Goal: Transaction & Acquisition: Purchase product/service

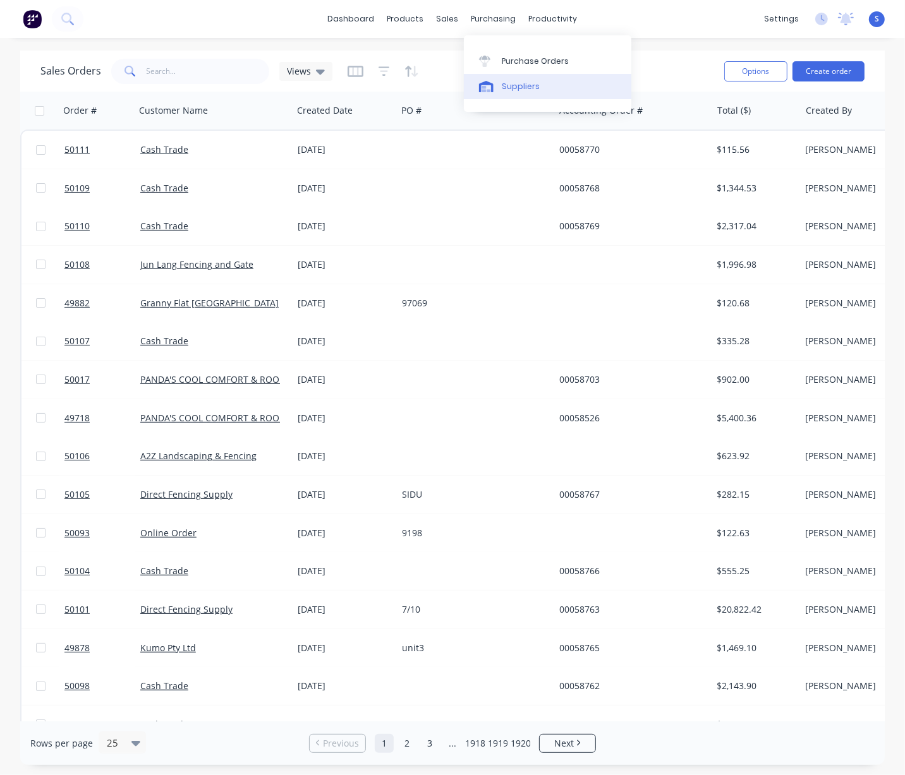
click at [531, 97] on link "Suppliers" at bounding box center [547, 86] width 167 height 25
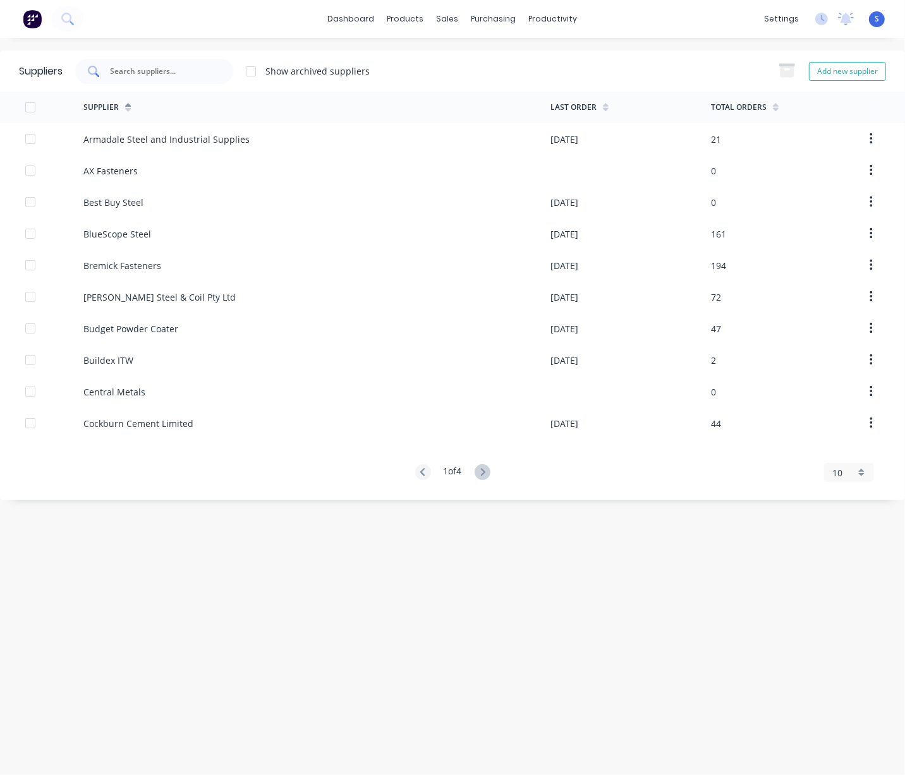
click at [202, 72] on input "text" at bounding box center [161, 71] width 105 height 13
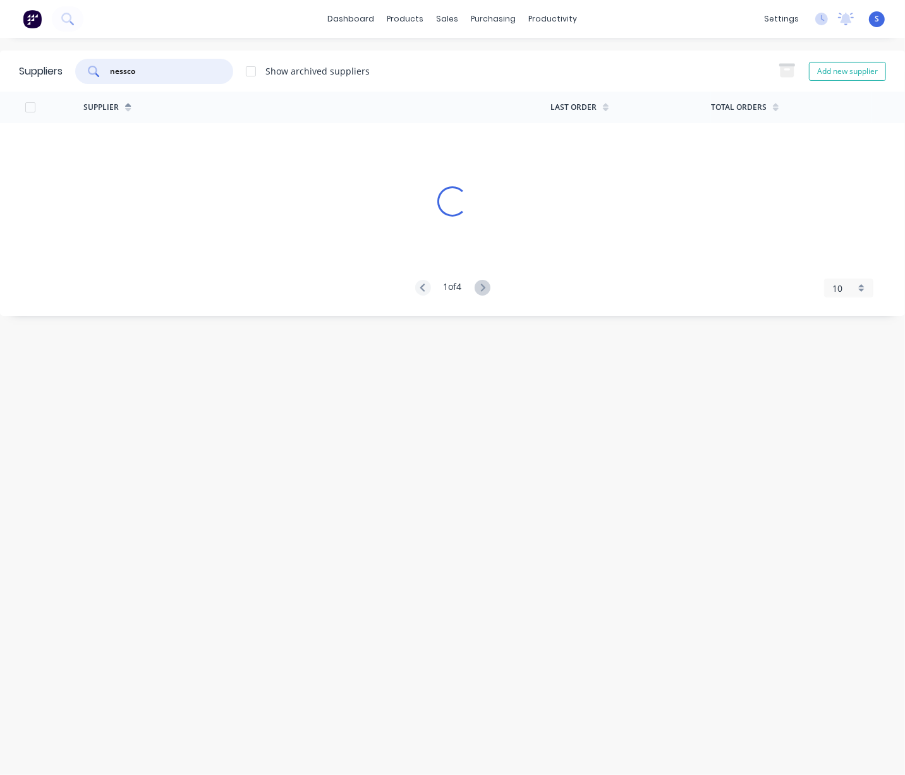
type input "nessco"
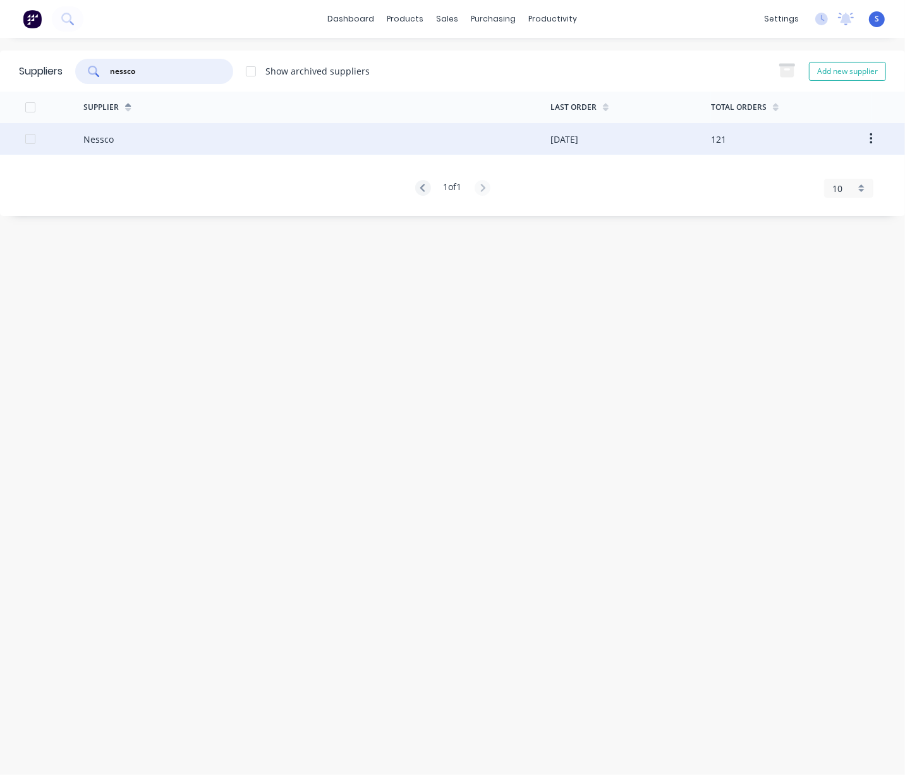
click at [176, 128] on div "Nessco" at bounding box center [316, 139] width 467 height 32
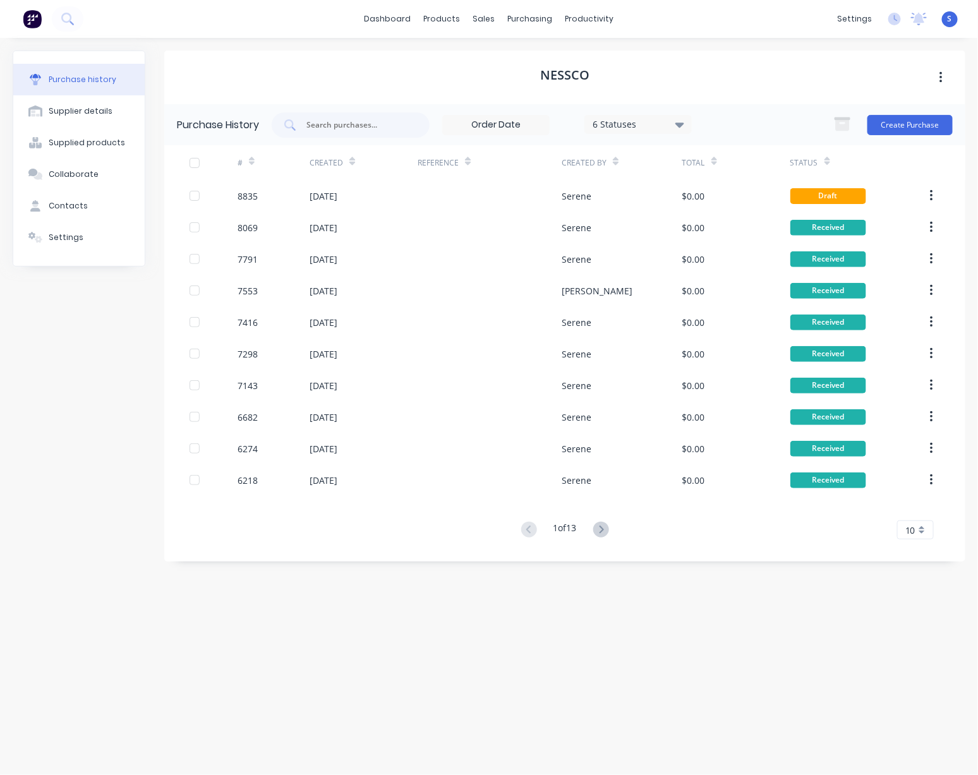
drag, startPoint x: 567, startPoint y: 83, endPoint x: 711, endPoint y: 83, distance: 144.7
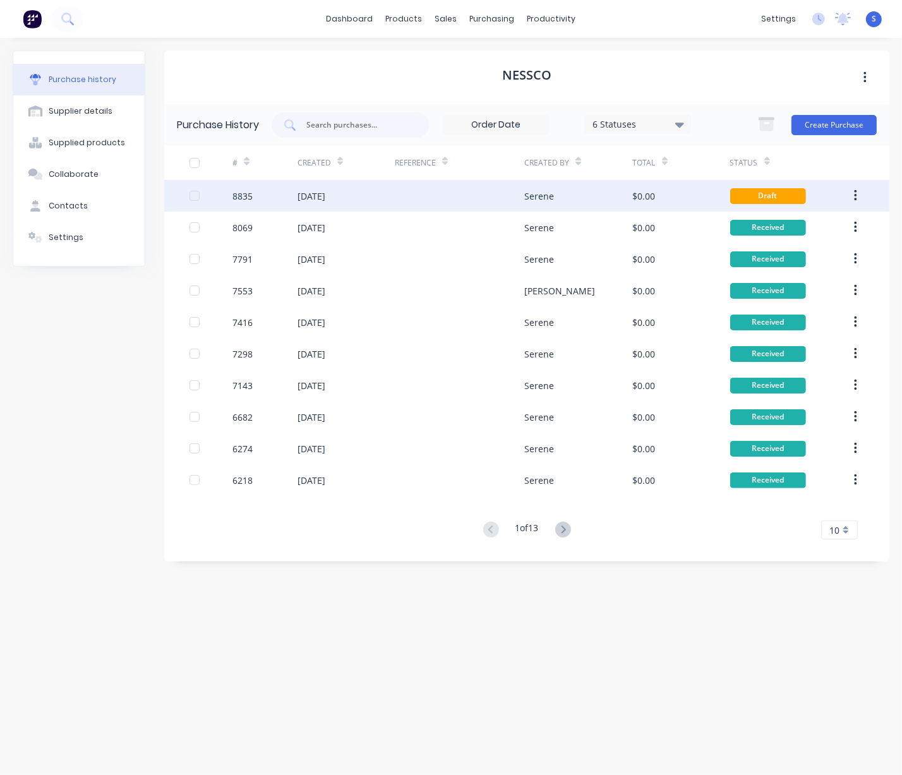
click at [443, 190] on div at bounding box center [460, 196] width 130 height 32
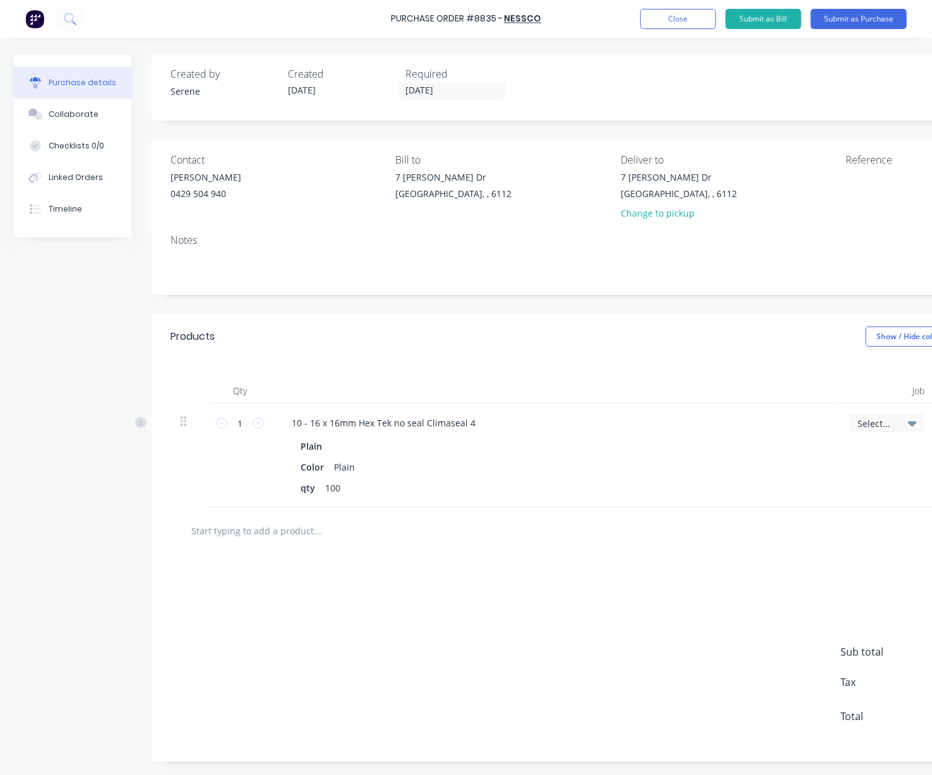
scroll to position [33, 0]
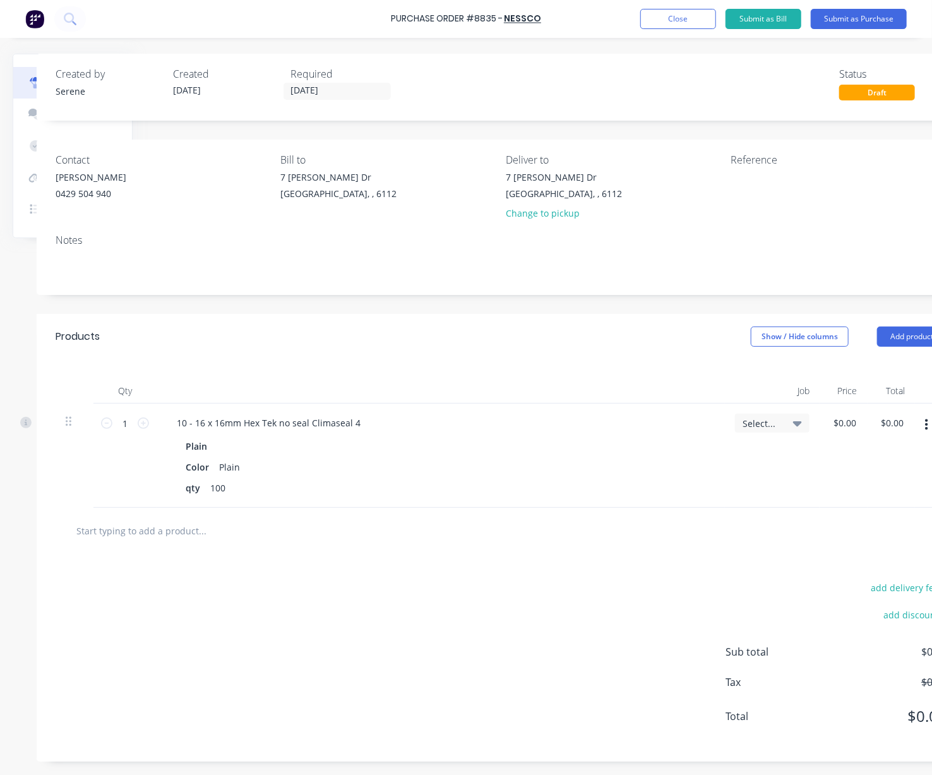
drag, startPoint x: 455, startPoint y: 317, endPoint x: 579, endPoint y: 312, distance: 123.9
click at [900, 327] on button "Add product" at bounding box center [911, 337] width 69 height 20
click at [888, 360] on div "Product catalogue" at bounding box center [886, 369] width 97 height 18
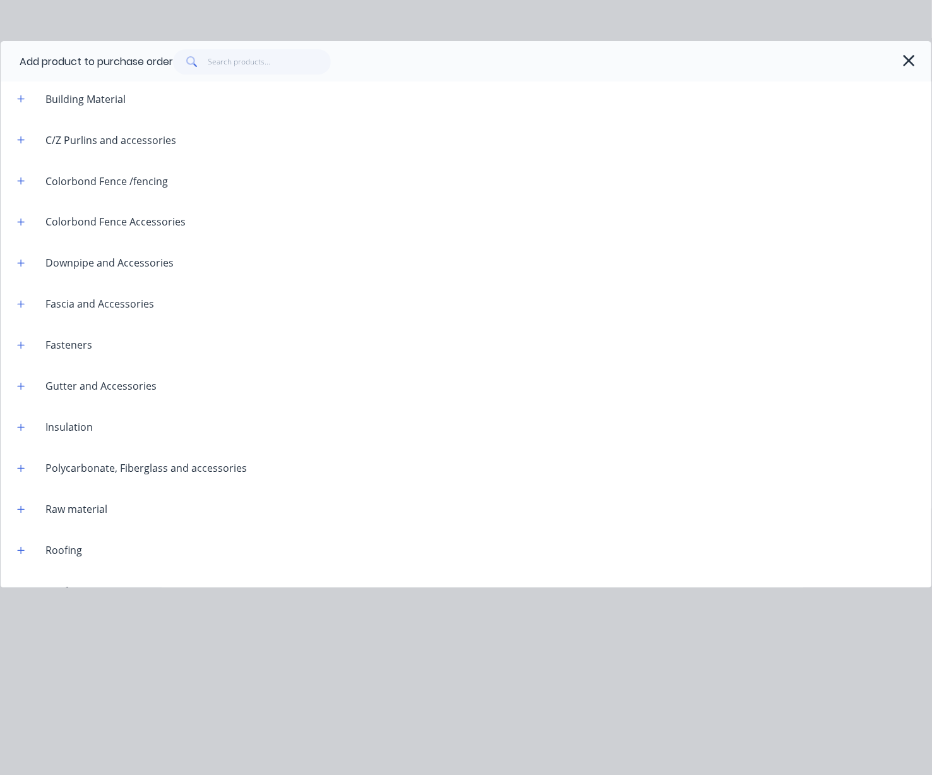
scroll to position [786, 0]
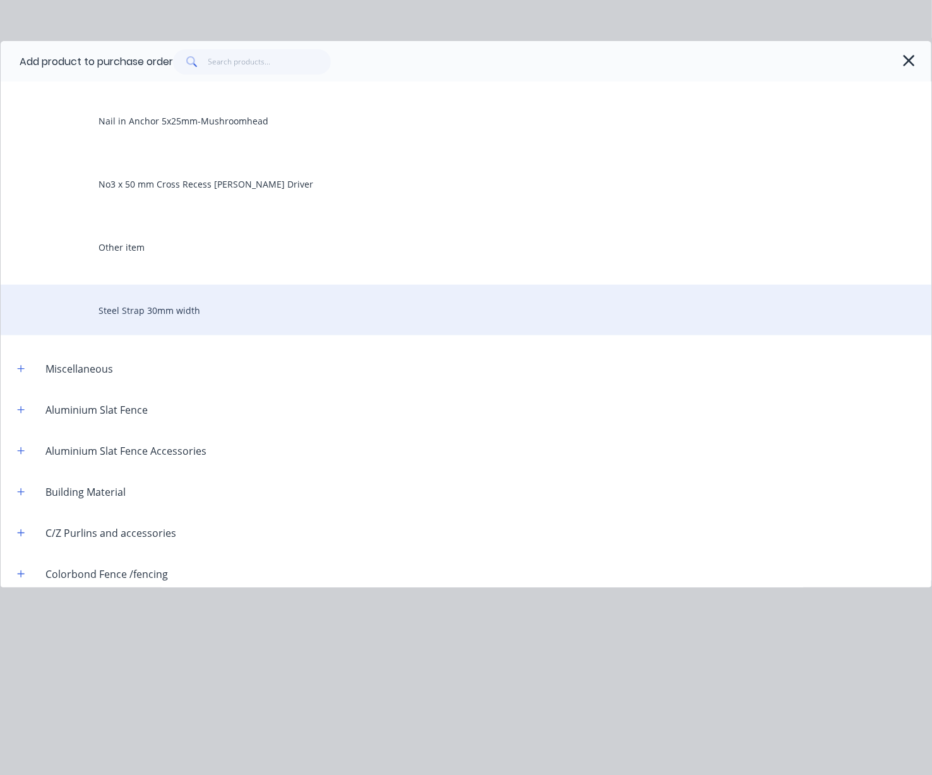
click at [193, 320] on div "Steel Strap 30mm width" at bounding box center [466, 310] width 931 height 51
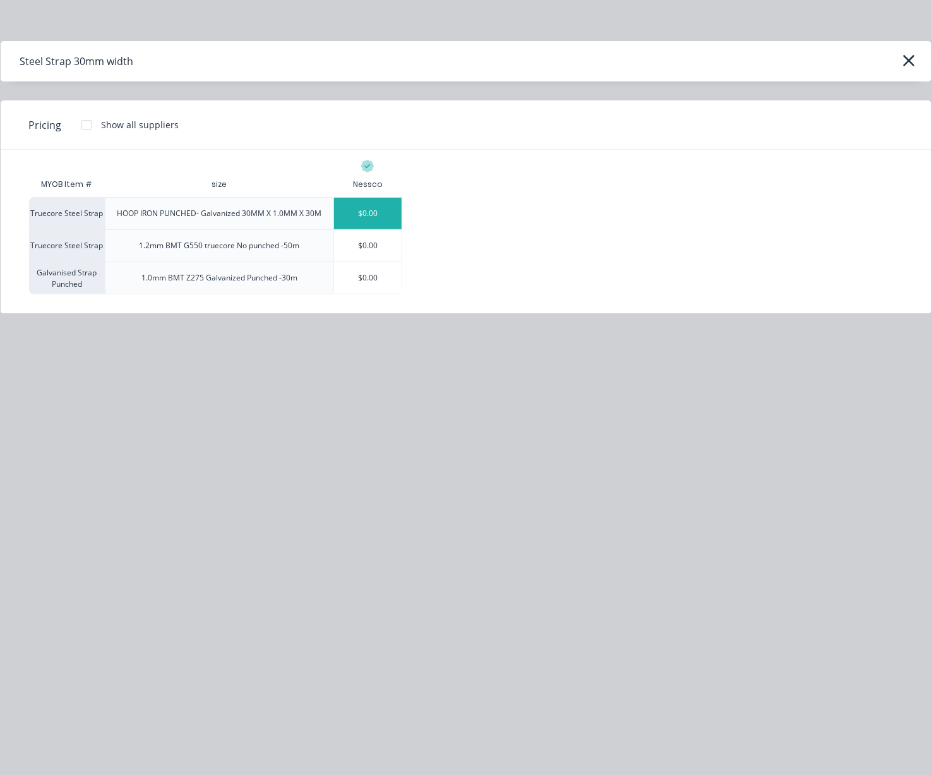
click at [375, 218] on div "$0.00" at bounding box center [368, 214] width 68 height 32
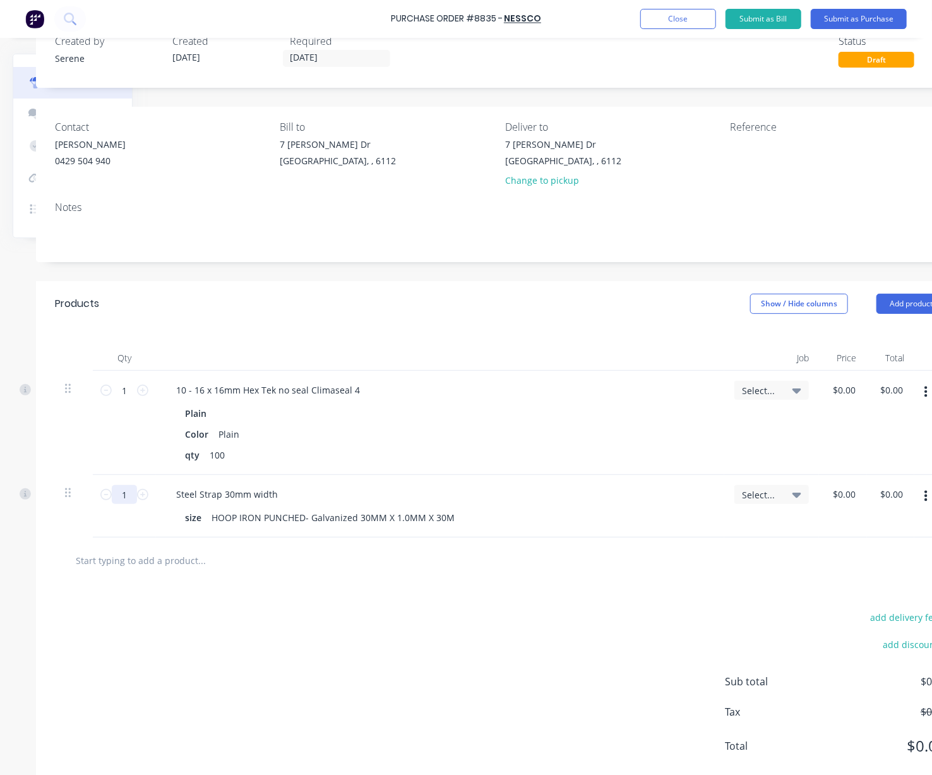
click at [125, 504] on input "1" at bounding box center [124, 494] width 25 height 19
type input "30"
click at [224, 646] on div "add delivery fee add discount Sub total $0.00 Tax $0.00 Total $0.00" at bounding box center [500, 688] width 929 height 208
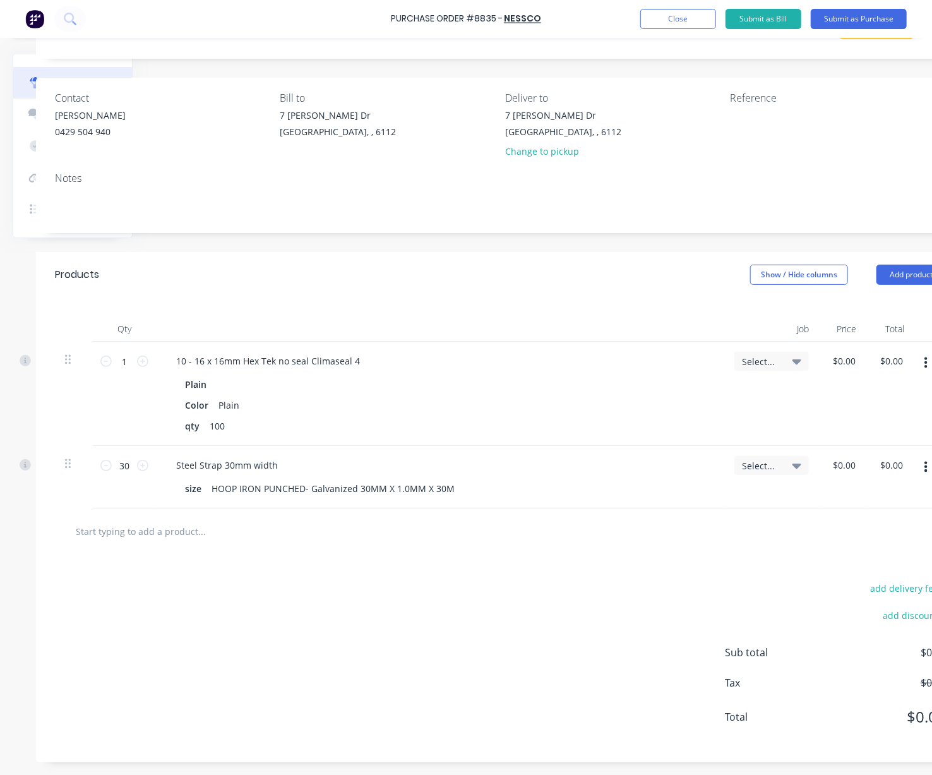
scroll to position [99, 166]
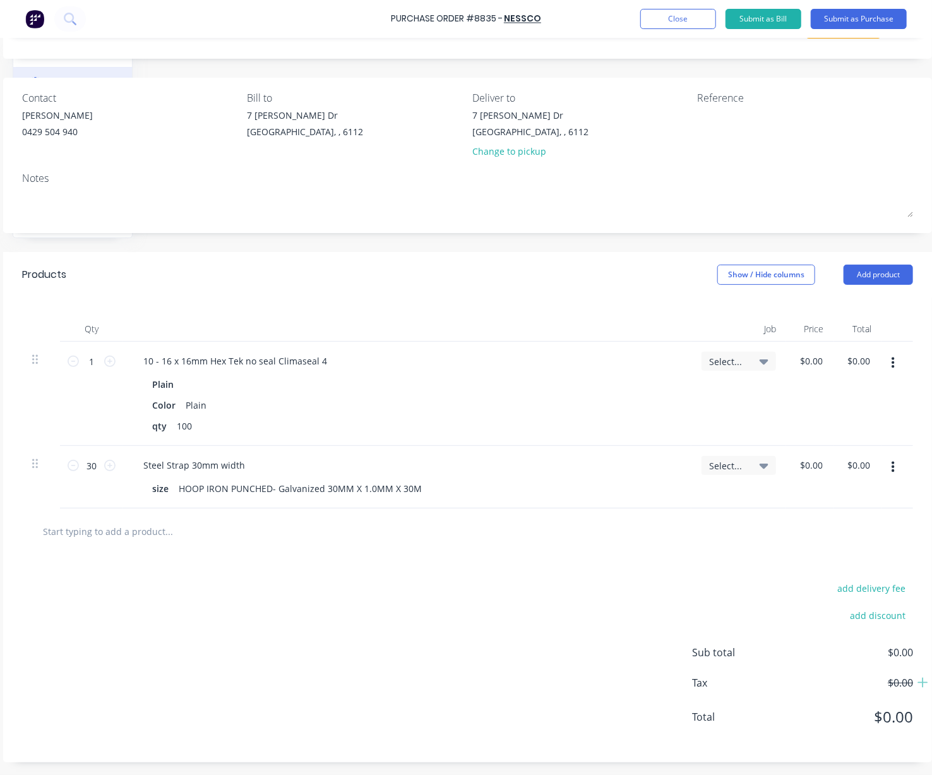
drag, startPoint x: 630, startPoint y: 279, endPoint x: 771, endPoint y: 278, distance: 140.2
click at [871, 265] on button "Add product" at bounding box center [878, 275] width 69 height 20
click at [853, 298] on div "Product catalogue" at bounding box center [853, 307] width 97 height 18
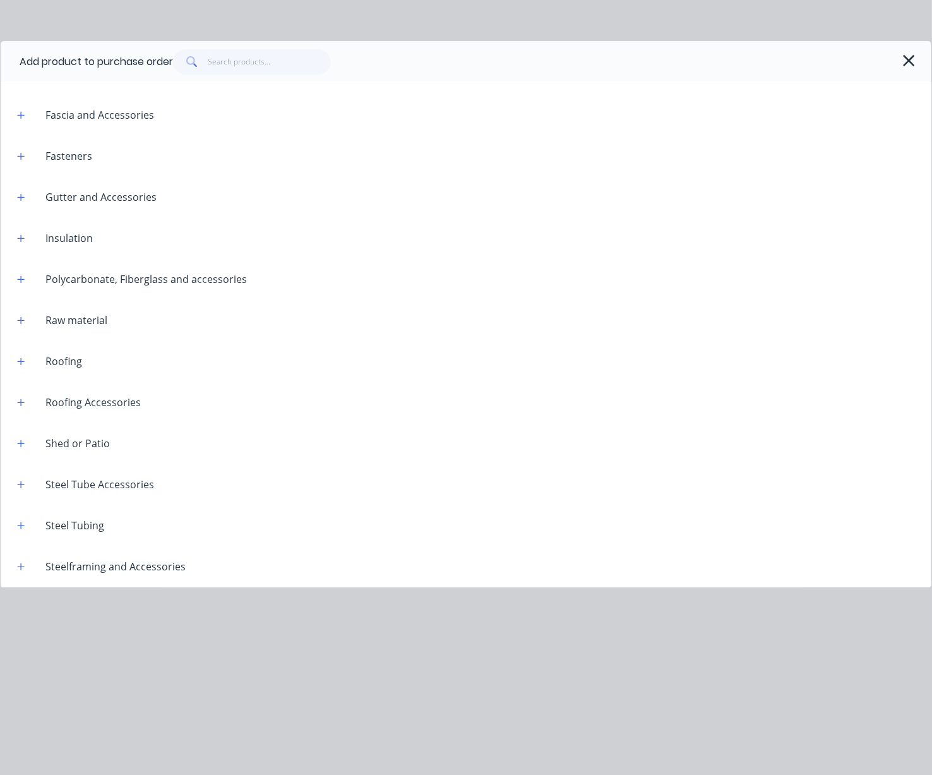
scroll to position [1421, 0]
click at [22, 569] on icon "button" at bounding box center [21, 566] width 7 height 7
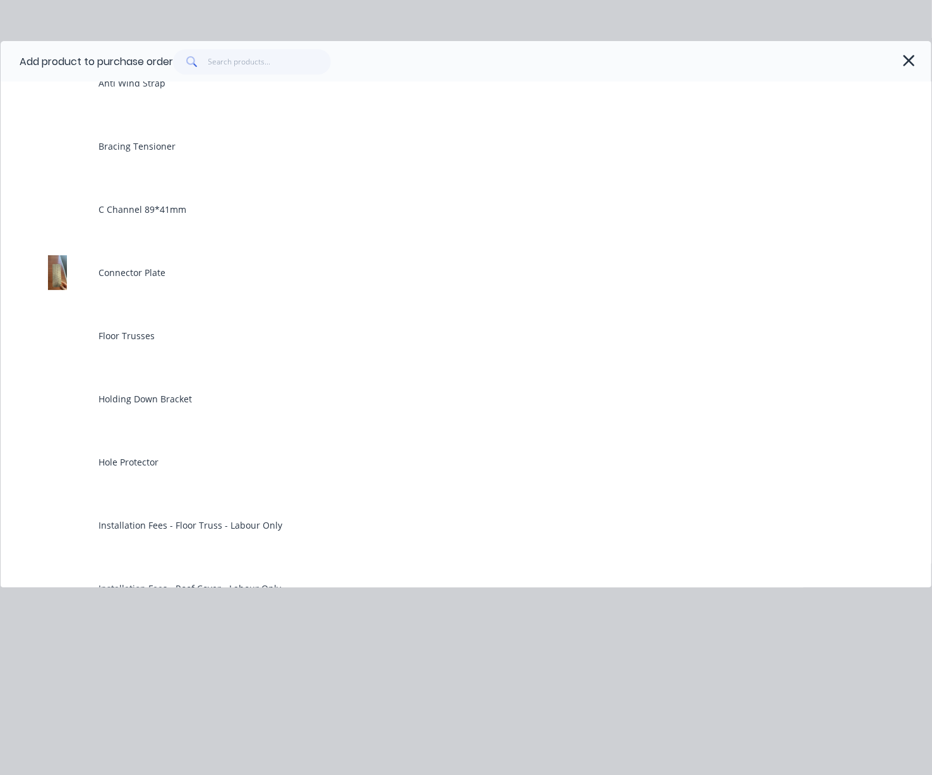
scroll to position [1891, 0]
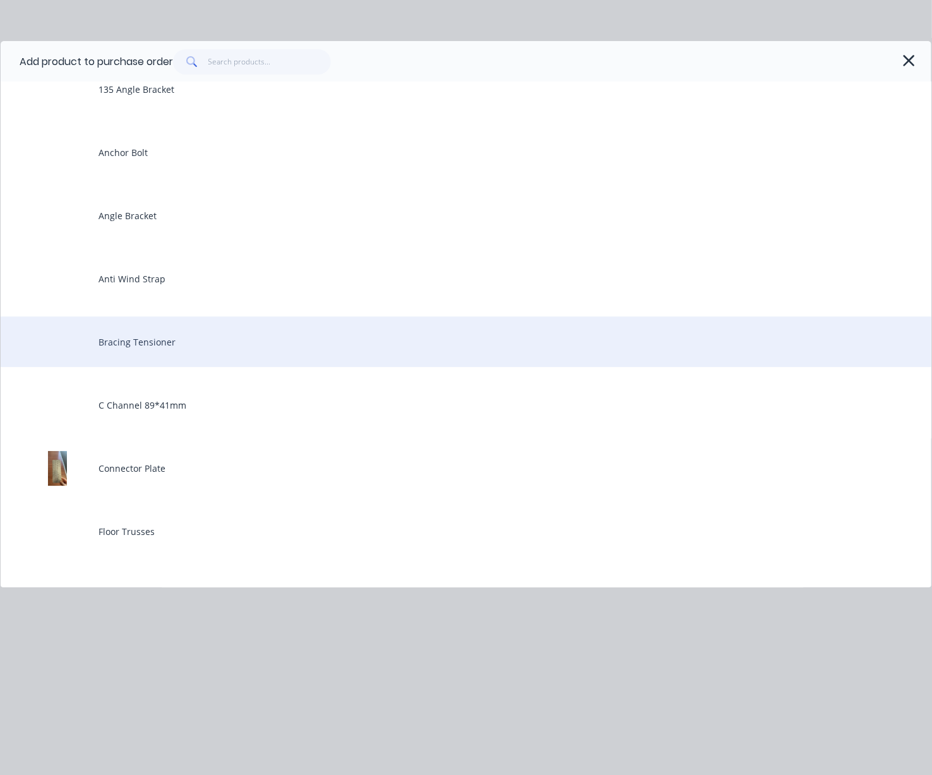
click at [173, 367] on div "Bracing Tensioner" at bounding box center [466, 341] width 931 height 51
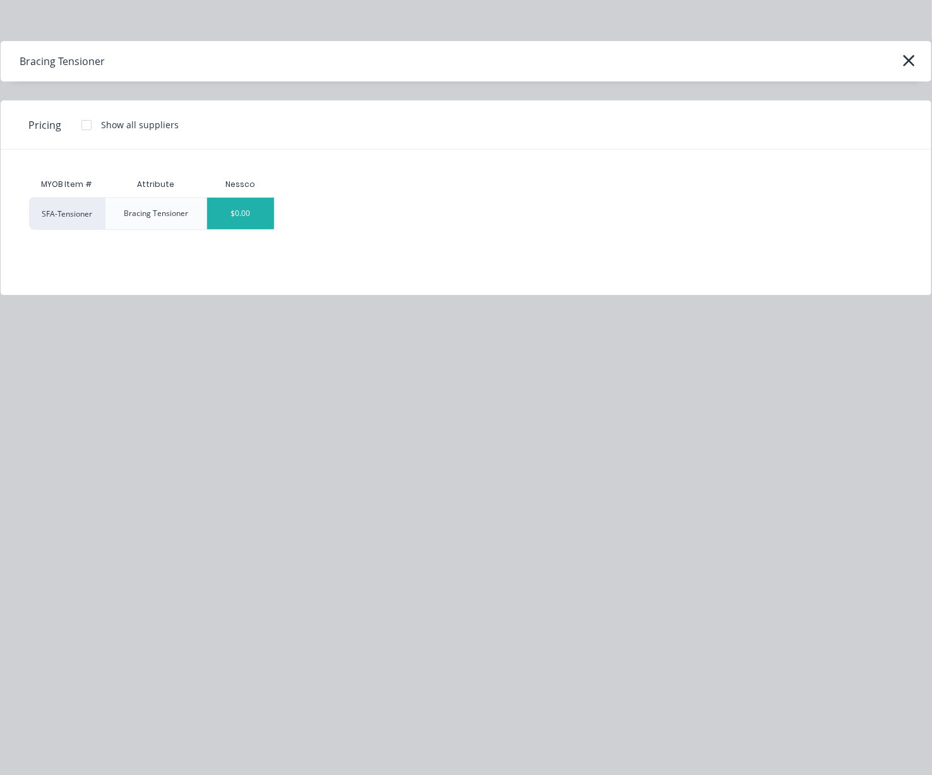
click at [248, 222] on div "$0.00" at bounding box center [241, 214] width 68 height 32
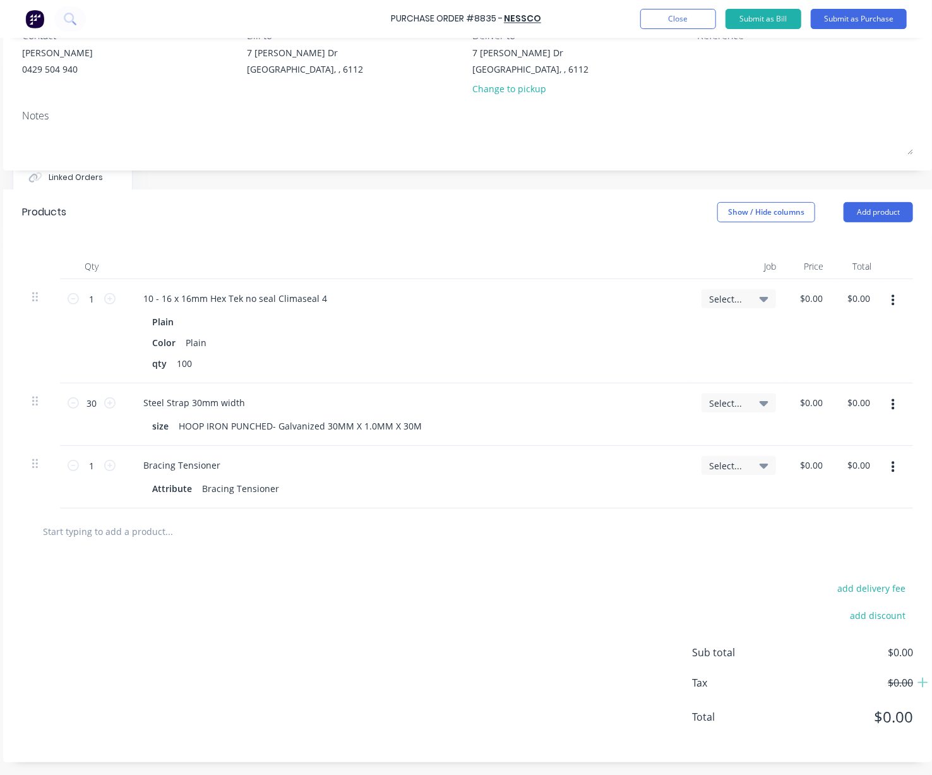
scroll to position [165, 166]
click at [79, 456] on input "1" at bounding box center [91, 465] width 25 height 19
click at [200, 586] on div "add delivery fee add discount Sub total $0.00 Tax $0.00 Total $0.00" at bounding box center [467, 659] width 929 height 208
click at [79, 456] on input "1" at bounding box center [91, 465] width 25 height 19
drag, startPoint x: 282, startPoint y: 530, endPoint x: 215, endPoint y: 529, distance: 67.0
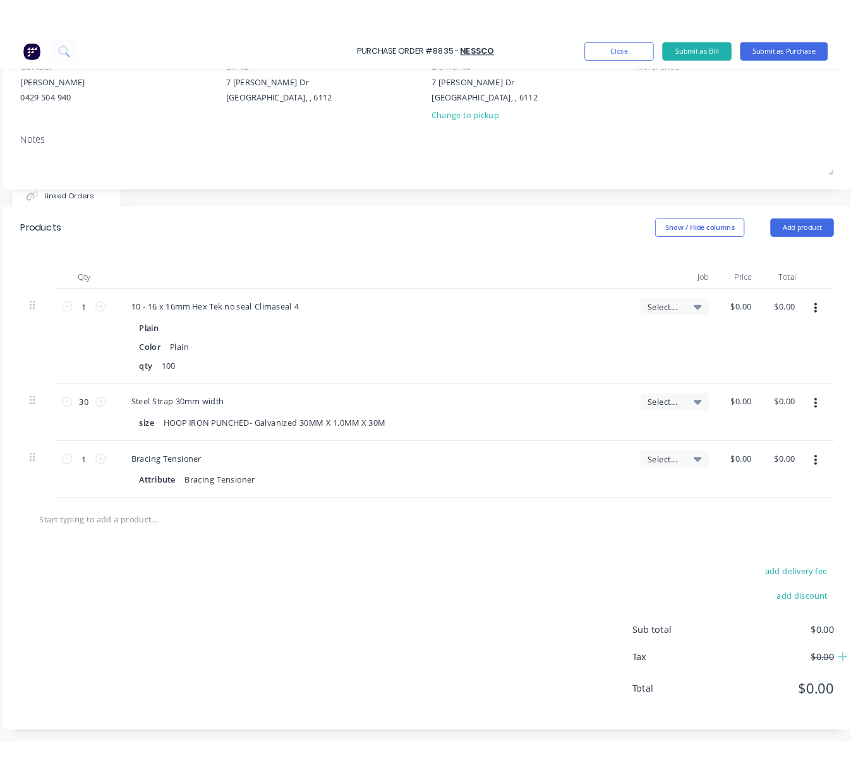
scroll to position [165, 136]
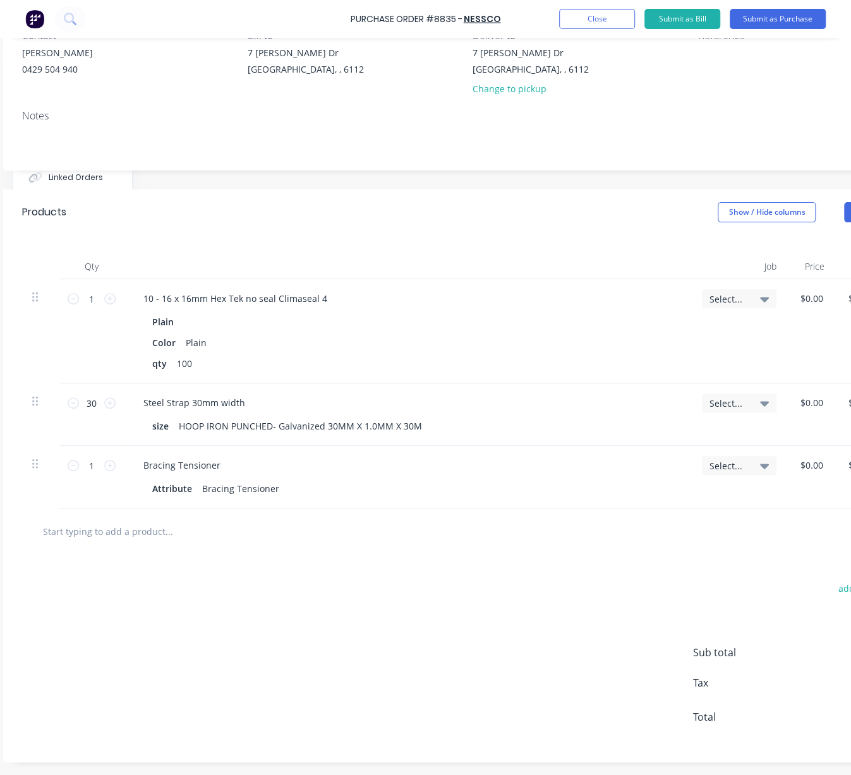
drag, startPoint x: 350, startPoint y: 224, endPoint x: 410, endPoint y: 218, distance: 60.3
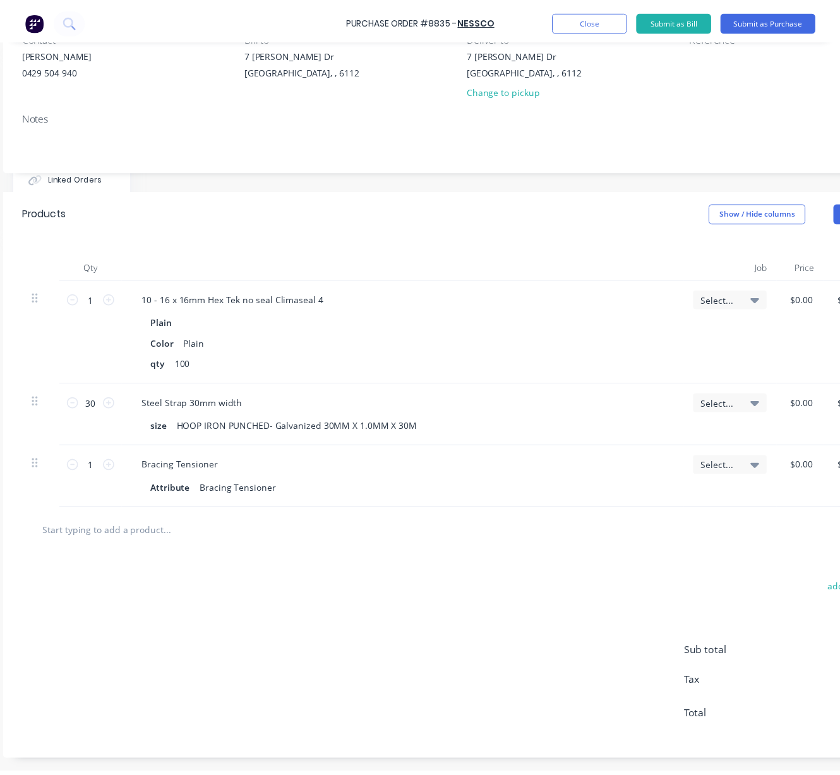
scroll to position [165, 163]
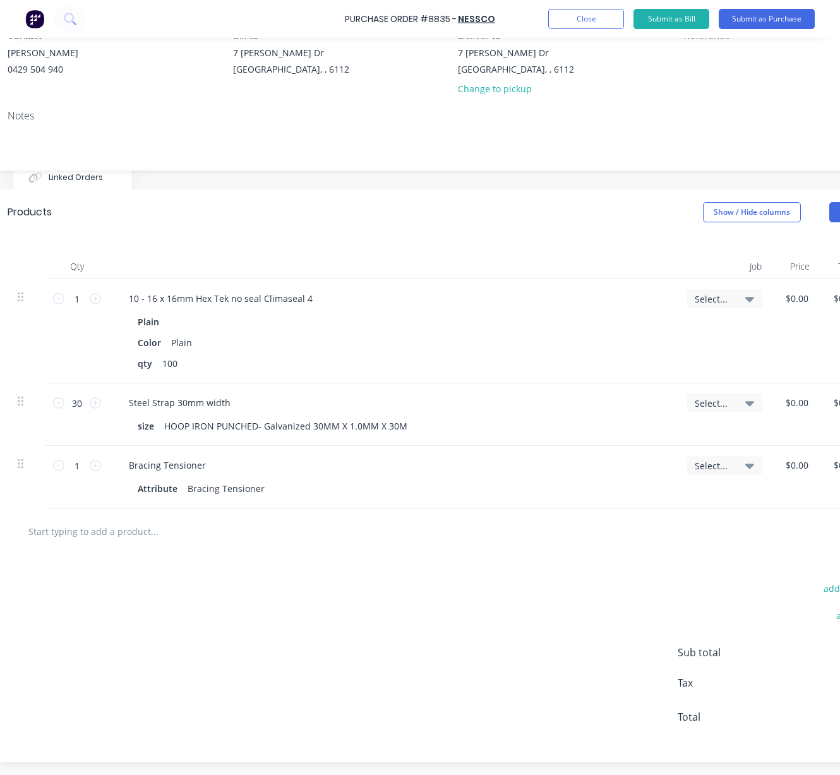
drag, startPoint x: 301, startPoint y: 197, endPoint x: 378, endPoint y: 198, distance: 77.1
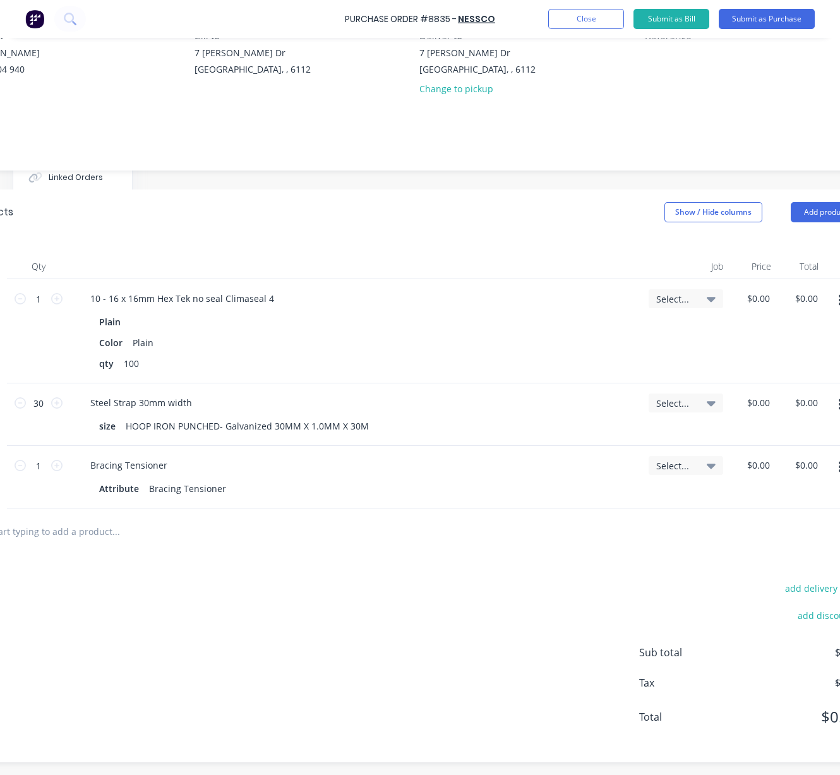
scroll to position [165, 258]
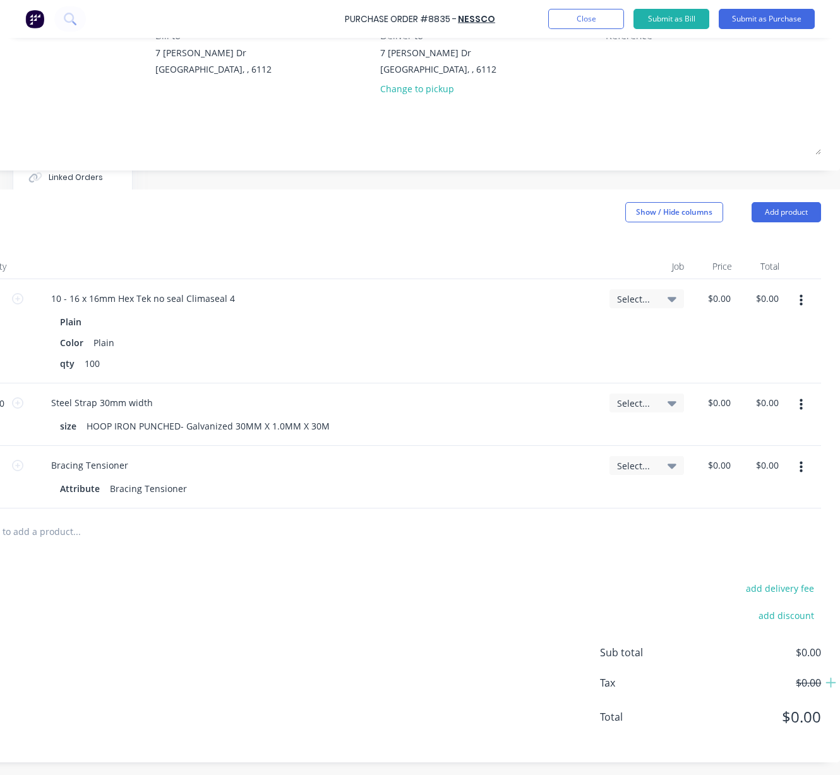
drag, startPoint x: 541, startPoint y: 527, endPoint x: 730, endPoint y: 496, distance: 192.0
click at [800, 462] on icon "button" at bounding box center [801, 467] width 3 height 11
click at [772, 564] on button "Delete" at bounding box center [762, 576] width 107 height 25
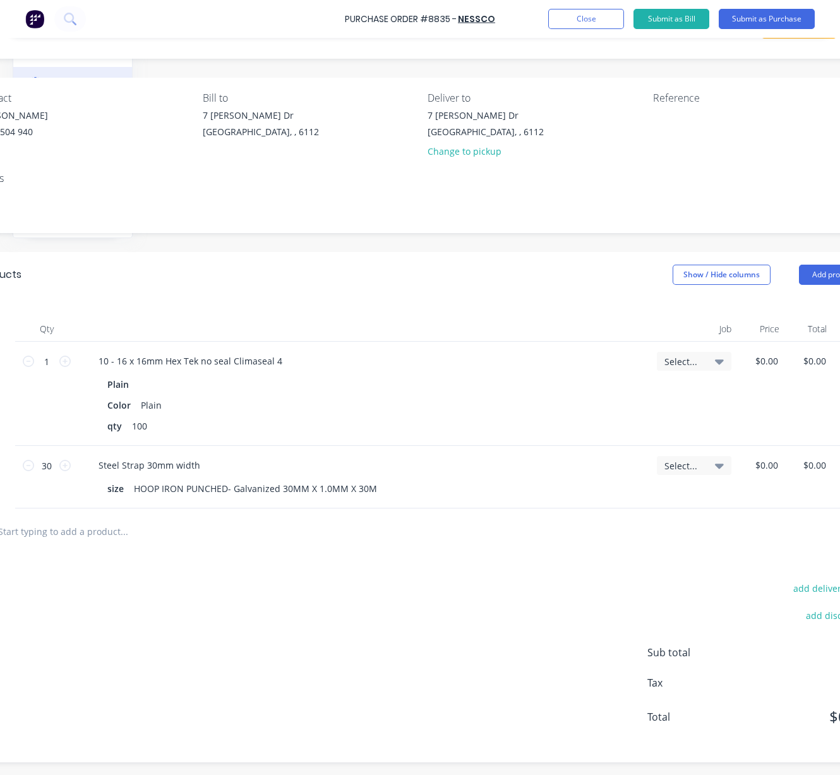
drag, startPoint x: 440, startPoint y: 534, endPoint x: 394, endPoint y: 534, distance: 46.1
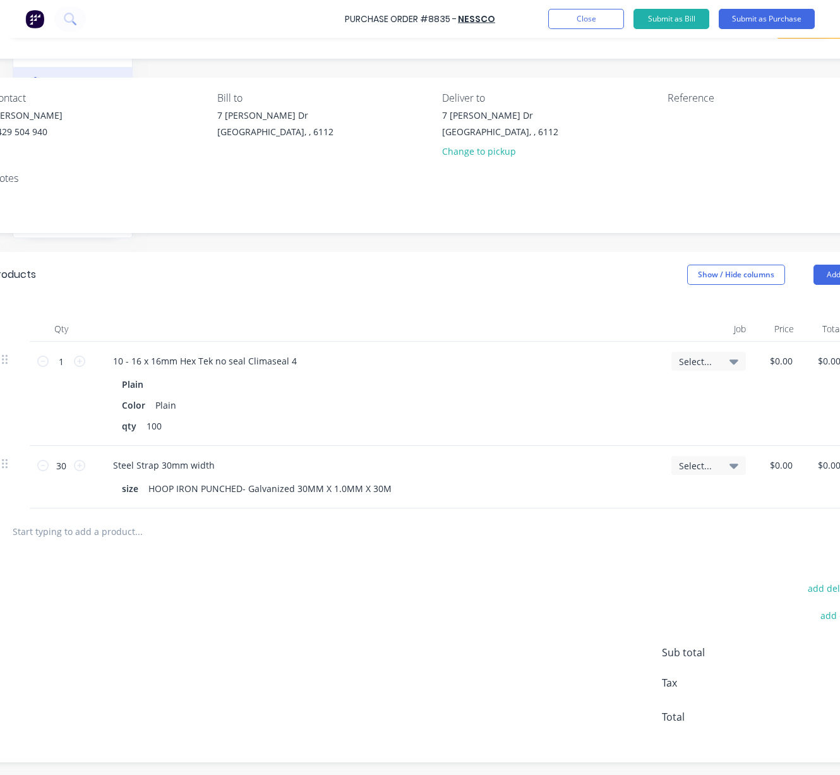
click at [297, 263] on div "Products Show / Hide columns Add product" at bounding box center [437, 274] width 929 height 45
click at [59, 352] on input "1" at bounding box center [61, 361] width 25 height 19
click at [309, 298] on div "Qty Job Price Total 1 1 10 - 16 x 16mm Hex Tek no seal Climaseal 4 Plain Color …" at bounding box center [437, 403] width 929 height 211
click at [61, 352] on input "1" at bounding box center [61, 361] width 25 height 19
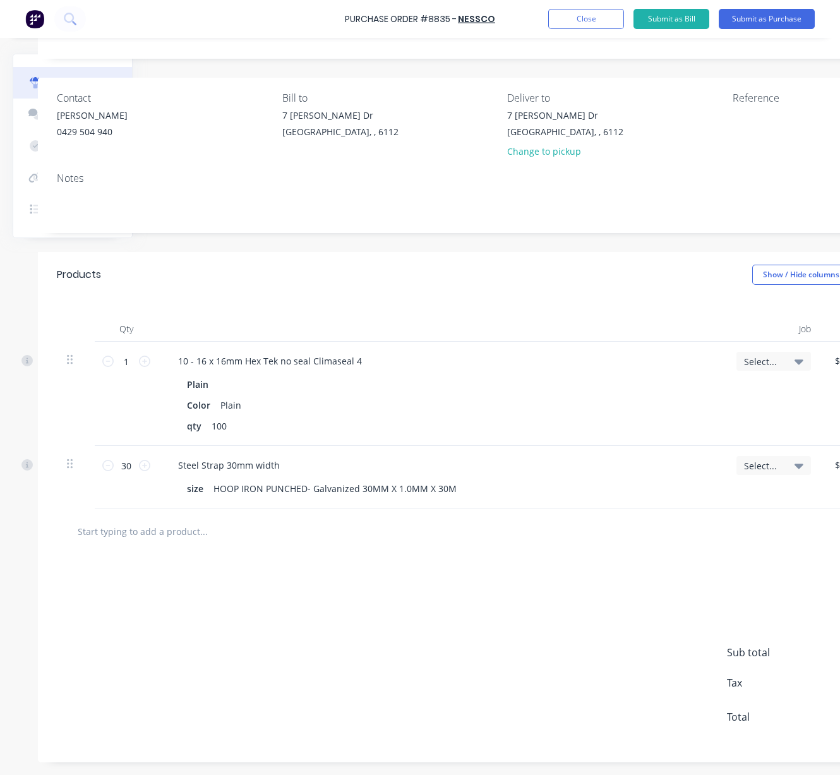
scroll to position [99, 66]
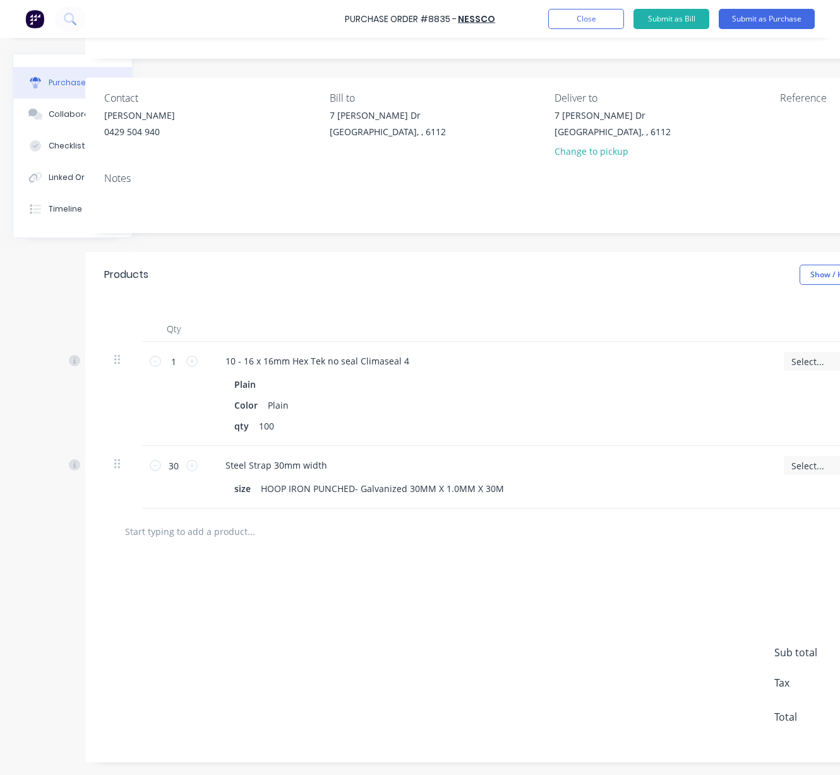
drag, startPoint x: 248, startPoint y: 272, endPoint x: 155, endPoint y: 288, distance: 94.2
click at [174, 352] on input "1" at bounding box center [173, 361] width 25 height 19
type input "10"
click at [211, 260] on div "Products Show / Hide columns Add product" at bounding box center [549, 274] width 929 height 45
click at [298, 255] on div "Products Show / Hide columns Add product" at bounding box center [549, 274] width 929 height 45
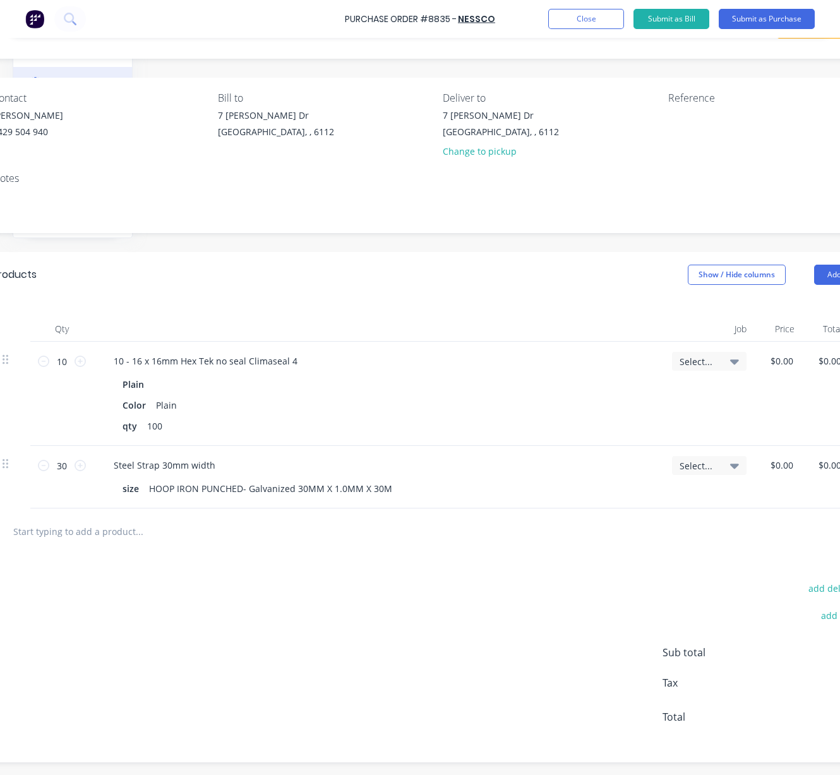
drag, startPoint x: 290, startPoint y: 264, endPoint x: 454, endPoint y: 253, distance: 164.0
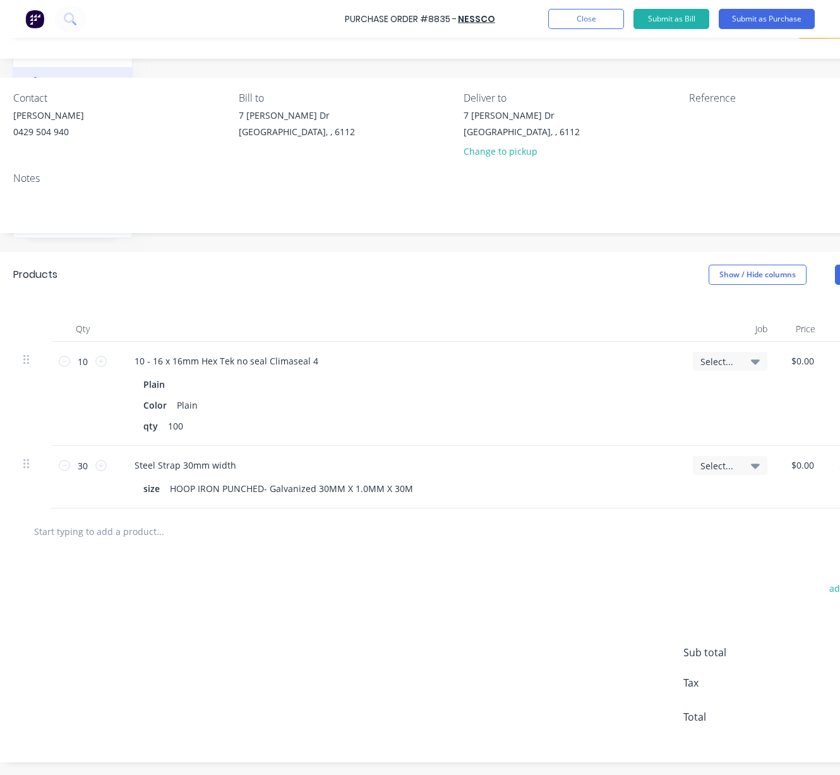
drag, startPoint x: 422, startPoint y: 263, endPoint x: 328, endPoint y: 261, distance: 93.5
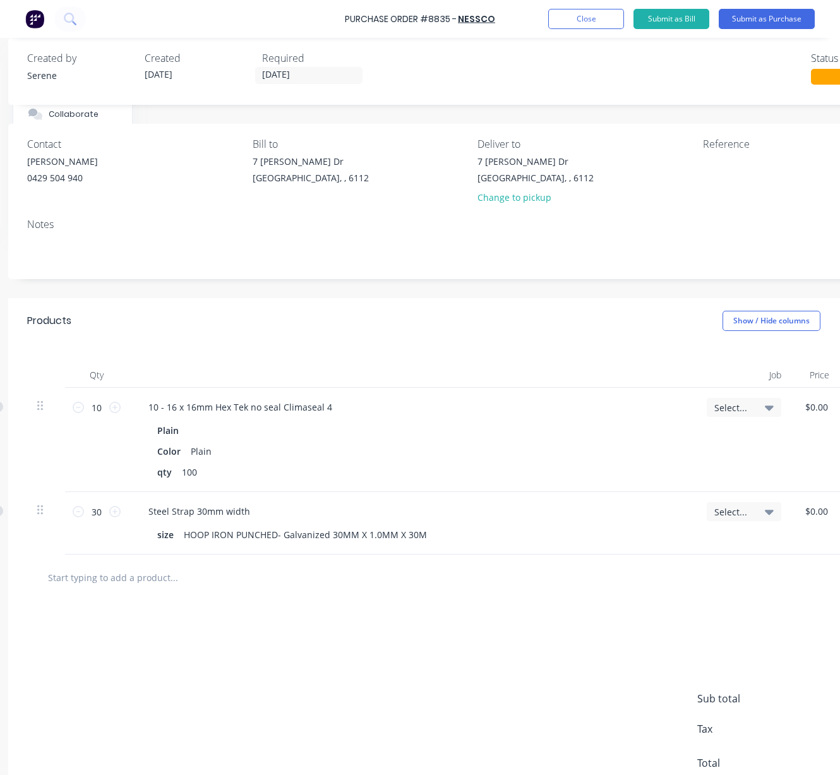
scroll to position [0, 143]
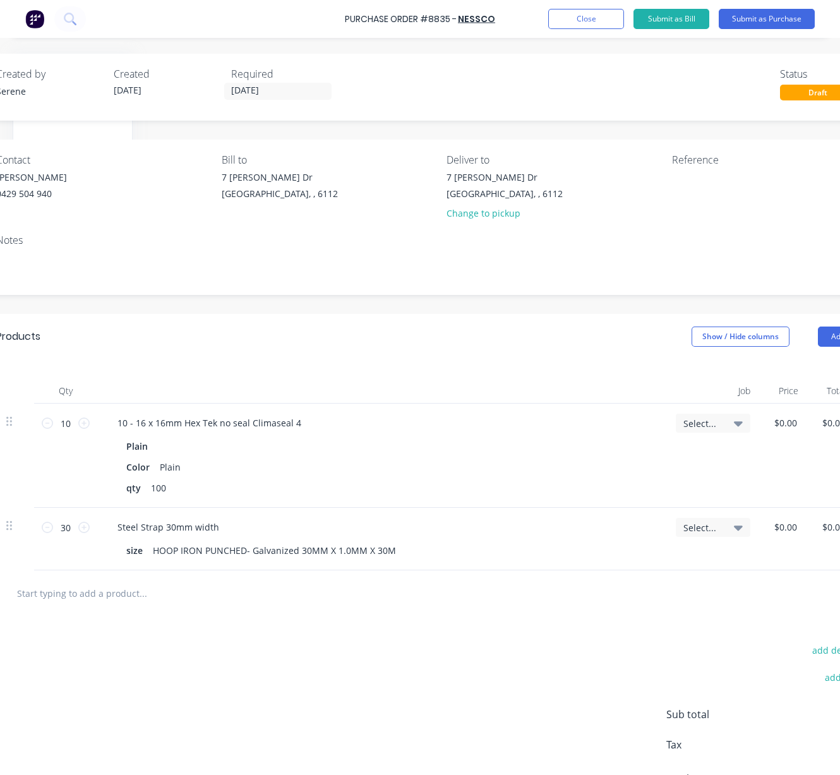
drag, startPoint x: 359, startPoint y: 347, endPoint x: 388, endPoint y: 346, distance: 29.1
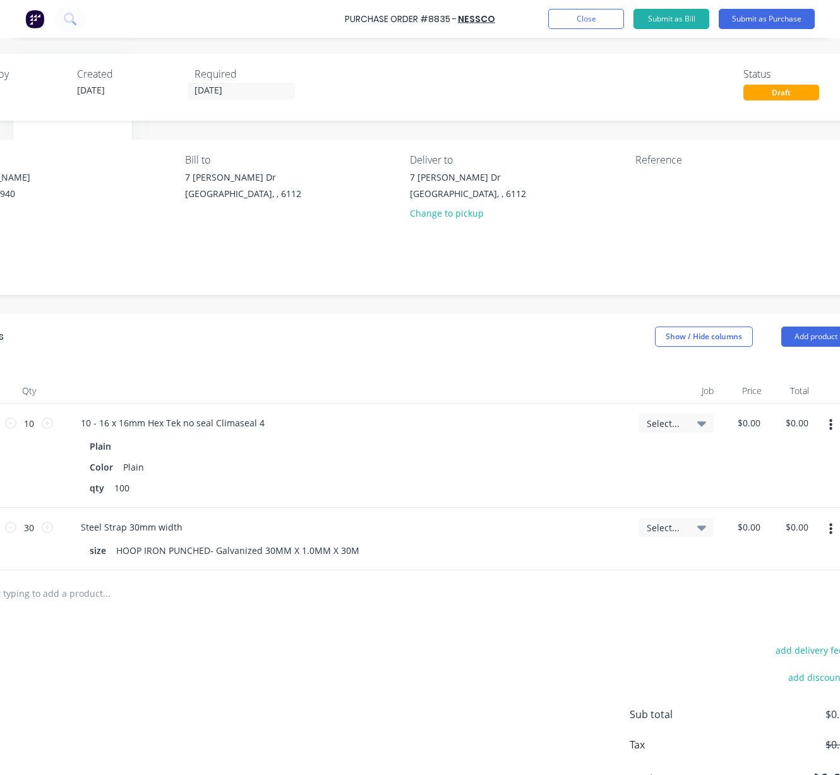
drag, startPoint x: 352, startPoint y: 364, endPoint x: 422, endPoint y: 365, distance: 70.1
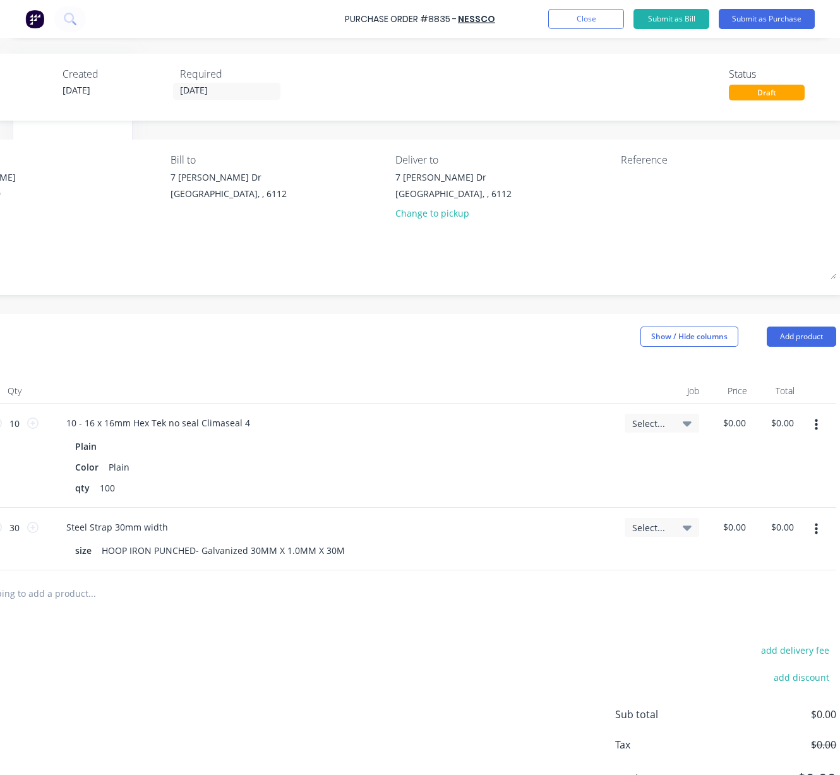
drag, startPoint x: 424, startPoint y: 360, endPoint x: 488, endPoint y: 357, distance: 64.5
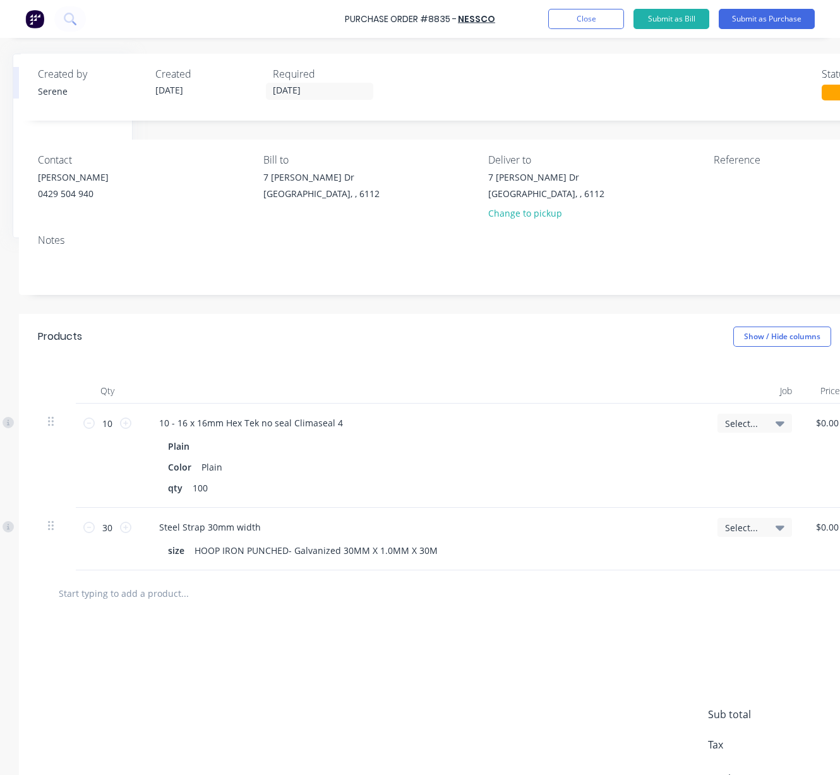
scroll to position [0, 0]
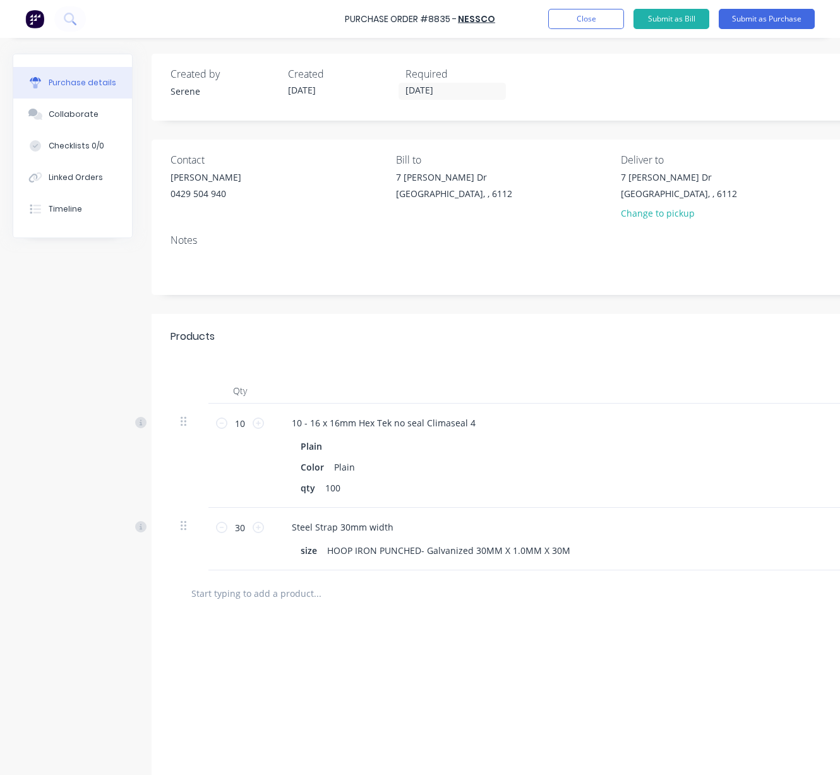
drag, startPoint x: 335, startPoint y: 348, endPoint x: 214, endPoint y: 342, distance: 121.5
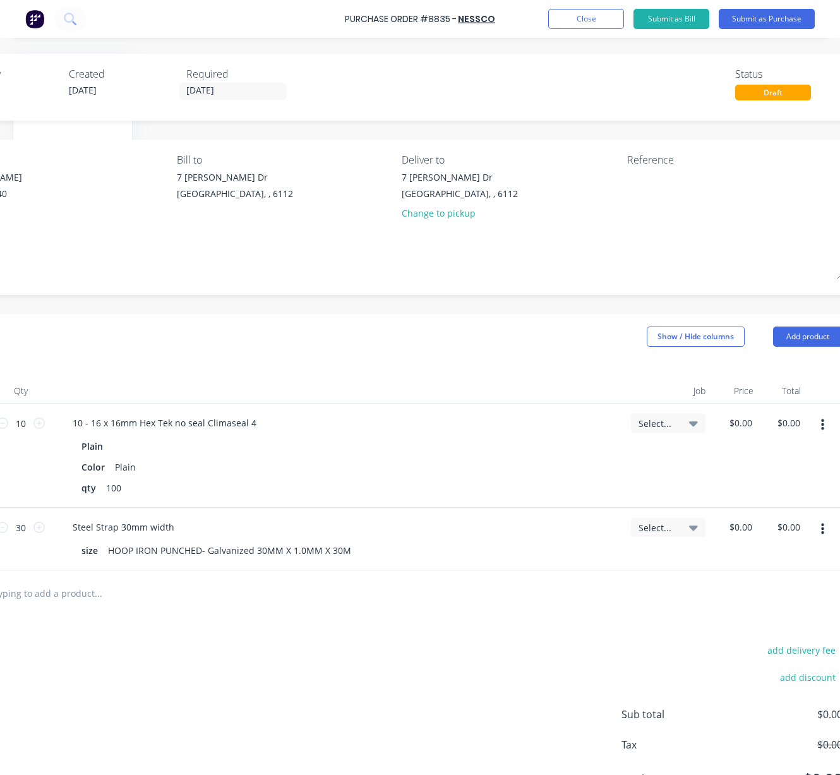
scroll to position [0, 258]
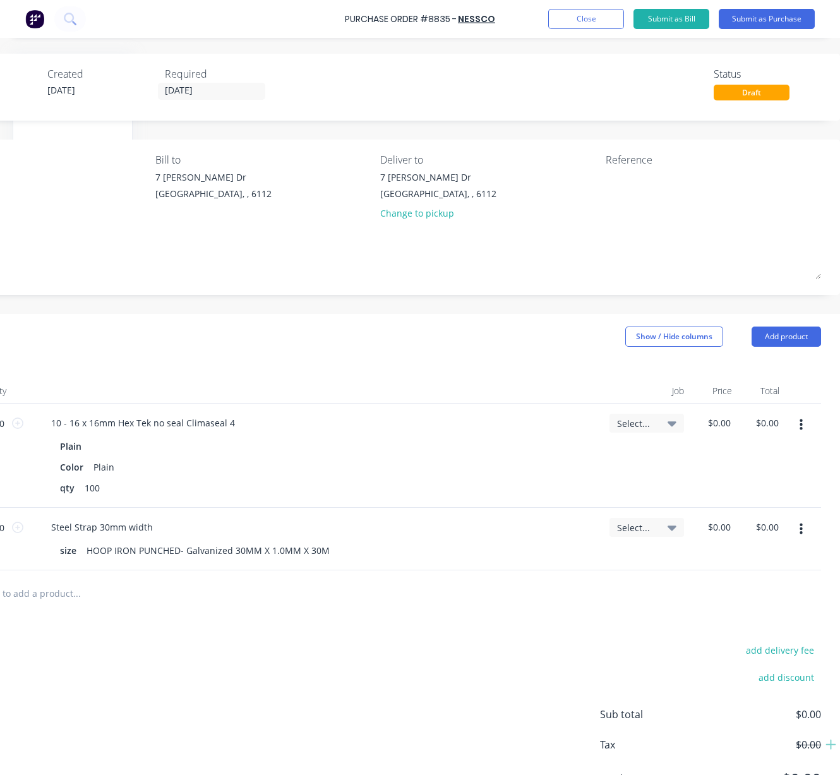
drag, startPoint x: 377, startPoint y: 338, endPoint x: 475, endPoint y: 342, distance: 98.6
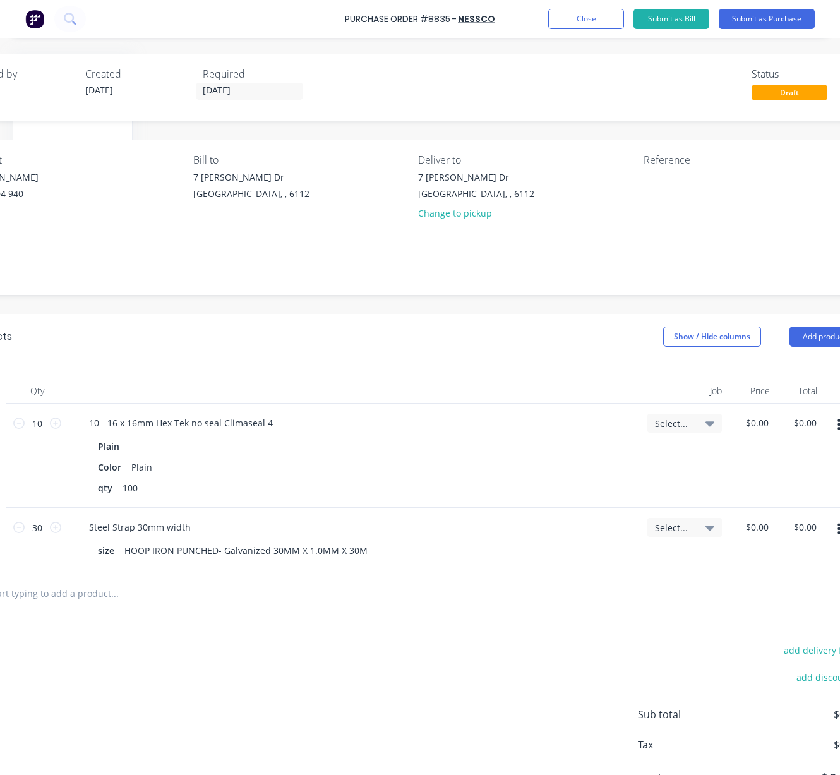
drag, startPoint x: 443, startPoint y: 357, endPoint x: 358, endPoint y: 356, distance: 85.3
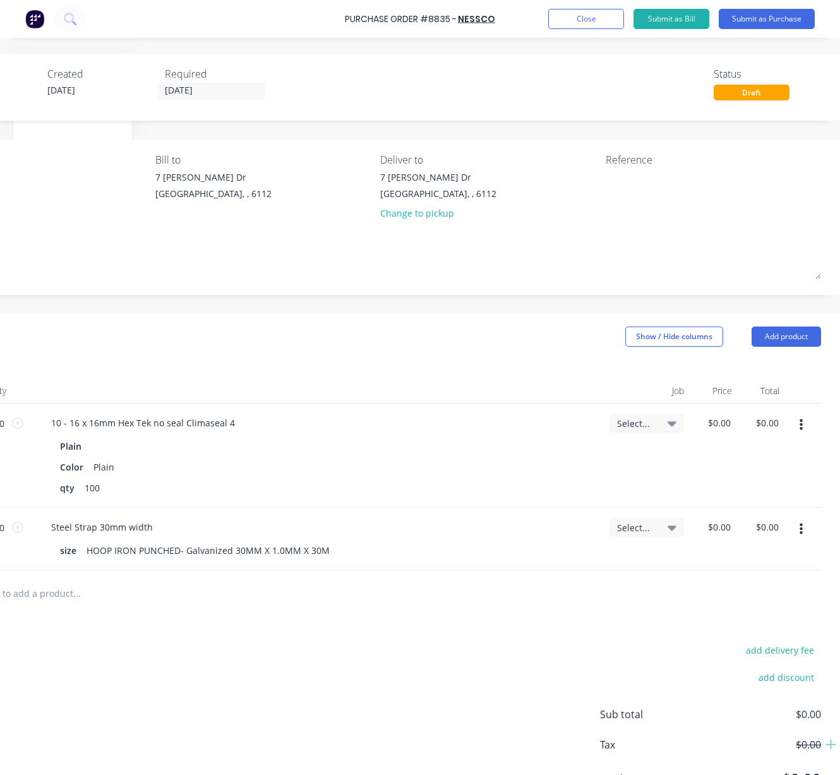
drag, startPoint x: 271, startPoint y: 353, endPoint x: 438, endPoint y: 351, distance: 166.8
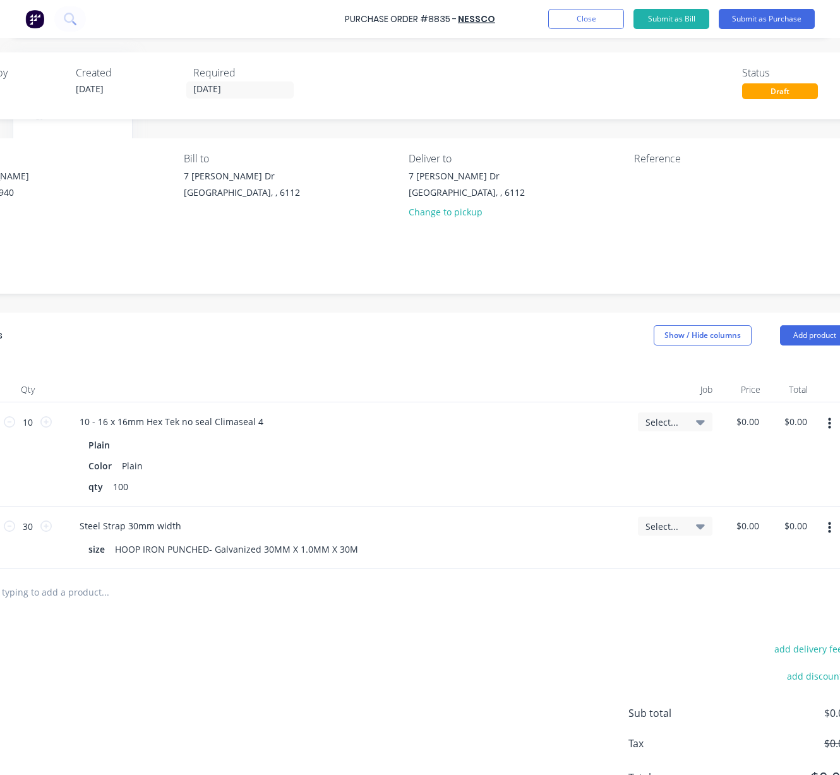
scroll to position [4, 37]
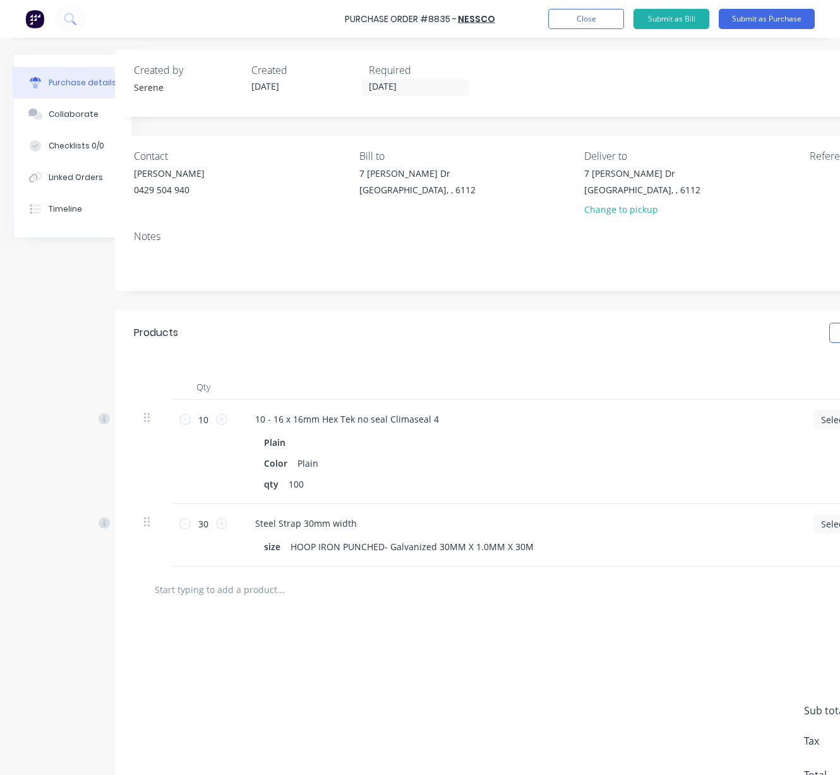
drag, startPoint x: 316, startPoint y: 367, endPoint x: 133, endPoint y: 450, distance: 201.3
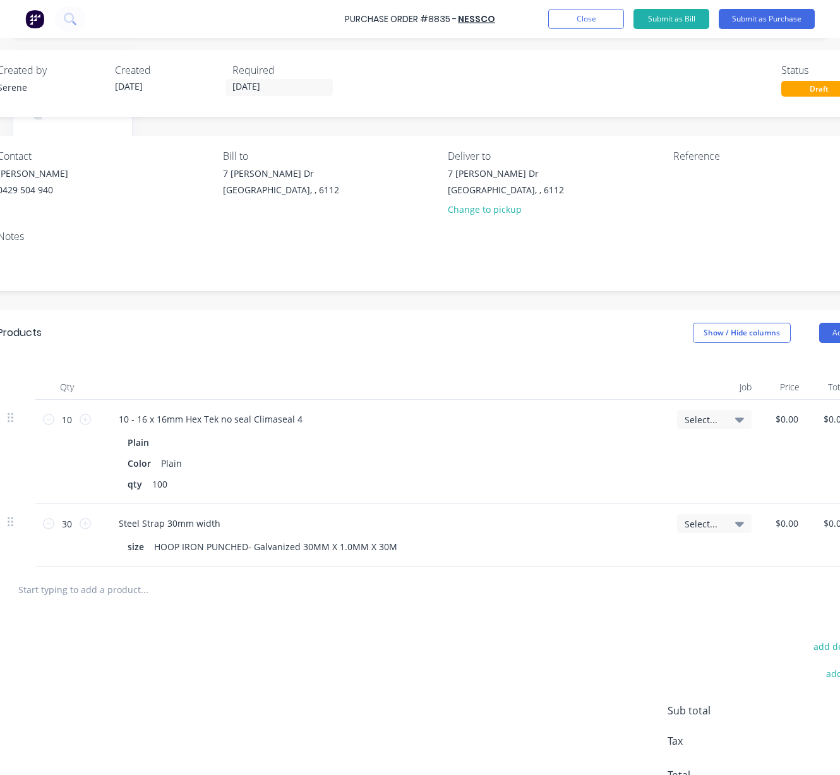
drag, startPoint x: 431, startPoint y: 340, endPoint x: 641, endPoint y: 316, distance: 211.0
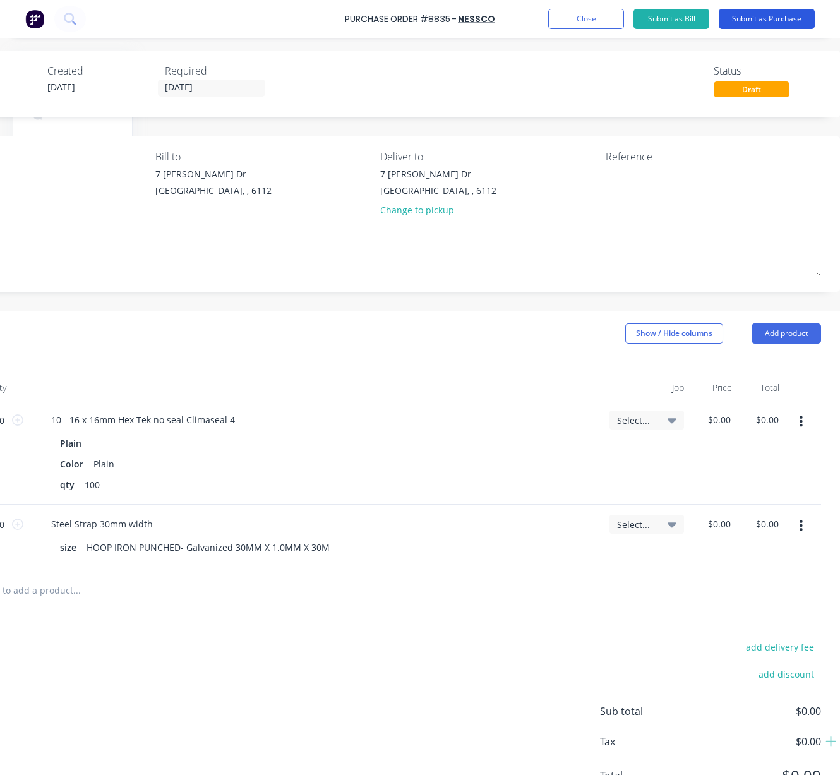
click at [757, 15] on button "Submit as Purchase" at bounding box center [767, 19] width 96 height 20
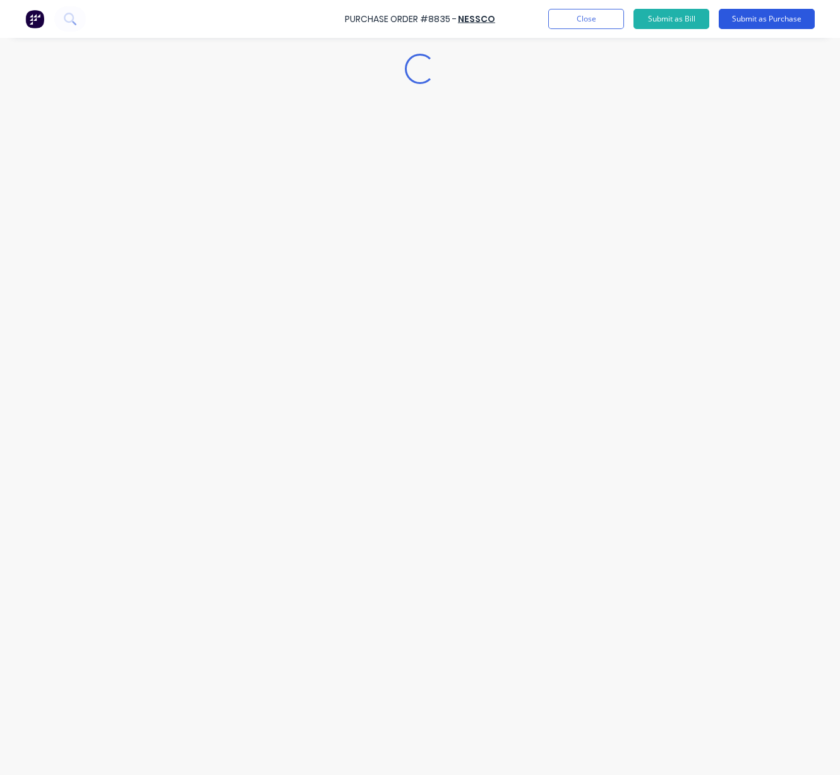
scroll to position [0, 0]
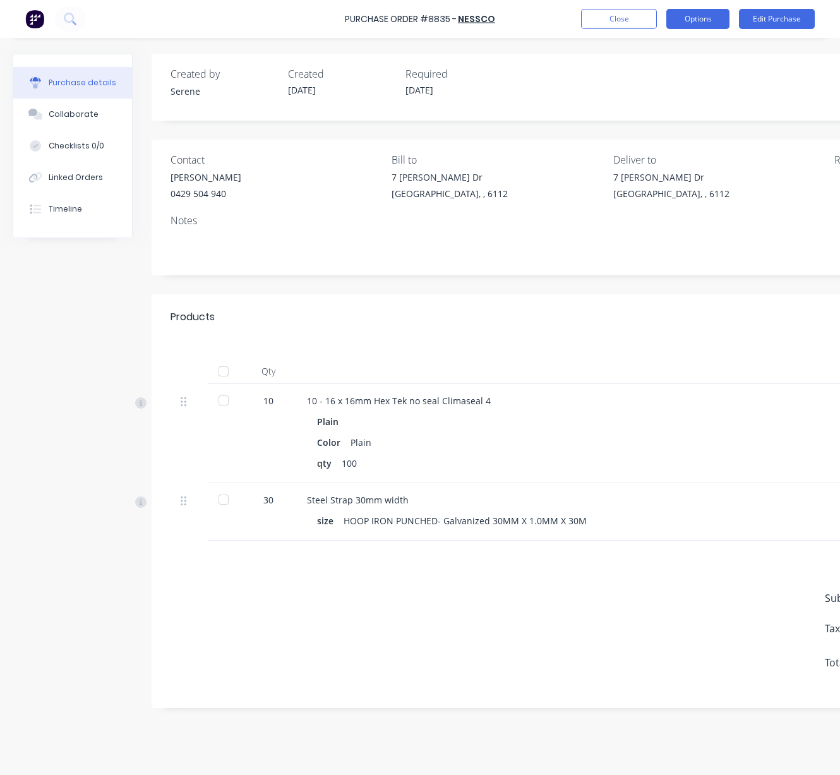
click at [702, 21] on button "Options" at bounding box center [697, 19] width 63 height 20
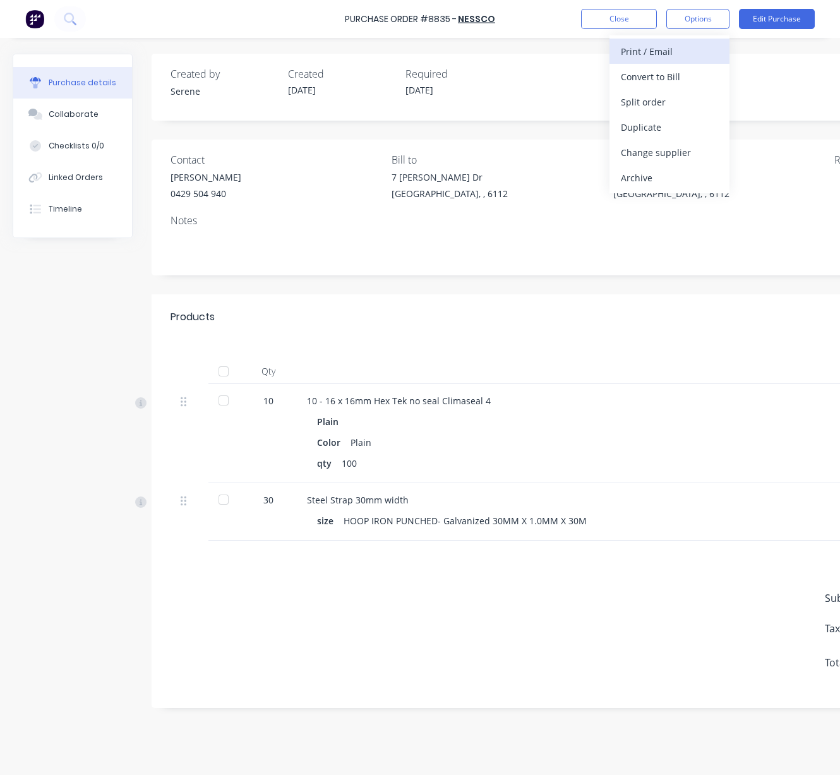
click at [661, 46] on div "Print / Email" at bounding box center [669, 51] width 97 height 18
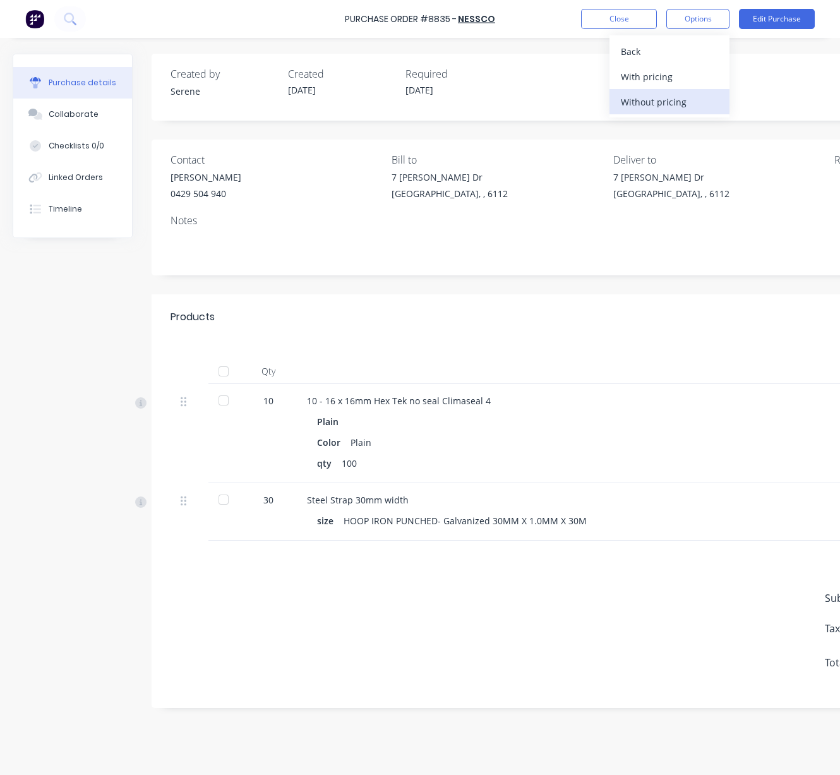
click at [654, 105] on div "Without pricing" at bounding box center [669, 102] width 97 height 18
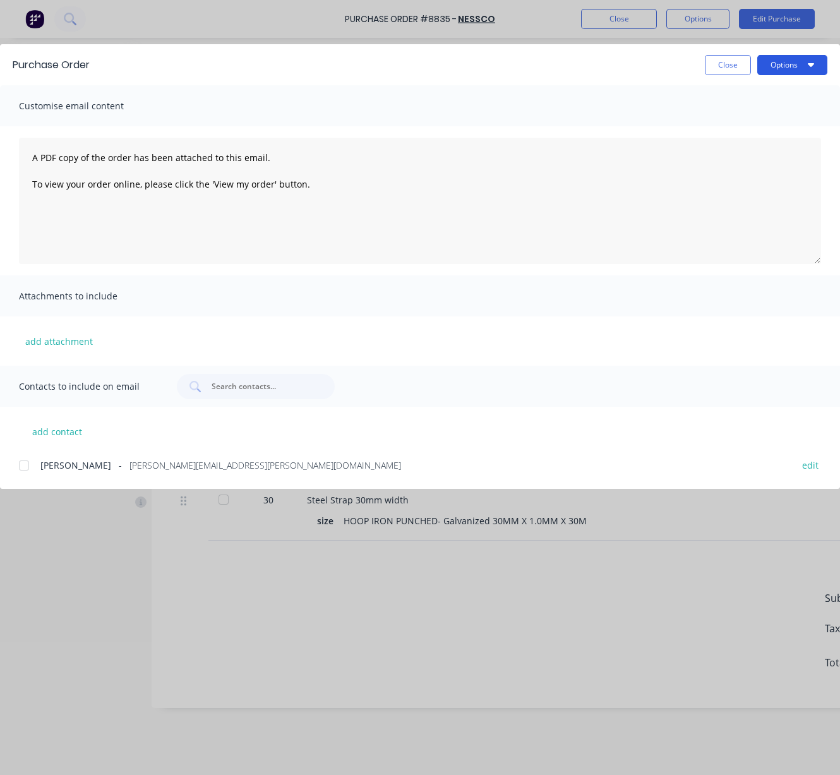
click at [792, 70] on button "Options" at bounding box center [792, 65] width 70 height 20
click at [754, 126] on div "Print" at bounding box center [767, 122] width 97 height 18
click at [714, 63] on button "Close" at bounding box center [728, 65] width 46 height 20
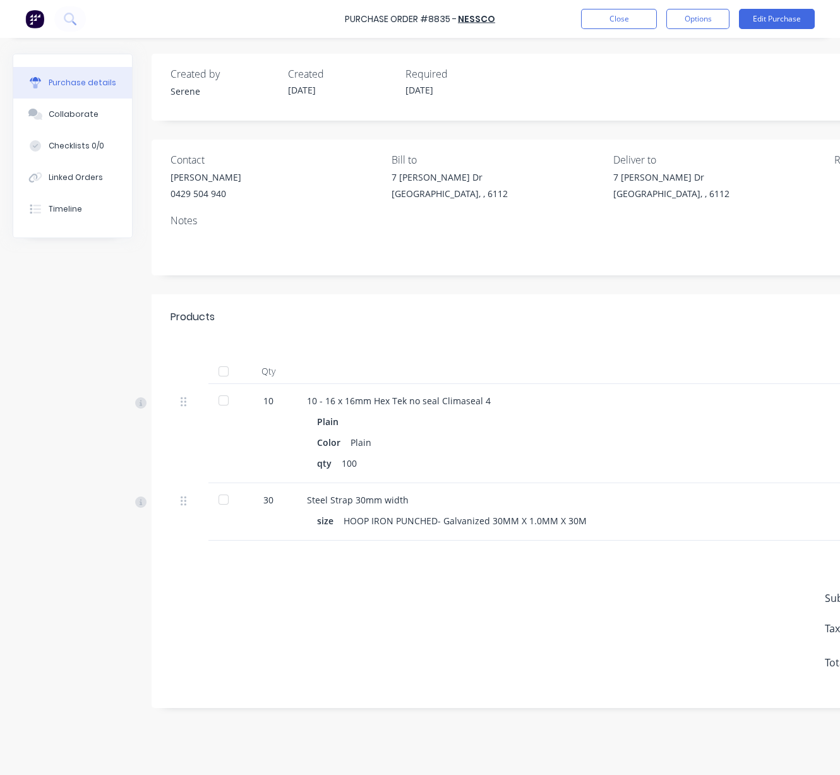
click at [586, 348] on div "Qty Job Price Total 10 10 - 16 x 16mm Hex Tek no seal Climaseal 4 Plain Color P…" at bounding box center [608, 440] width 913 height 201
click at [637, 20] on button "Close" at bounding box center [619, 19] width 76 height 20
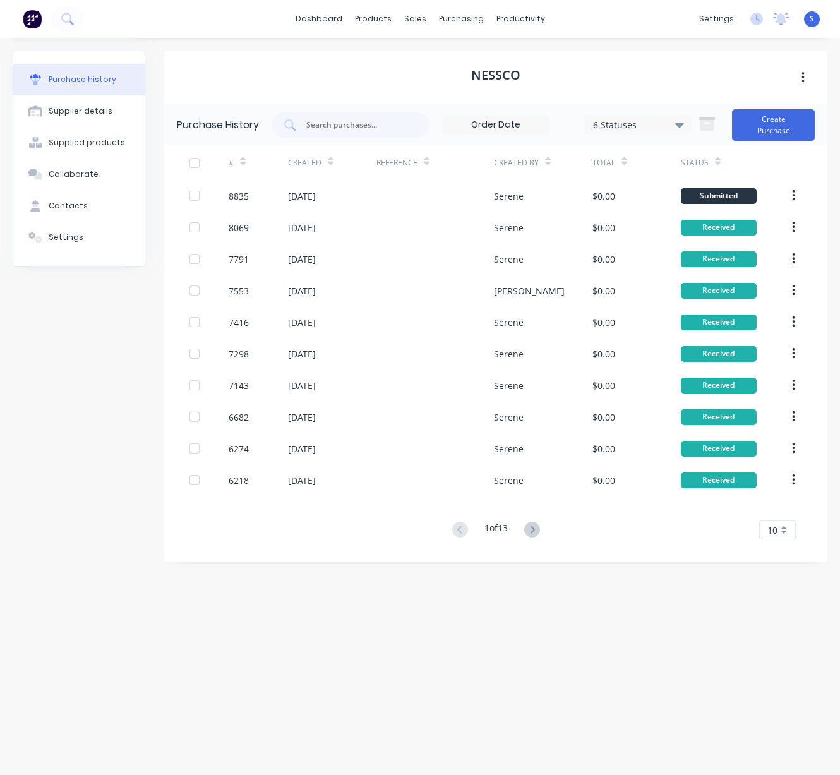
click at [417, 692] on div "Nessco Purchase History 6 Statuses 6 Statuses Create Purchase # Created Referen…" at bounding box center [495, 400] width 663 height 699
click at [66, 365] on div "Purchase history Supplier details Supplied products Collaborate Contacts Settin…" at bounding box center [79, 400] width 133 height 699
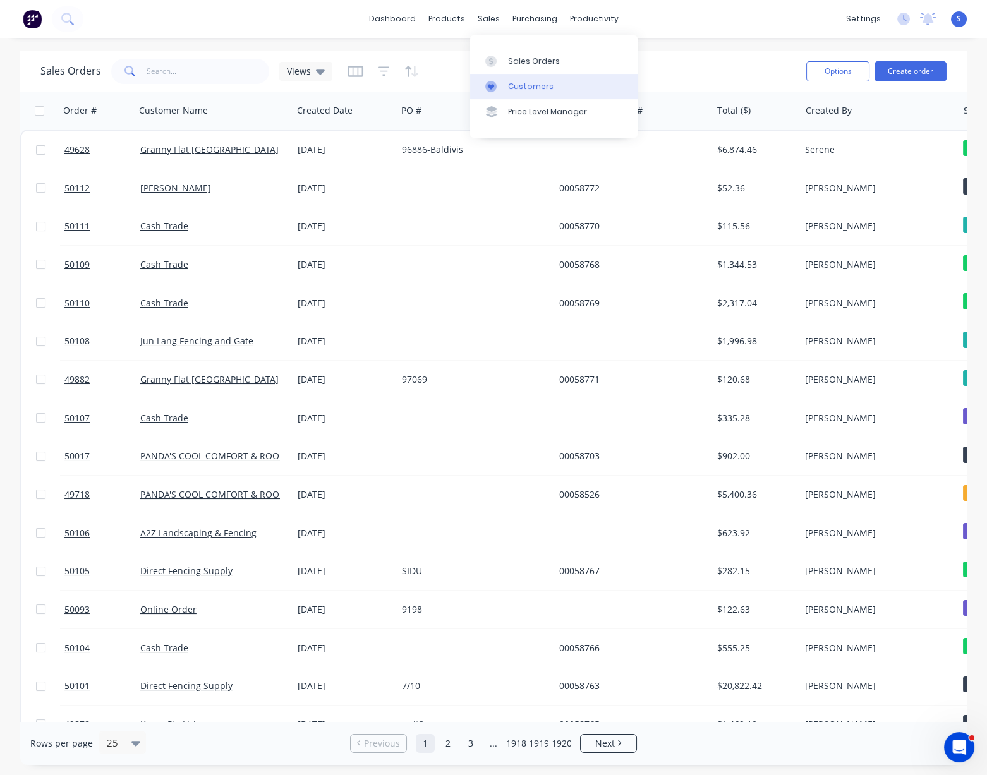
click at [517, 85] on div "Customers" at bounding box center [530, 86] width 45 height 11
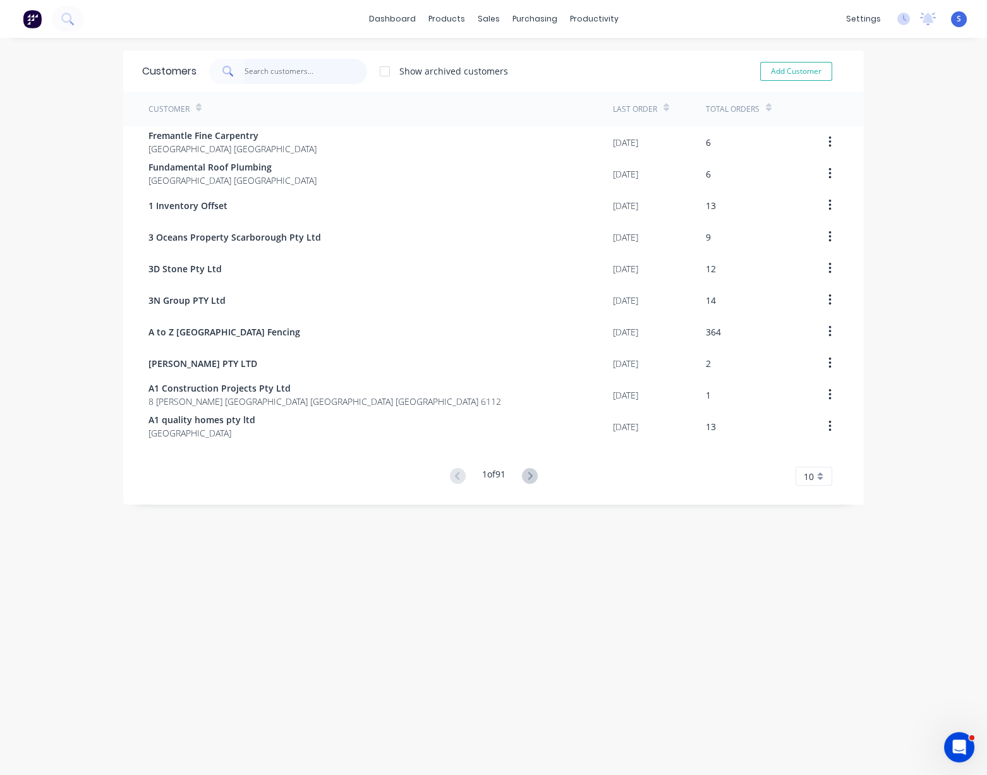
click at [256, 71] on input "text" at bounding box center [305, 71] width 123 height 25
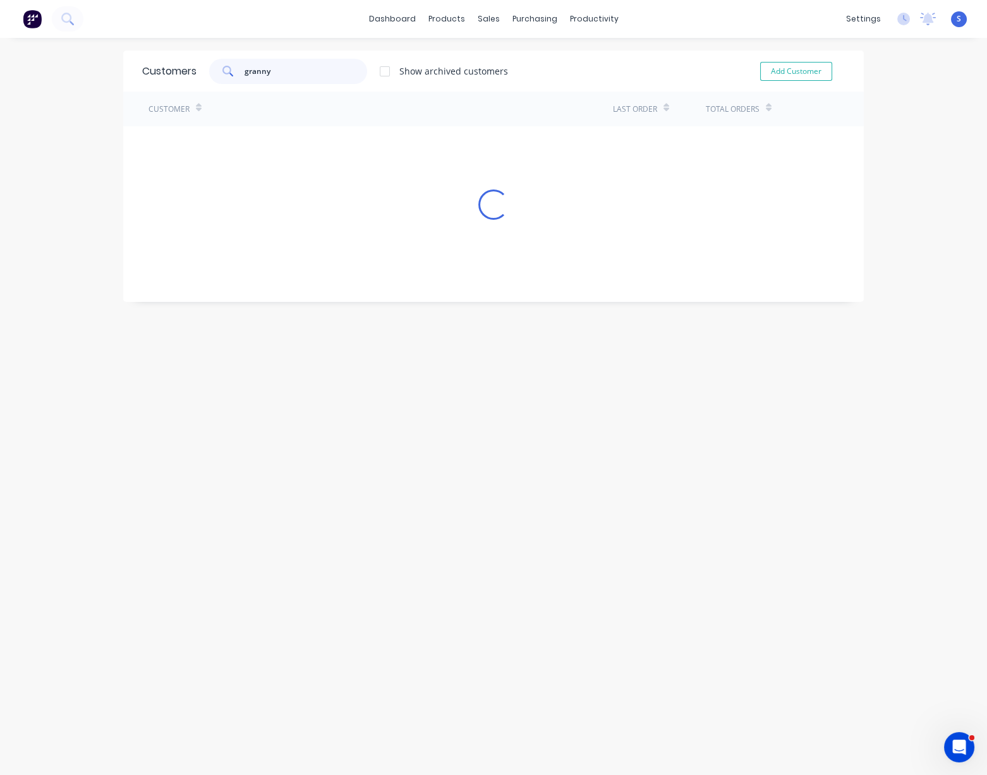
type input "granny"
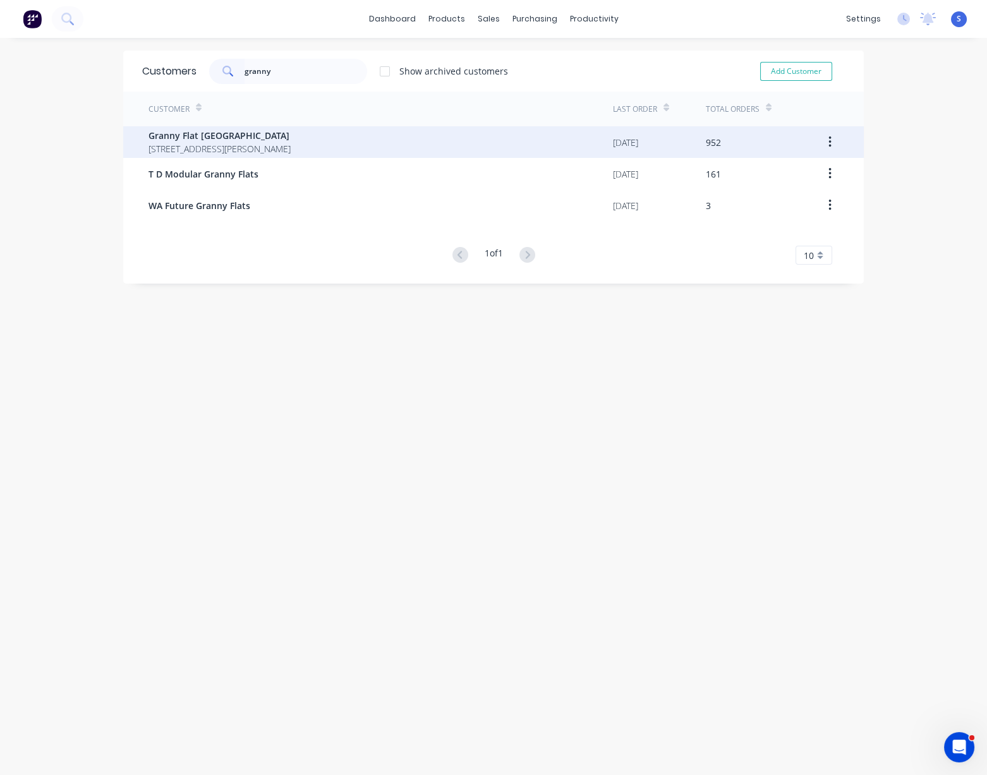
click at [244, 147] on span "92 McCoy st Booragoon Western Australia Australia" at bounding box center [219, 148] width 142 height 13
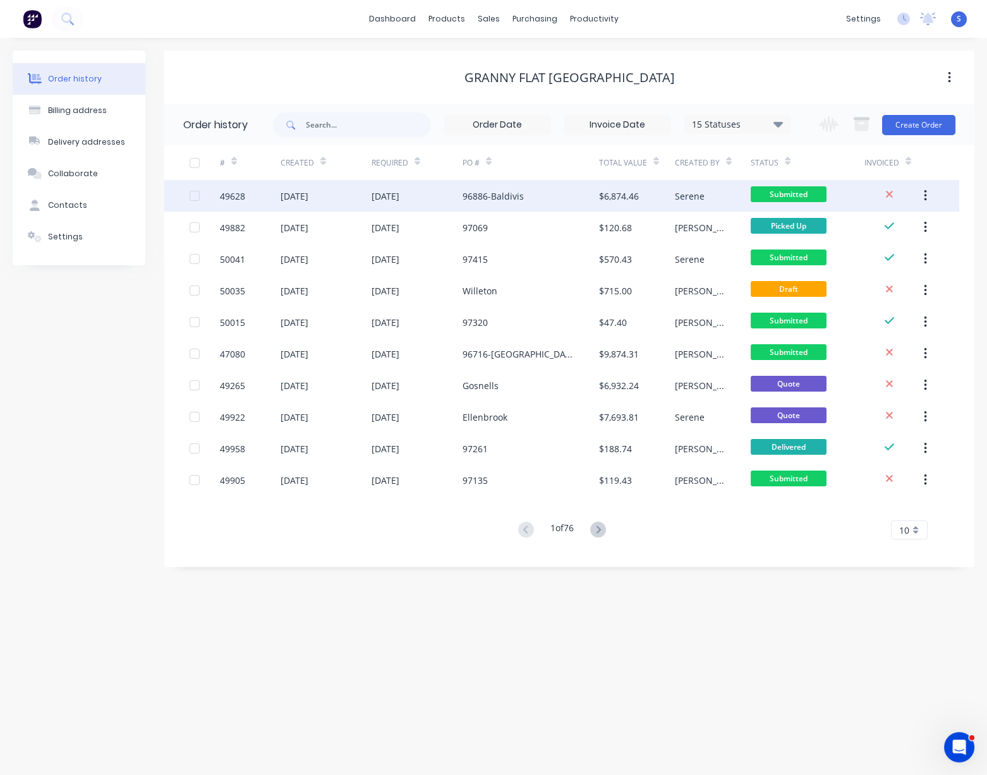
click at [495, 204] on div "96886-Baldivis" at bounding box center [530, 196] width 136 height 32
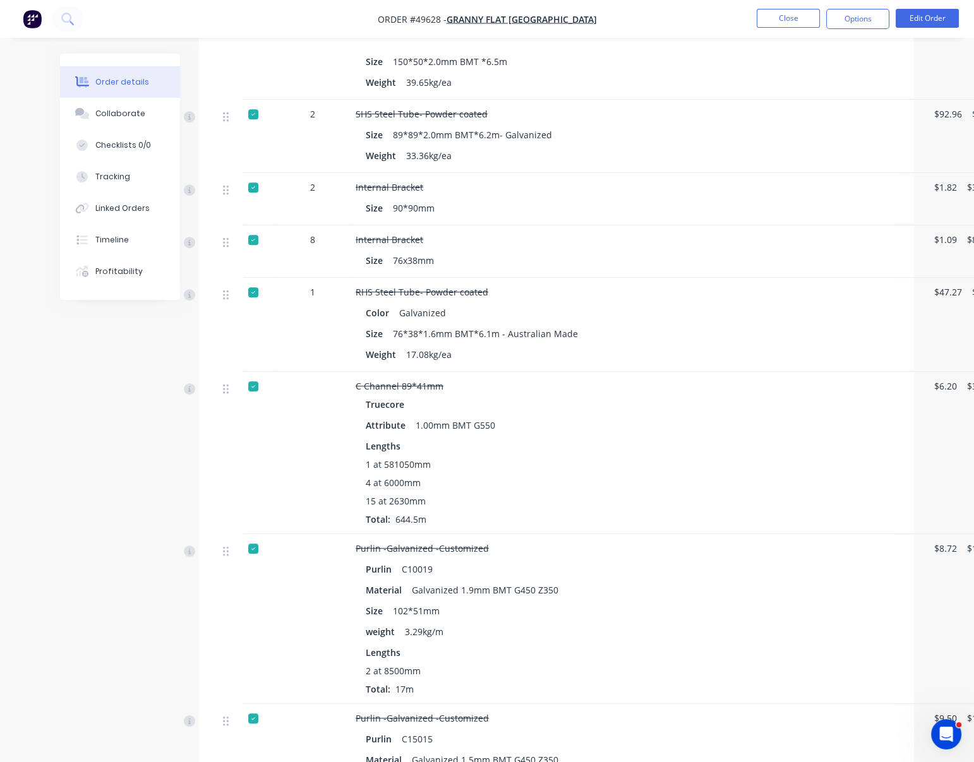
scroll to position [786, 0]
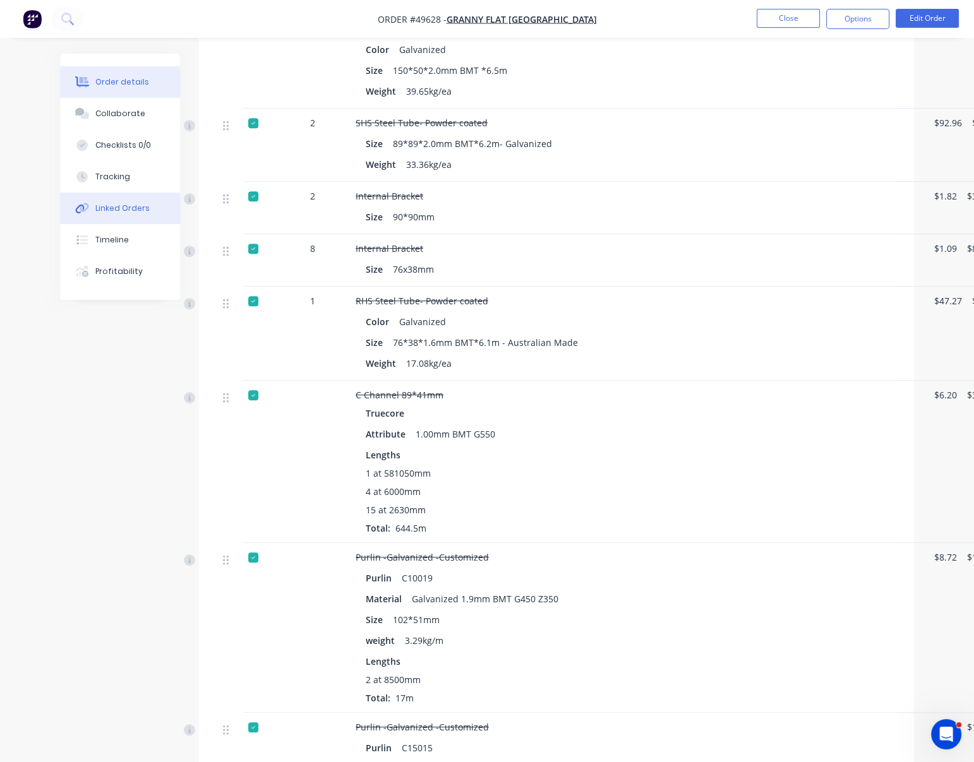
click at [121, 214] on div "Linked Orders" at bounding box center [122, 208] width 54 height 11
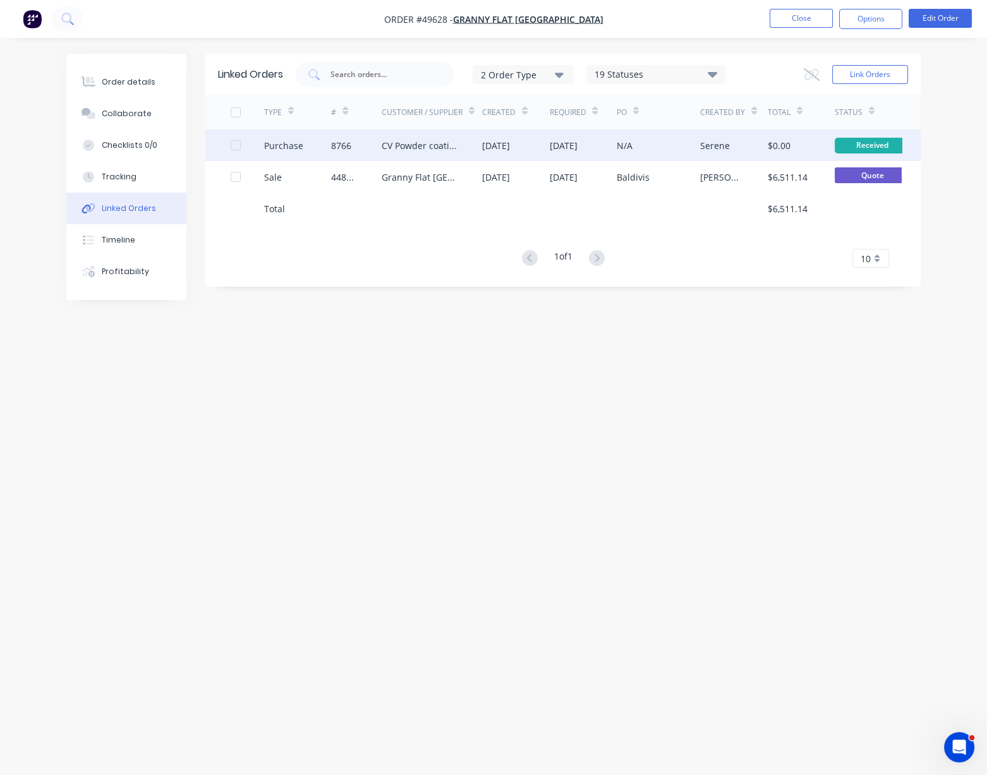
click at [442, 143] on div "CV Powder coating" at bounding box center [419, 145] width 75 height 13
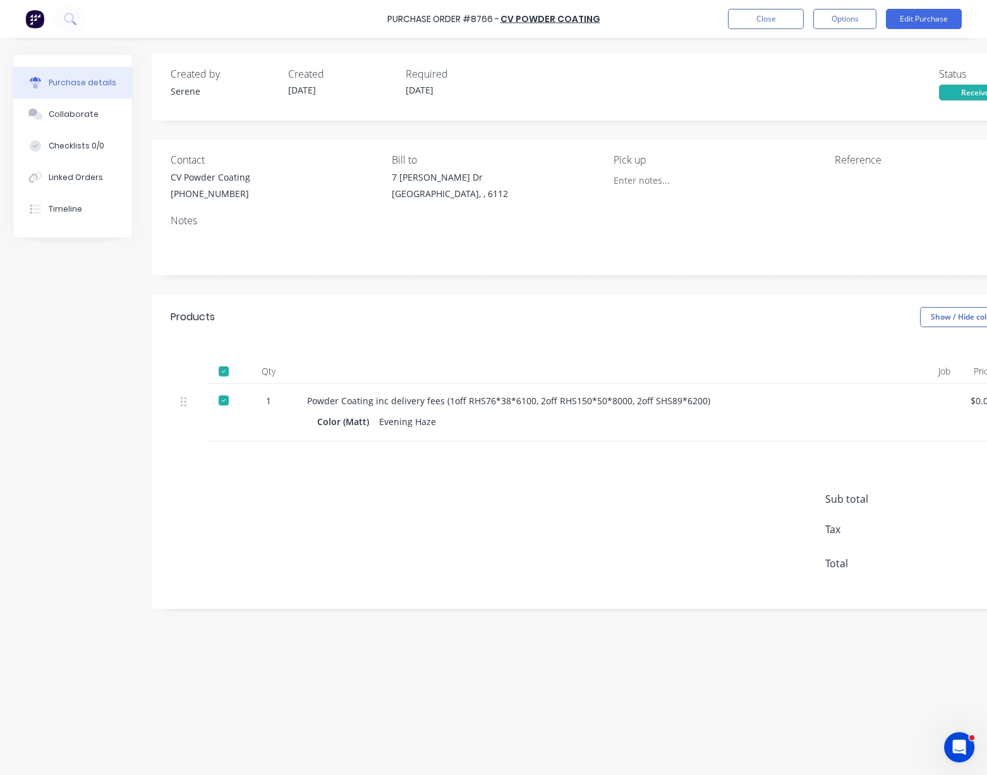
click at [537, 365] on div at bounding box center [581, 371] width 569 height 25
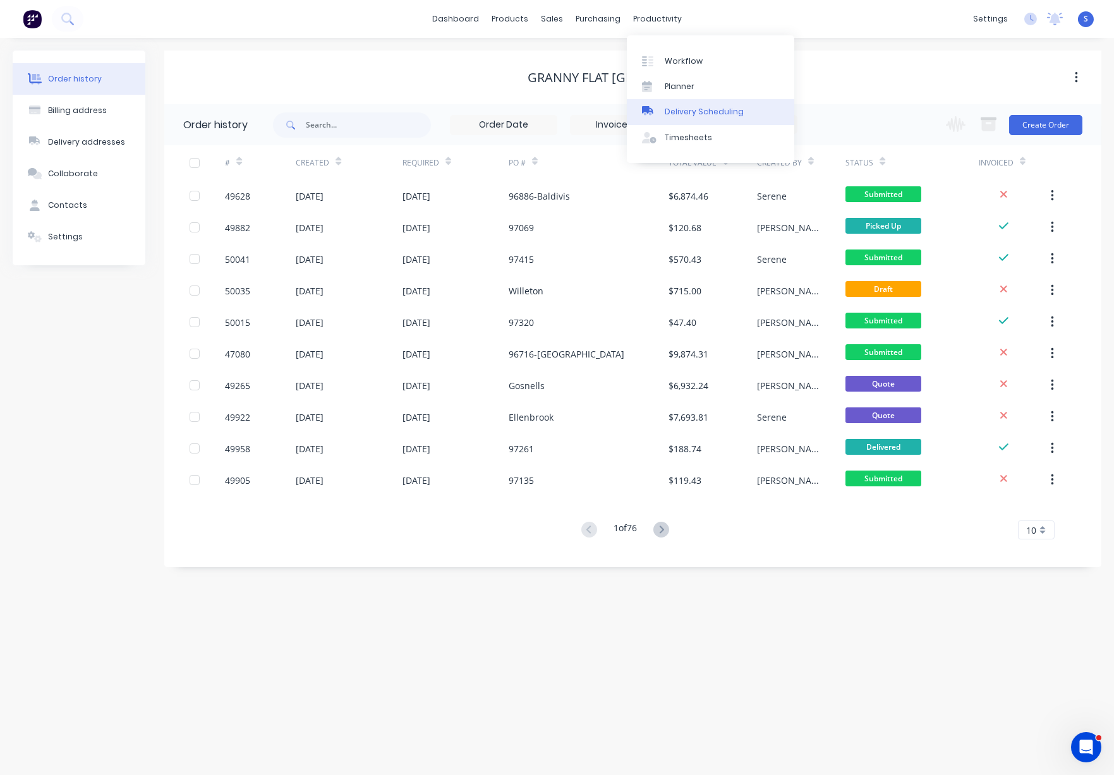
click at [705, 118] on div "Delivery Scheduling" at bounding box center [704, 111] width 79 height 11
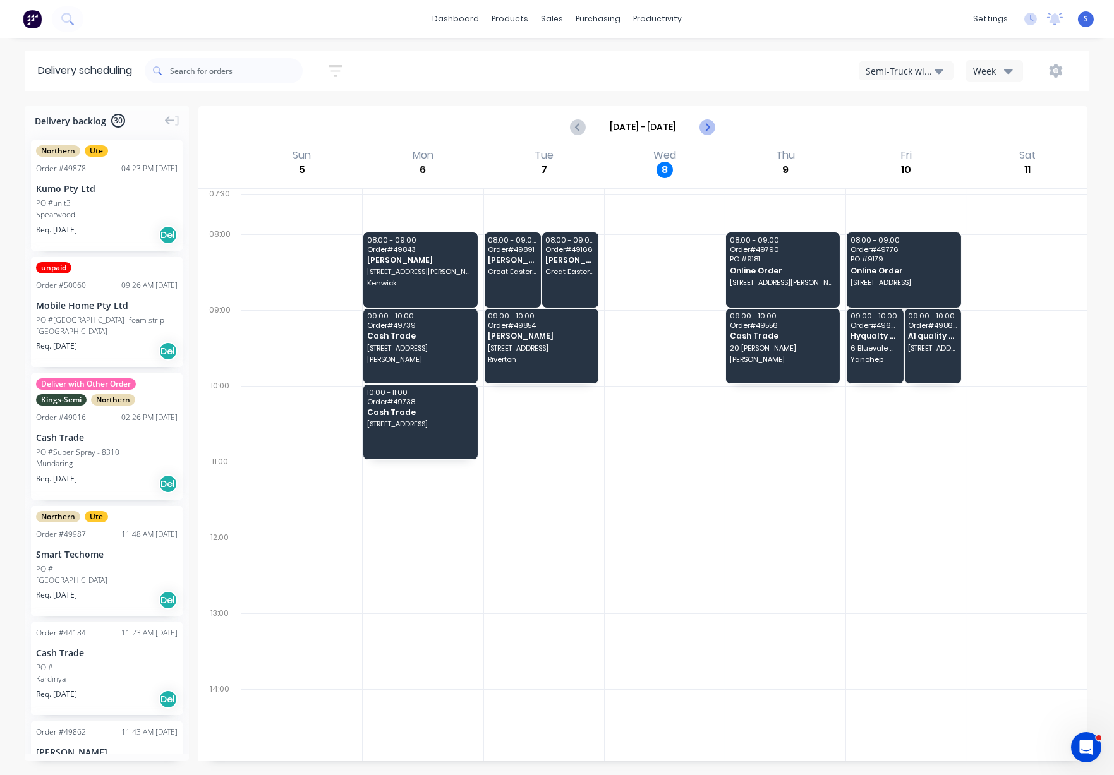
click at [703, 127] on icon "Next page" at bounding box center [706, 126] width 15 height 15
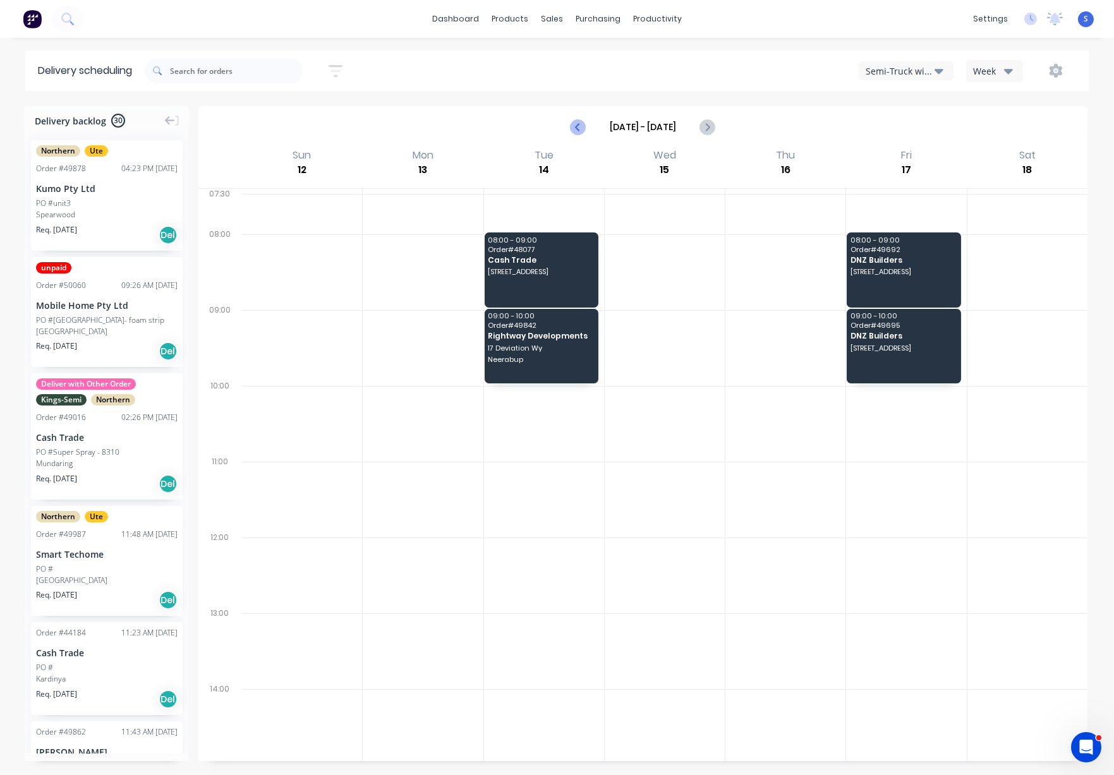
click at [574, 131] on icon "Previous page" at bounding box center [578, 126] width 15 height 15
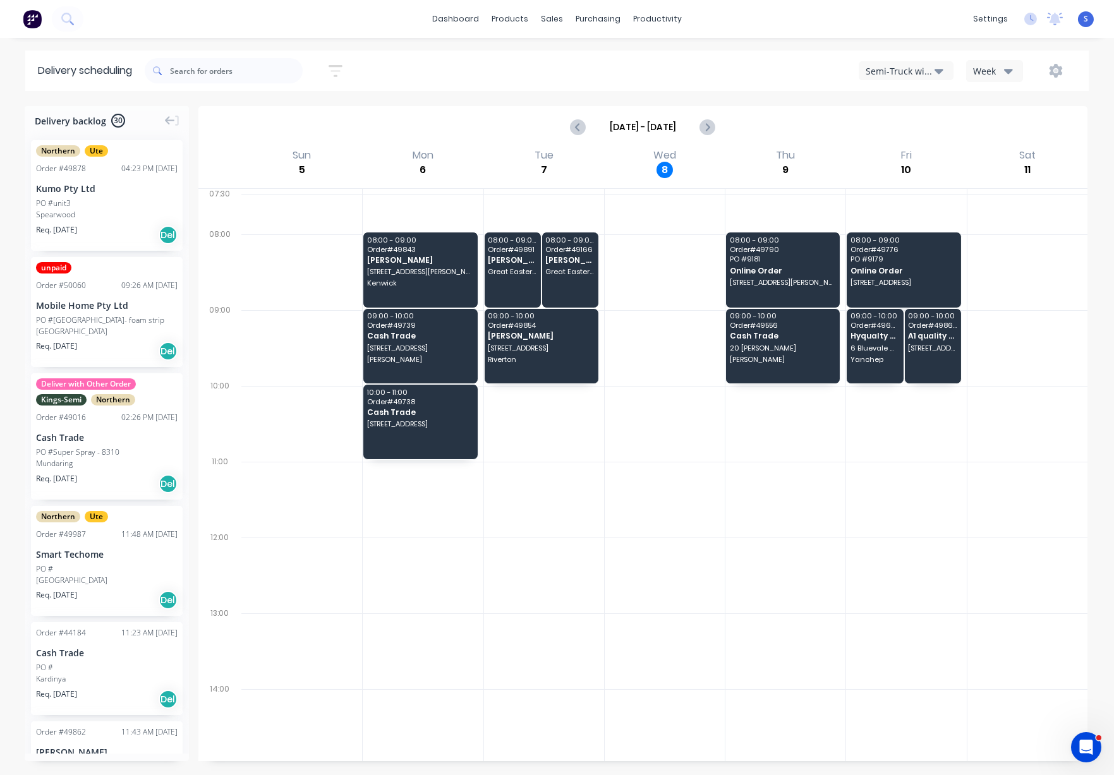
click at [881, 73] on icon "button" at bounding box center [938, 71] width 9 height 5
click at [881, 98] on div "Semi-Truck with Hiab" at bounding box center [921, 102] width 125 height 25
click at [699, 134] on icon "Next page" at bounding box center [706, 126] width 15 height 15
type input "Oct 12 - Oct 18"
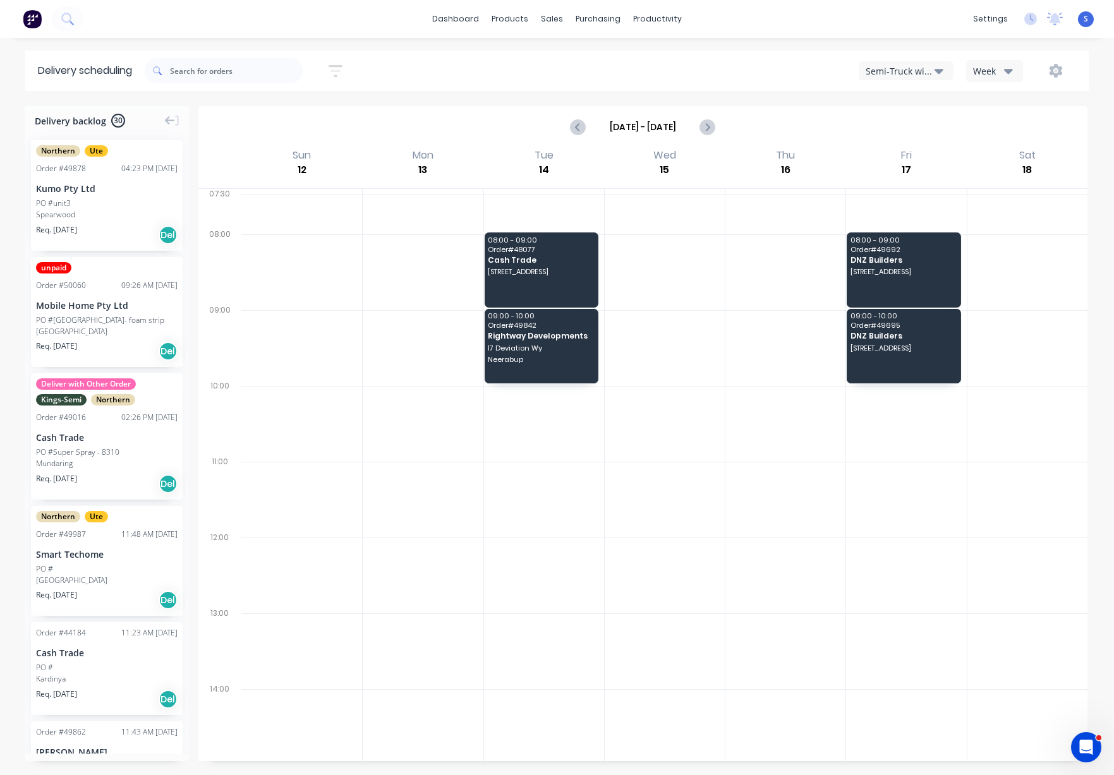
click at [881, 75] on div "Semi-Truck with Hiab" at bounding box center [899, 70] width 69 height 13
click at [881, 120] on div "Steelframing Truck" at bounding box center [921, 128] width 125 height 25
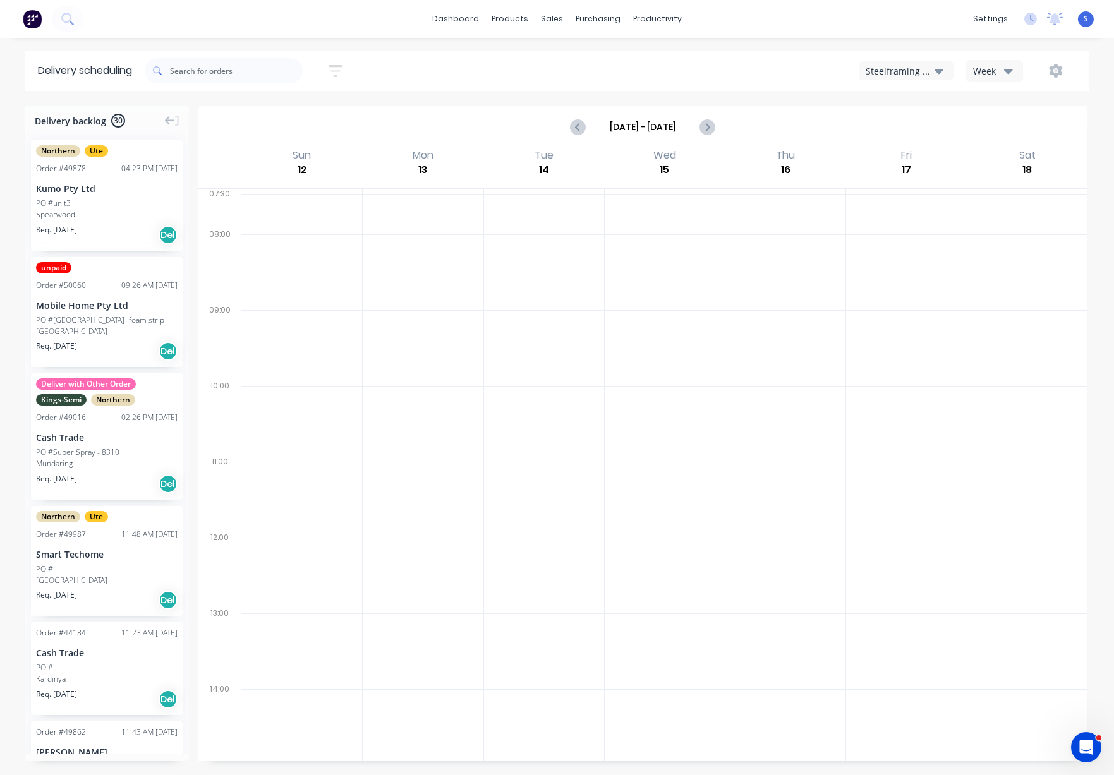
click at [881, 72] on div "Steelframing Truck" at bounding box center [899, 70] width 69 height 13
click at [881, 181] on div "Midland Hiab" at bounding box center [921, 178] width 125 height 25
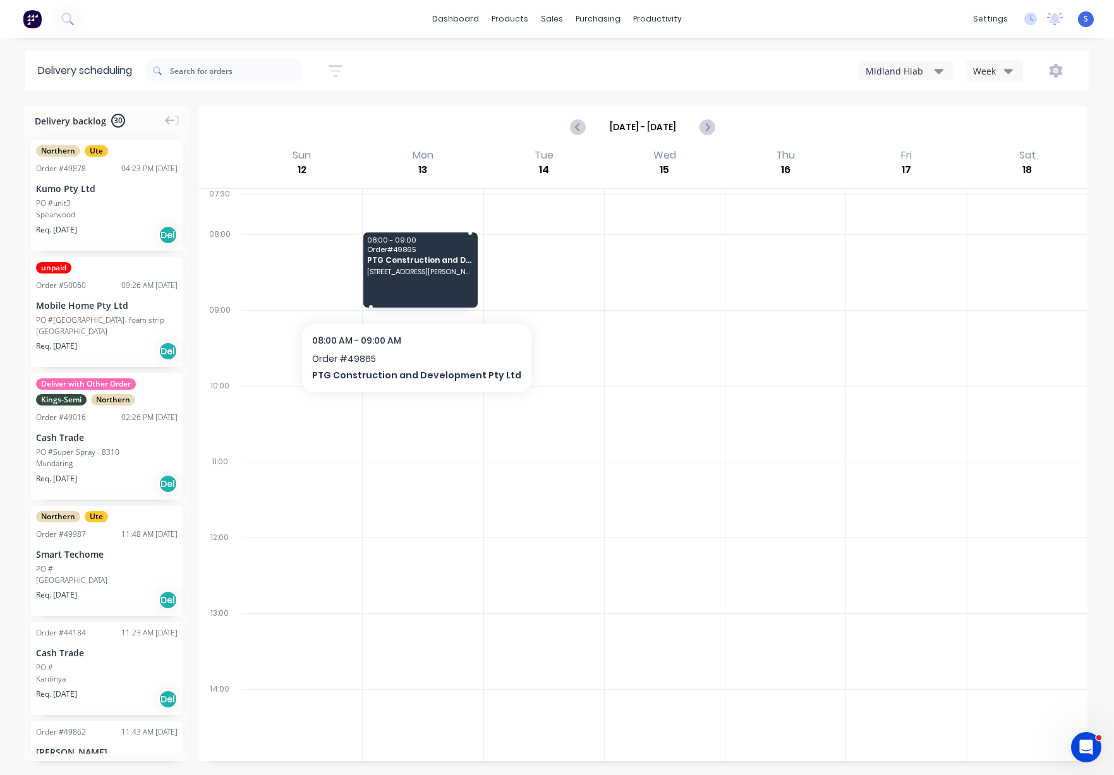
click at [420, 271] on div "08:00 - 09:00 Order # 49865 PTG Construction and Development Pty Ltd 672 Ankete…" at bounding box center [420, 269] width 114 height 75
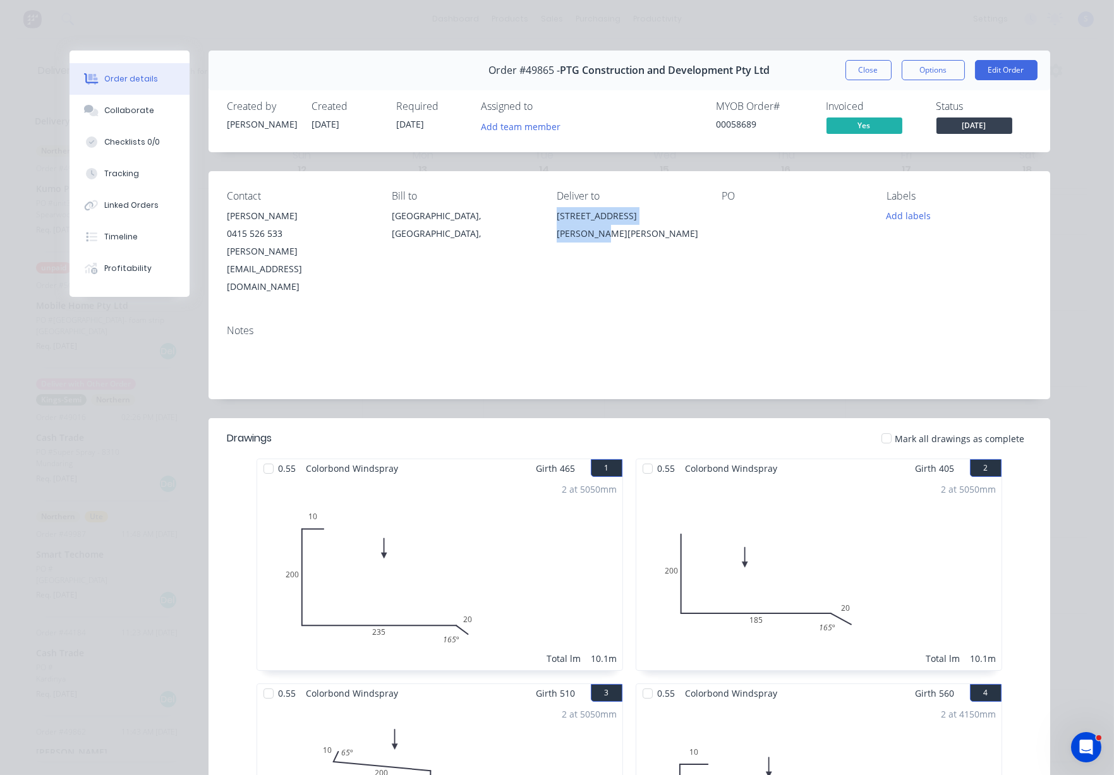
drag, startPoint x: 550, startPoint y: 229, endPoint x: 659, endPoint y: 228, distance: 109.3
click at [659, 228] on div "Contact Jason Wen 0415 526 533 jasson@ptgconstruction.com.au Bill to Western Au…" at bounding box center [628, 242] width 841 height 143
copy div "672 Anketell Rd, Anketell"
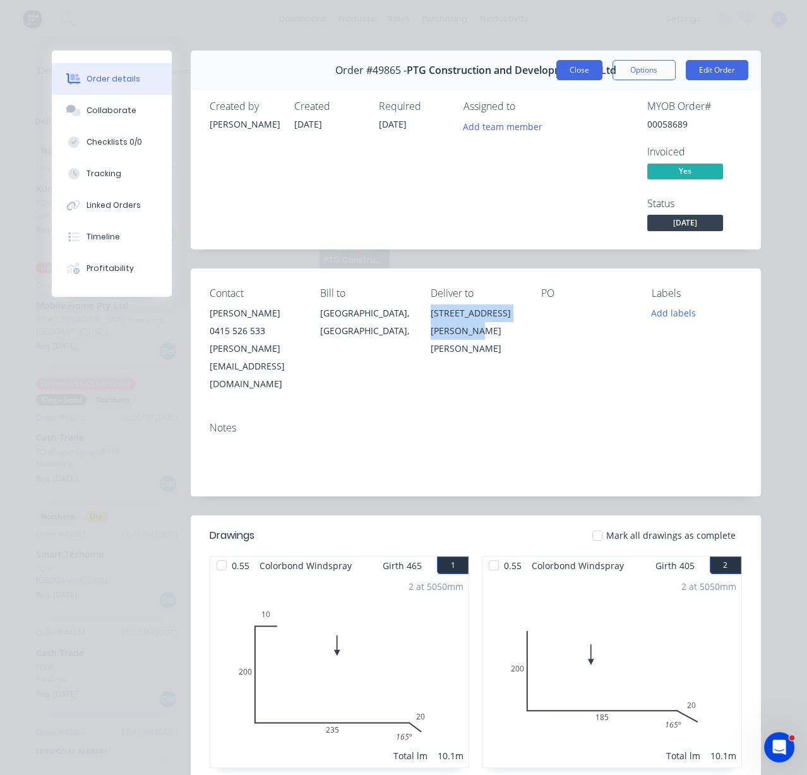
click at [566, 69] on button "Close" at bounding box center [580, 70] width 46 height 20
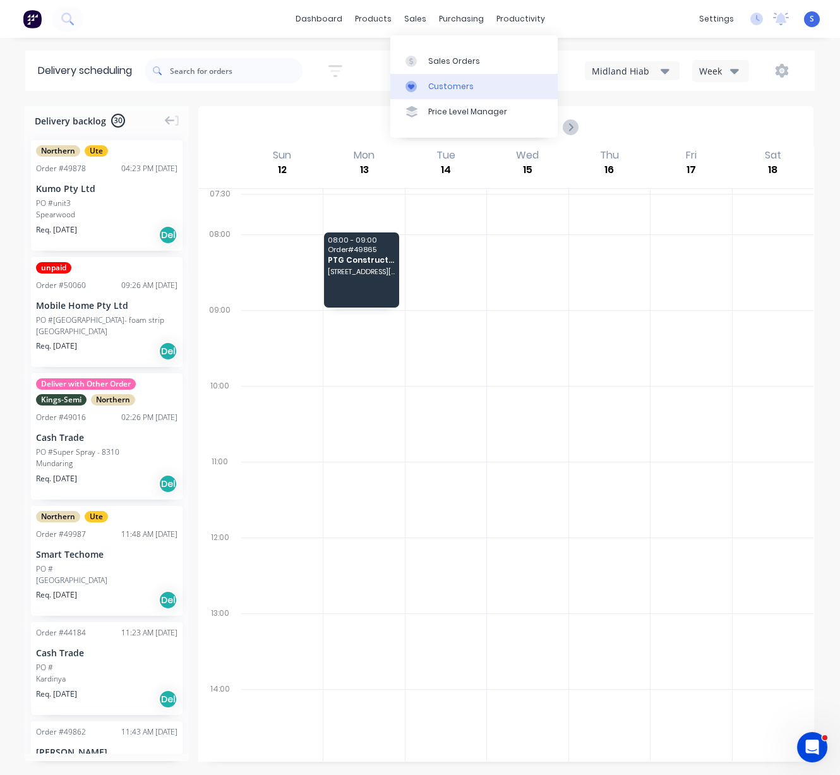
click at [450, 88] on div "Customers" at bounding box center [450, 86] width 45 height 11
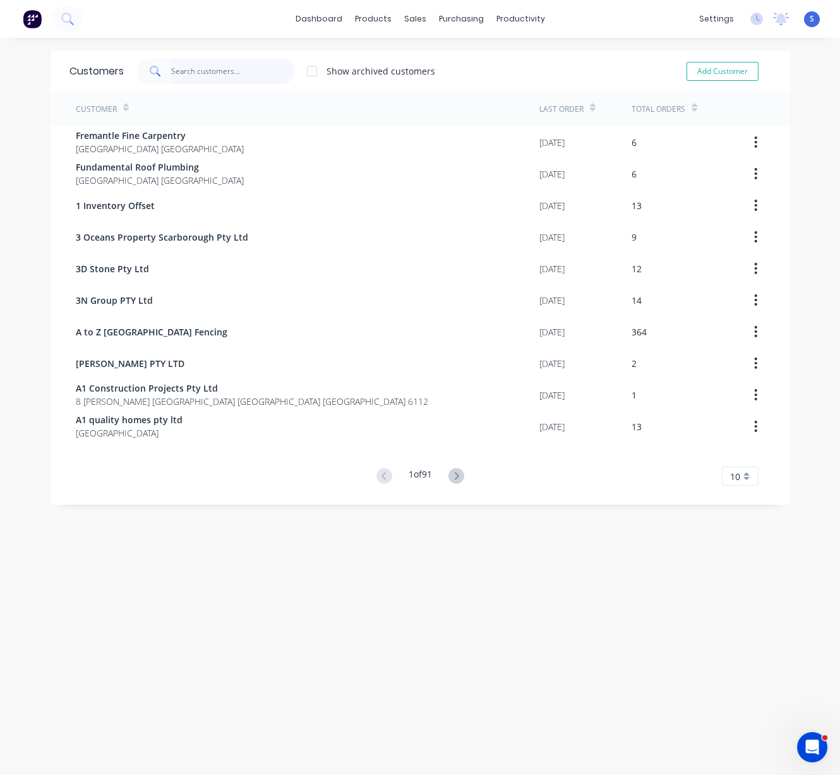
click at [192, 71] on input "text" at bounding box center [232, 71] width 123 height 25
click at [215, 64] on input "text" at bounding box center [232, 71] width 123 height 25
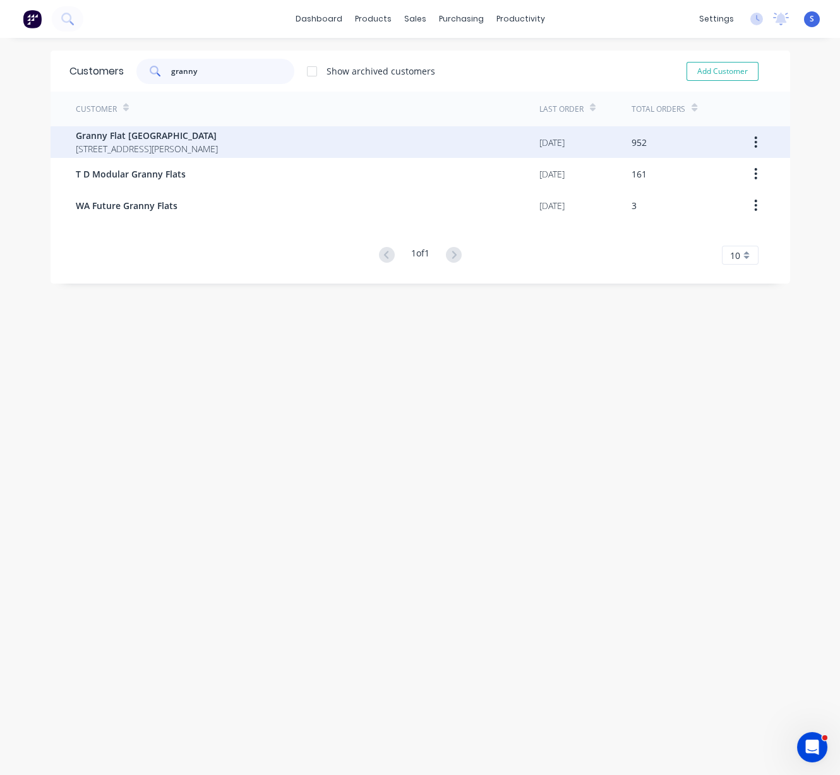
type input "granny"
click at [212, 146] on span "92 McCoy st Booragoon Western Australia Australia" at bounding box center [147, 148] width 142 height 13
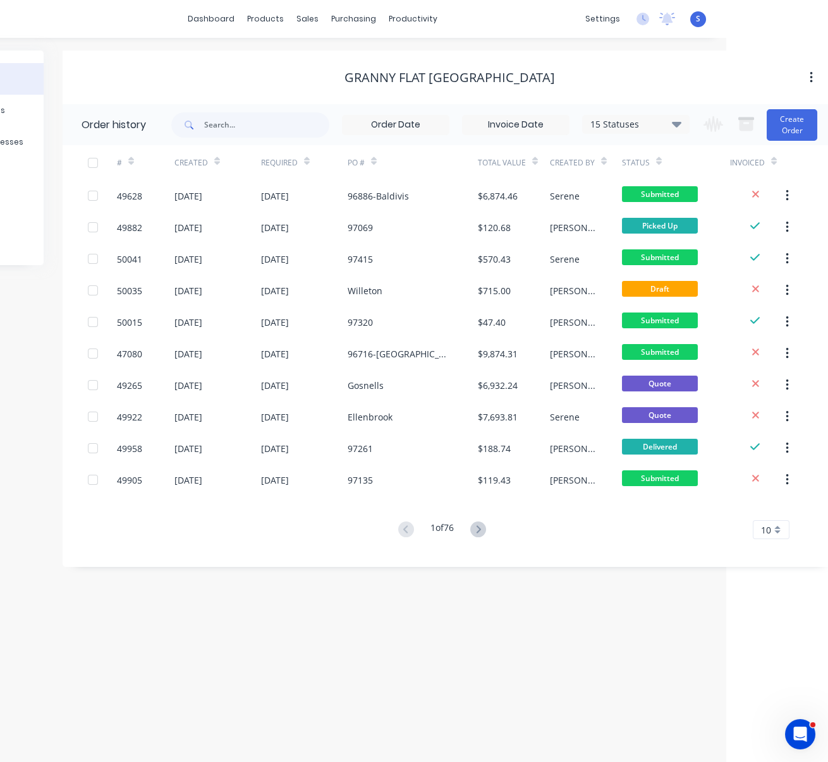
drag, startPoint x: 277, startPoint y: 52, endPoint x: 413, endPoint y: 56, distance: 135.2
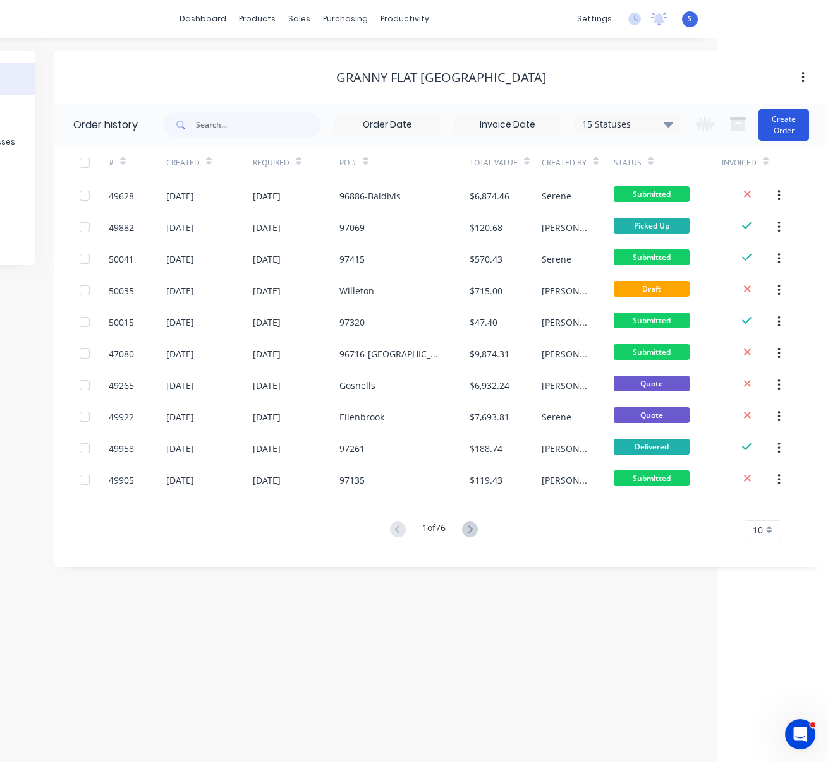
click at [793, 119] on button "Create Order" at bounding box center [783, 125] width 51 height 32
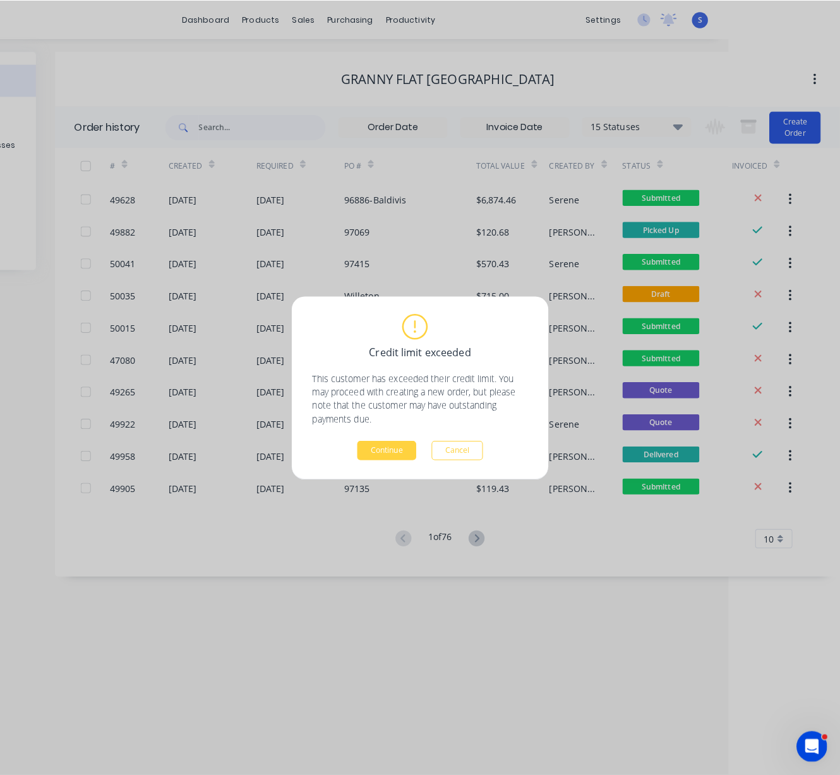
scroll to position [0, 100]
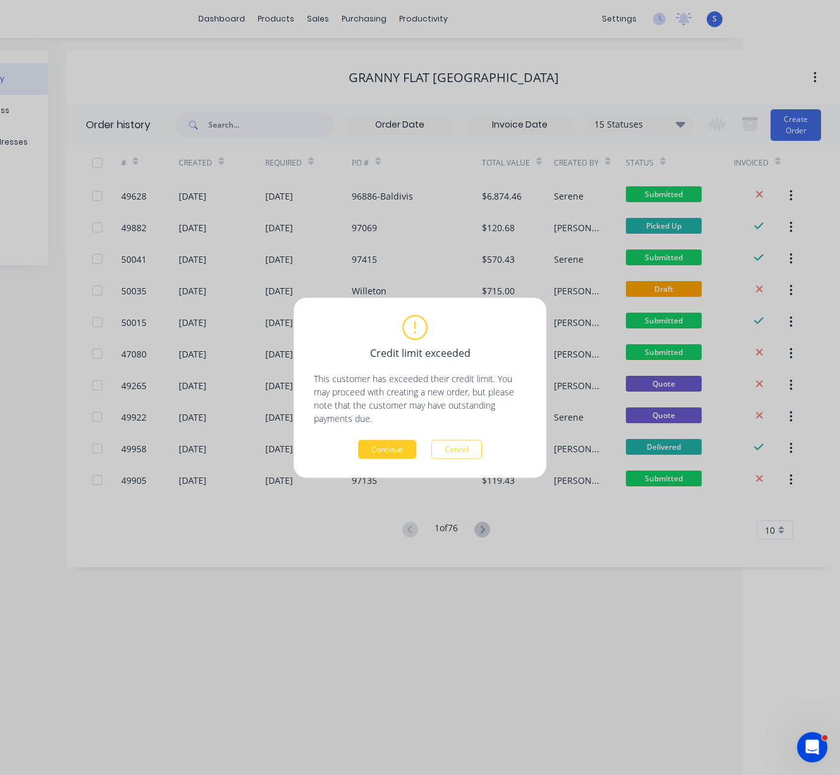
click at [401, 447] on button "Continue" at bounding box center [387, 449] width 58 height 19
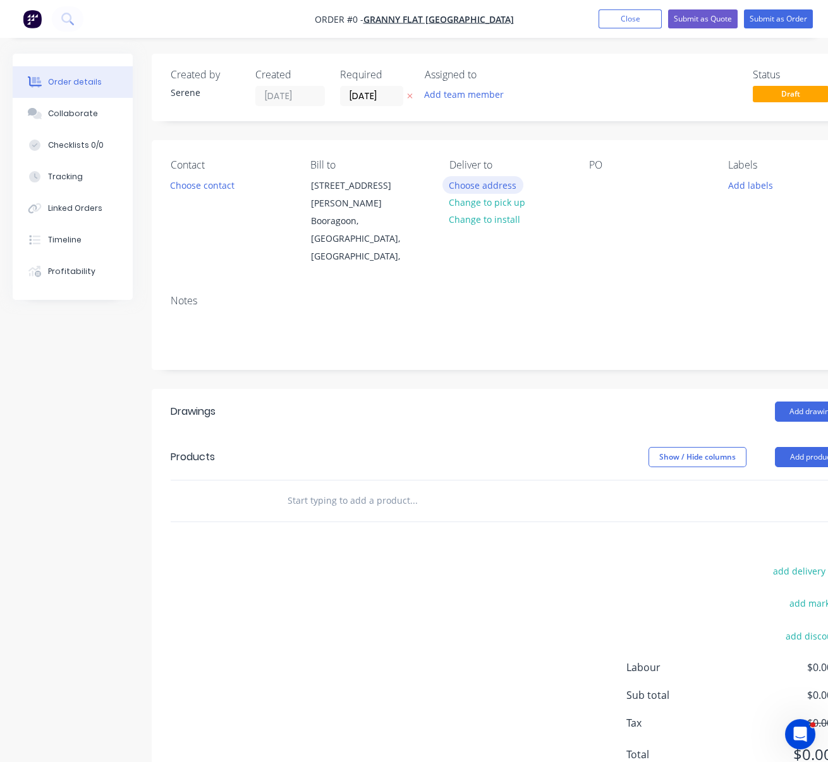
click at [481, 193] on button "Choose address" at bounding box center [482, 184] width 81 height 17
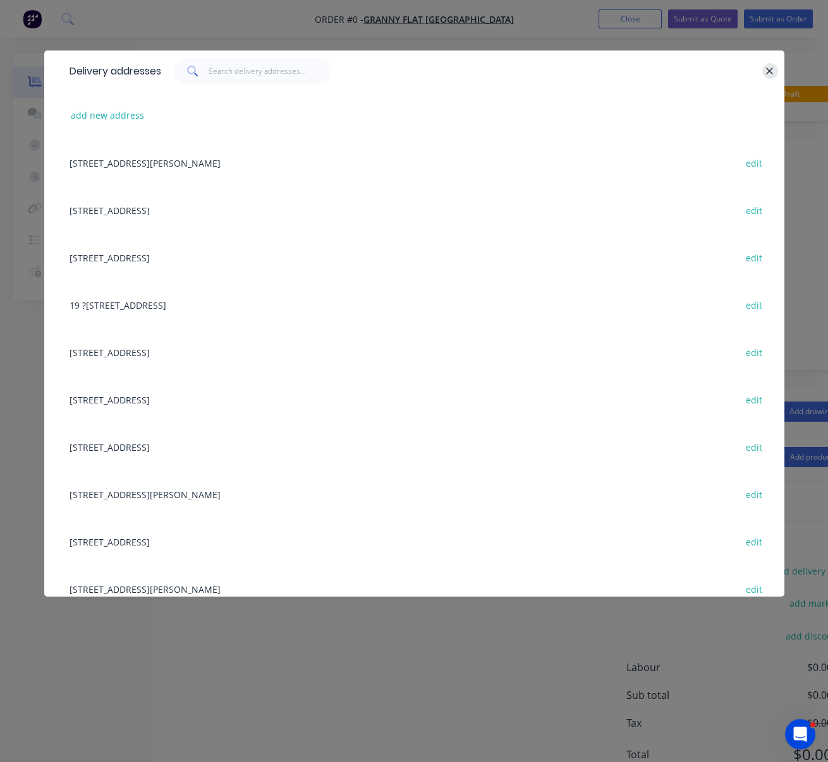
click at [765, 76] on icon "button" at bounding box center [769, 71] width 8 height 11
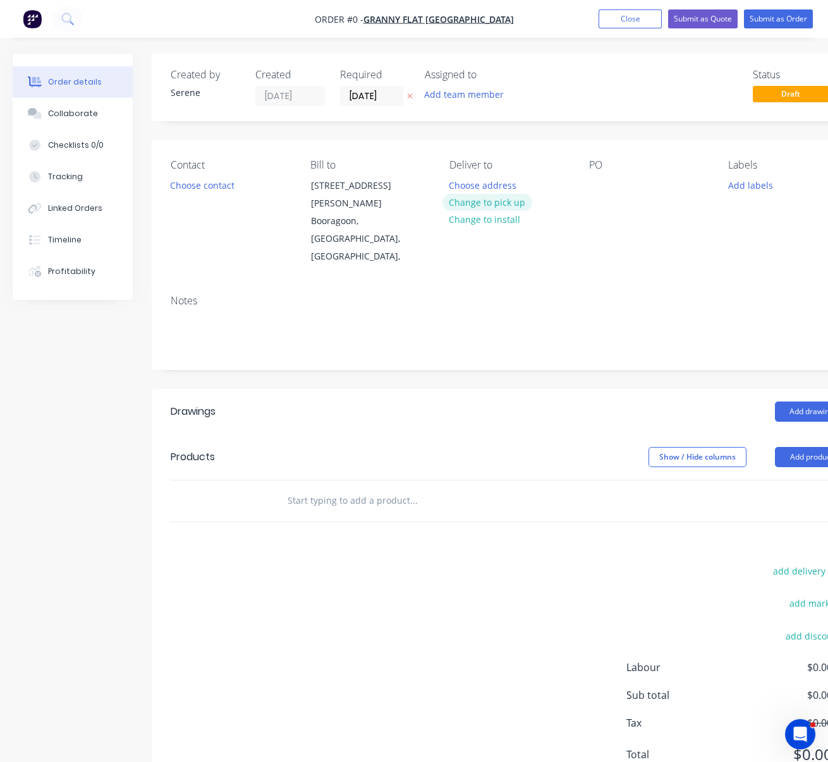
click at [486, 204] on button "Change to pick up" at bounding box center [487, 202] width 90 height 17
click at [195, 193] on button "Choose contact" at bounding box center [203, 184] width 78 height 17
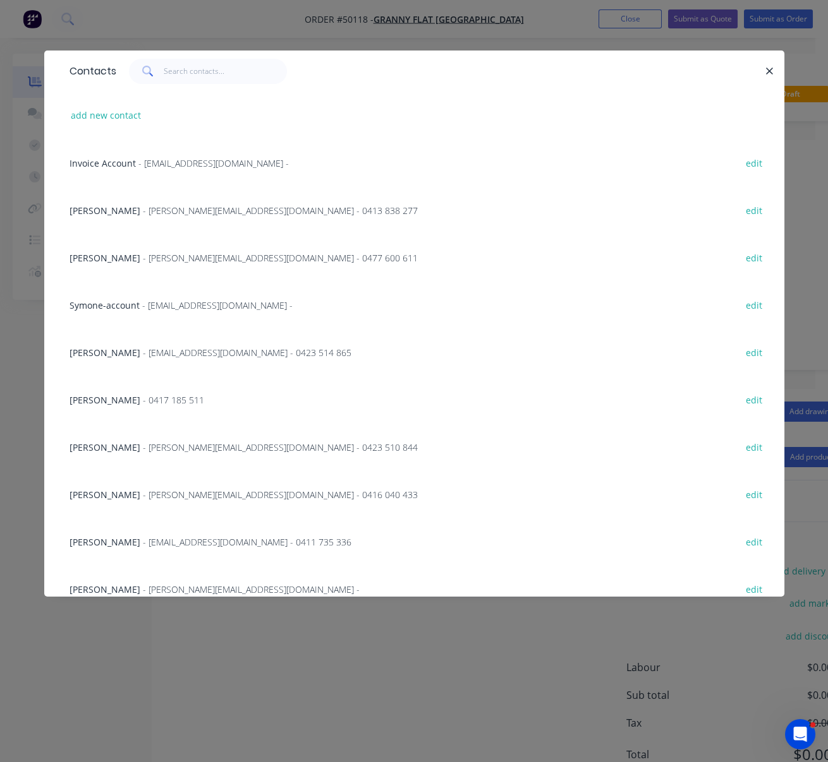
click at [162, 264] on span "- karl@grannyflatswa.com - 0477 600 611" at bounding box center [280, 258] width 275 height 12
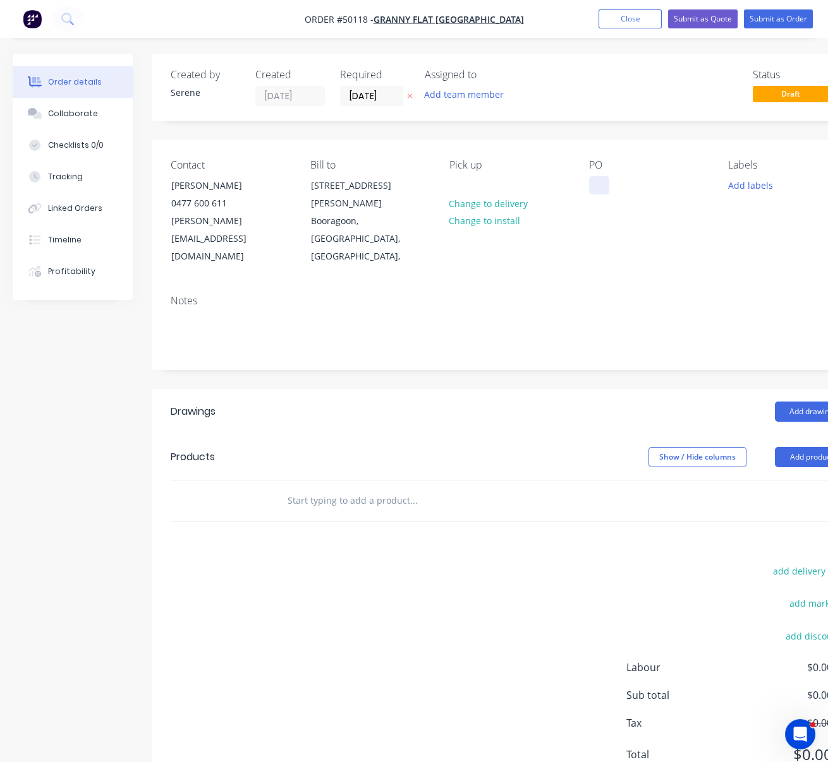
click at [602, 190] on div at bounding box center [599, 185] width 20 height 18
click at [477, 447] on div "Show / Hide columns Add product" at bounding box center [581, 457] width 533 height 20
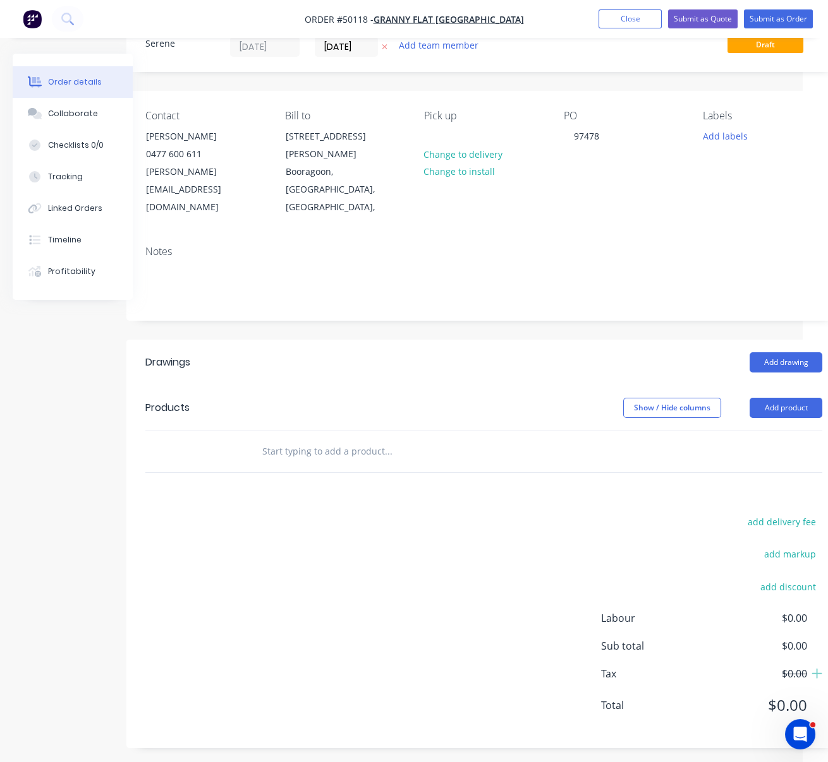
scroll to position [49, 51]
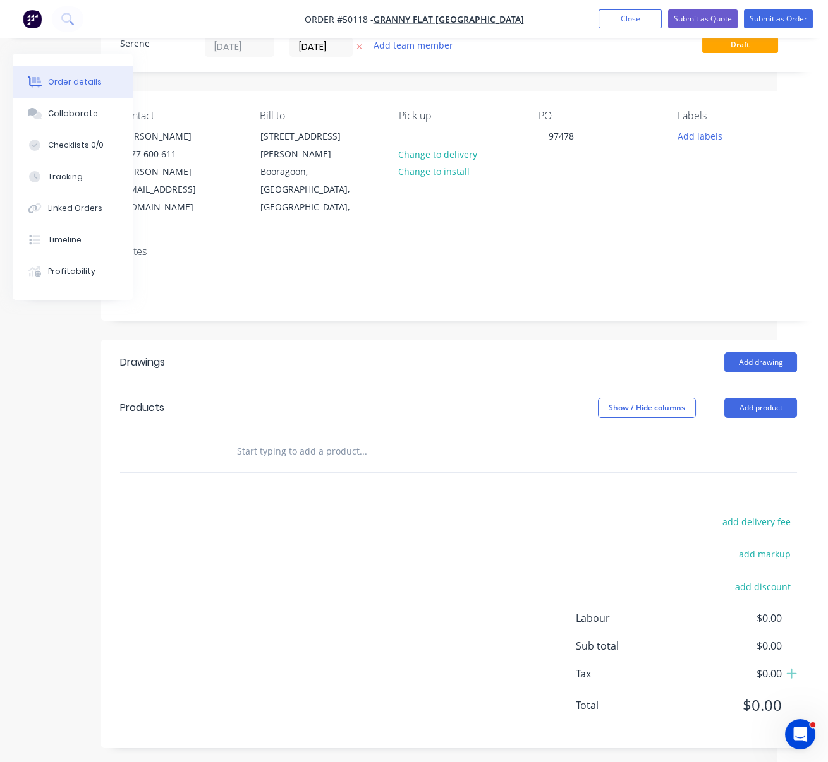
drag, startPoint x: 402, startPoint y: 339, endPoint x: 521, endPoint y: 347, distance: 119.0
click at [752, 398] on button "Add product" at bounding box center [760, 408] width 73 height 20
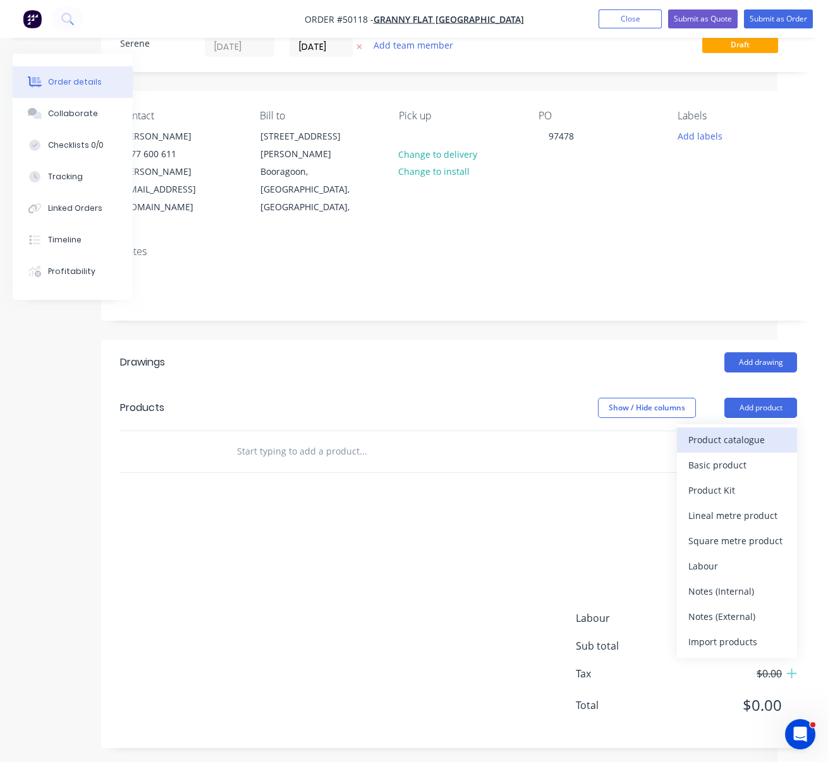
click at [733, 431] on div "Product catalogue" at bounding box center [736, 440] width 97 height 18
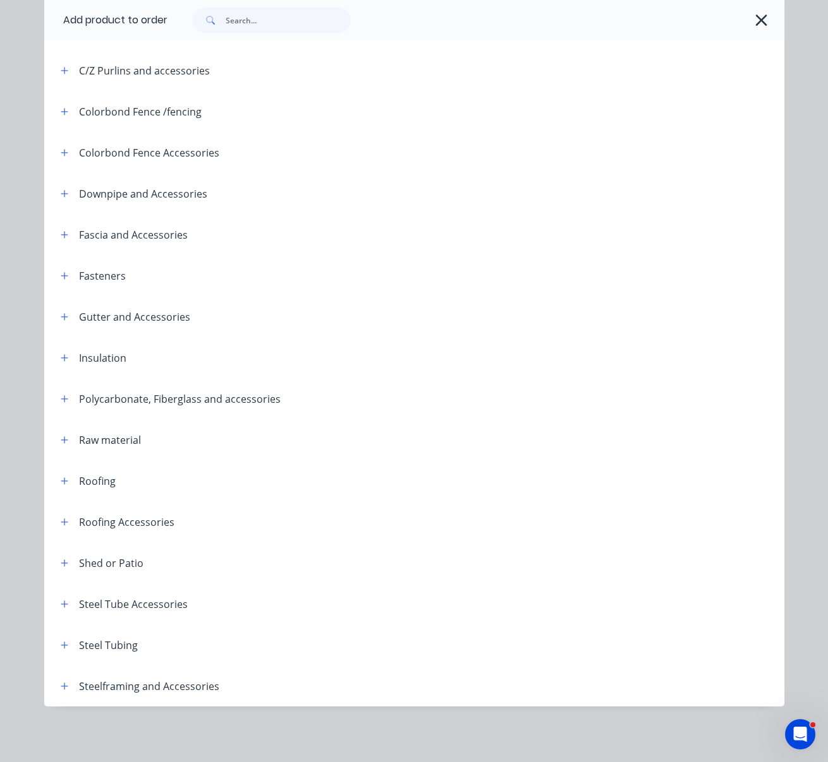
scroll to position [272, 0]
click at [61, 684] on icon "button" at bounding box center [65, 686] width 8 height 9
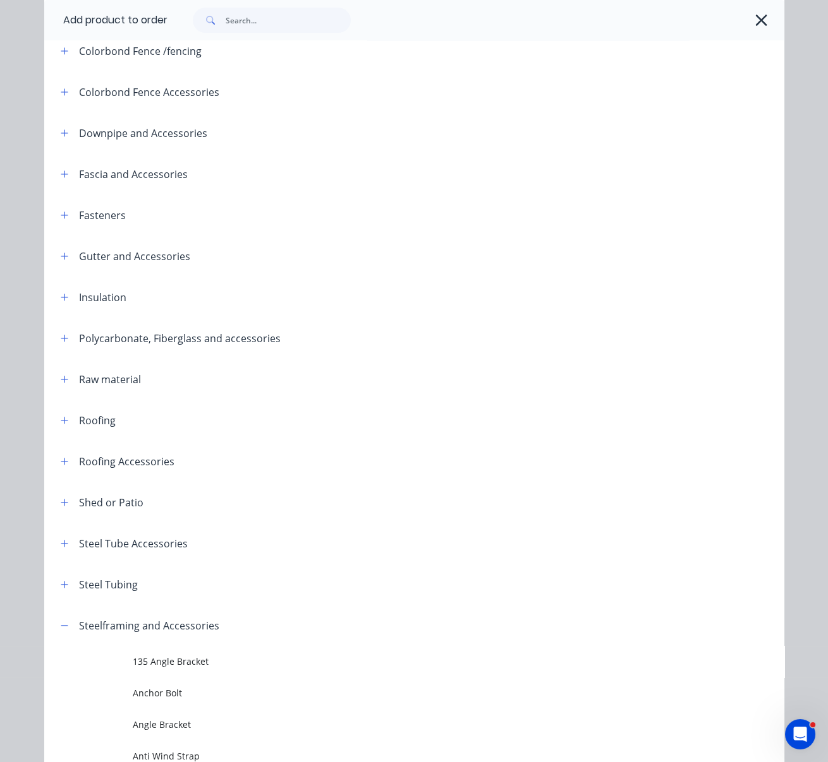
scroll to position [469, 0]
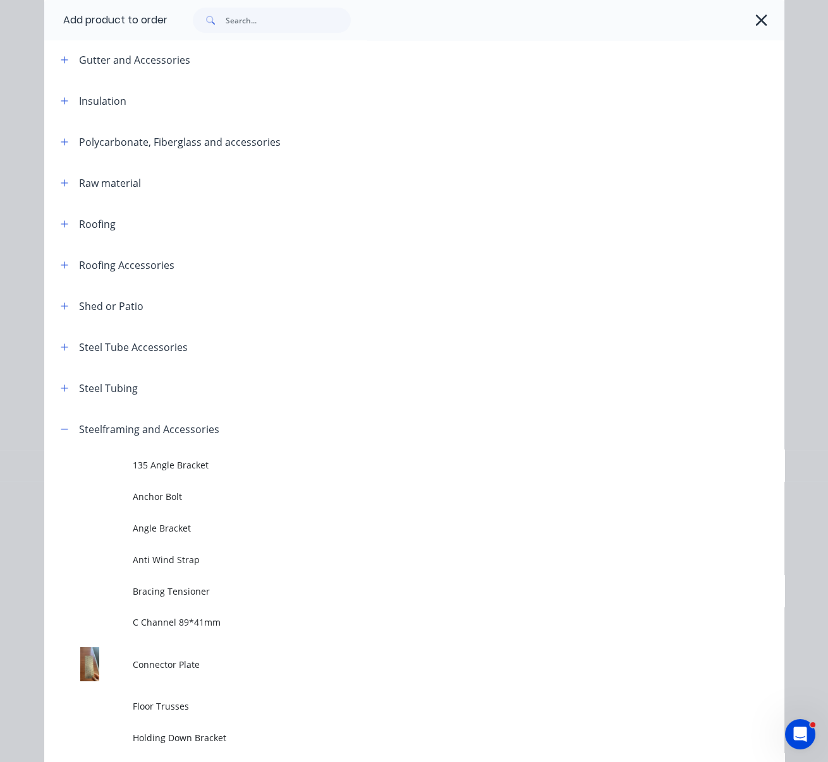
click at [57, 437] on span at bounding box center [65, 429] width 16 height 16
click at [61, 229] on icon "button" at bounding box center [65, 224] width 8 height 9
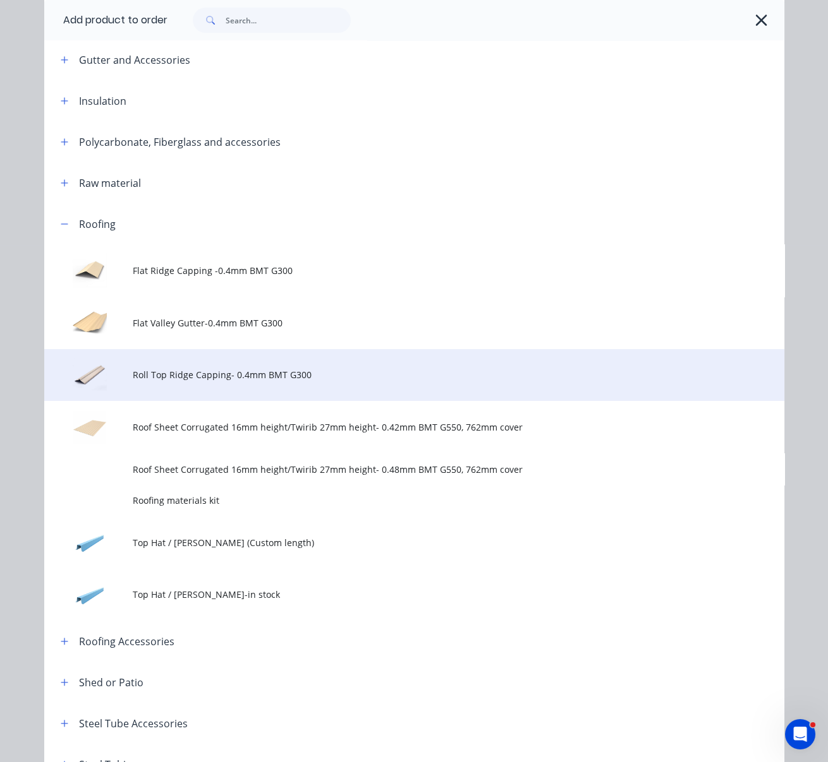
click at [273, 382] on span "Roll Top Ridge Capping- 0.4mm BMT G300" at bounding box center [393, 374] width 521 height 13
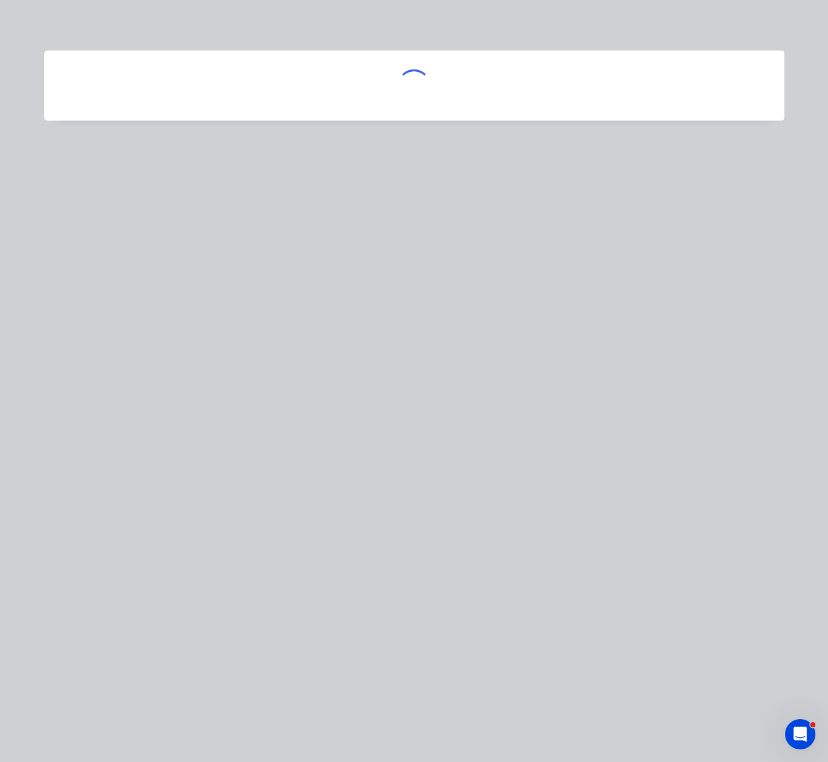
scroll to position [0, 0]
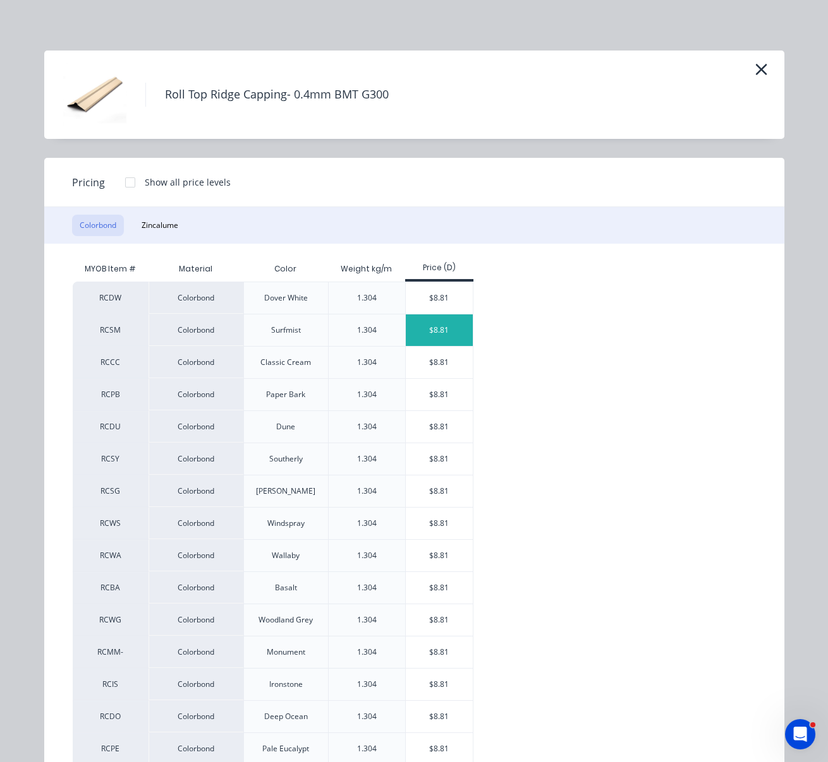
click at [434, 346] on div "$8.81" at bounding box center [440, 331] width 68 height 32
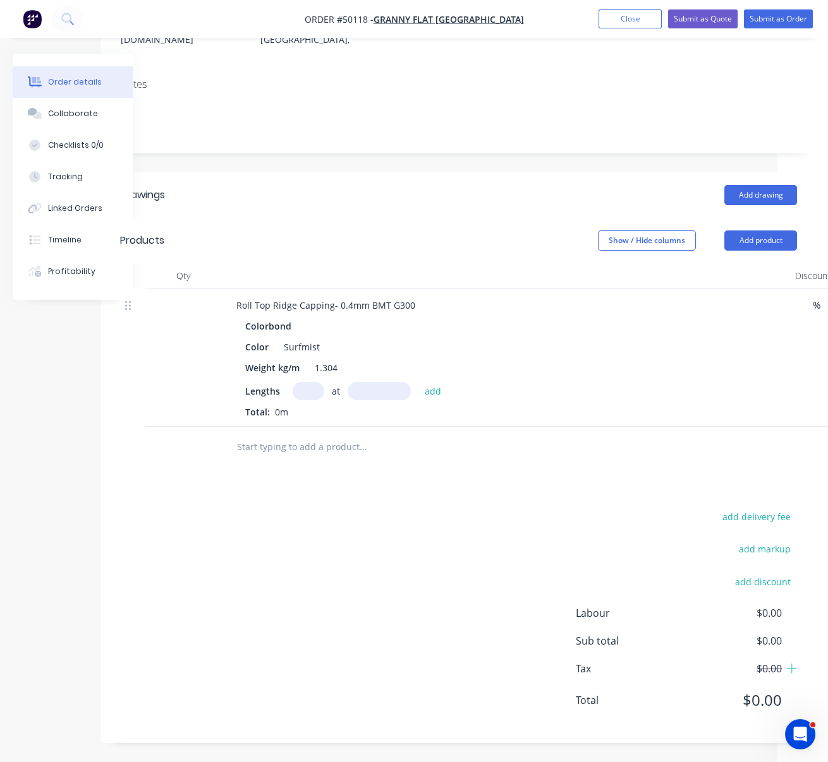
scroll to position [222, 51]
click at [308, 382] on input "text" at bounding box center [308, 391] width 32 height 18
click at [306, 382] on input "text" at bounding box center [308, 391] width 32 height 18
type input "3"
type input "4800"
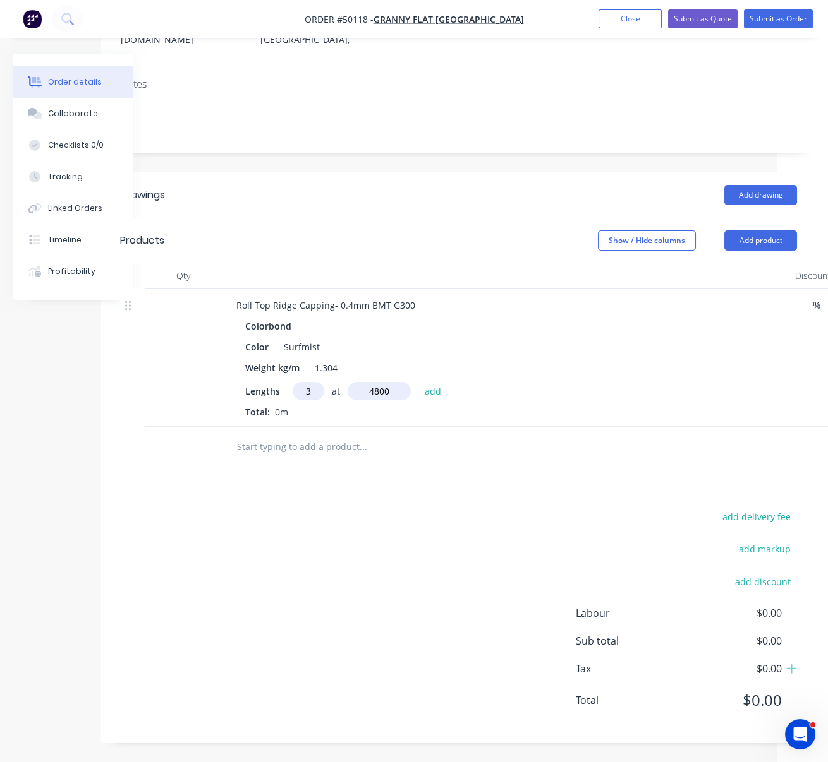
click at [418, 382] on button "add" at bounding box center [433, 390] width 30 height 17
type input "$126.86"
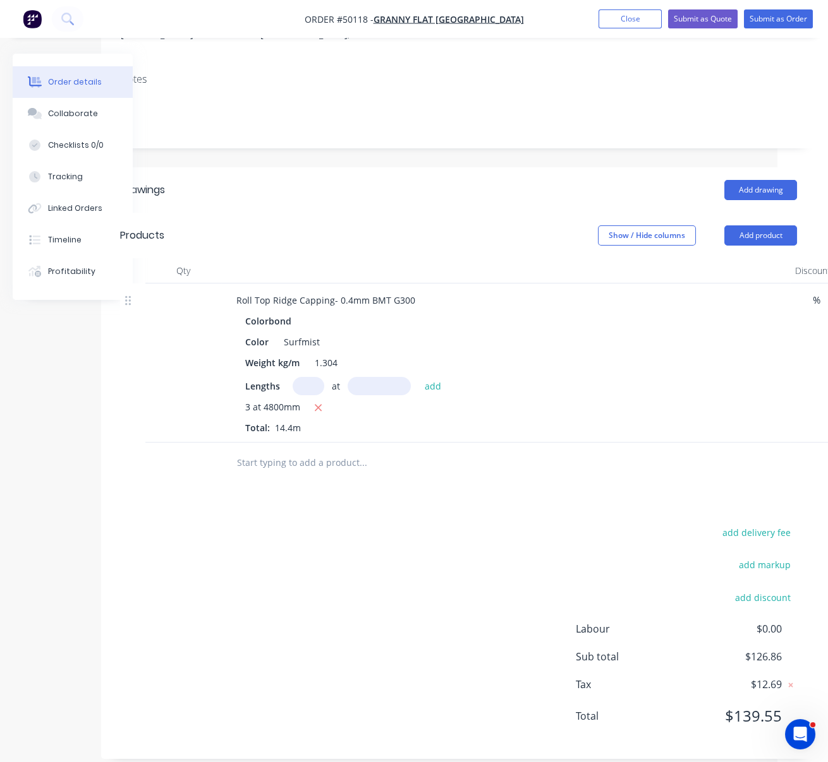
click at [382, 566] on div "add delivery fee add markup add discount Labour $0.00 Sub total $126.86 Tax $12…" at bounding box center [458, 632] width 677 height 216
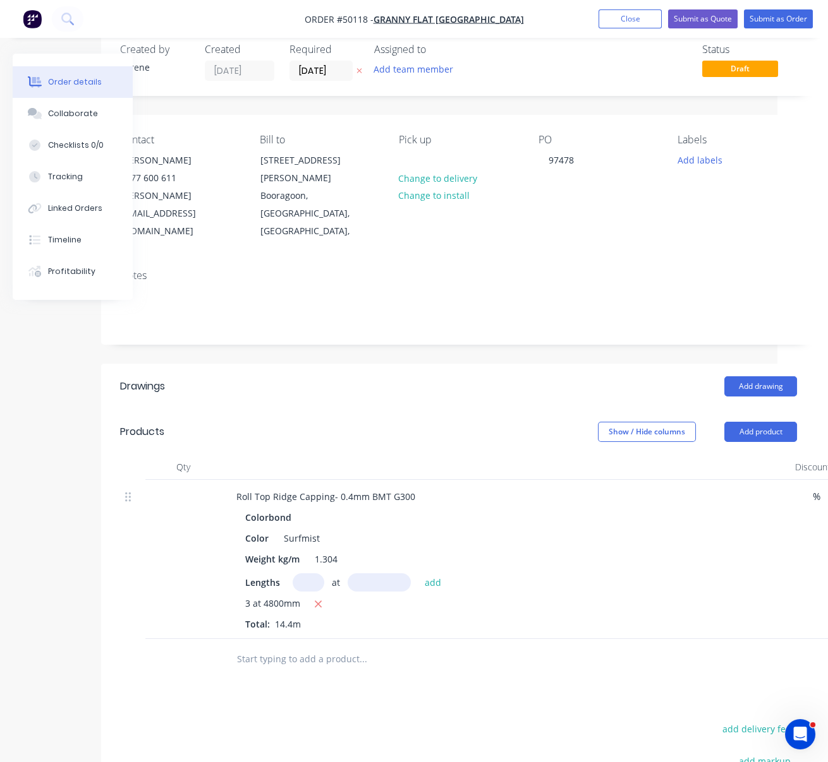
click at [406, 384] on header "Drawings Add drawing" at bounding box center [458, 386] width 714 height 45
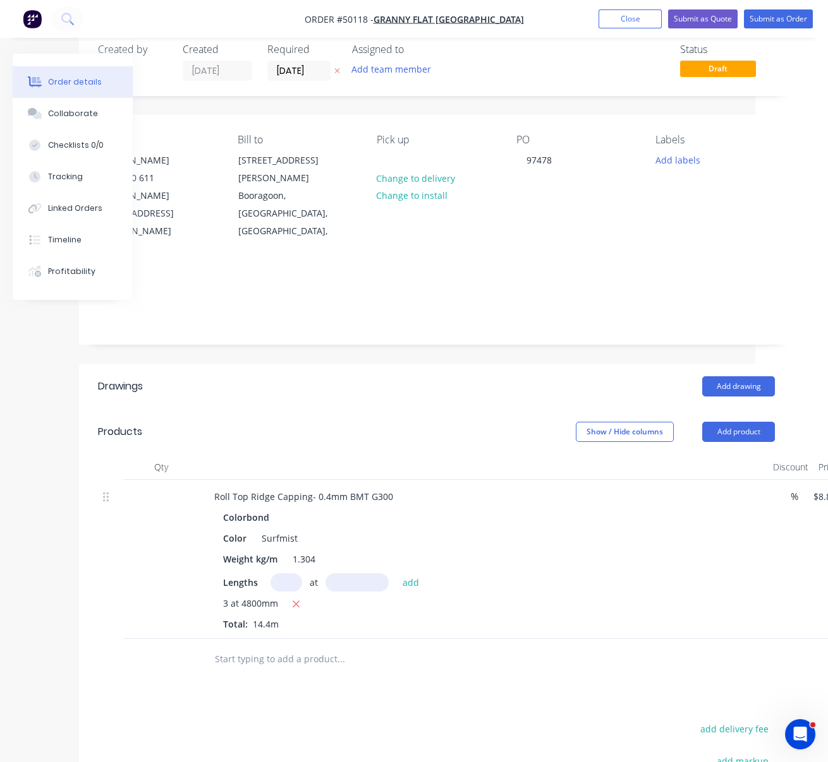
drag, startPoint x: 384, startPoint y: 409, endPoint x: 448, endPoint y: 415, distance: 64.1
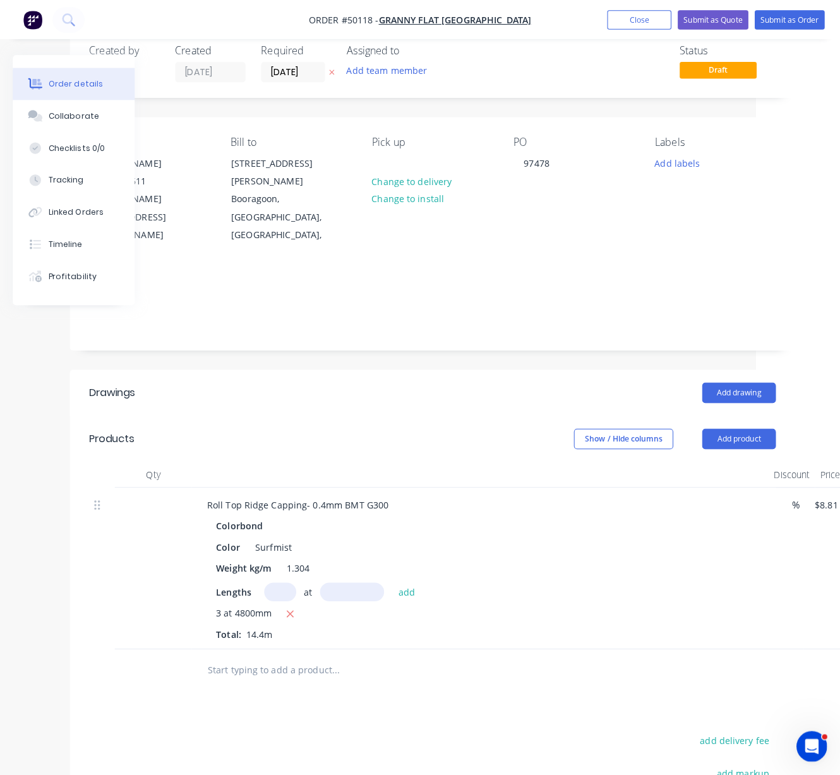
scroll to position [0, 83]
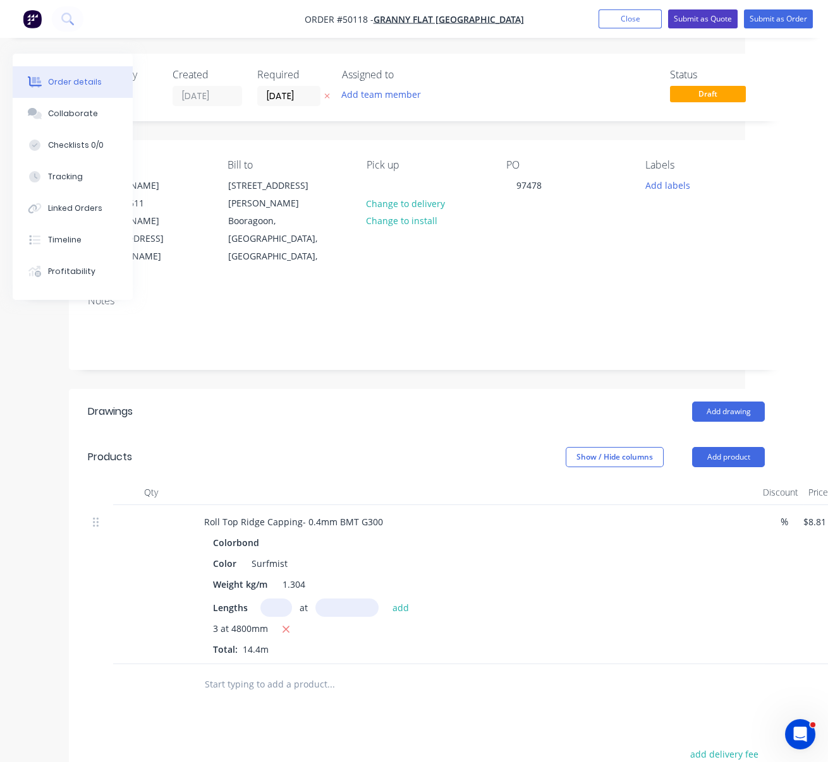
click at [702, 18] on button "Submit as Quote" at bounding box center [702, 18] width 69 height 19
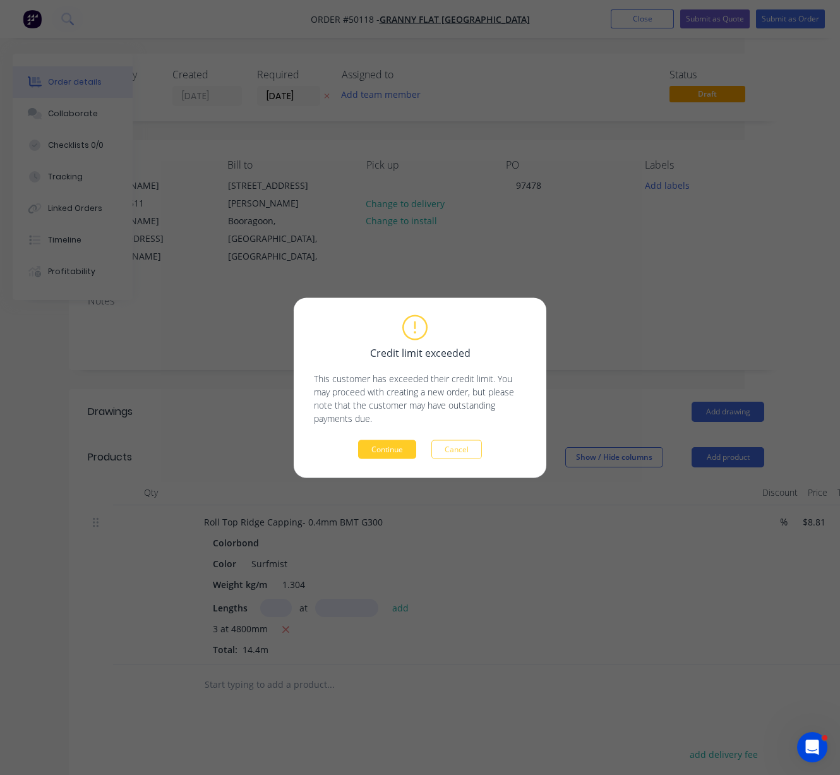
click at [389, 455] on button "Continue" at bounding box center [387, 449] width 58 height 19
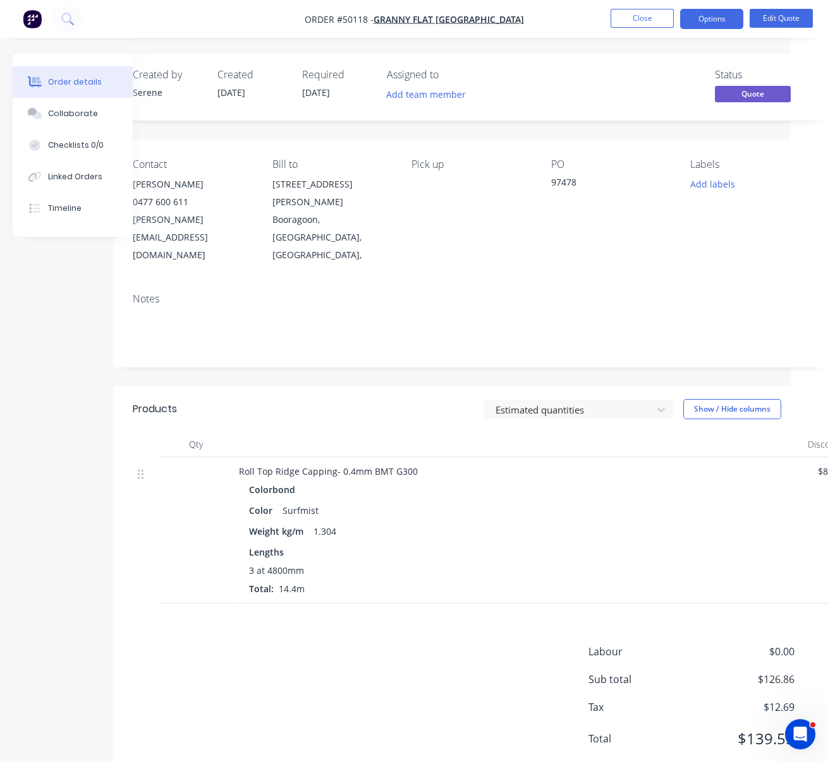
scroll to position [0, 67]
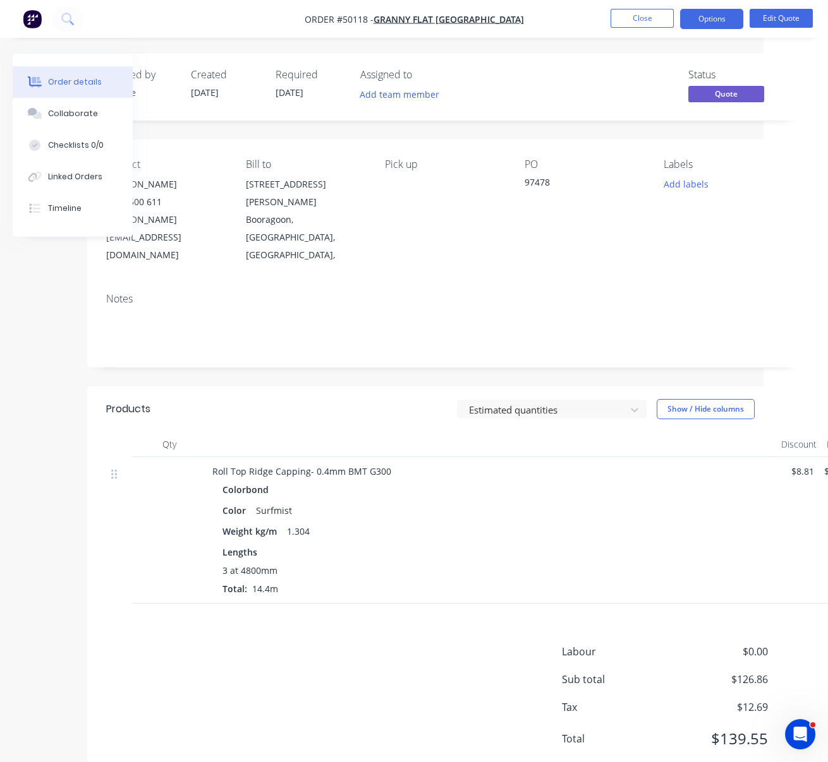
drag, startPoint x: 331, startPoint y: 376, endPoint x: 463, endPoint y: 346, distance: 135.5
click at [715, 21] on button "Options" at bounding box center [711, 19] width 63 height 20
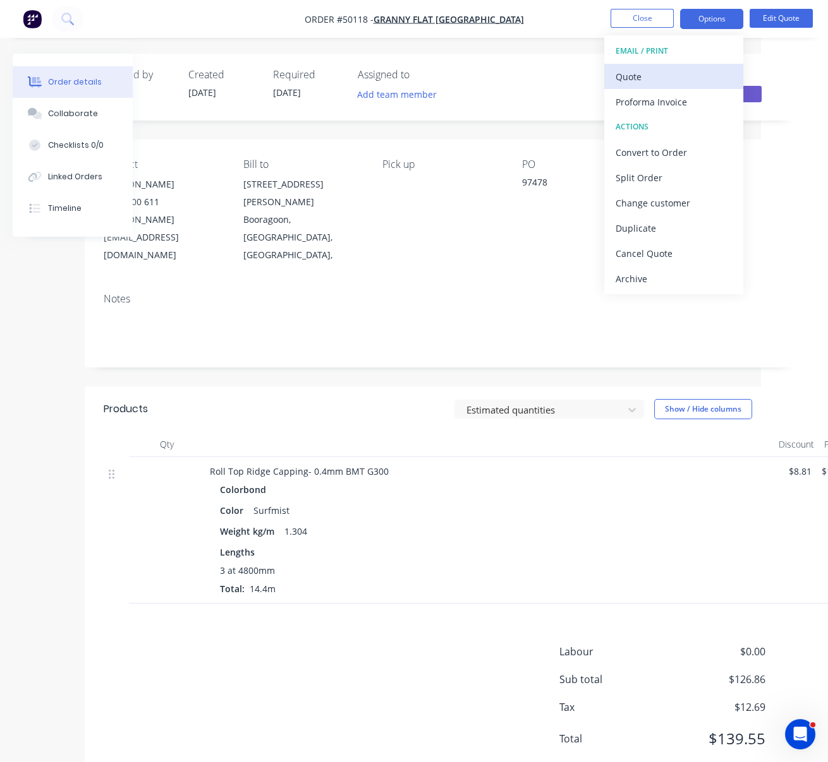
click at [648, 73] on div "Quote" at bounding box center [673, 77] width 116 height 18
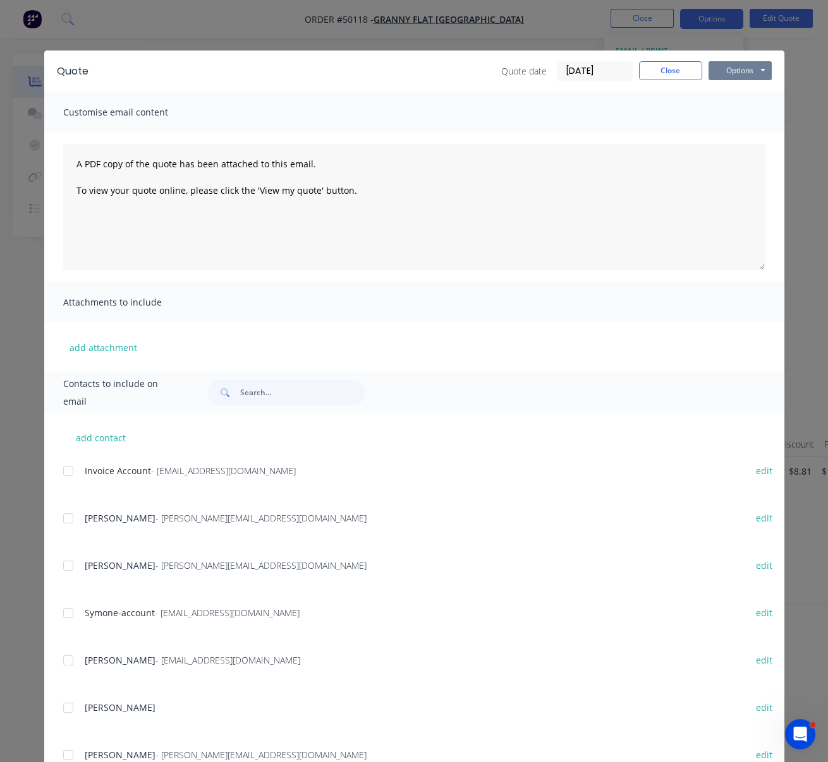
click at [732, 72] on button "Options" at bounding box center [739, 70] width 63 height 19
click at [733, 114] on button "Print" at bounding box center [748, 114] width 81 height 21
click at [663, 79] on button "Close" at bounding box center [670, 70] width 63 height 19
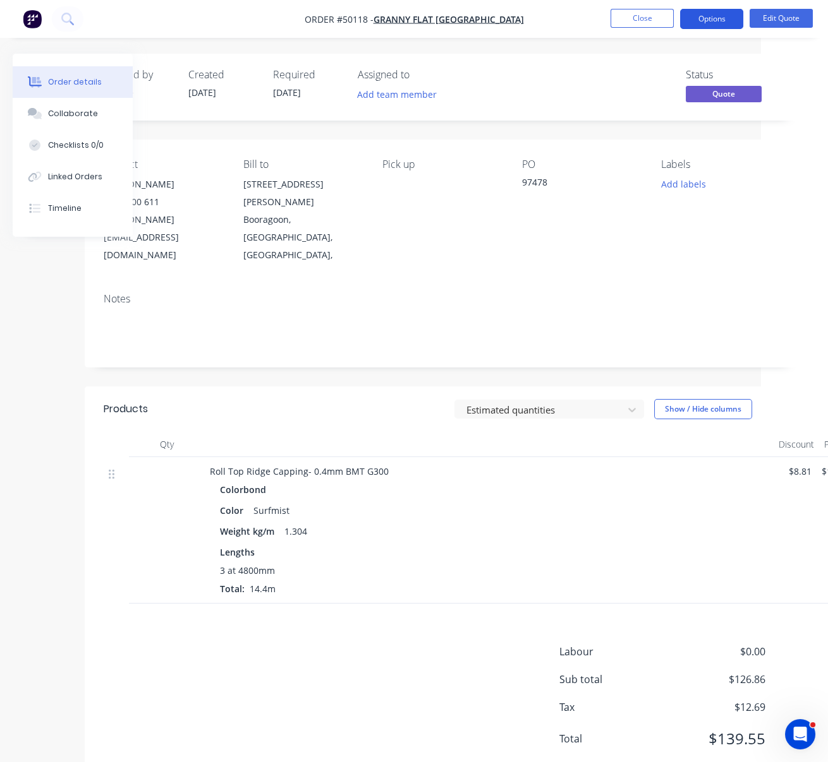
click at [725, 20] on button "Options" at bounding box center [711, 19] width 63 height 20
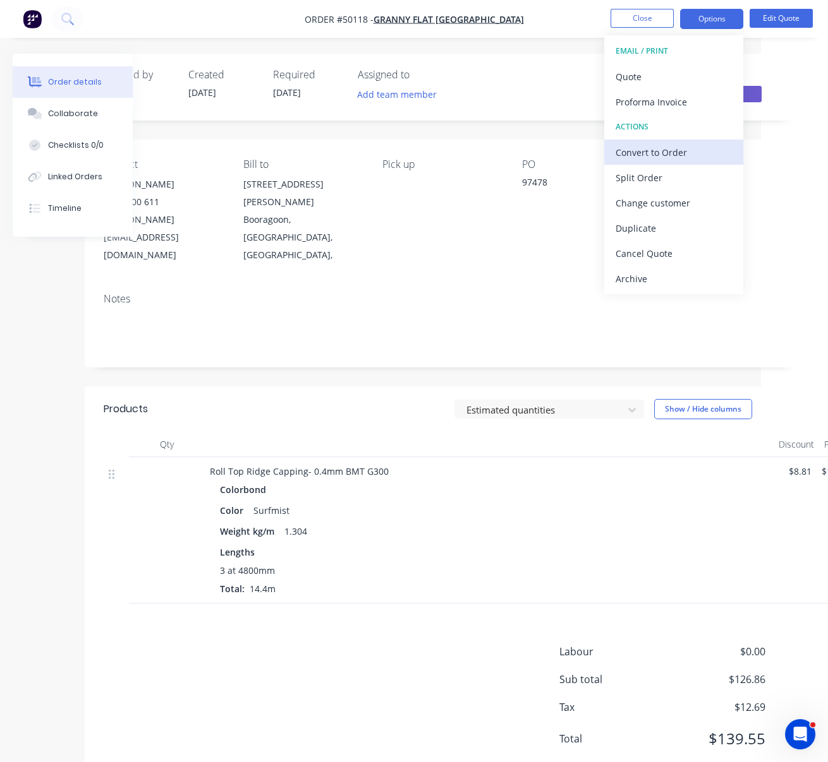
click at [685, 151] on div "Convert to Order" at bounding box center [673, 152] width 116 height 18
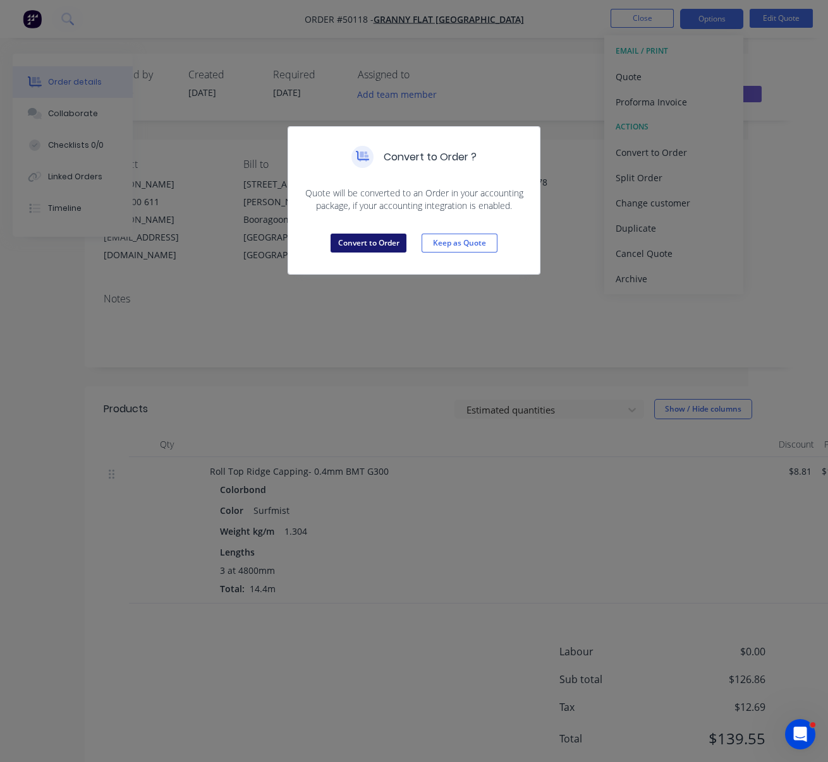
click at [368, 250] on button "Convert to Order" at bounding box center [368, 243] width 76 height 19
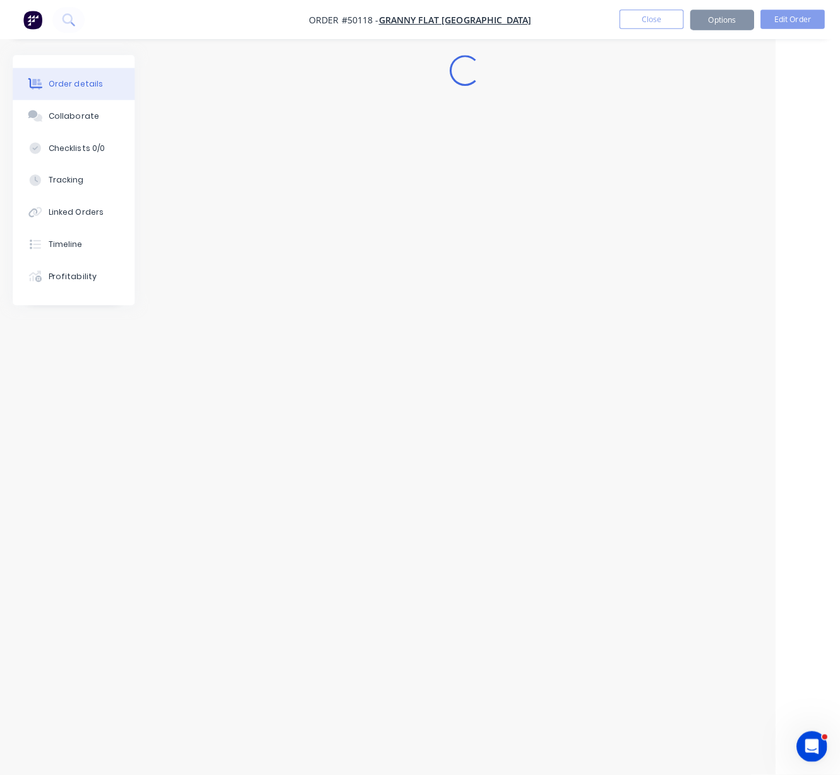
scroll to position [0, 51]
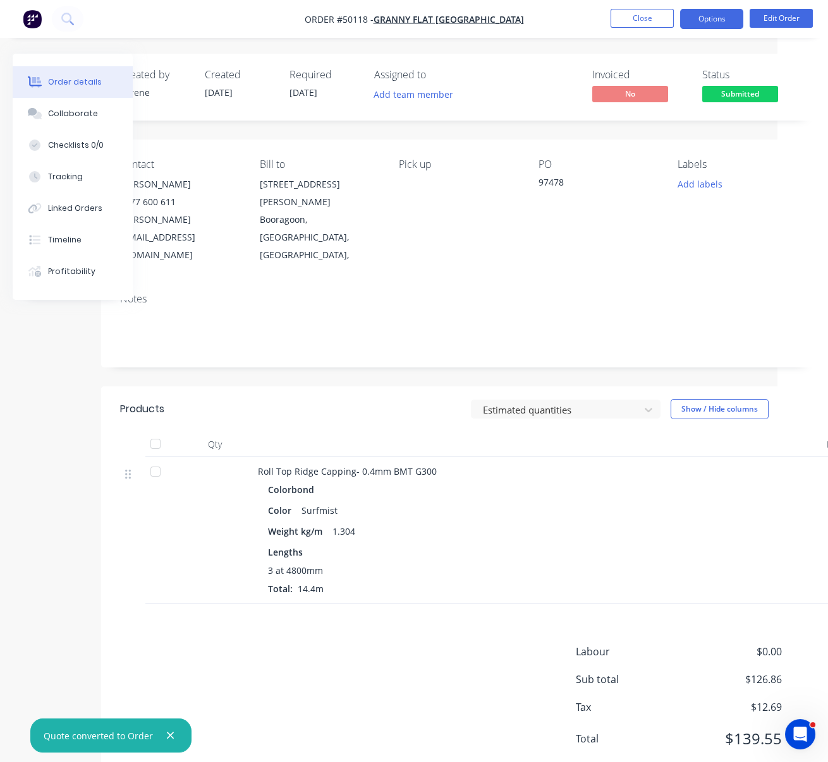
click at [724, 23] on button "Options" at bounding box center [711, 19] width 63 height 20
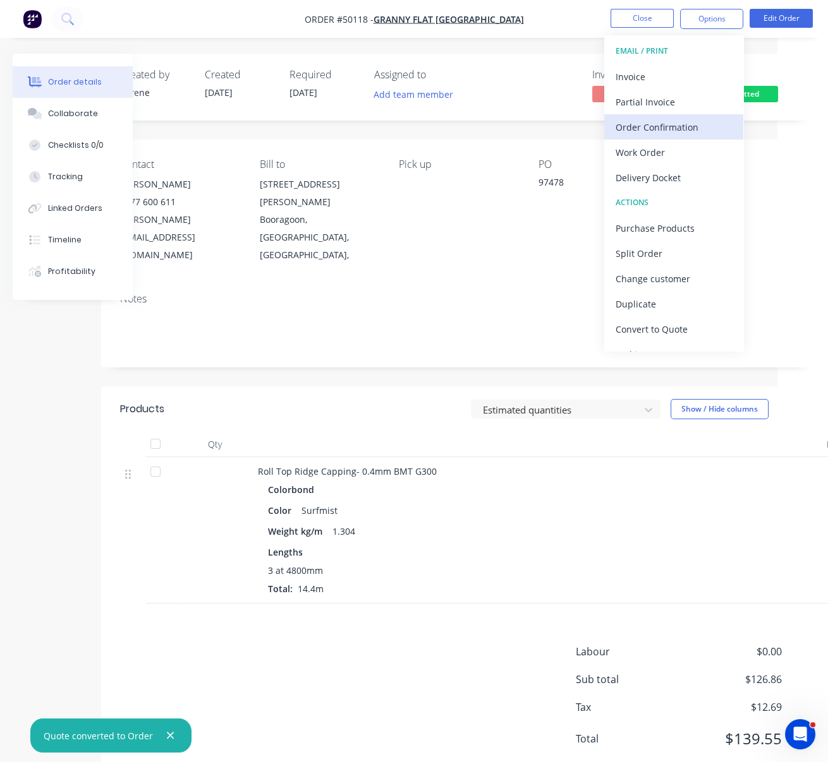
click at [666, 122] on div "Order Confirmation" at bounding box center [673, 127] width 116 height 18
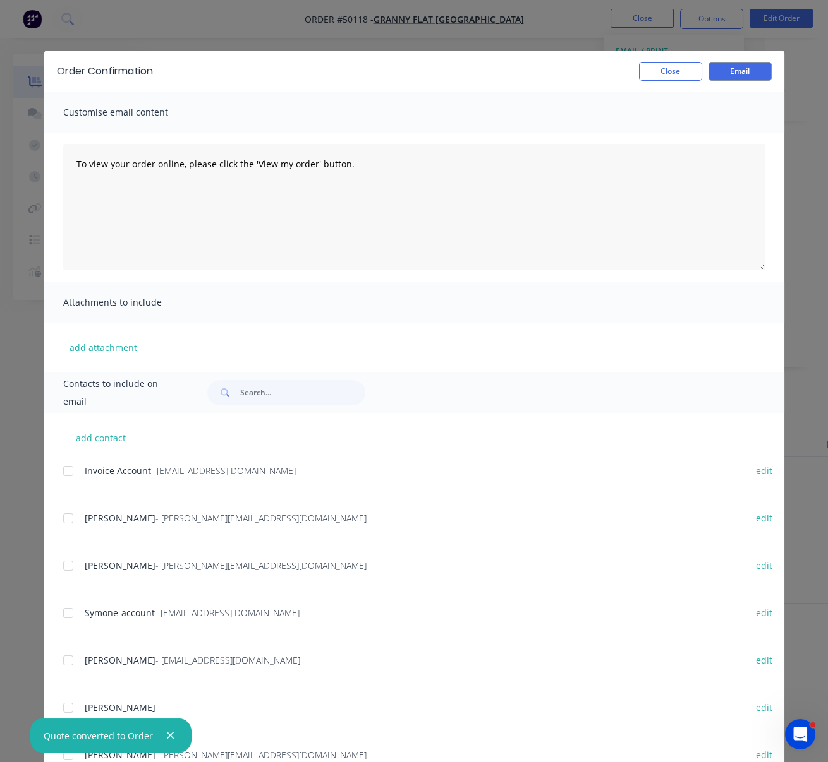
click at [63, 572] on div at bounding box center [68, 565] width 25 height 25
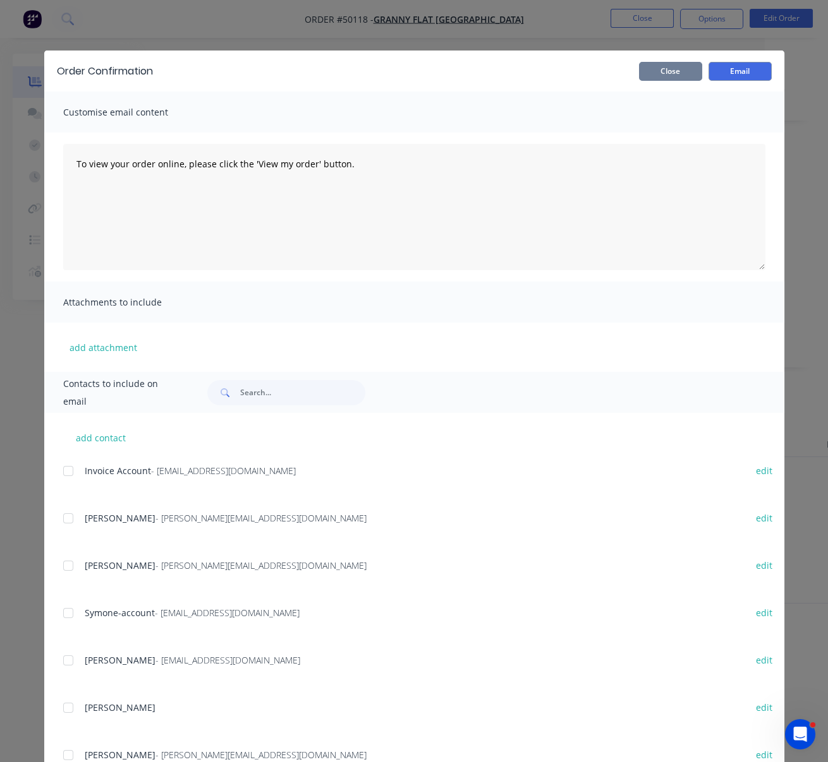
click at [669, 79] on button "Close" at bounding box center [670, 71] width 63 height 19
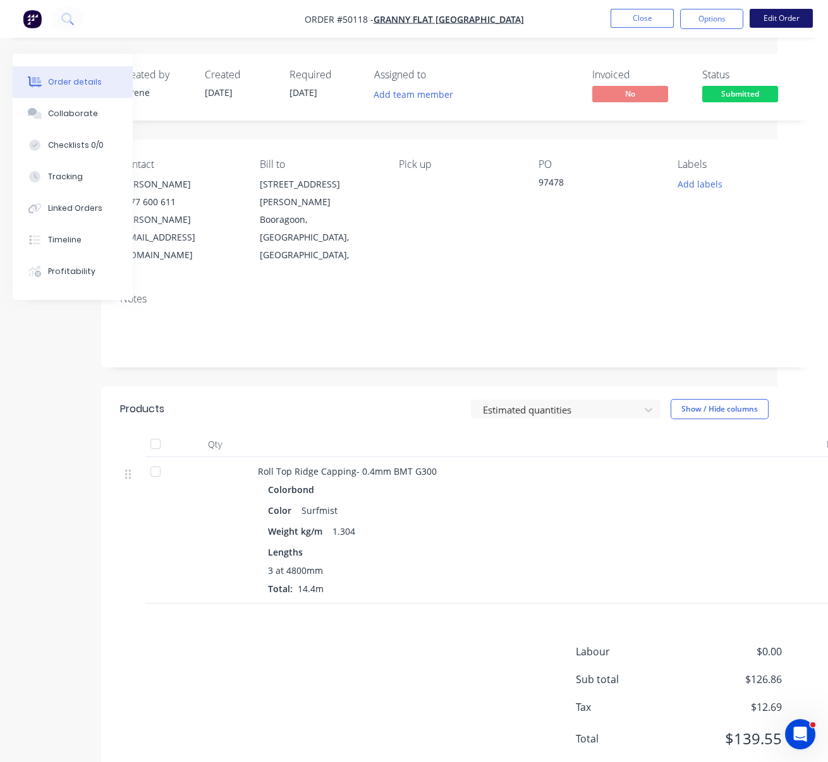
click at [779, 16] on button "Edit Order" at bounding box center [780, 18] width 63 height 19
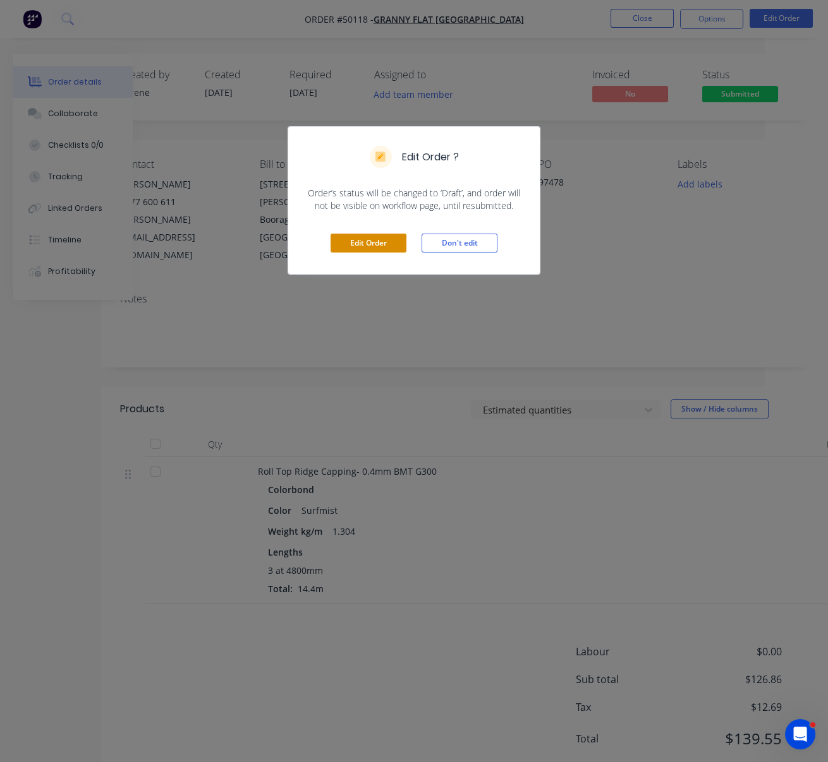
click at [369, 253] on button "Edit Order" at bounding box center [368, 243] width 76 height 19
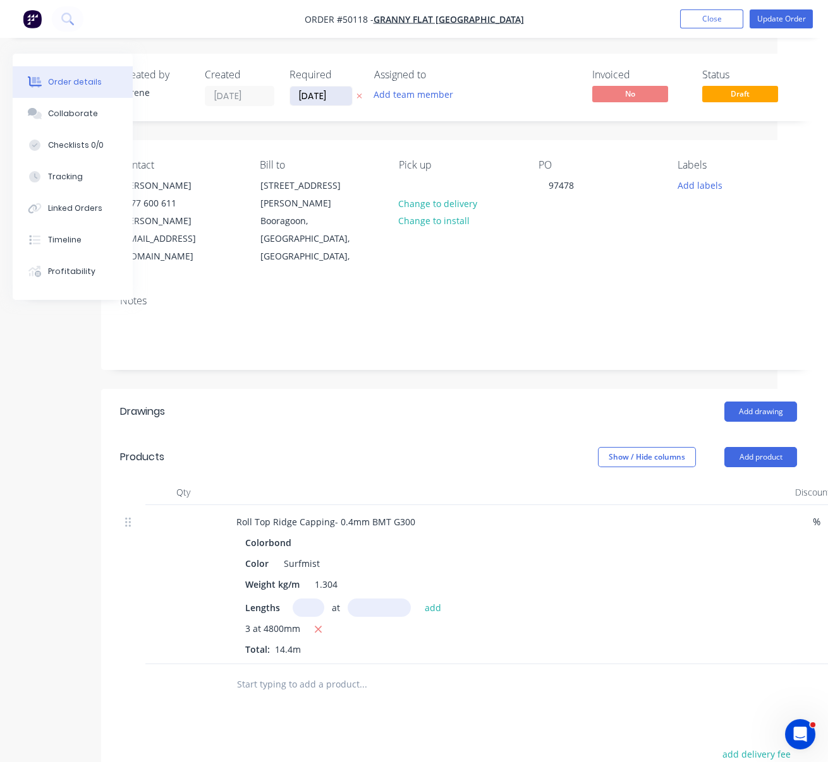
click at [340, 99] on input "08/10/25" at bounding box center [321, 96] width 62 height 19
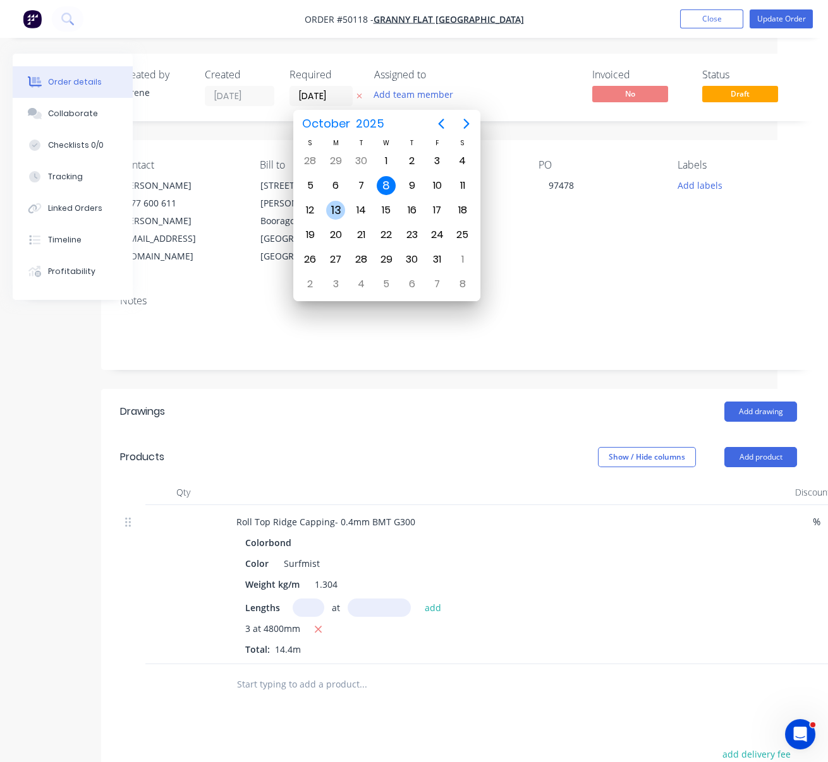
click at [332, 209] on div "13" at bounding box center [335, 210] width 19 height 19
type input "13/10/25"
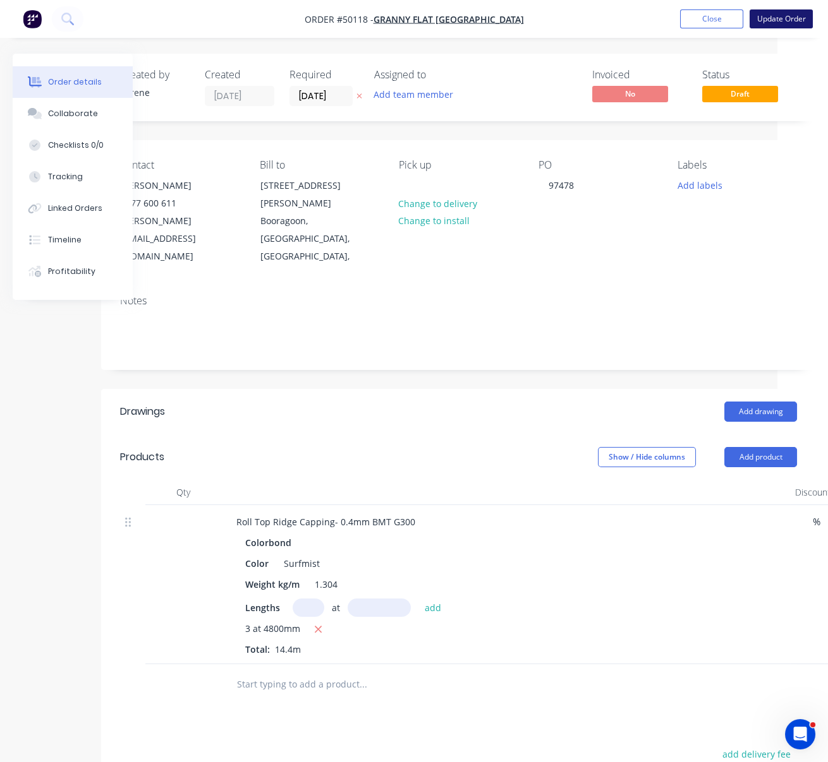
click at [793, 23] on button "Update Order" at bounding box center [780, 18] width 63 height 19
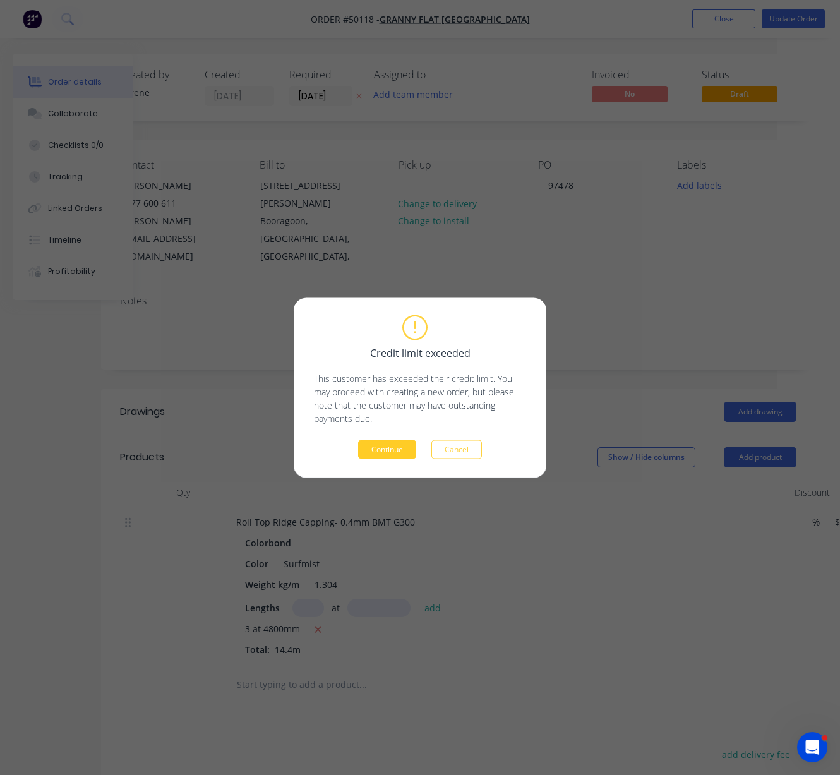
click at [386, 451] on button "Continue" at bounding box center [387, 449] width 58 height 19
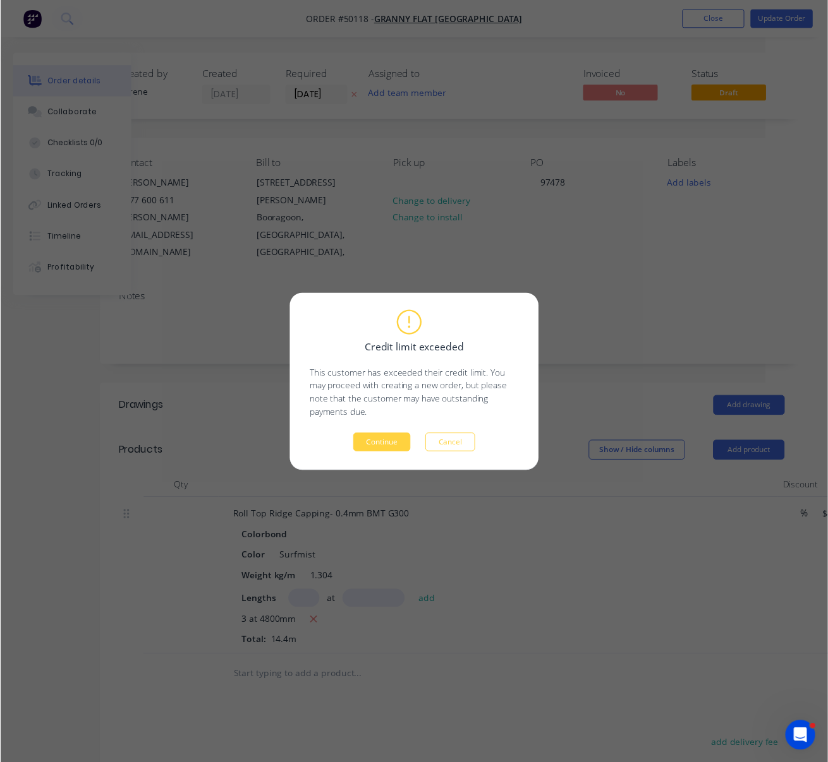
scroll to position [0, 38]
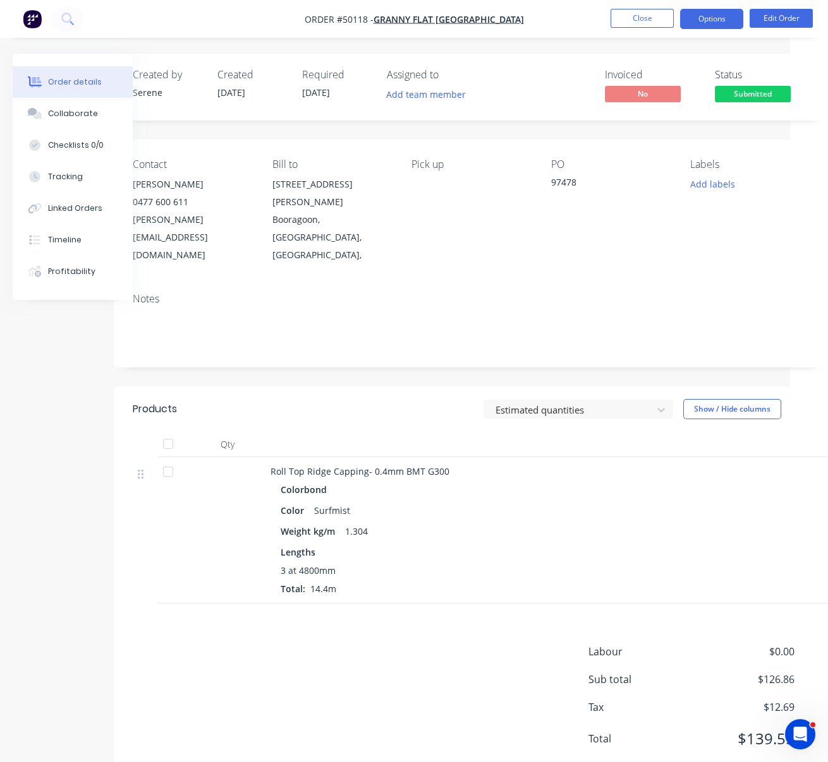
click at [716, 18] on button "Options" at bounding box center [711, 19] width 63 height 20
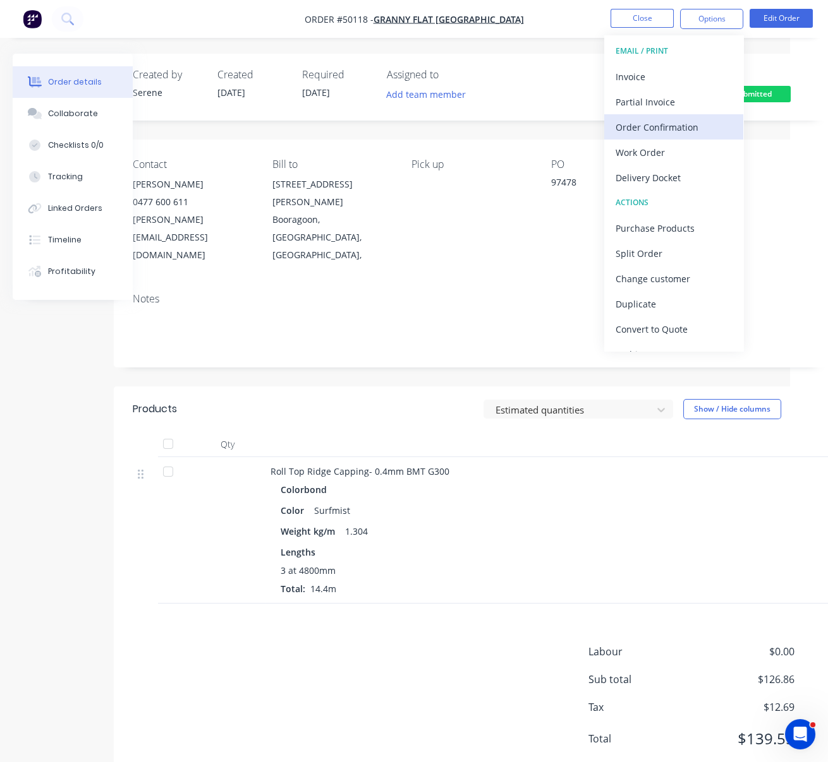
click at [691, 126] on div "Order Confirmation" at bounding box center [673, 127] width 116 height 18
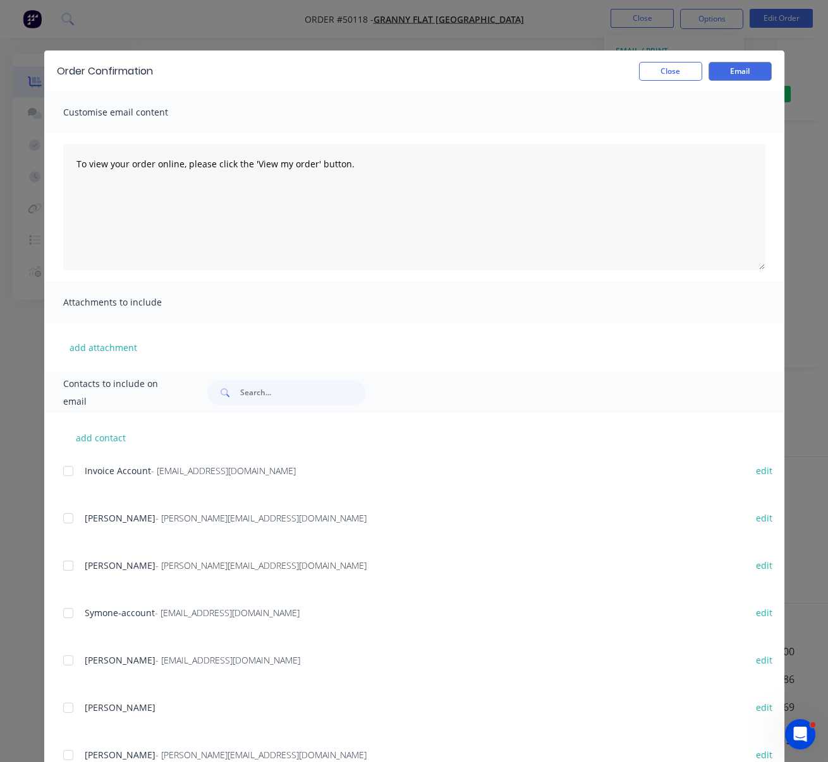
click at [66, 574] on div at bounding box center [68, 565] width 25 height 25
click at [742, 78] on button "Email" at bounding box center [739, 71] width 63 height 19
click at [672, 73] on button "Close" at bounding box center [670, 71] width 63 height 19
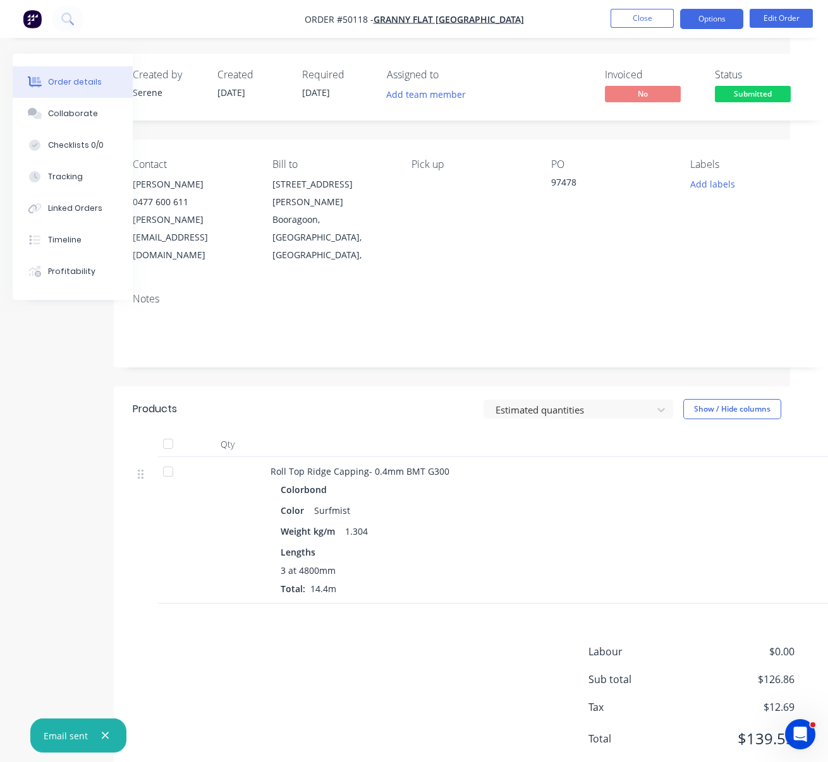
click at [718, 13] on button "Options" at bounding box center [711, 19] width 63 height 20
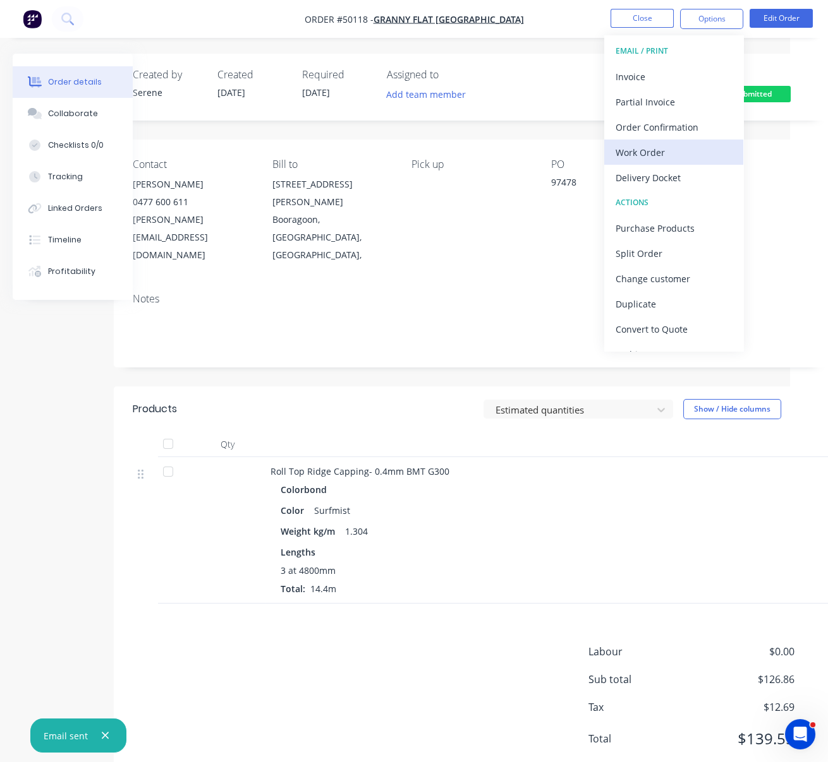
click at [668, 147] on div "Work Order" at bounding box center [673, 152] width 116 height 18
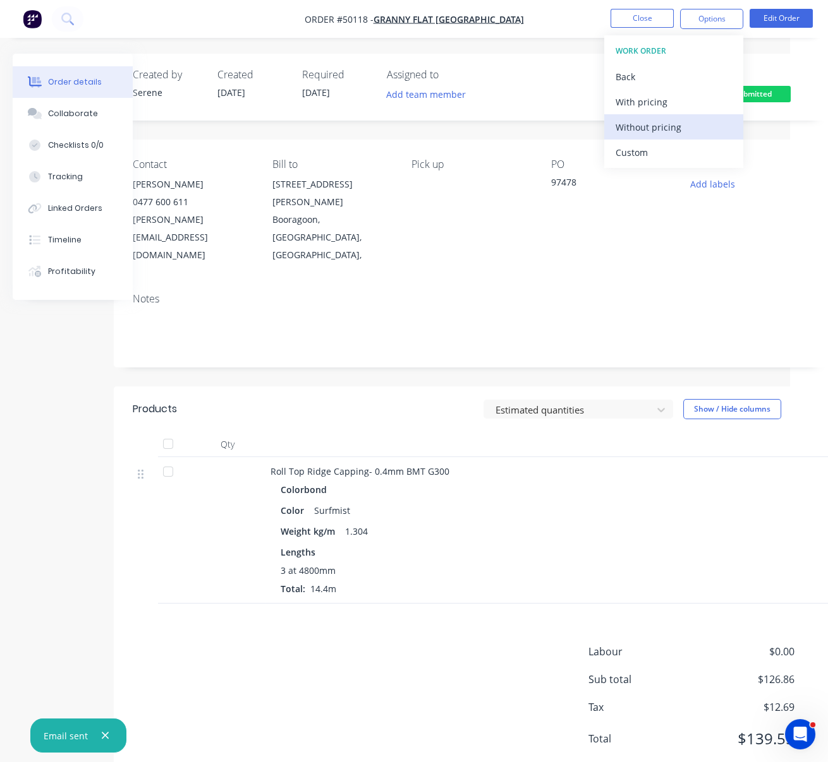
click at [648, 126] on div "Without pricing" at bounding box center [673, 127] width 116 height 18
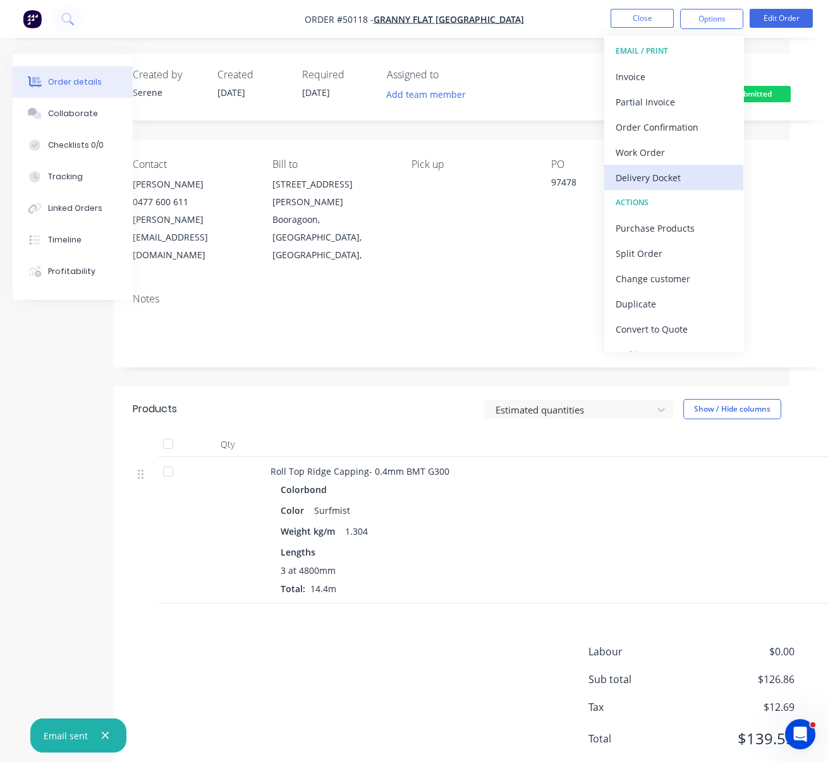
click at [672, 172] on div "Delivery Docket" at bounding box center [673, 178] width 116 height 18
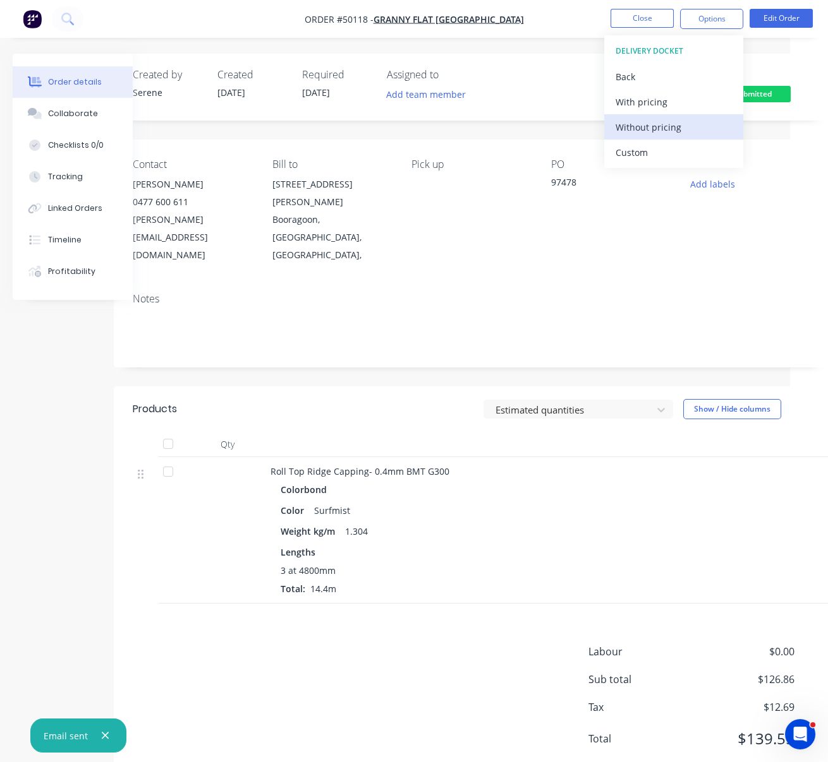
click at [678, 131] on div "Without pricing" at bounding box center [673, 127] width 116 height 18
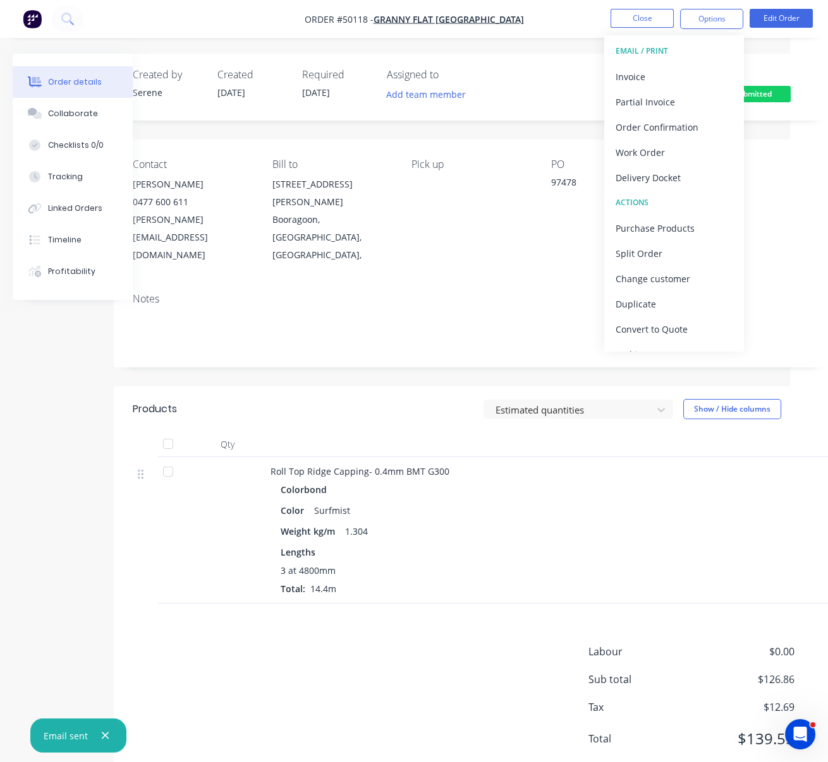
click at [430, 399] on div "Estimated quantities Show / Hide columns" at bounding box center [543, 409] width 533 height 20
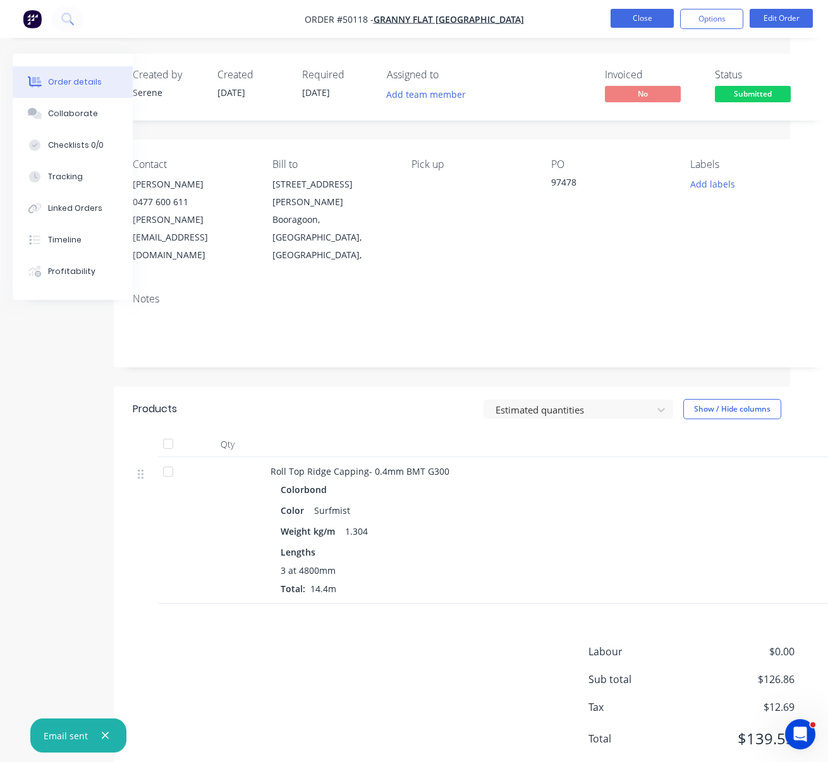
click at [624, 22] on button "Close" at bounding box center [641, 18] width 63 height 19
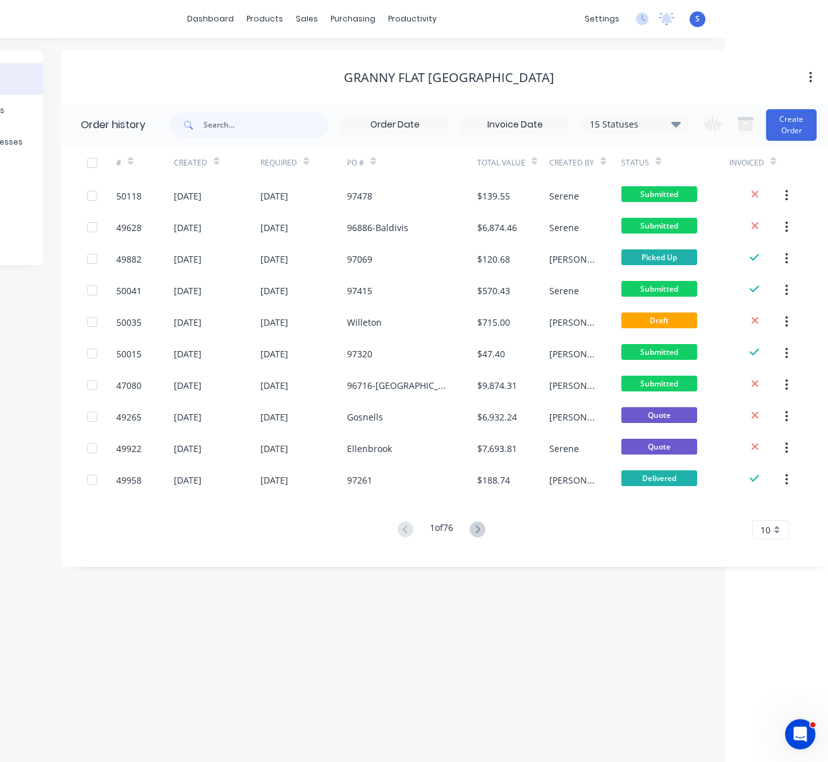
scroll to position [0, 113]
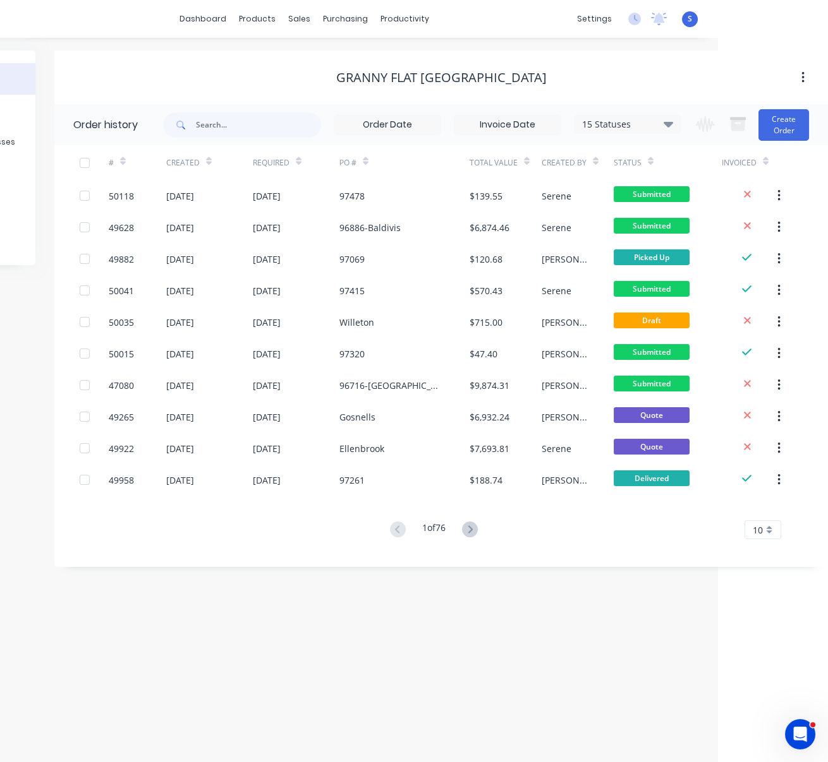
drag, startPoint x: 475, startPoint y: 76, endPoint x: 565, endPoint y: 75, distance: 90.3
click at [782, 131] on button "Create Order" at bounding box center [783, 125] width 51 height 32
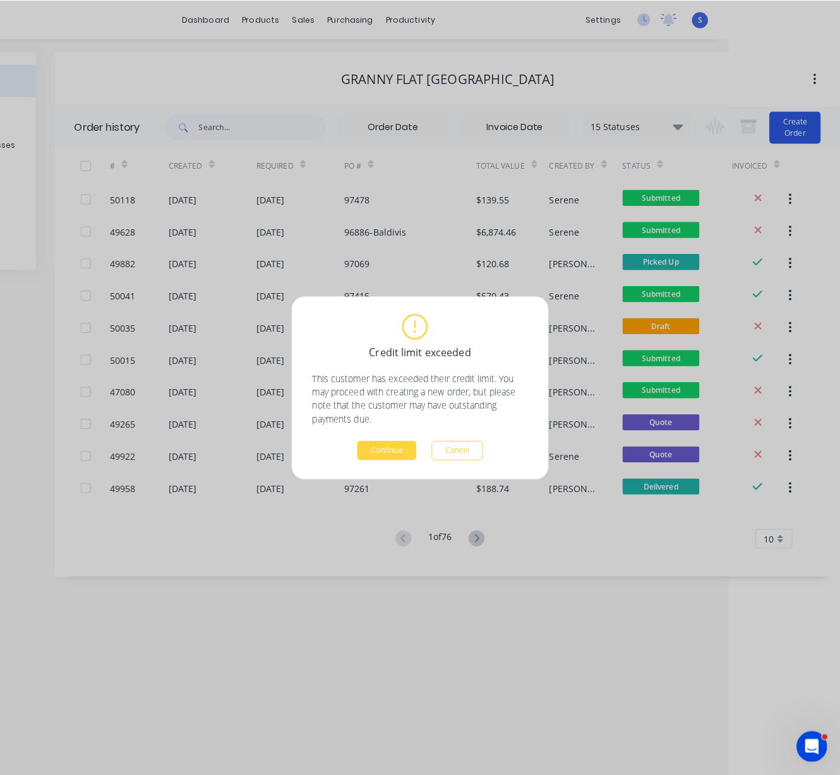
scroll to position [0, 100]
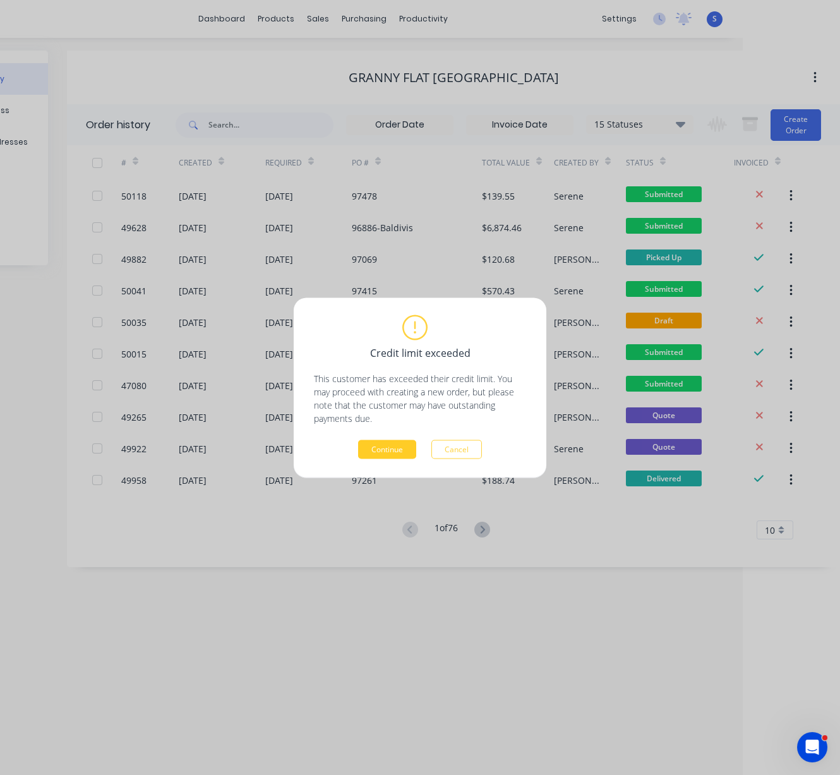
click at [374, 449] on button "Continue" at bounding box center [387, 449] width 58 height 19
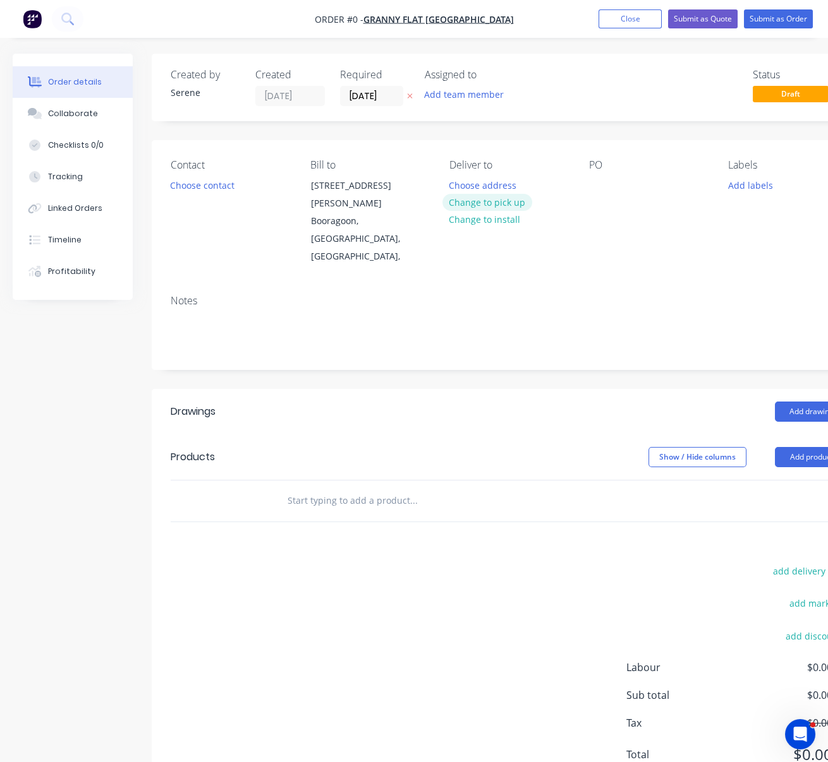
click at [478, 211] on button "Change to pick up" at bounding box center [487, 202] width 90 height 17
click at [217, 193] on button "Choose contact" at bounding box center [203, 184] width 78 height 17
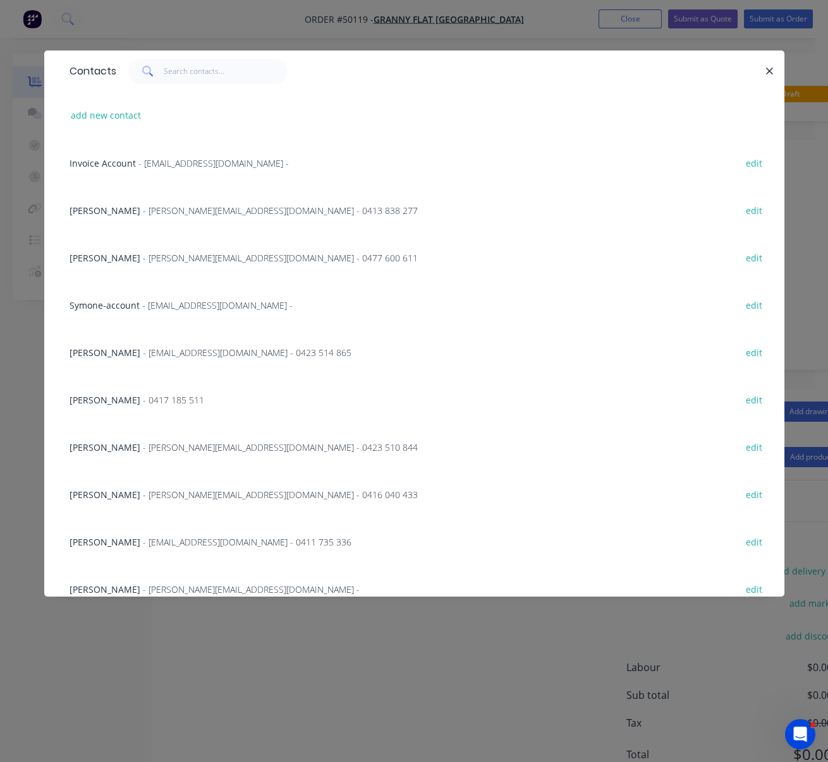
click at [119, 264] on span "Karl Chandler" at bounding box center [104, 258] width 71 height 12
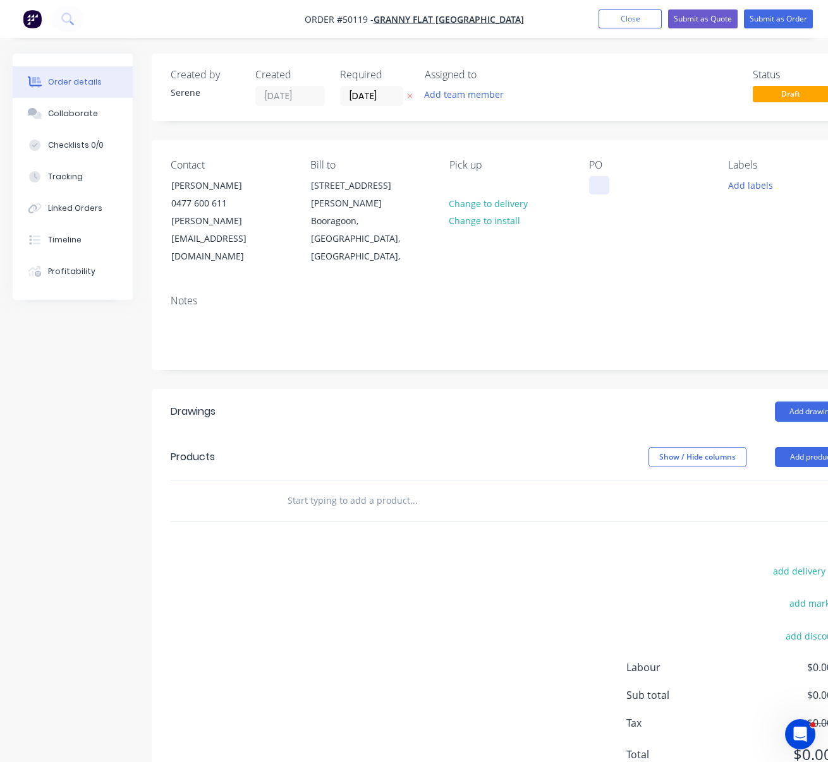
click at [597, 195] on div at bounding box center [599, 185] width 20 height 18
click at [467, 447] on div "Show / Hide columns Add product" at bounding box center [581, 457] width 533 height 20
click at [373, 91] on input "08/10/25" at bounding box center [371, 96] width 62 height 19
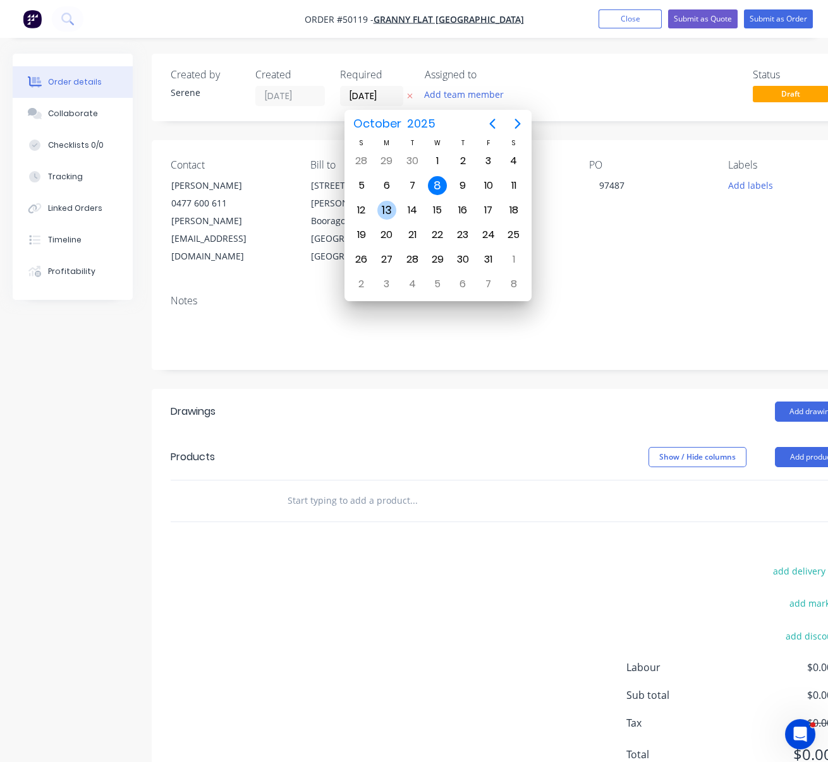
click at [388, 205] on div "13" at bounding box center [386, 210] width 19 height 19
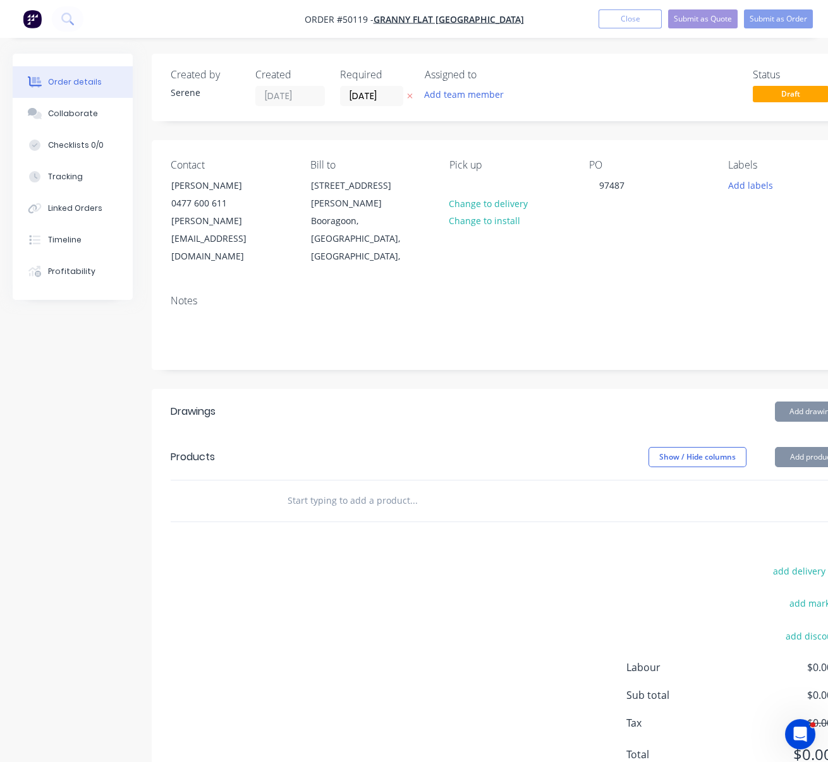
type input "13/10/25"
click at [773, 11] on button "Submit as Order" at bounding box center [778, 18] width 69 height 19
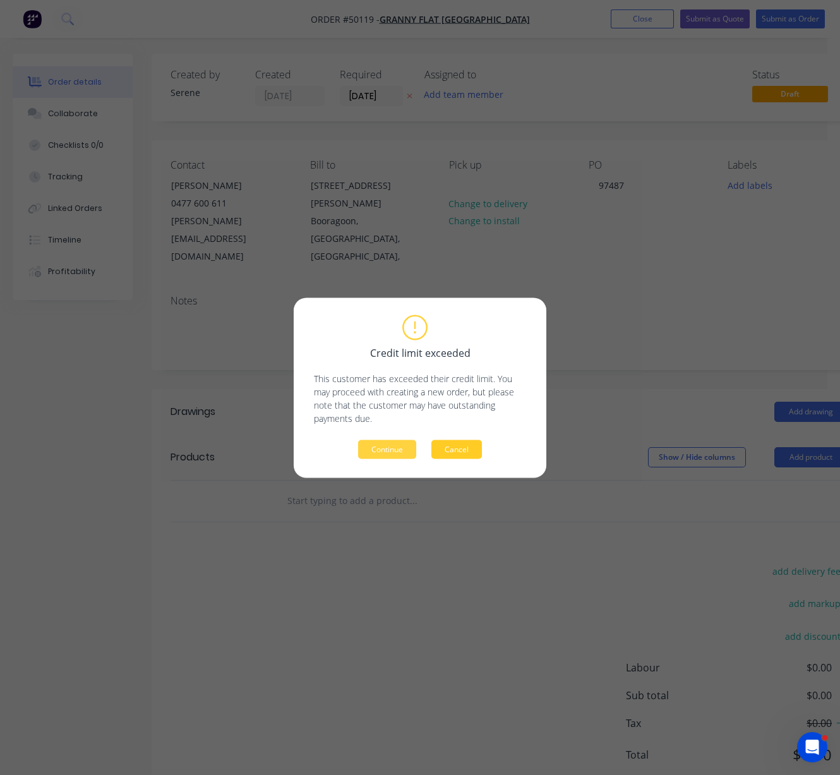
click at [451, 451] on button "Cancel" at bounding box center [456, 449] width 51 height 19
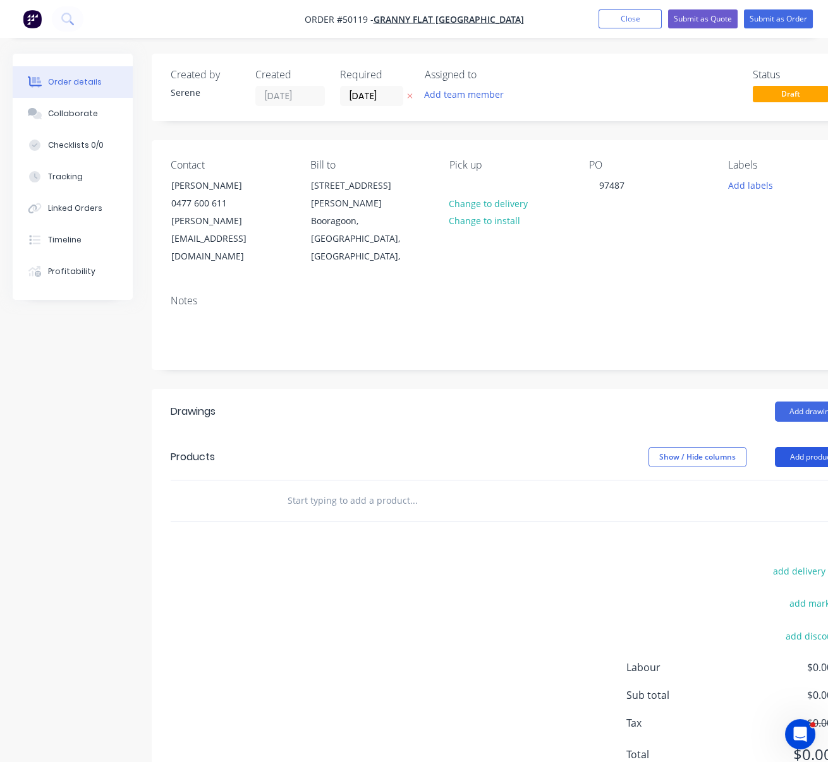
click at [811, 447] on button "Add product" at bounding box center [810, 457] width 73 height 20
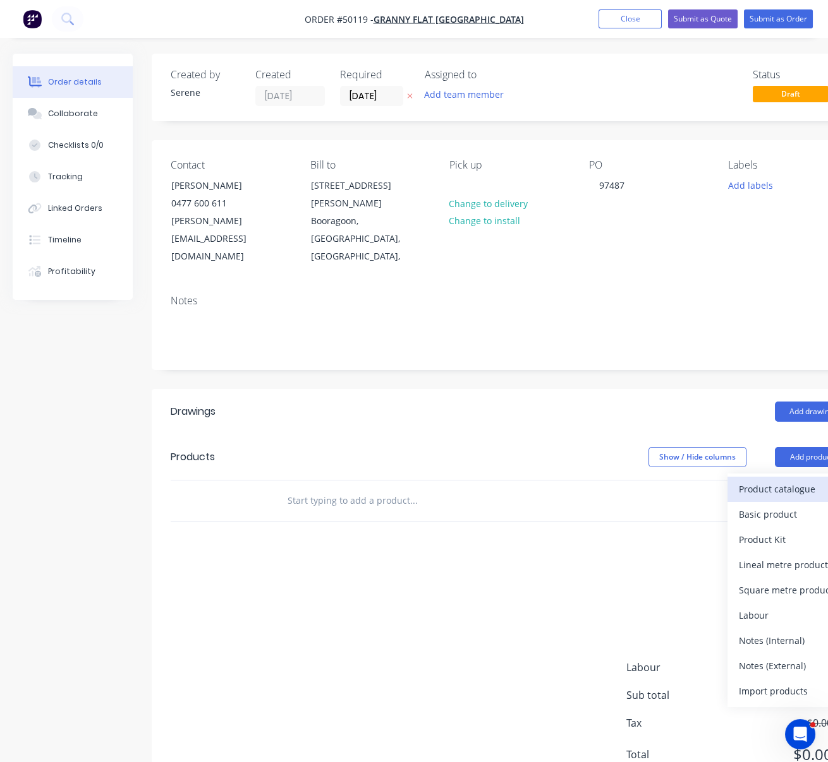
click at [776, 480] on div "Product catalogue" at bounding box center [786, 489] width 97 height 18
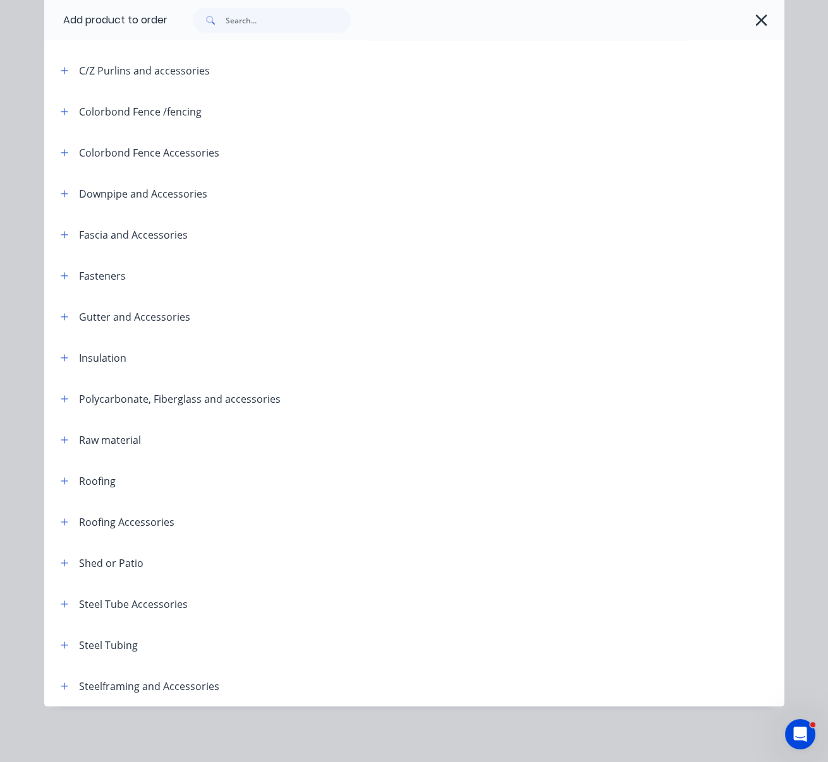
scroll to position [272, 0]
click at [63, 473] on button "button" at bounding box center [65, 481] width 16 height 16
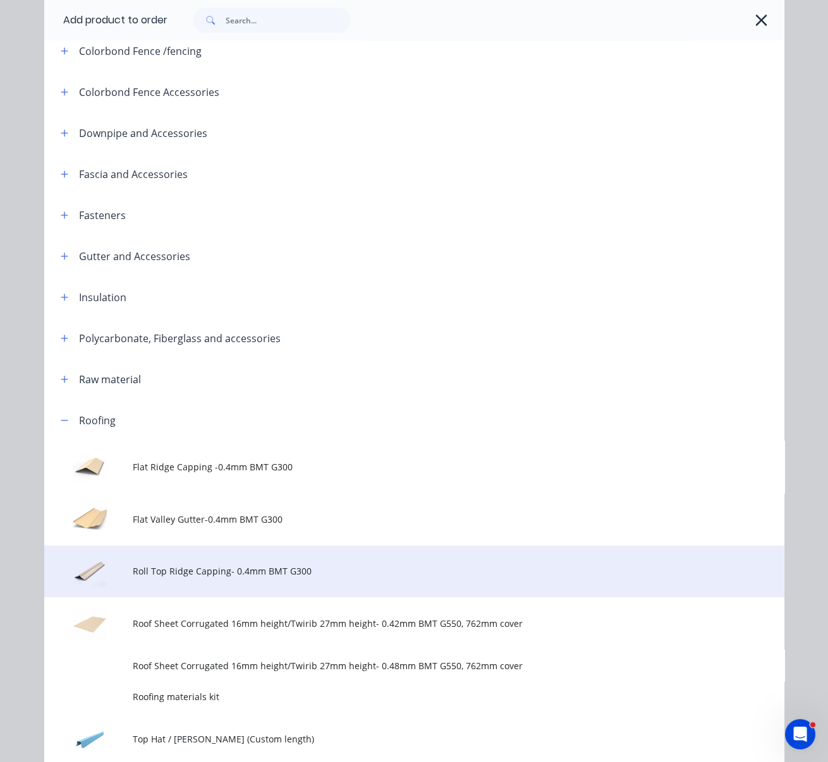
scroll to position [469, 0]
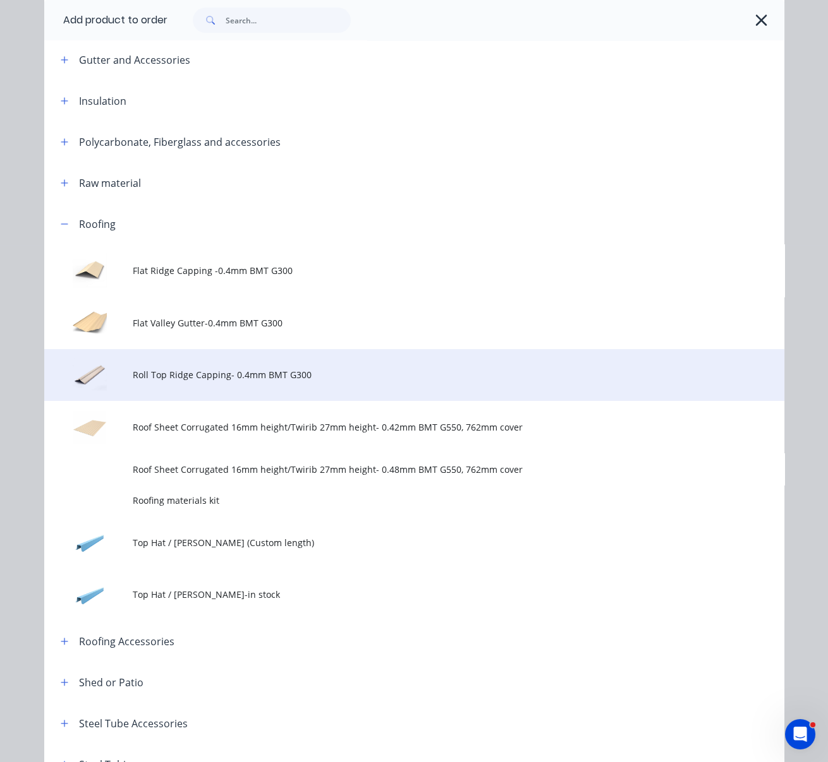
click at [263, 382] on span "Roll Top Ridge Capping- 0.4mm BMT G300" at bounding box center [393, 374] width 521 height 13
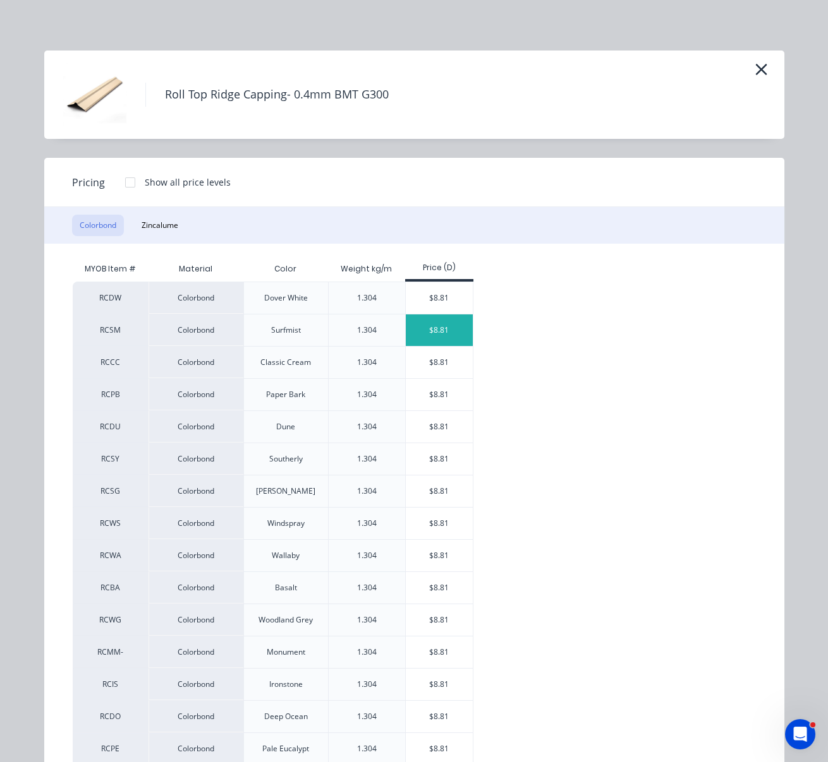
click at [434, 341] on div "$8.81" at bounding box center [440, 331] width 68 height 32
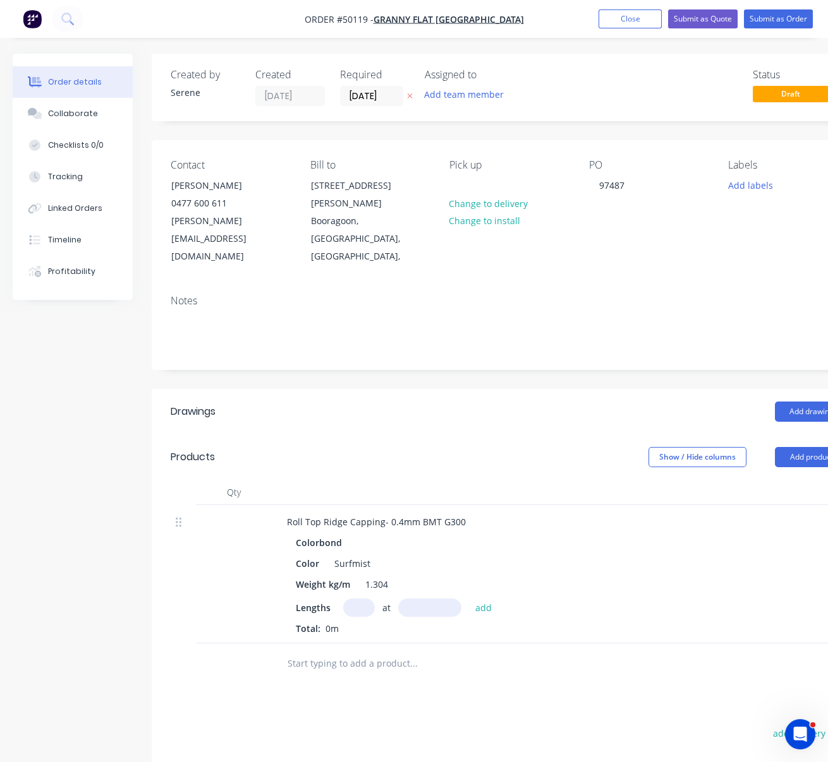
scroll to position [196, 0]
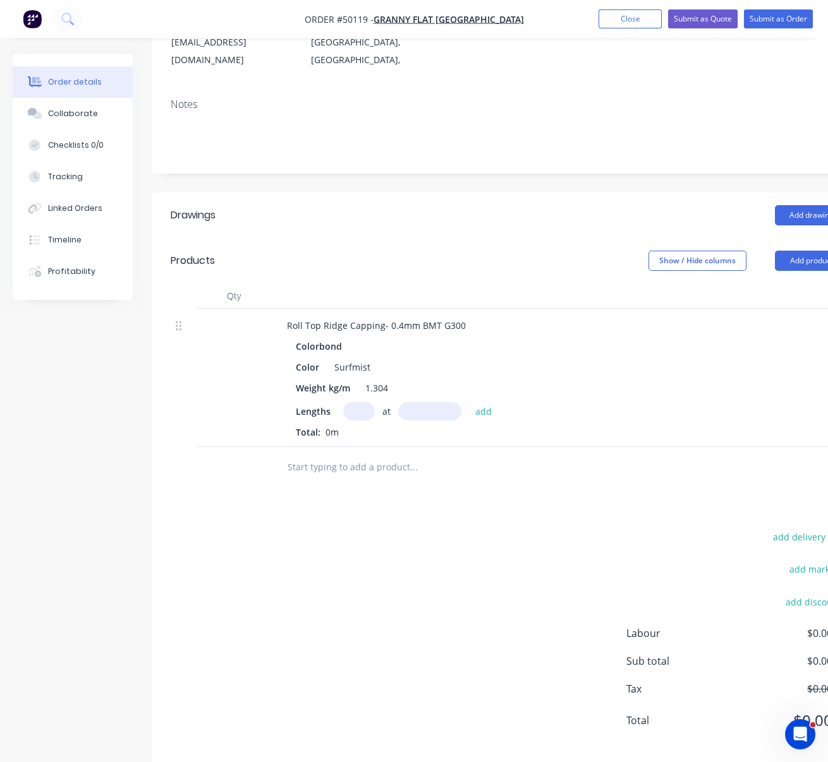
click at [364, 404] on input "text" at bounding box center [359, 411] width 32 height 18
type input "1"
type input "3000"
click at [469, 402] on button "add" at bounding box center [484, 410] width 30 height 17
type input "$26.43"
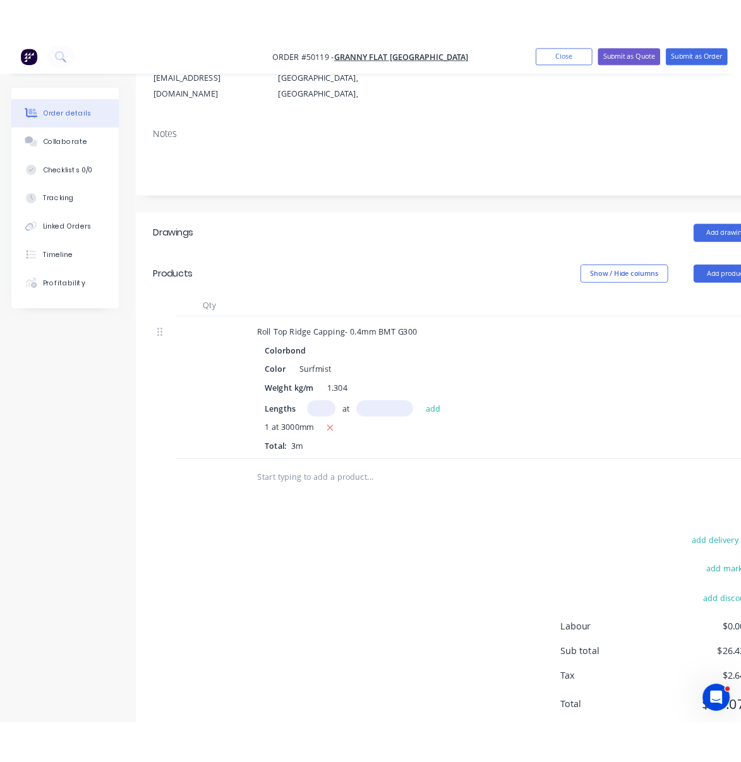
scroll to position [0, 0]
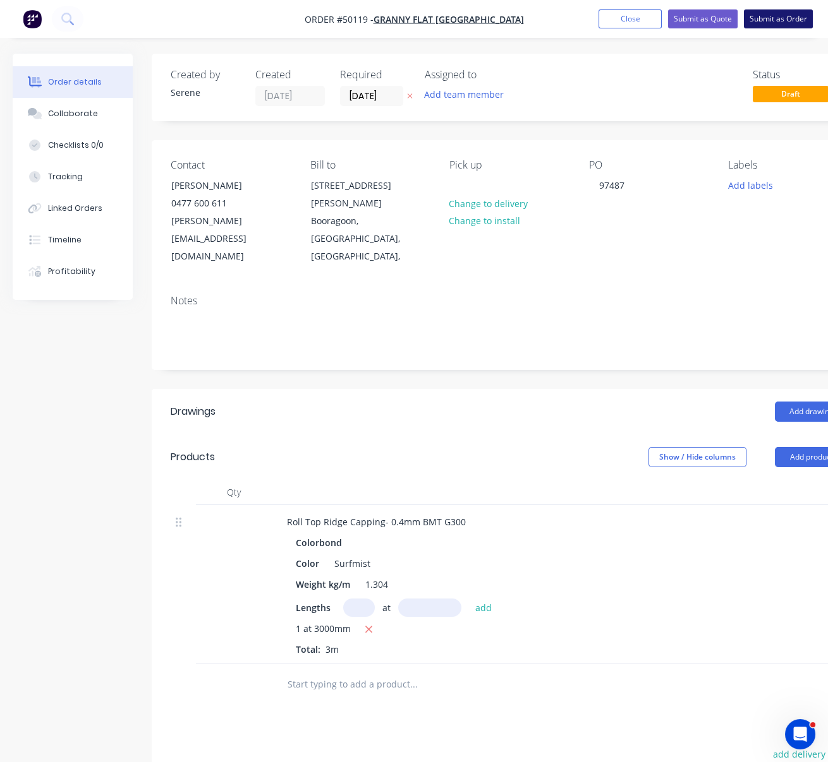
click at [766, 19] on button "Submit as Order" at bounding box center [778, 18] width 69 height 19
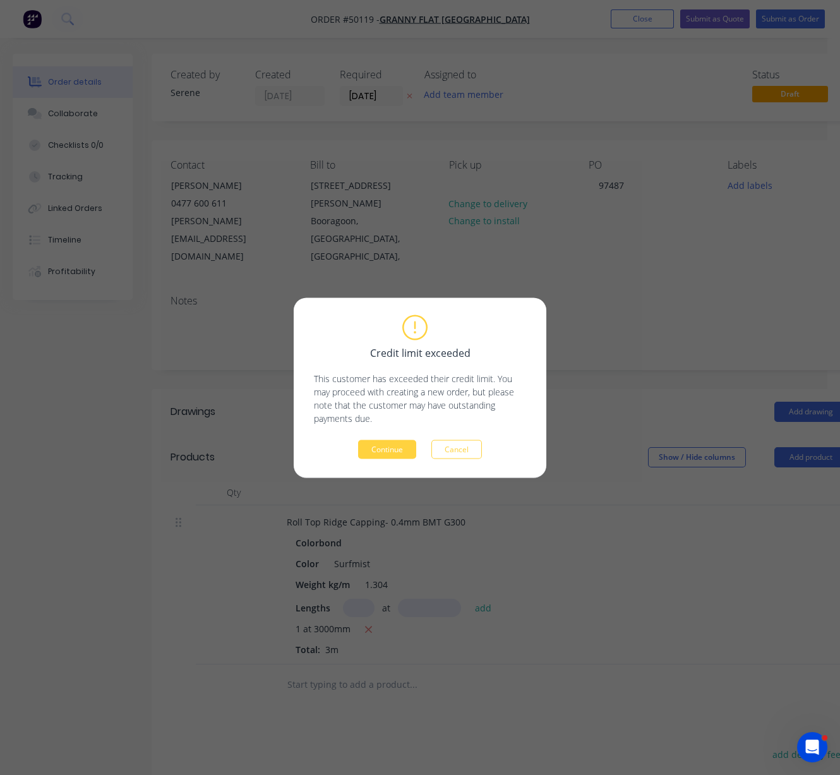
click at [375, 461] on div "Credit limit exceeded This customer has exceeded their credit limit. You may pr…" at bounding box center [420, 388] width 253 height 180
click at [377, 452] on button "Continue" at bounding box center [387, 449] width 58 height 19
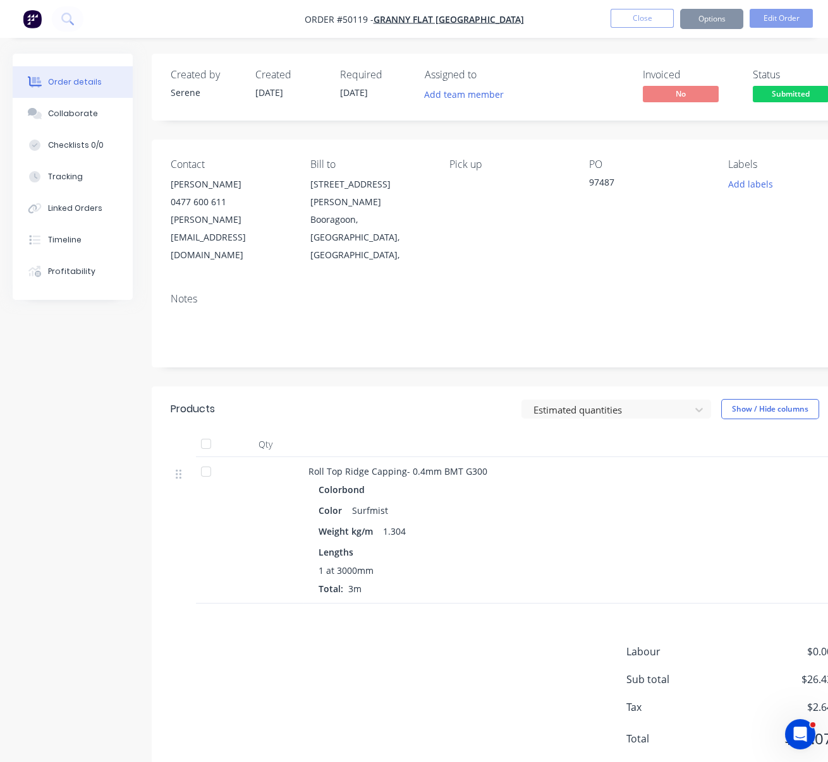
click at [698, 20] on button "Options" at bounding box center [711, 19] width 63 height 20
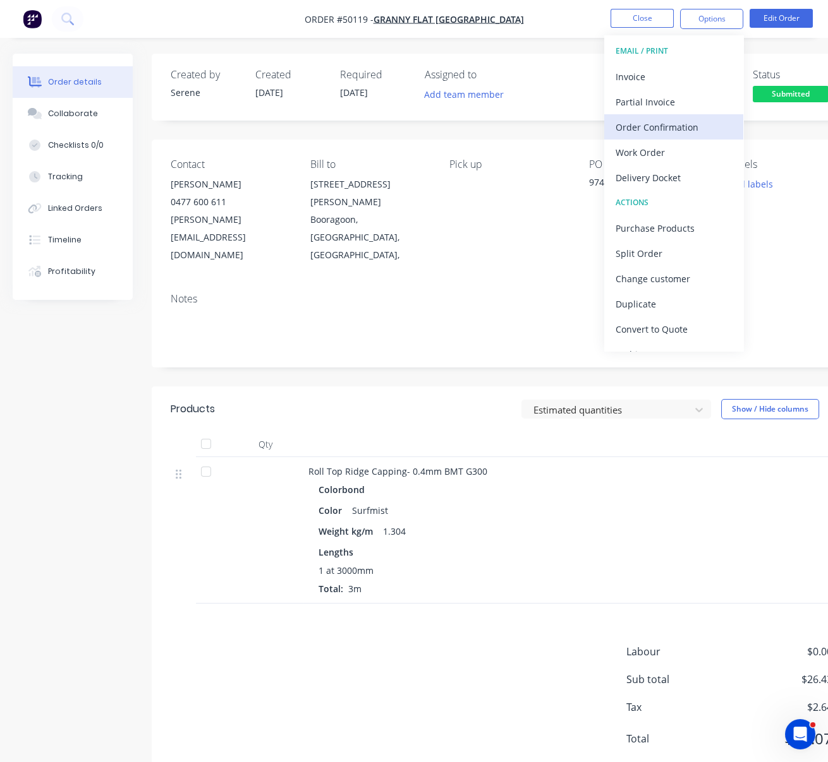
click at [657, 126] on div "Order Confirmation" at bounding box center [673, 127] width 116 height 18
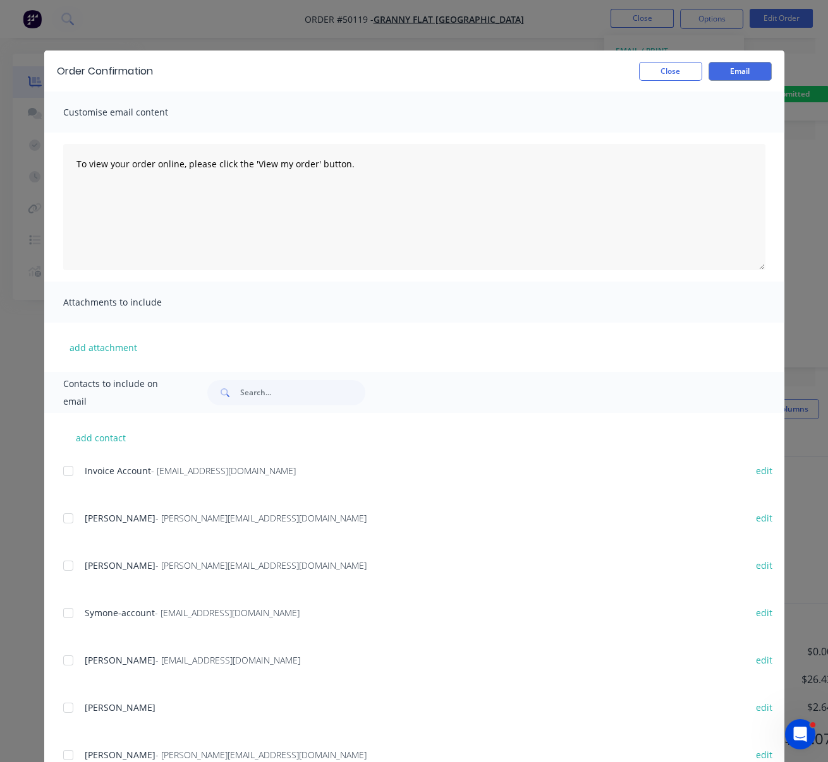
click at [62, 576] on div at bounding box center [68, 565] width 25 height 25
click at [730, 73] on button "Email" at bounding box center [739, 71] width 63 height 19
click at [671, 71] on button "Close" at bounding box center [670, 71] width 63 height 19
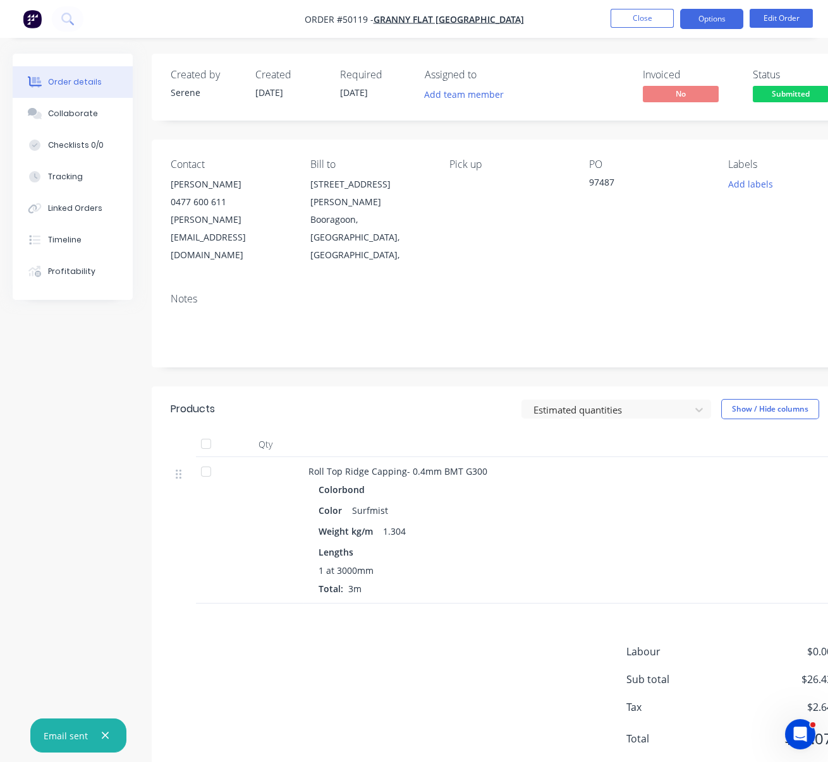
click at [725, 9] on button "Options" at bounding box center [711, 19] width 63 height 20
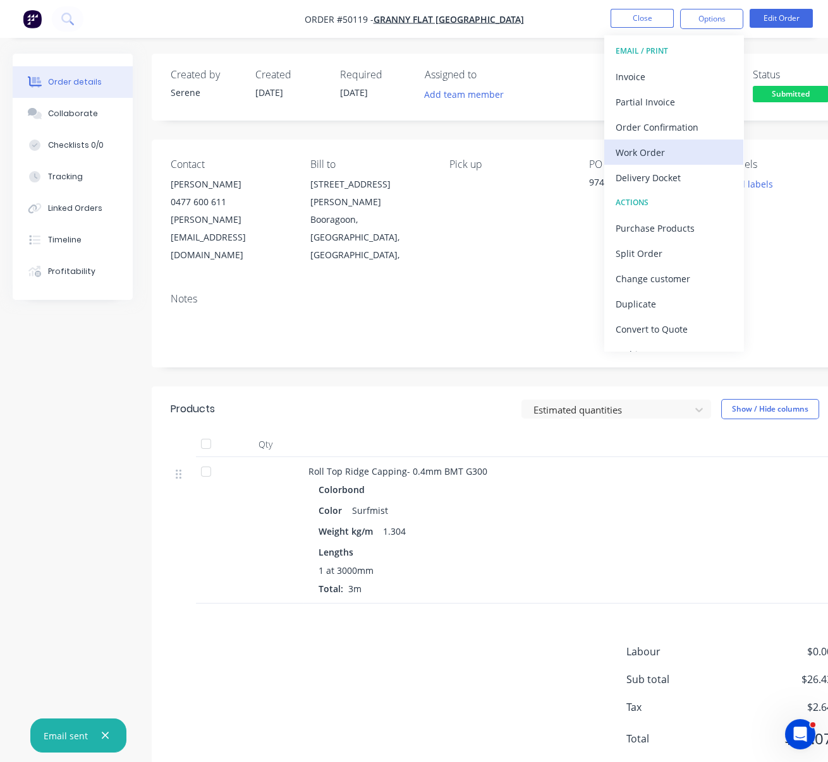
click at [648, 157] on div "Work Order" at bounding box center [673, 152] width 116 height 18
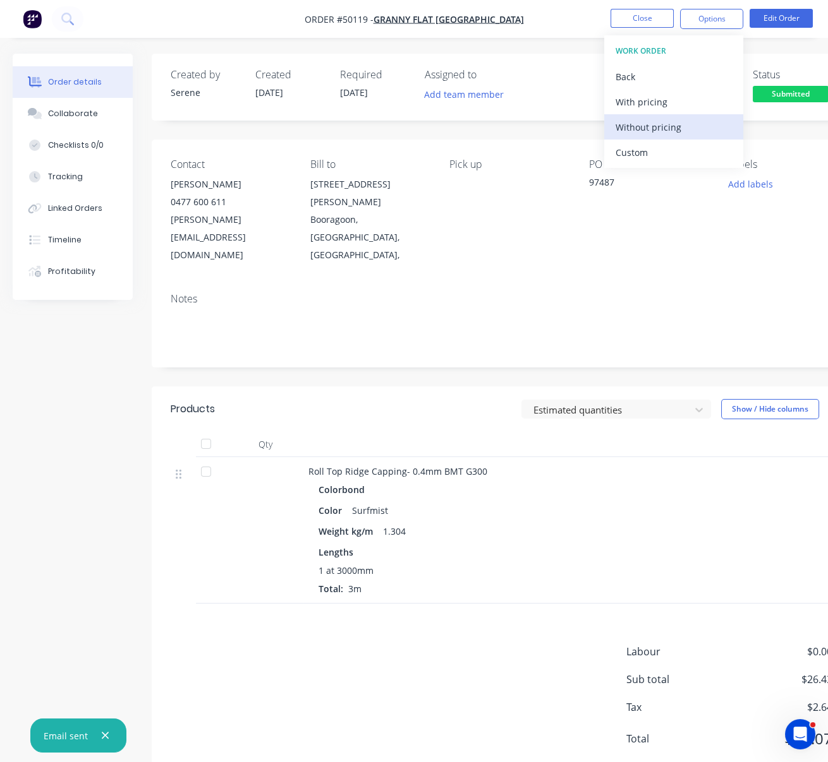
click at [656, 123] on div "Without pricing" at bounding box center [673, 127] width 116 height 18
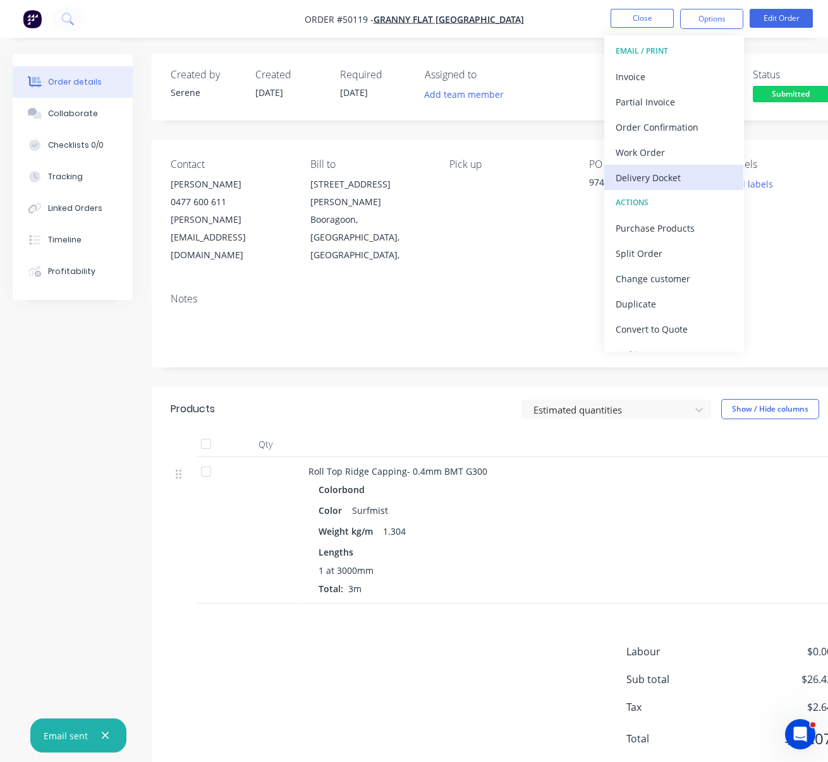
click at [641, 179] on div "Delivery Docket" at bounding box center [673, 178] width 116 height 18
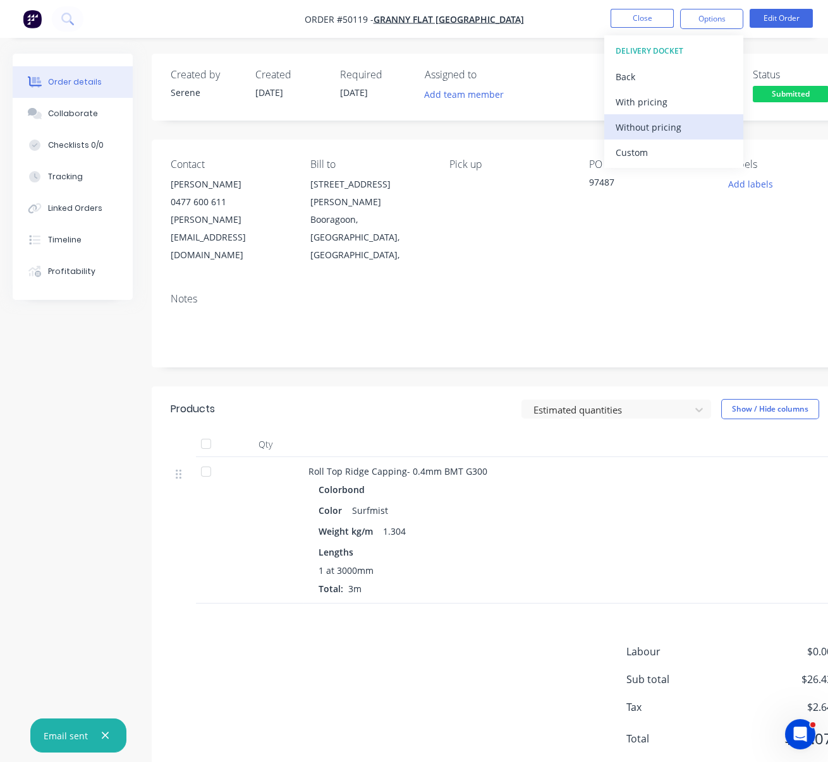
click at [643, 118] on div "Without pricing" at bounding box center [673, 127] width 116 height 18
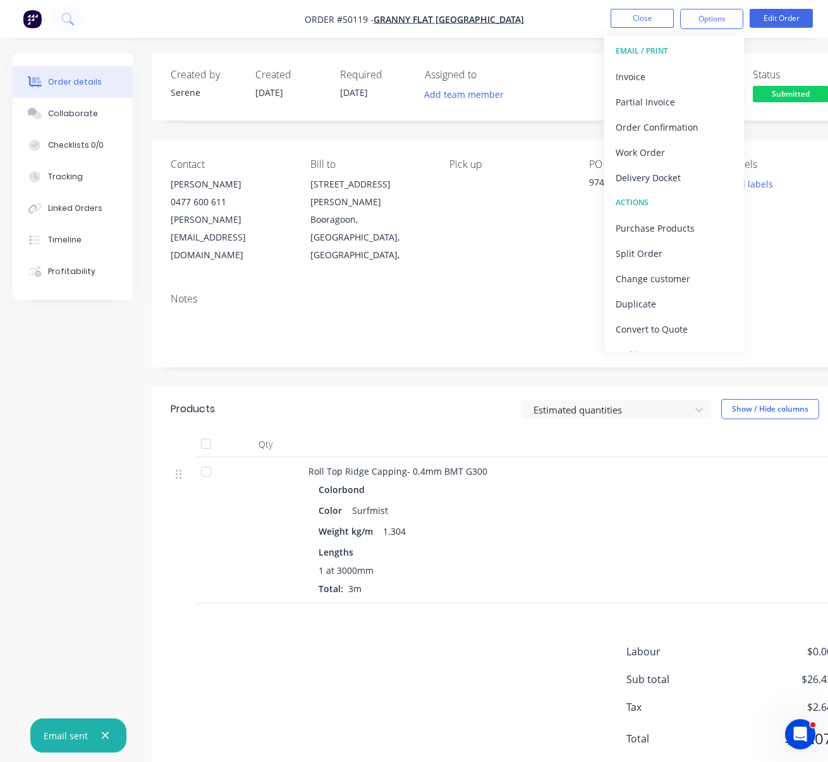
click at [430, 404] on header "Products Estimated quantities Show / Hide columns" at bounding box center [509, 409] width 714 height 45
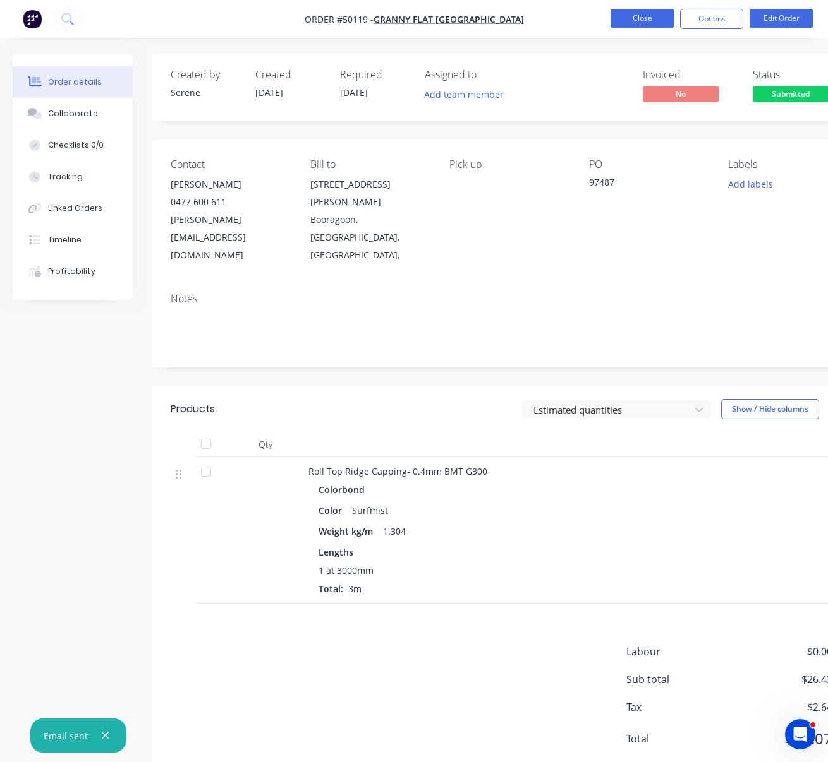
click at [644, 16] on button "Close" at bounding box center [641, 18] width 63 height 19
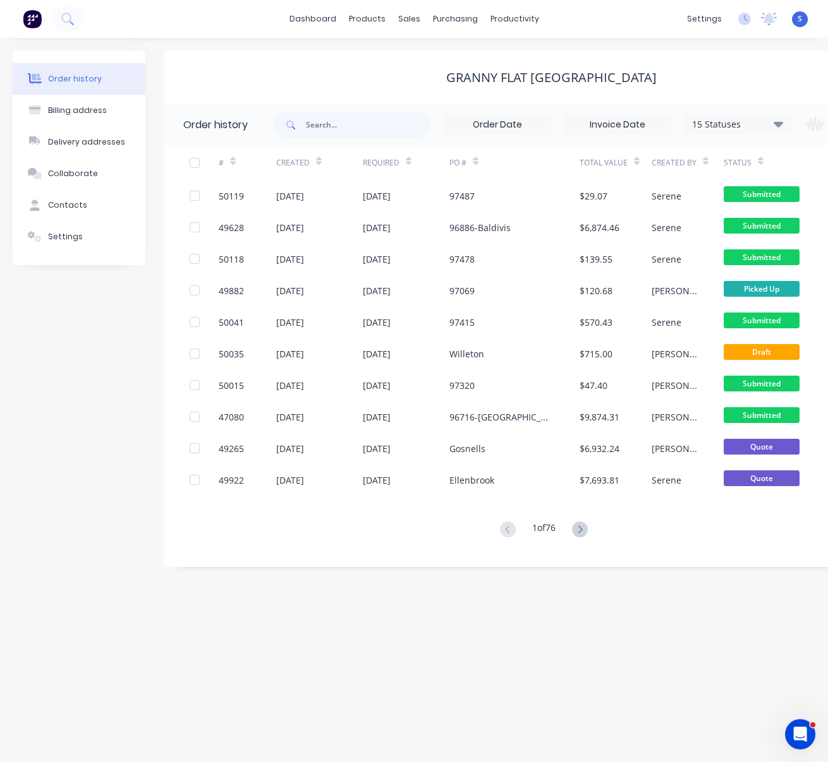
click at [534, 606] on div "Order history Billing address Delivery addresses Collaborate Contacts Settings …" at bounding box center [414, 400] width 828 height 725
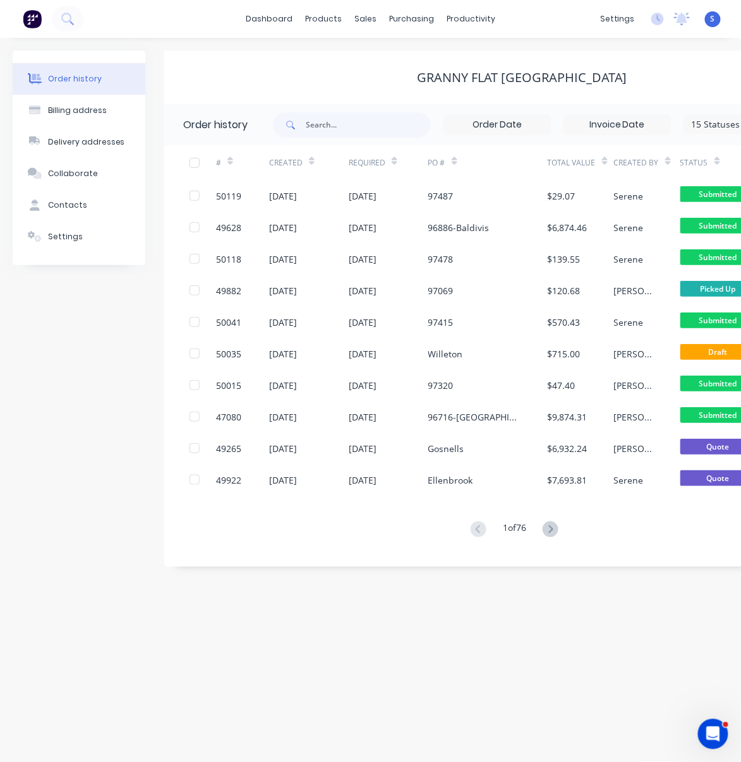
click at [78, 390] on div "Order history Billing address Delivery addresses Collaborate Contacts Settings" at bounding box center [79, 309] width 133 height 517
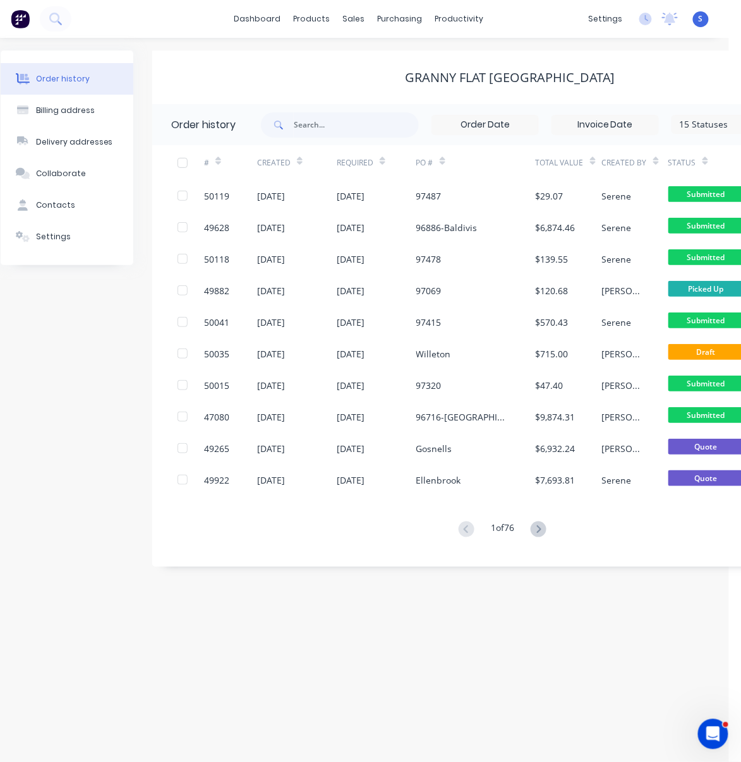
drag, startPoint x: 268, startPoint y: 77, endPoint x: 365, endPoint y: 78, distance: 96.0
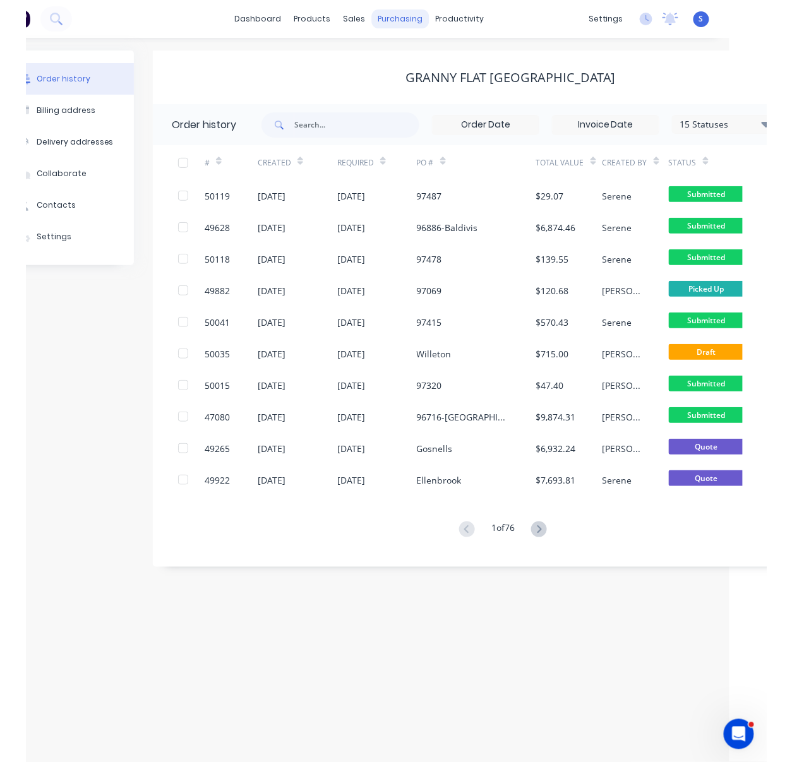
scroll to position [0, 43]
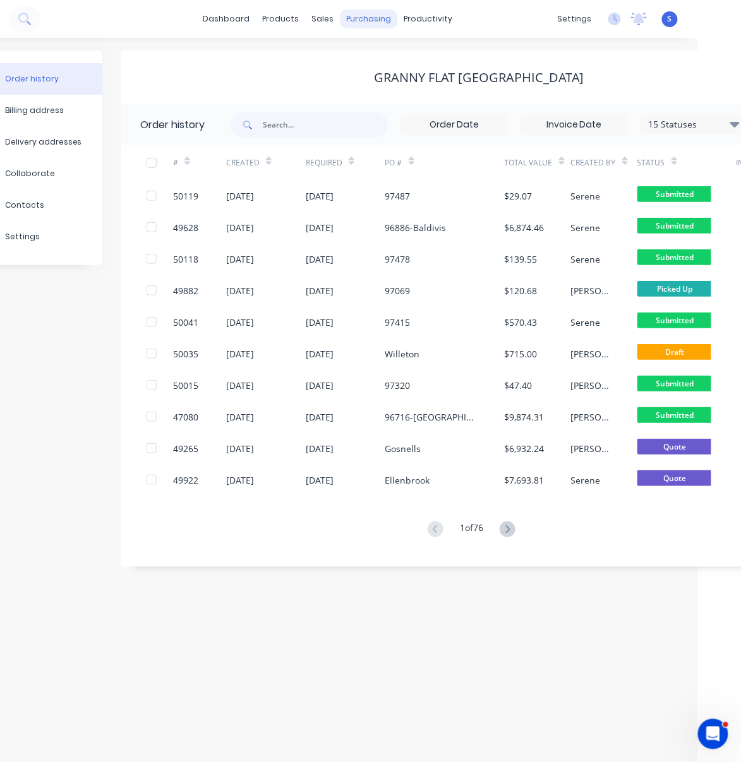
drag, startPoint x: 298, startPoint y: 73, endPoint x: 349, endPoint y: 27, distance: 68.5
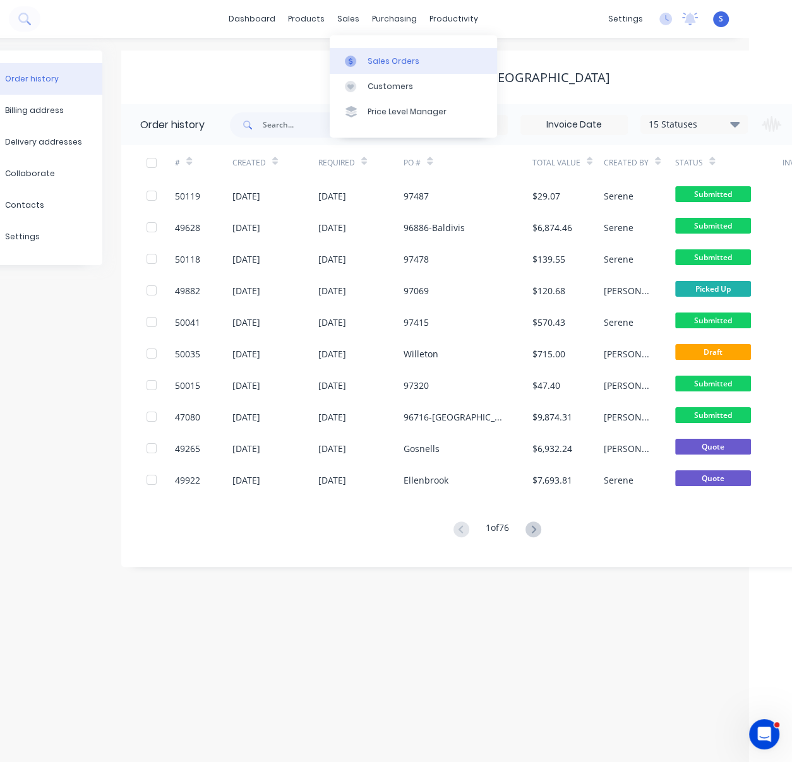
click at [386, 73] on link "Sales Orders" at bounding box center [413, 60] width 167 height 25
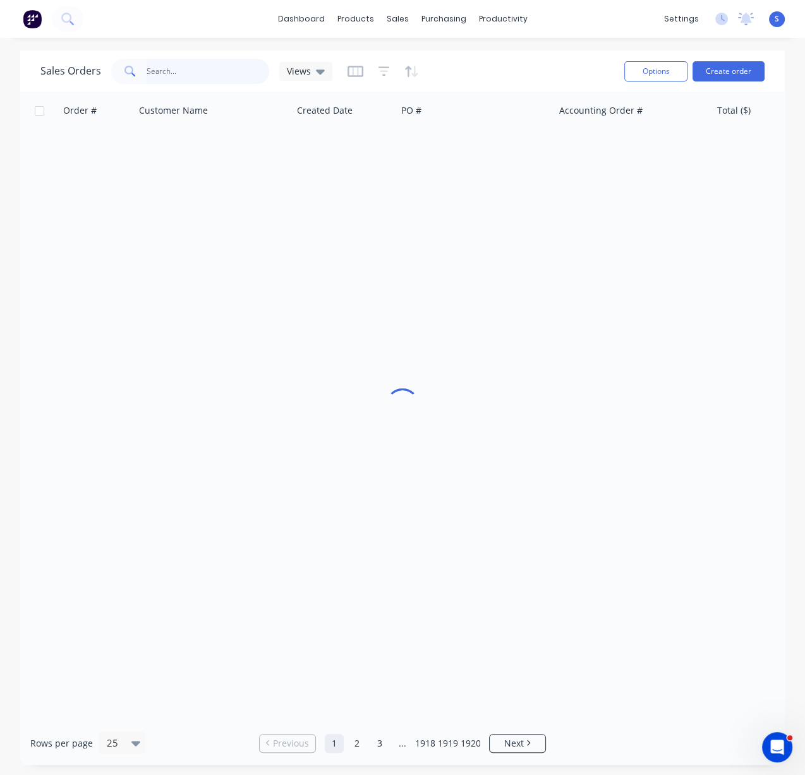
click at [187, 73] on input "text" at bounding box center [208, 71] width 123 height 25
type input "30553"
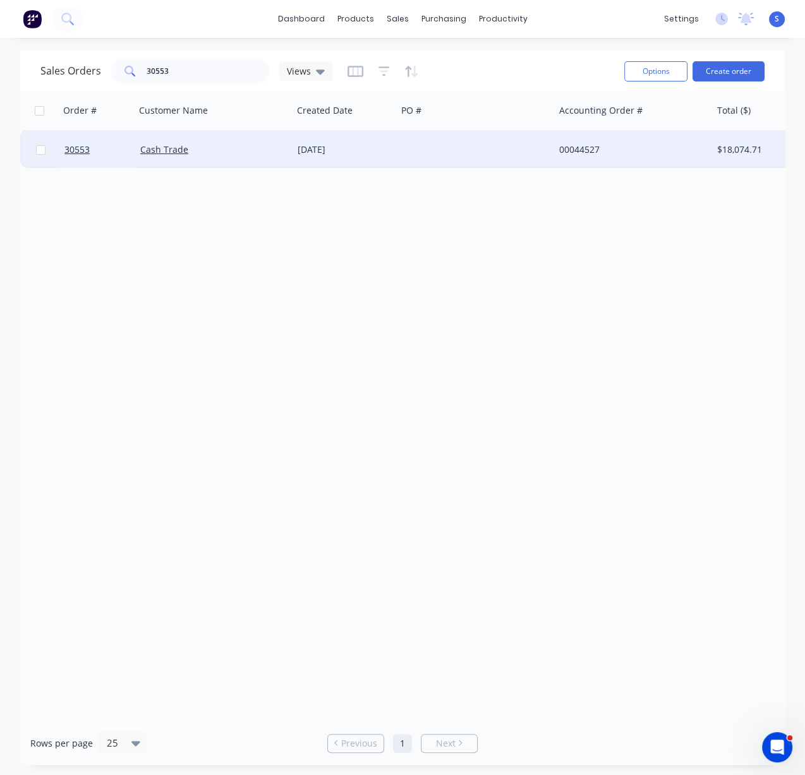
click at [388, 141] on div "11 Jun 2024" at bounding box center [344, 150] width 104 height 38
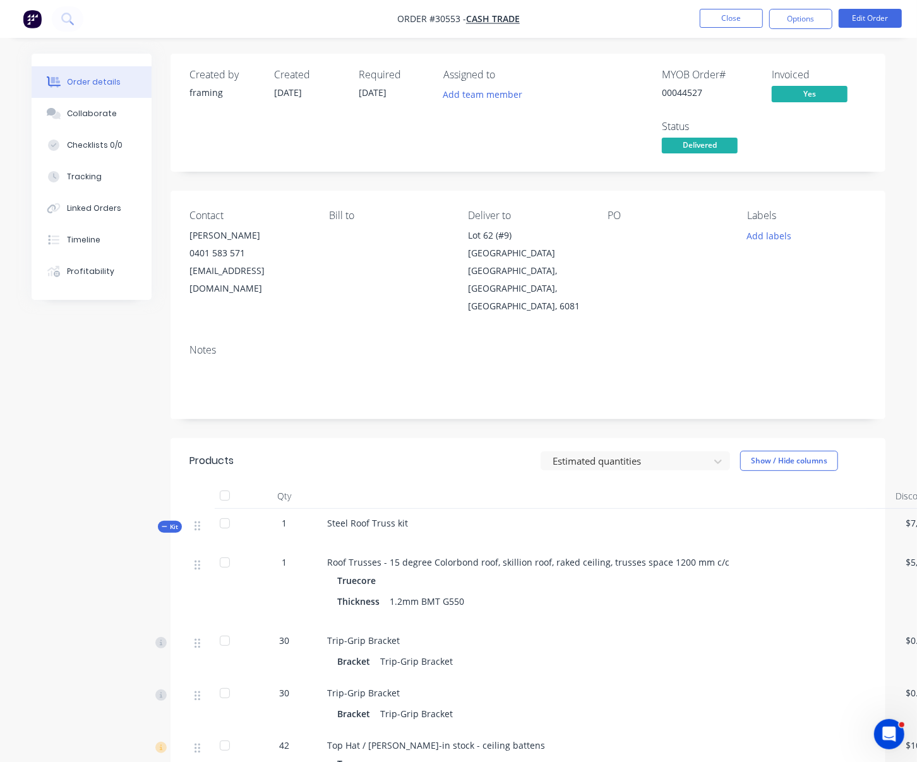
scroll to position [196, 0]
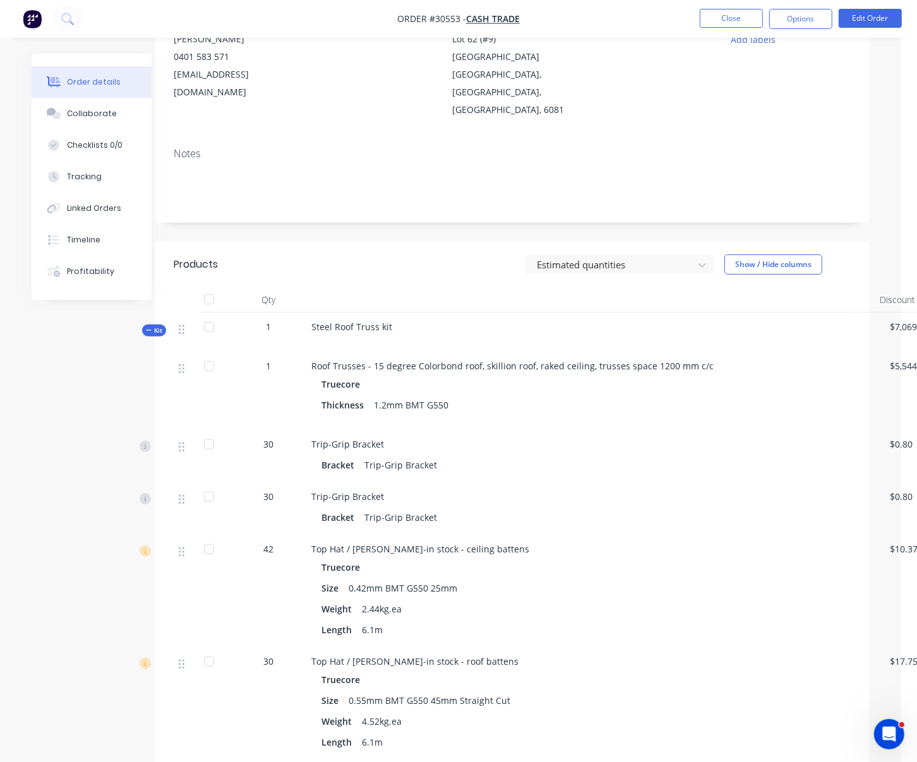
drag, startPoint x: 450, startPoint y: 261, endPoint x: 469, endPoint y: 259, distance: 19.7
click at [425, 272] on header "Products Estimated quantities Show / Hide columns" at bounding box center [507, 264] width 715 height 45
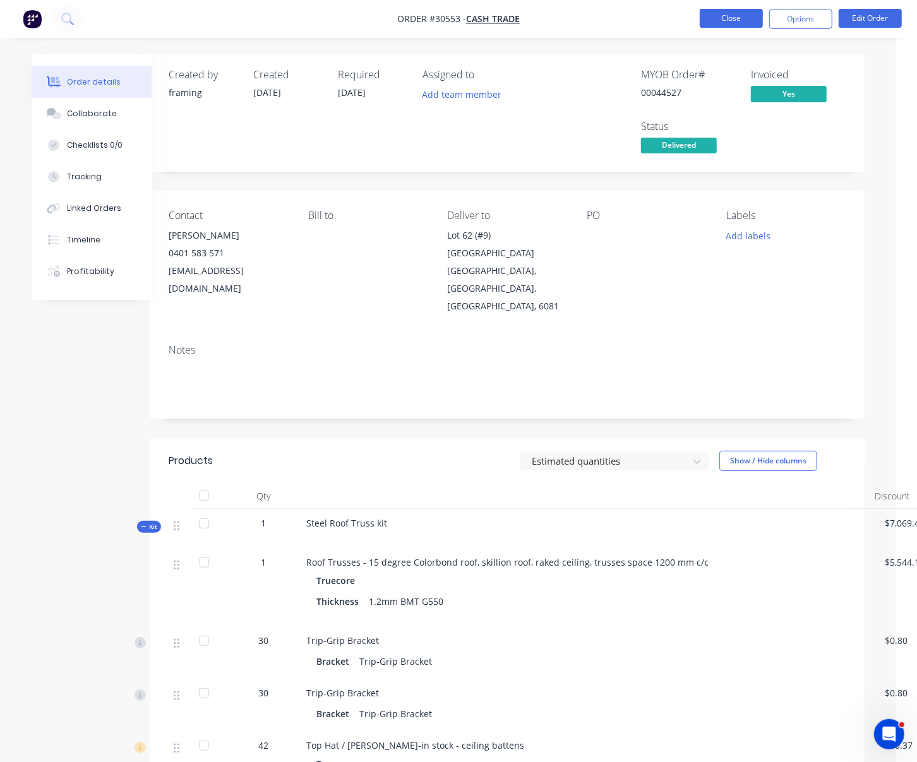
click at [728, 21] on button "Close" at bounding box center [731, 18] width 63 height 19
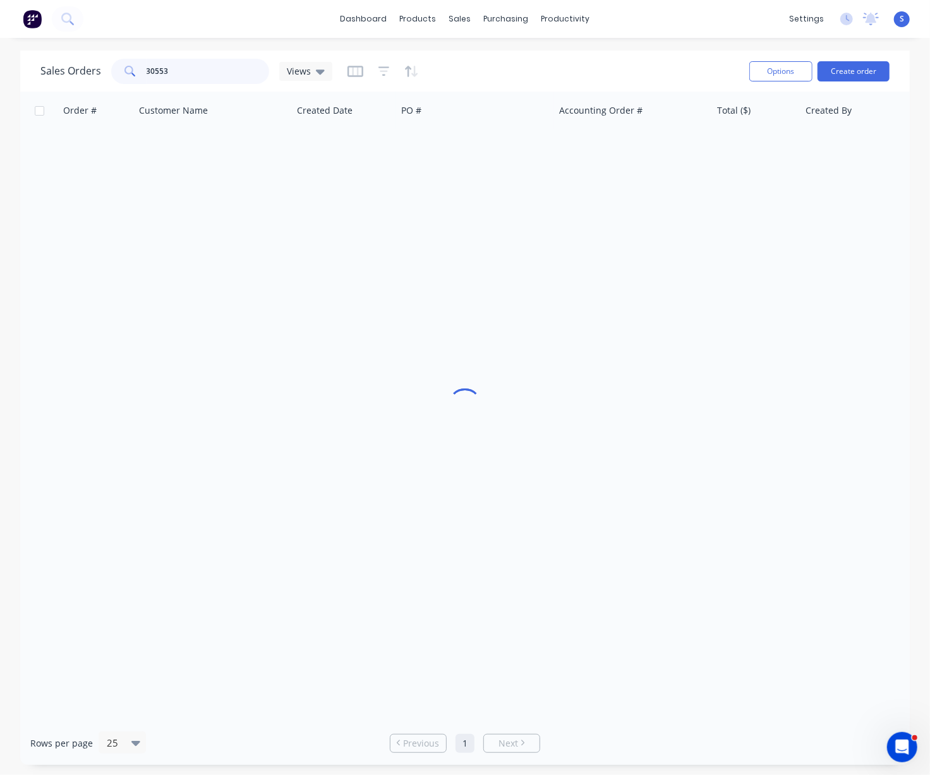
drag, startPoint x: 174, startPoint y: 72, endPoint x: 80, endPoint y: 74, distance: 94.8
click at [102, 76] on div "Sales Orders 30553 Views" at bounding box center [186, 71] width 292 height 25
click at [552, 65] on div "Sales Orders Views" at bounding box center [389, 71] width 699 height 31
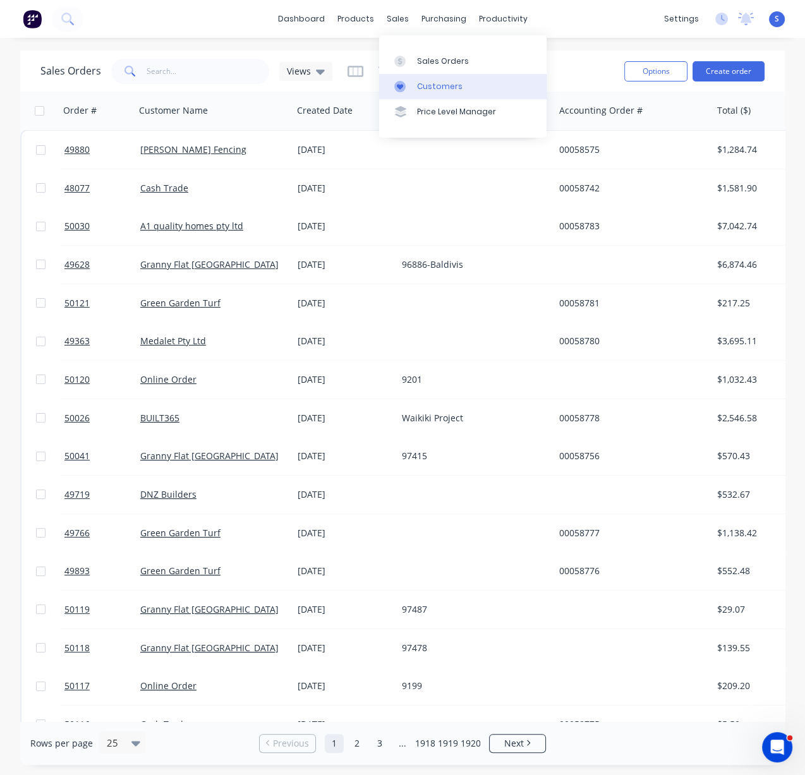
click at [452, 90] on div "Customers" at bounding box center [439, 86] width 45 height 11
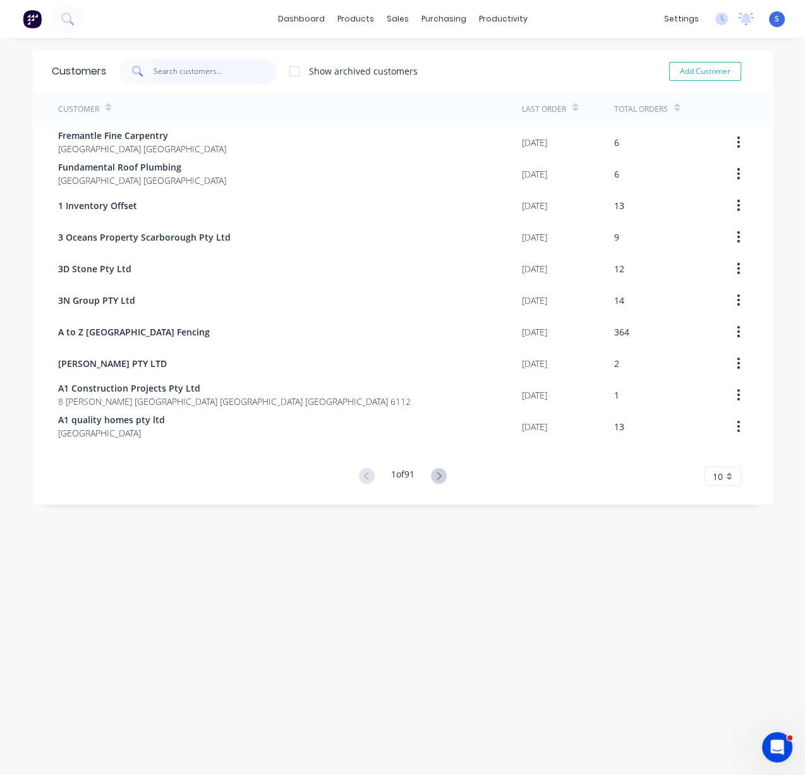
click at [172, 73] on input "text" at bounding box center [215, 71] width 123 height 25
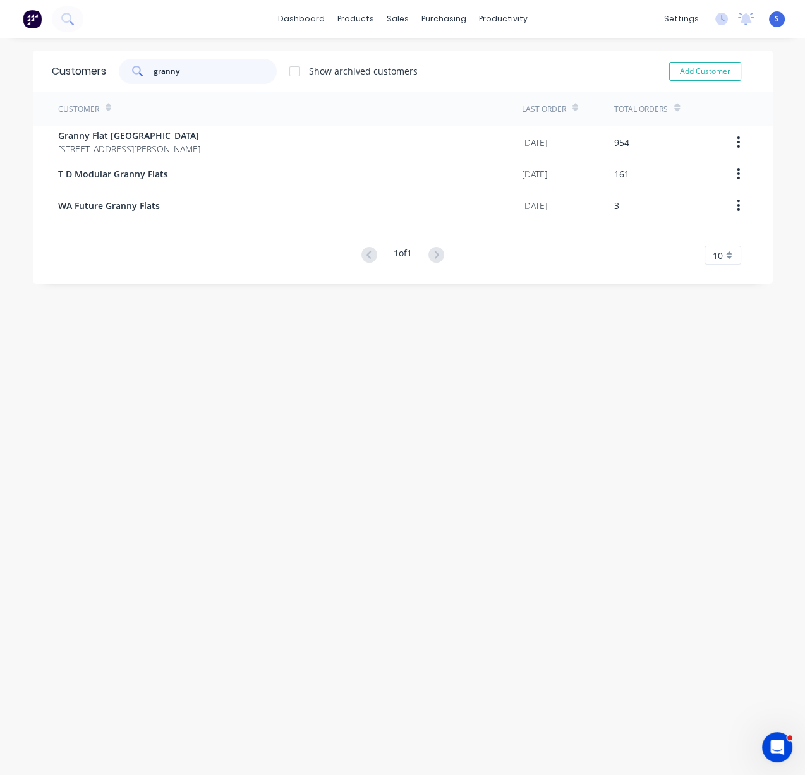
type input "granny"
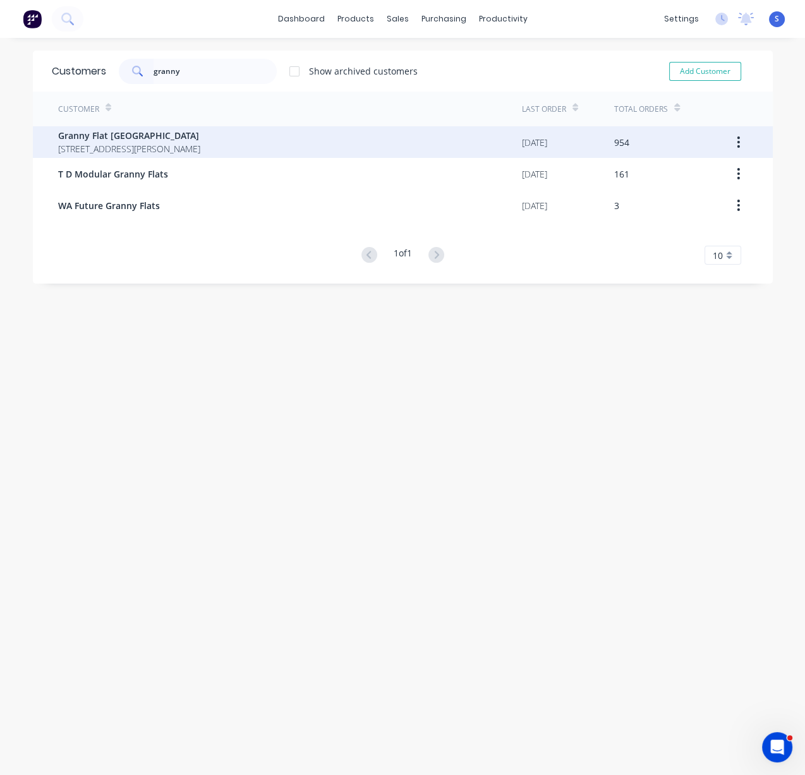
click at [145, 142] on span "92 McCoy st Booragoon Western Australia Australia" at bounding box center [129, 148] width 142 height 13
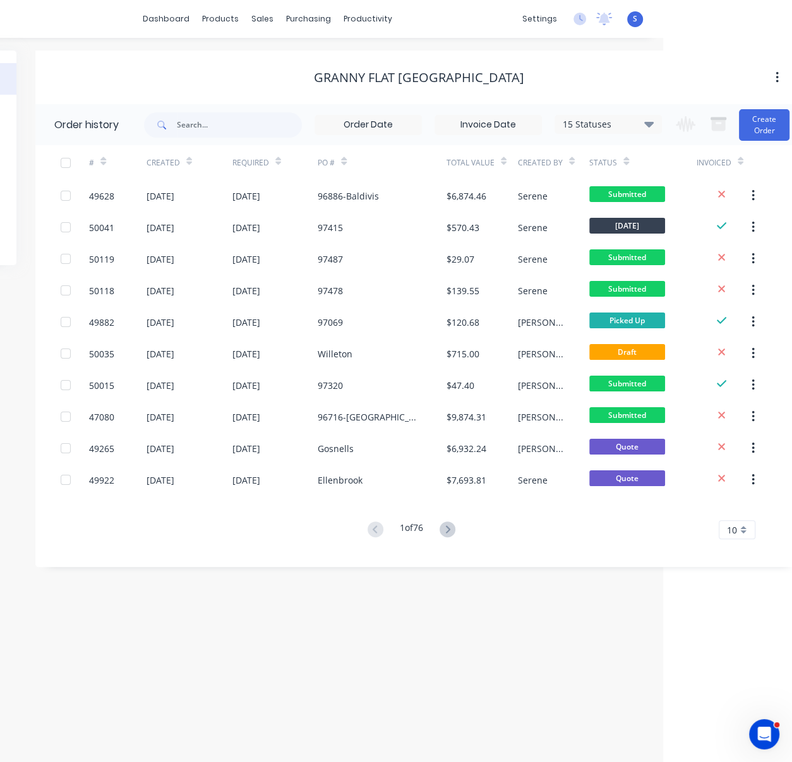
scroll to position [0, 148]
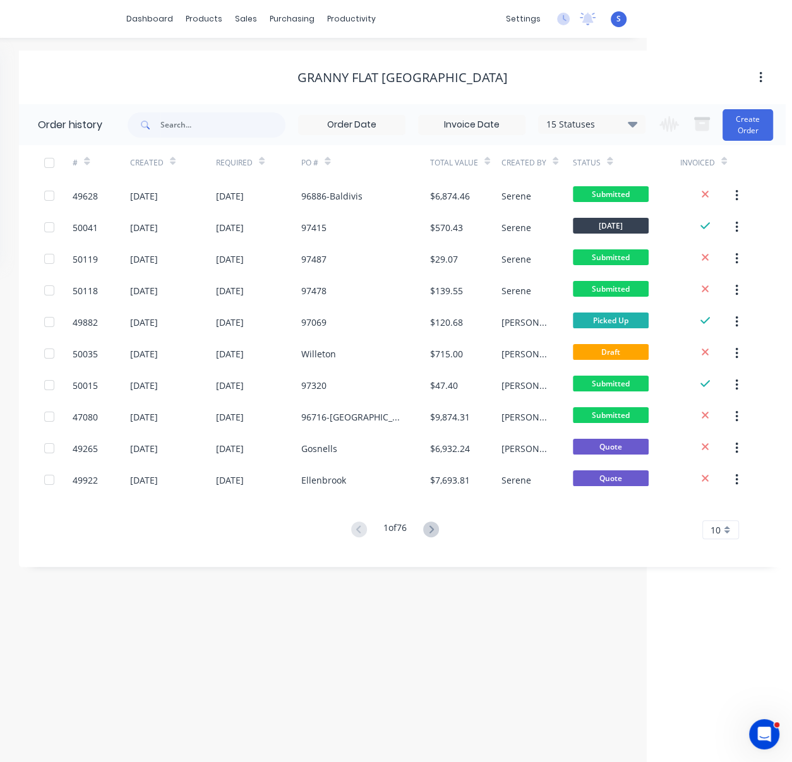
drag, startPoint x: 362, startPoint y: 606, endPoint x: 502, endPoint y: 614, distance: 139.9
click at [429, 536] on icon at bounding box center [431, 530] width 16 height 16
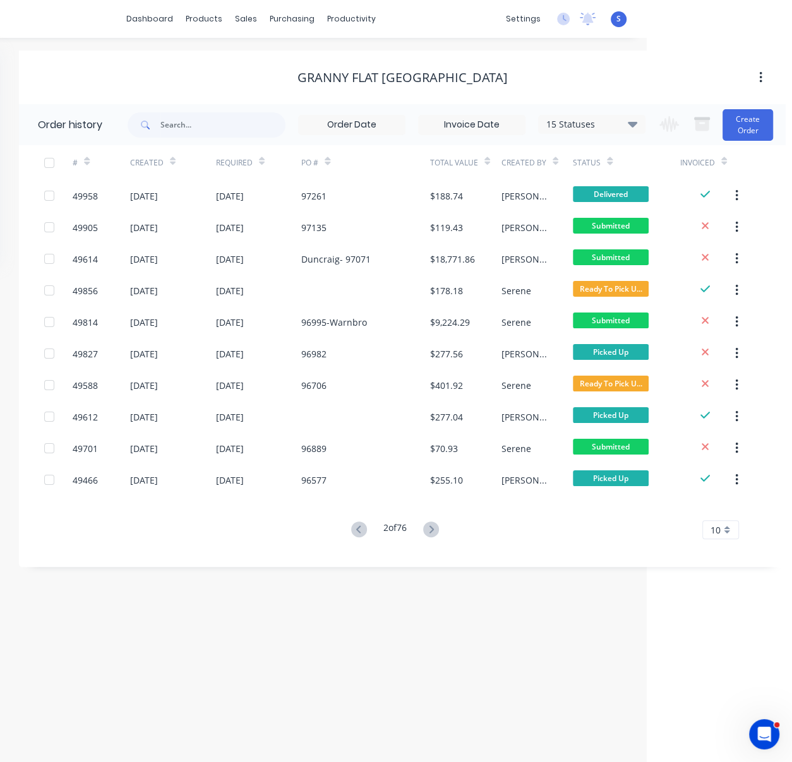
click at [429, 536] on icon at bounding box center [431, 530] width 16 height 16
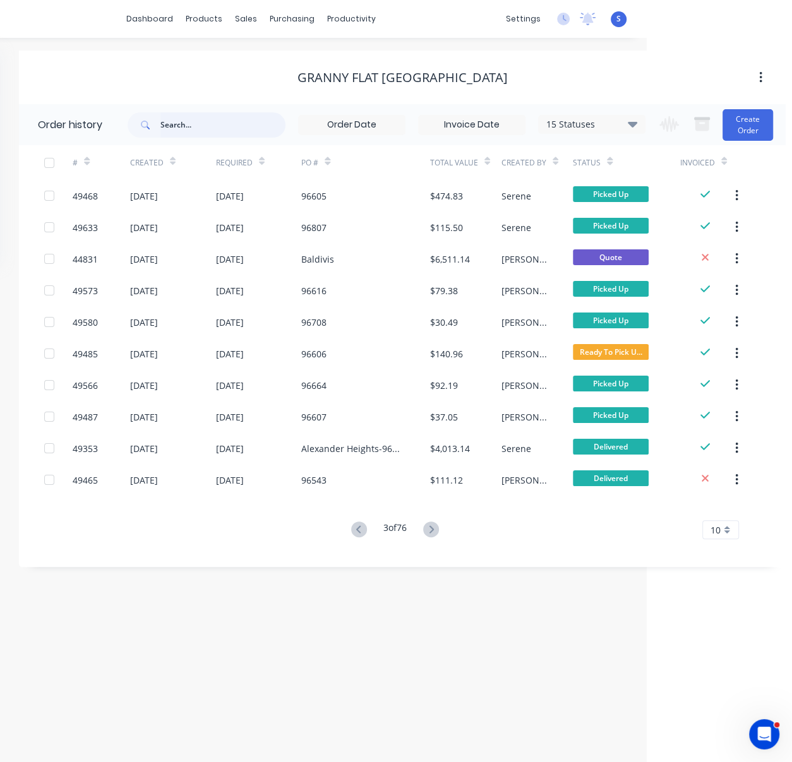
click at [206, 124] on input "text" at bounding box center [222, 124] width 125 height 25
type input "ellenbrook"
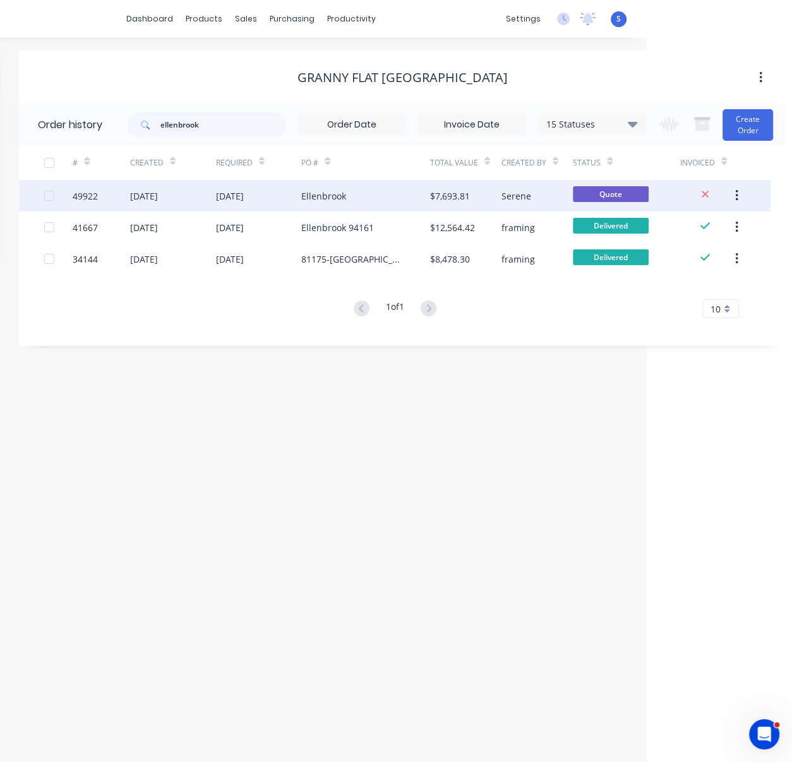
click at [266, 192] on div "02 Oct 2025" at bounding box center [259, 196] width 86 height 32
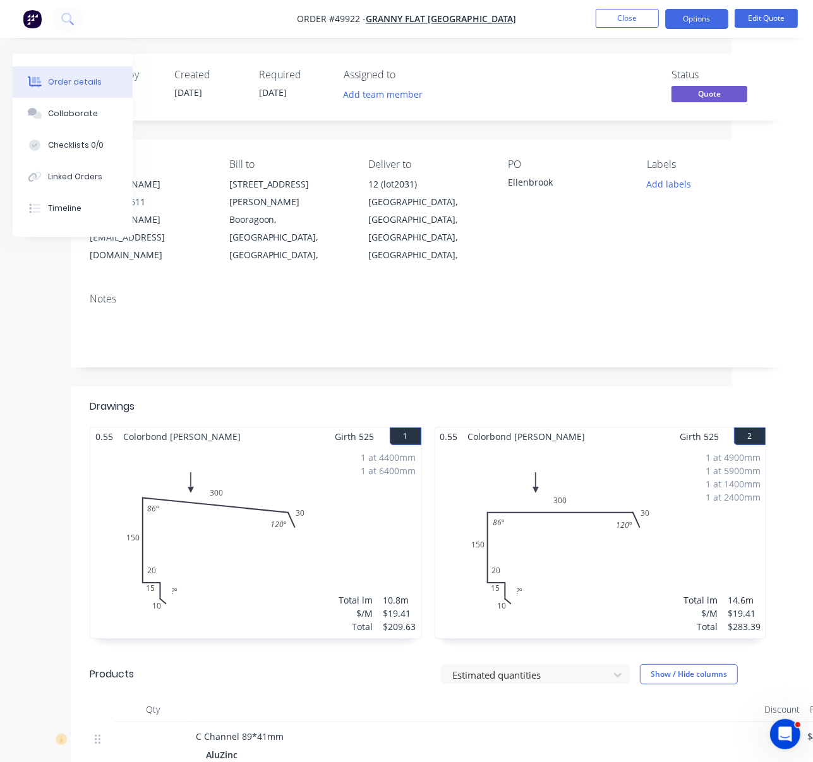
drag, startPoint x: 338, startPoint y: 387, endPoint x: 455, endPoint y: 374, distance: 118.2
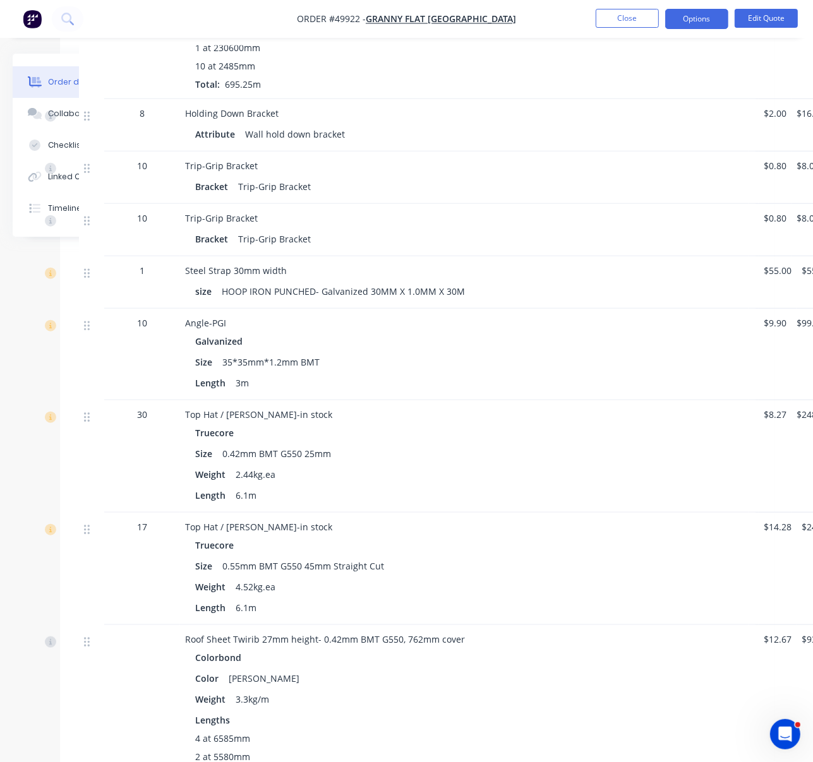
scroll to position [589, 92]
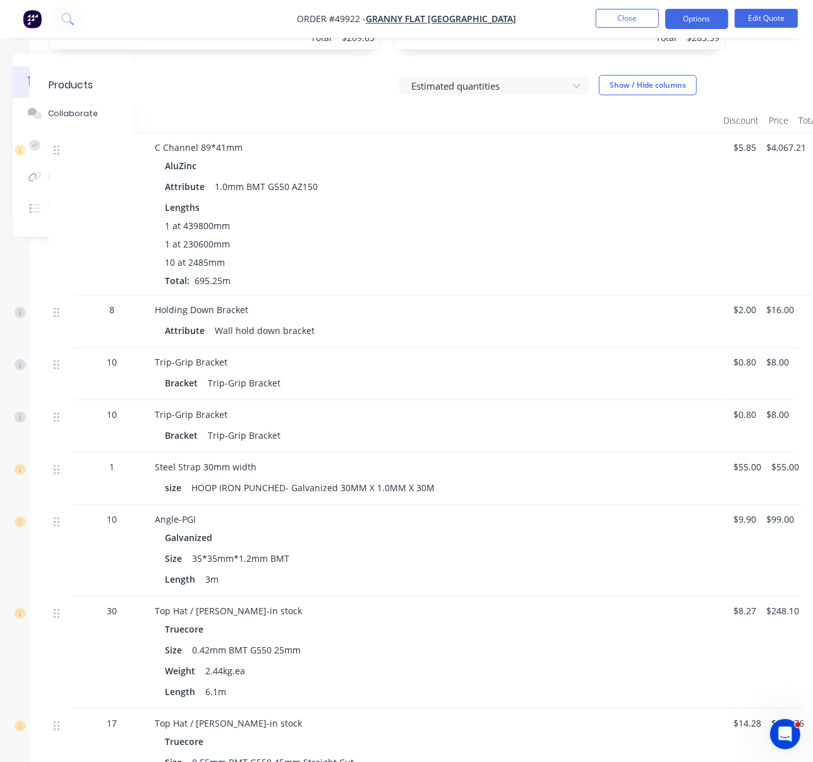
drag, startPoint x: 500, startPoint y: 214, endPoint x: 608, endPoint y: 221, distance: 108.2
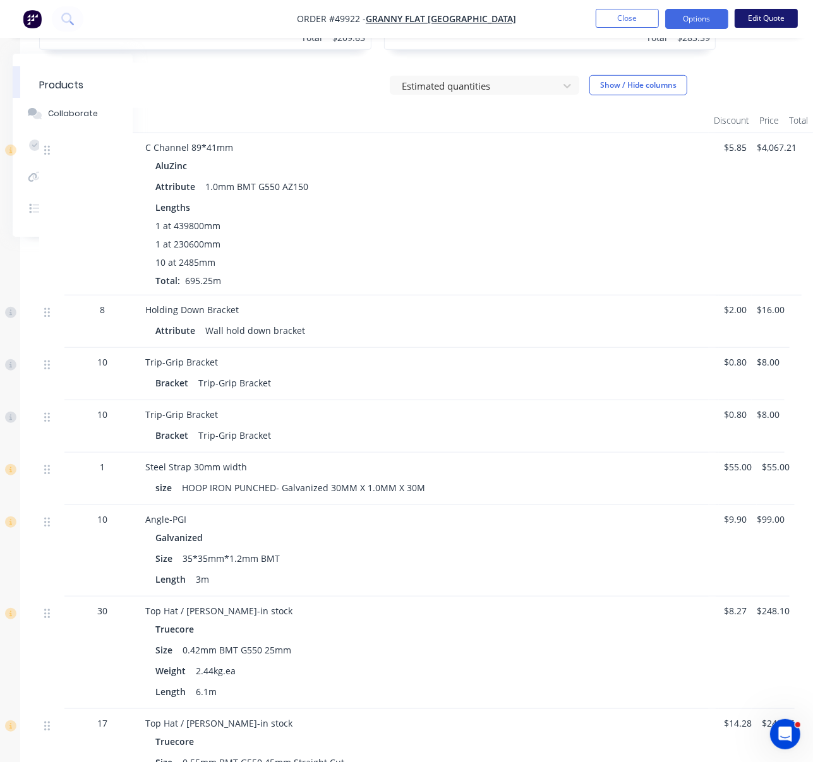
click at [764, 15] on button "Edit Quote" at bounding box center [766, 18] width 63 height 19
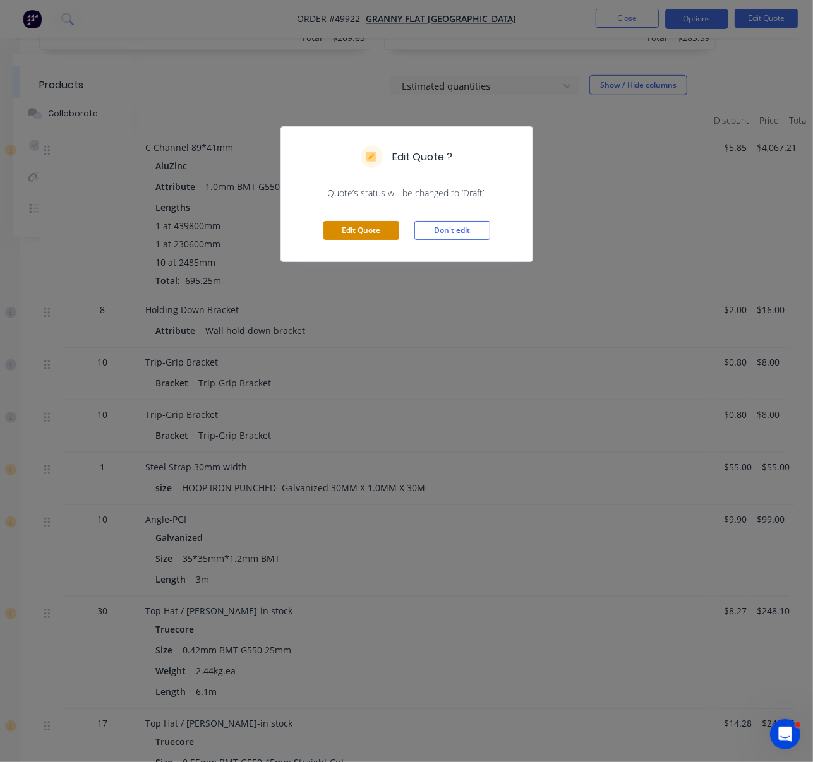
click at [385, 240] on button "Edit Quote" at bounding box center [361, 230] width 76 height 19
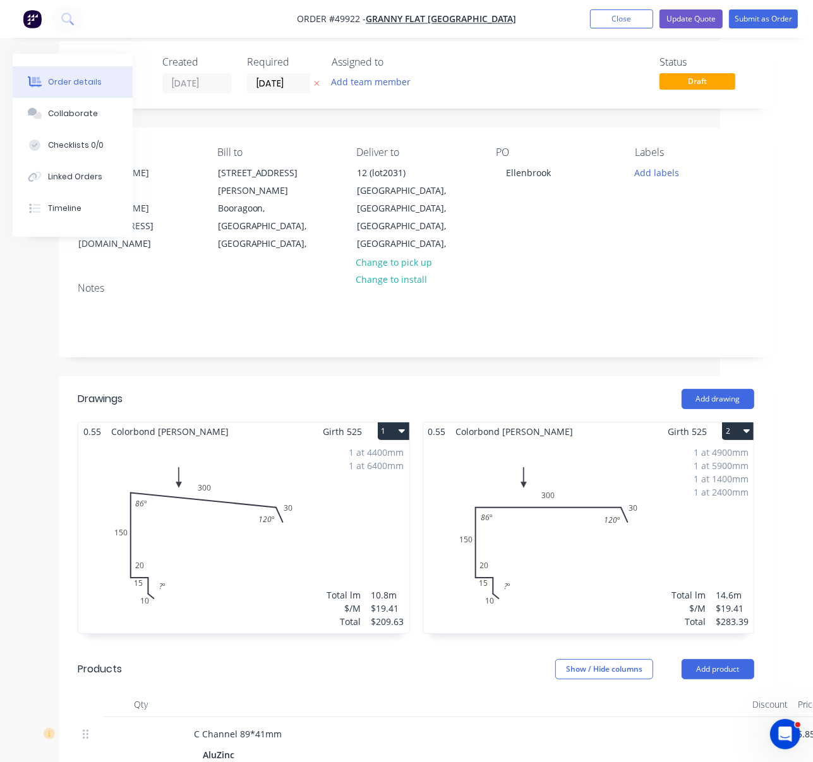
drag, startPoint x: 436, startPoint y: 378, endPoint x: 457, endPoint y: 386, distance: 23.0
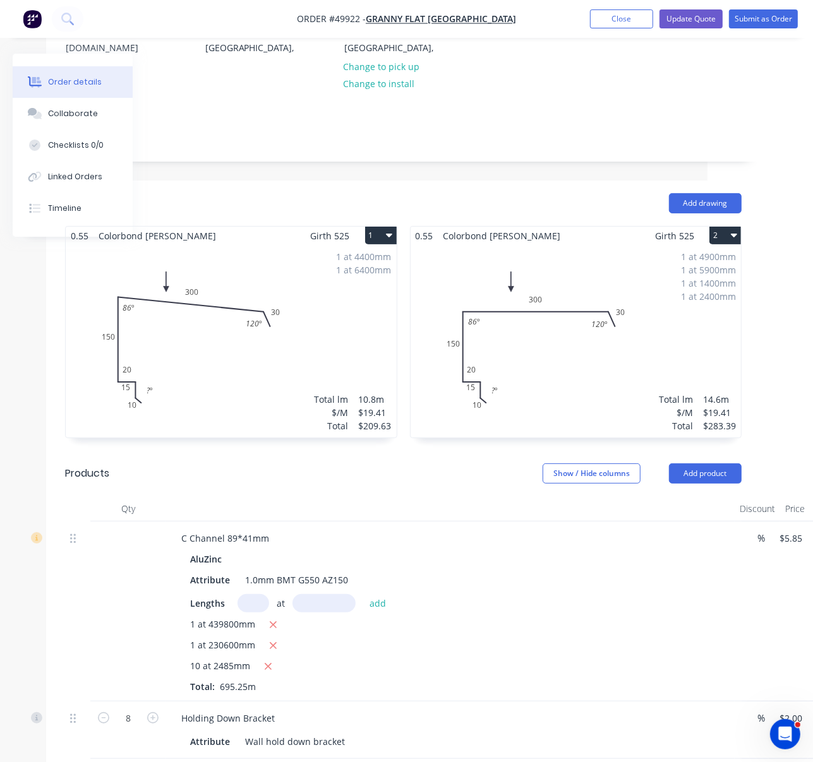
scroll to position [406, 105]
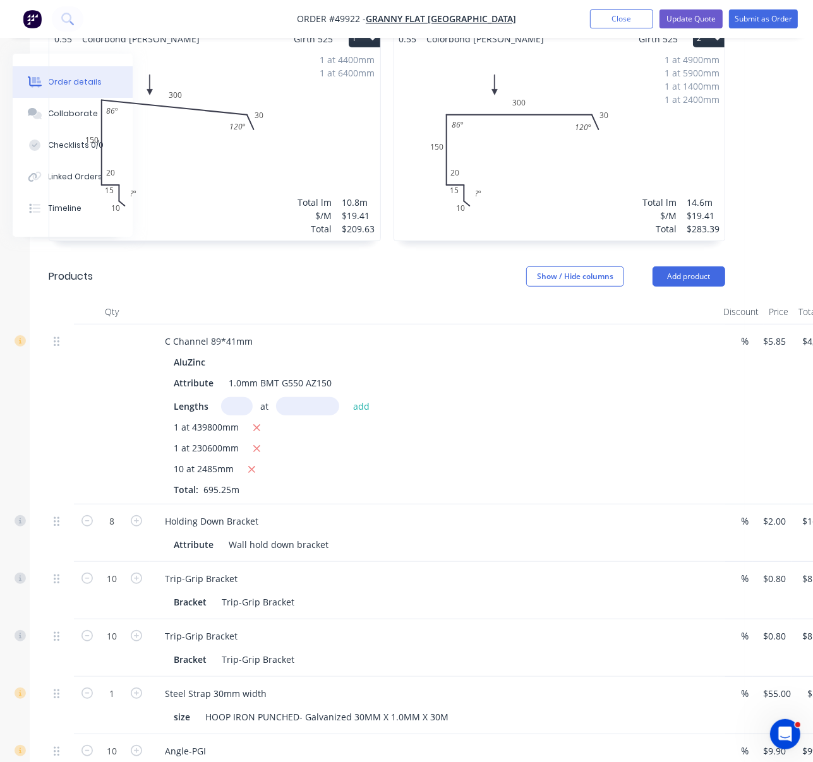
drag, startPoint x: 469, startPoint y: 370, endPoint x: 526, endPoint y: 371, distance: 56.9
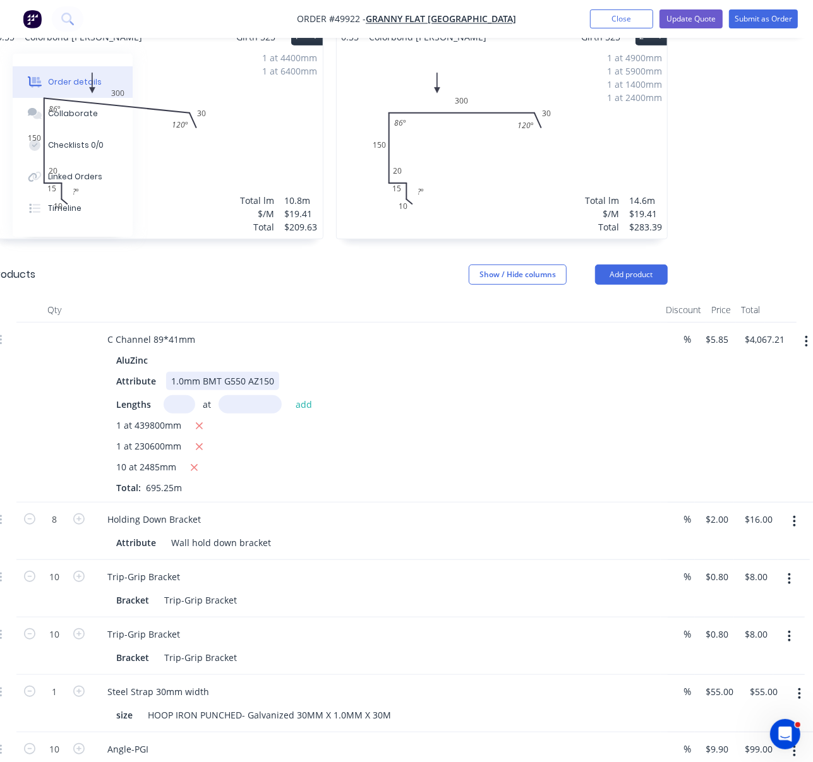
drag, startPoint x: 508, startPoint y: 379, endPoint x: 562, endPoint y: 406, distance: 59.9
click at [201, 431] on icon "button" at bounding box center [197, 425] width 8 height 11
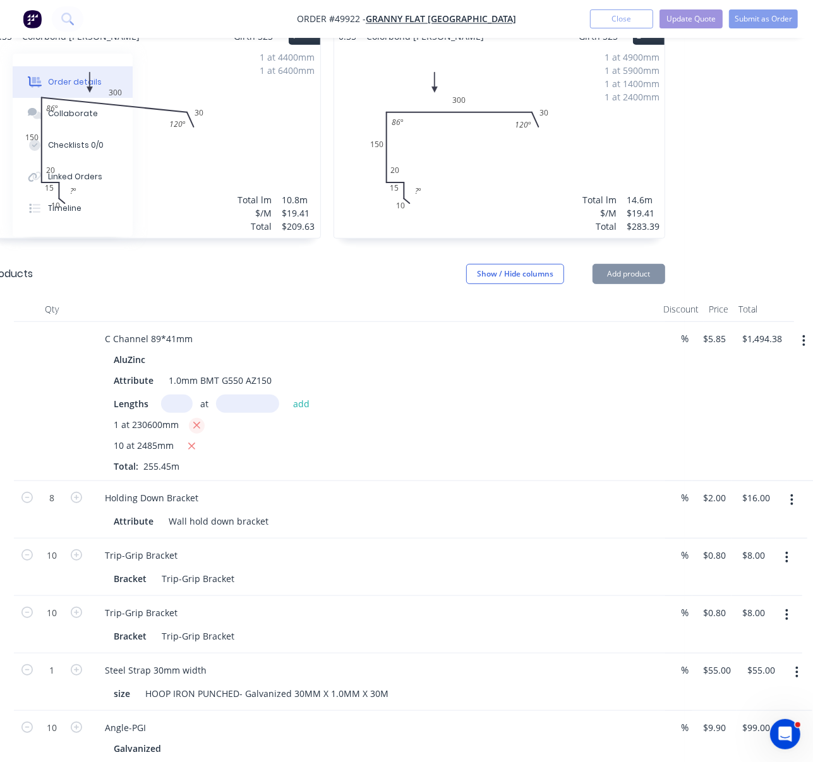
click at [201, 431] on icon "button" at bounding box center [197, 425] width 8 height 11
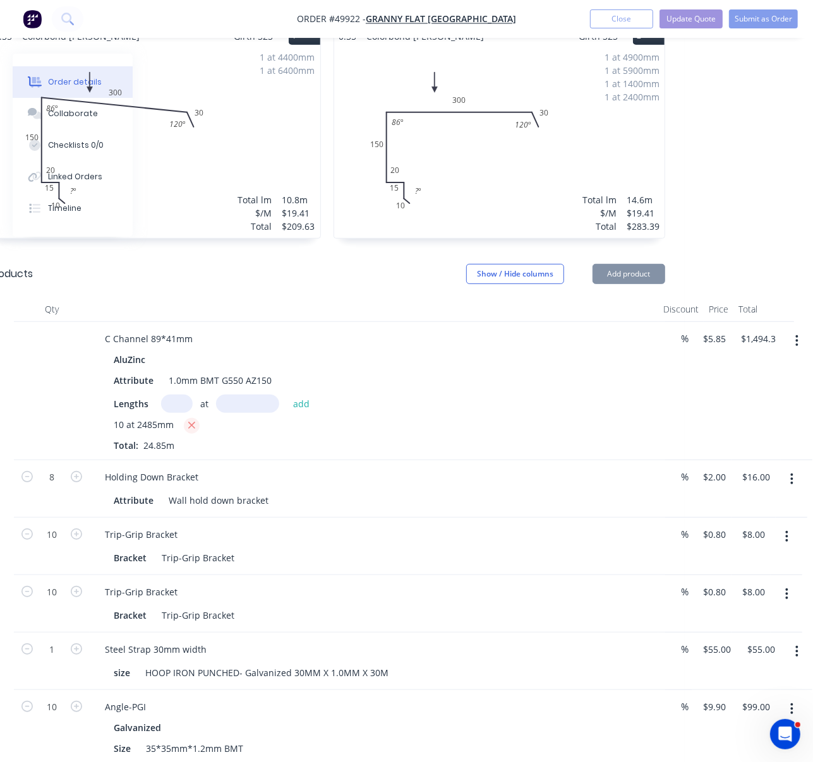
type input "$145.37"
click at [186, 413] on input "text" at bounding box center [177, 404] width 32 height 18
type input "1"
type input "560990"
click at [287, 395] on button "add" at bounding box center [302, 403] width 30 height 17
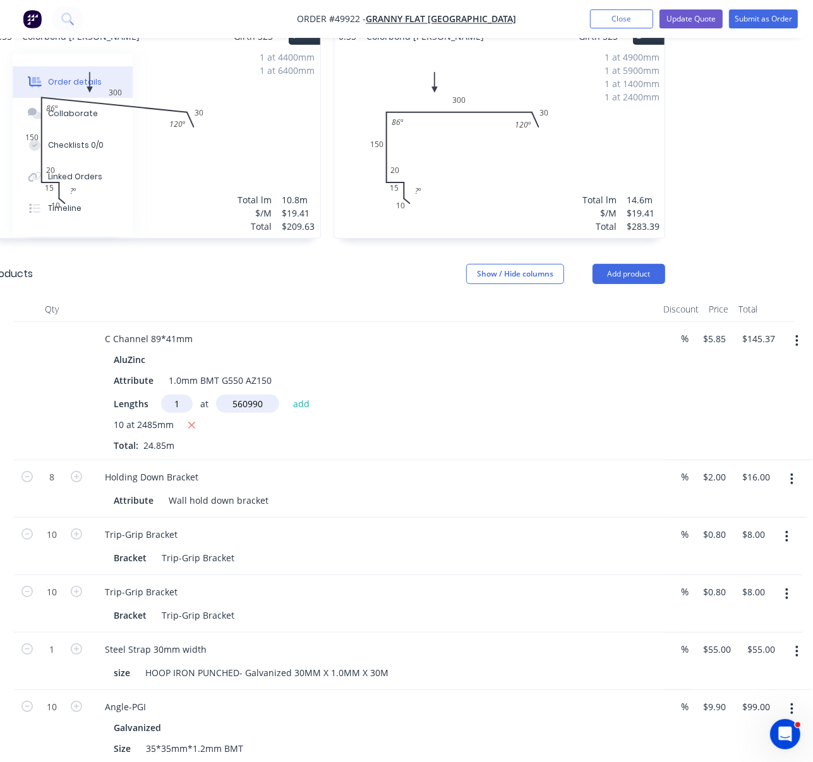
type input "$3,427.16"
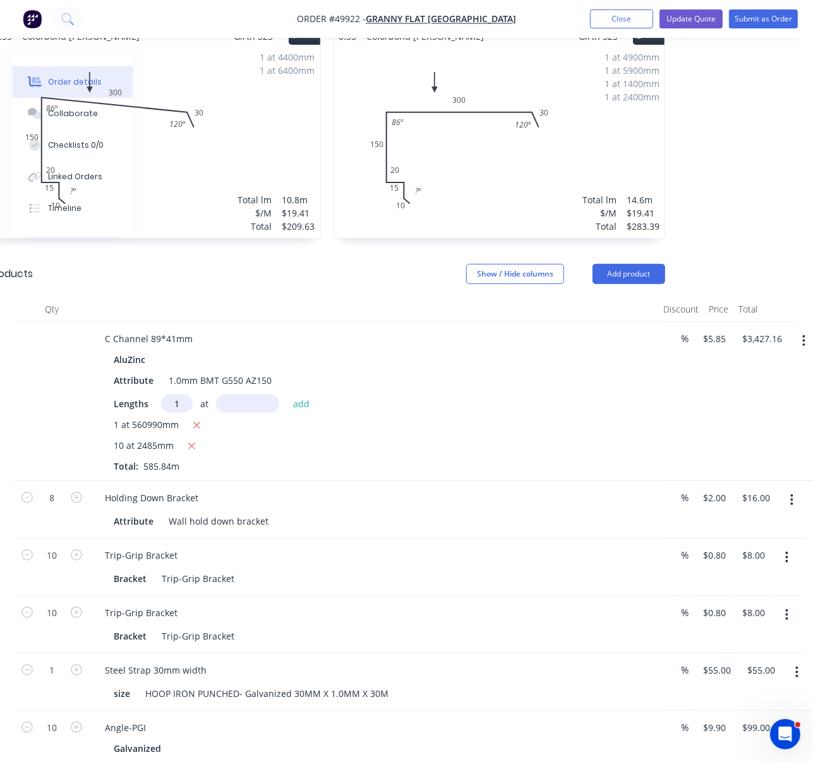
type input "1"
type input "235930"
click at [287, 395] on button "add" at bounding box center [302, 403] width 30 height 17
type input "$4,807.35"
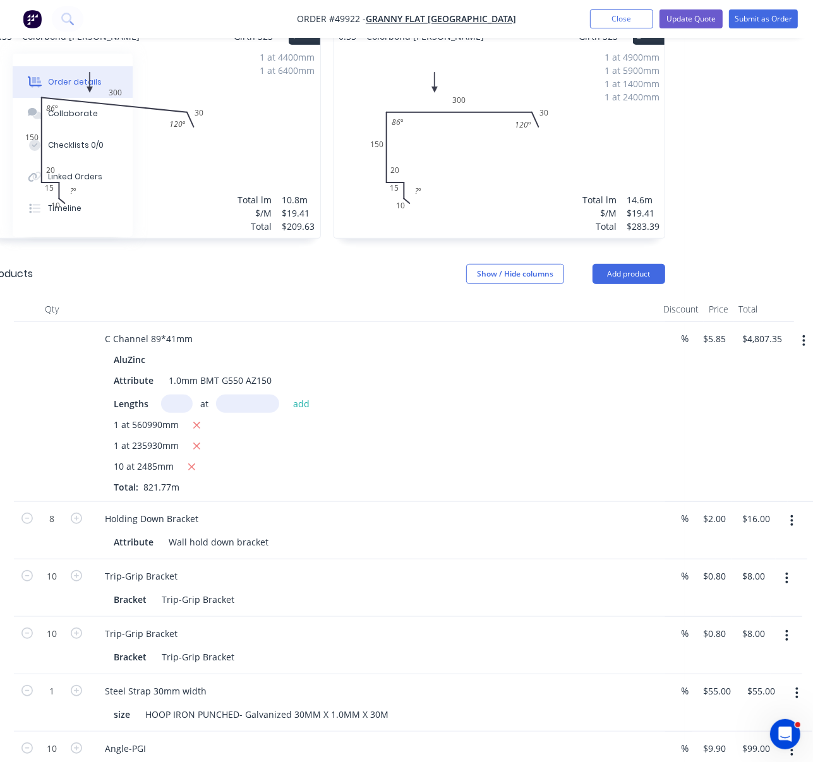
click at [462, 434] on div "1 at 560990mm" at bounding box center [374, 426] width 521 height 16
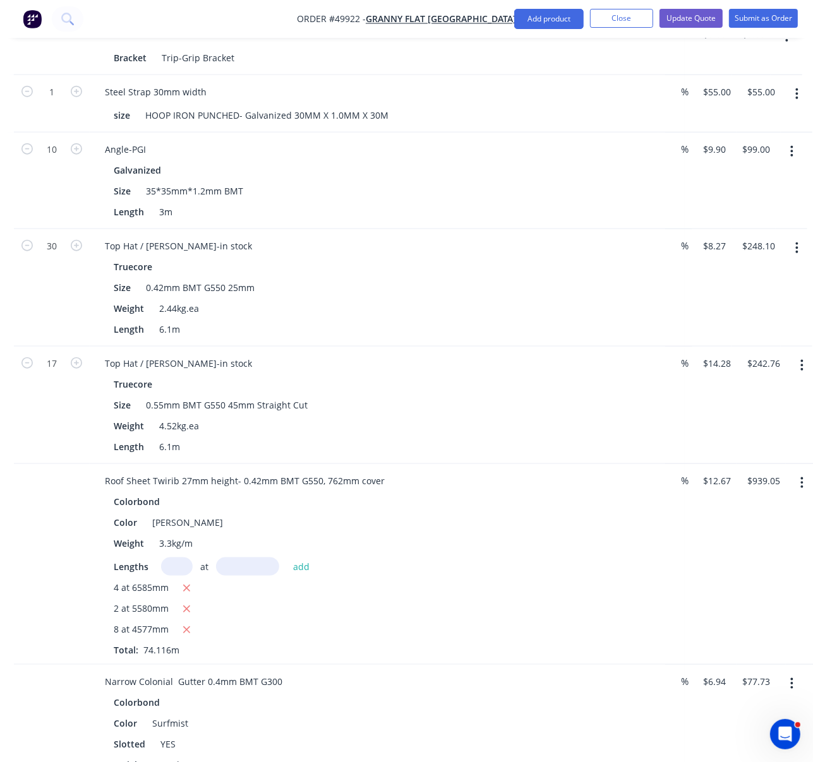
scroll to position [1194, 182]
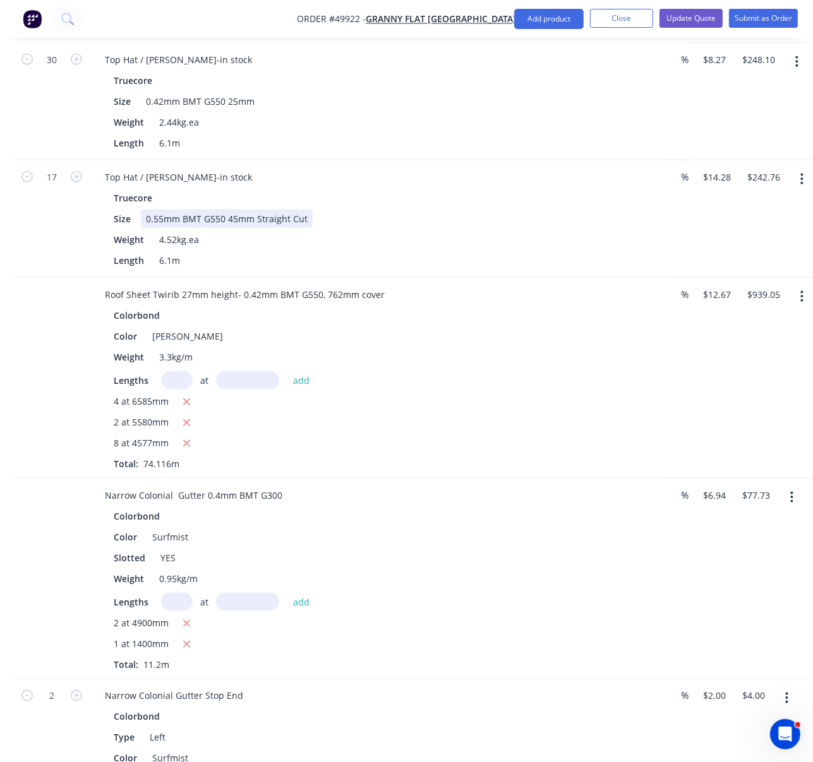
click at [500, 228] on div "Size 0.55mm BMT G550 45mm Straight Cut" at bounding box center [372, 219] width 526 height 18
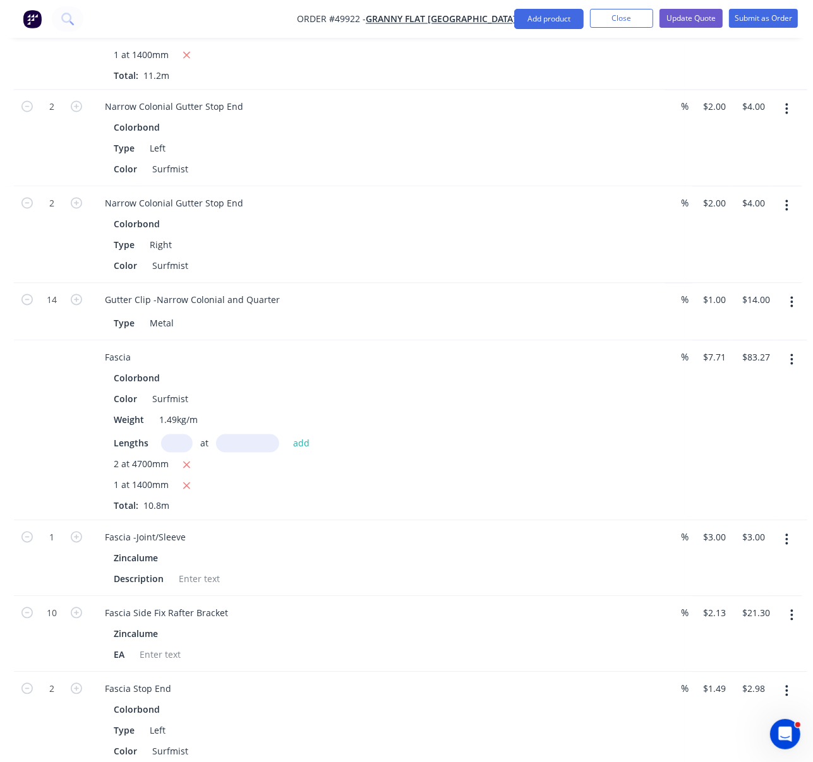
scroll to position [1980, 182]
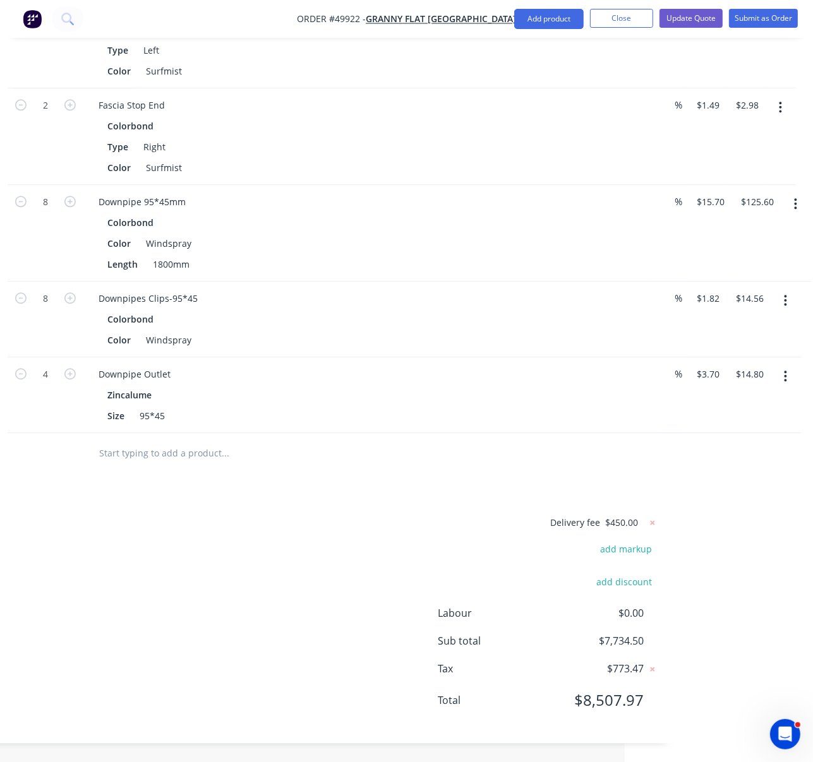
drag, startPoint x: 308, startPoint y: 538, endPoint x: 419, endPoint y: 540, distance: 111.8
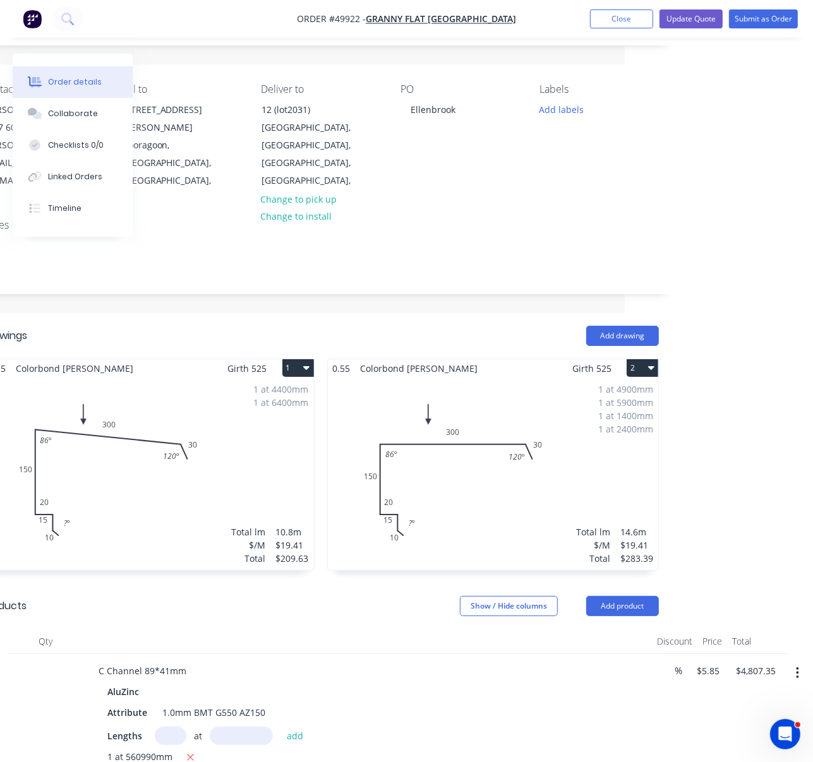
scroll to position [0, 192]
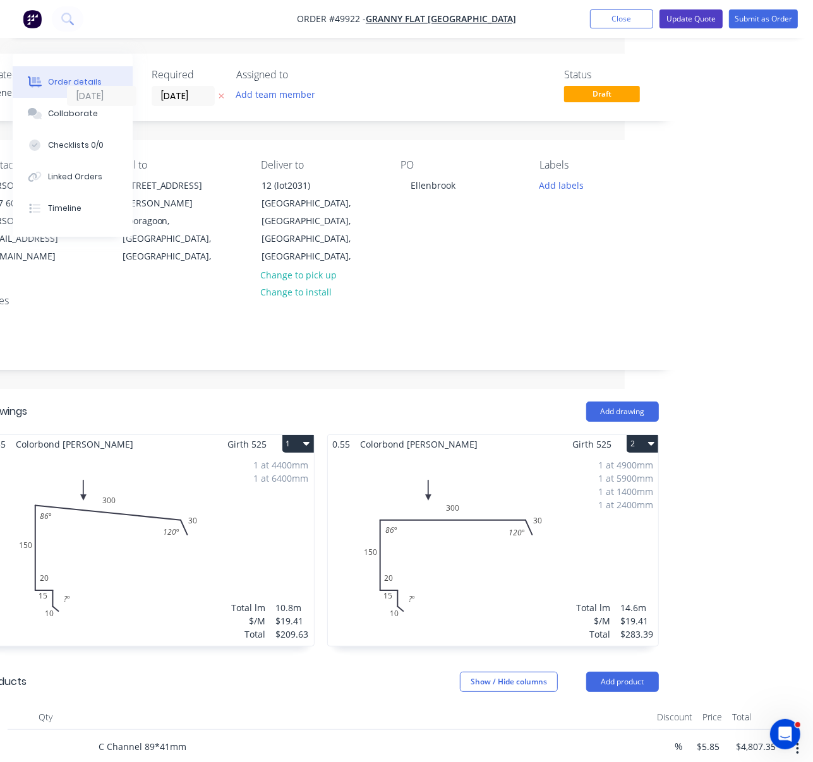
click at [687, 24] on button "Update Quote" at bounding box center [691, 18] width 63 height 19
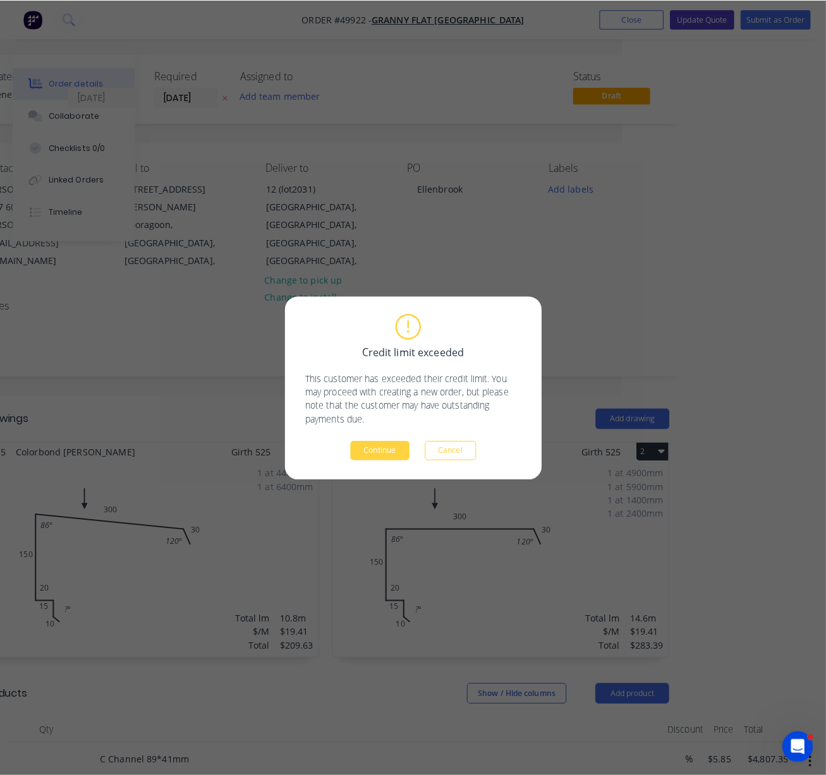
scroll to position [0, 179]
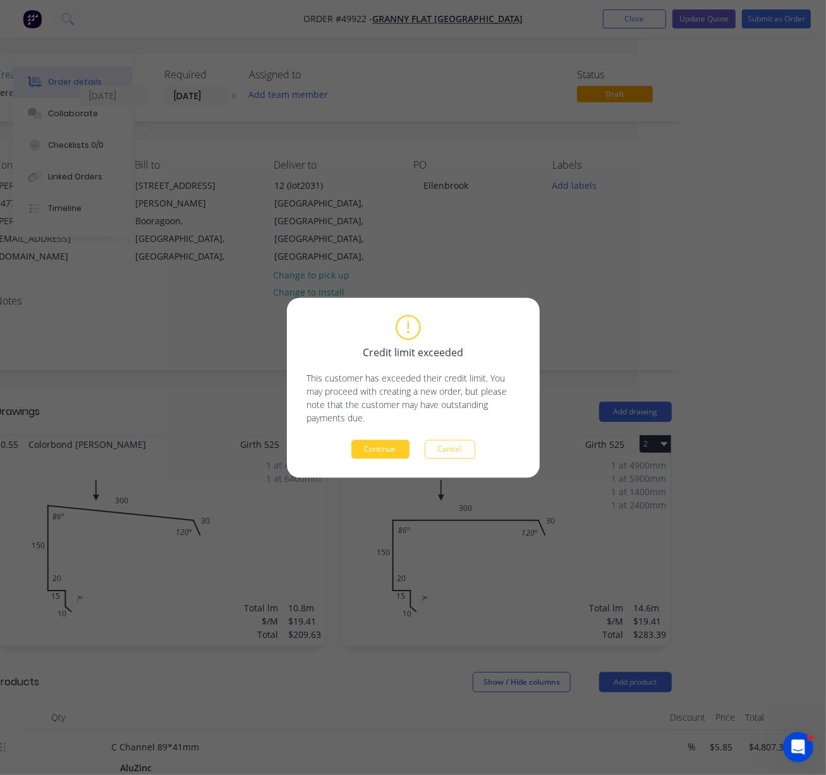
click at [375, 446] on button "Continue" at bounding box center [380, 449] width 58 height 19
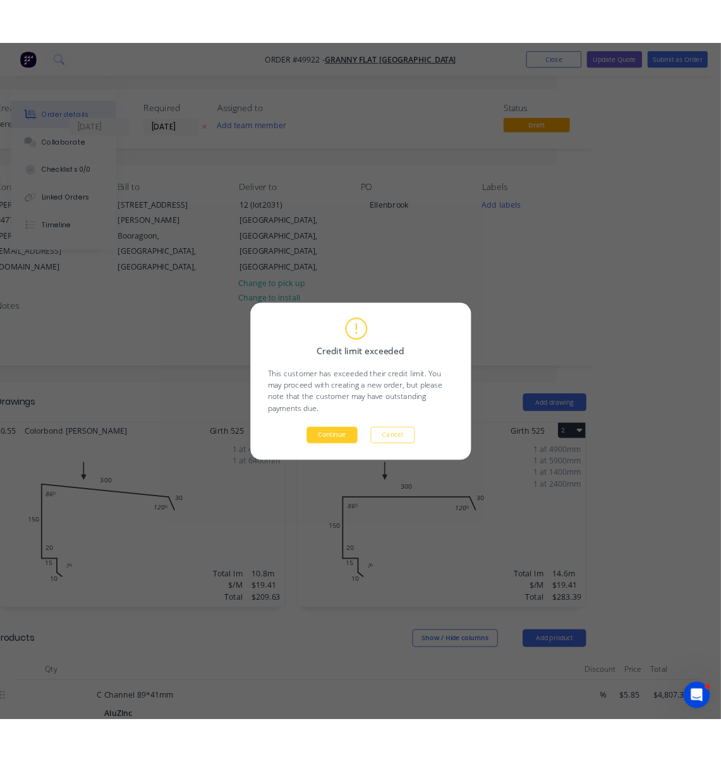
scroll to position [0, 52]
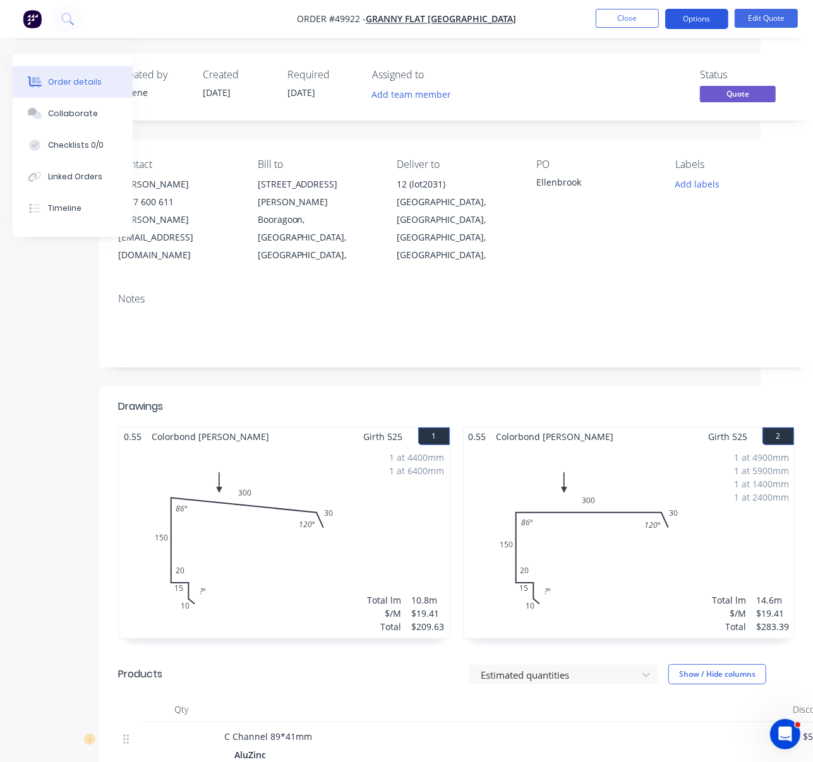
click at [700, 18] on button "Options" at bounding box center [696, 19] width 63 height 20
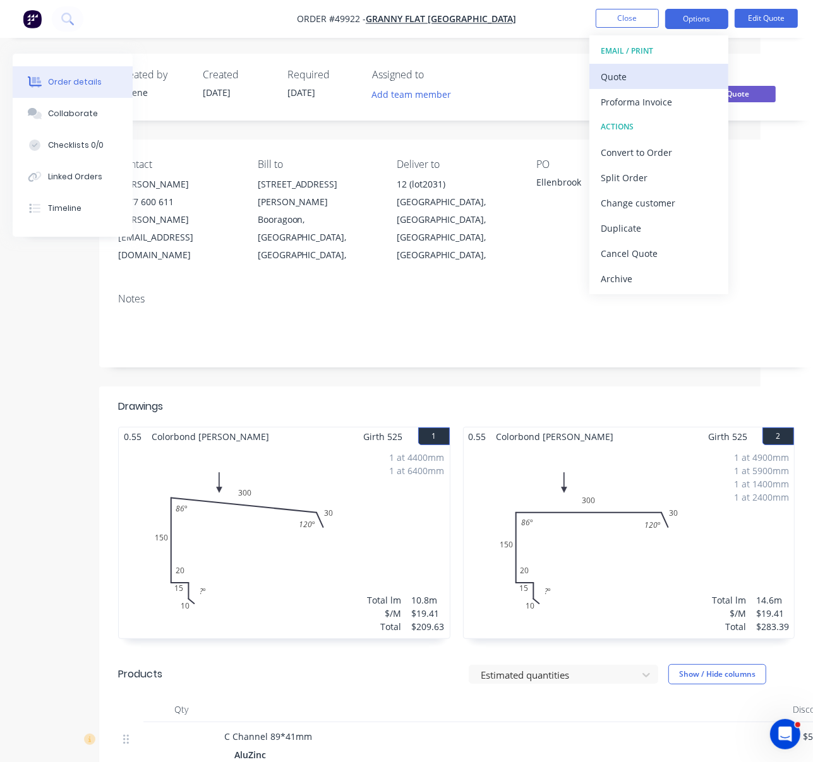
click at [646, 76] on div "Quote" at bounding box center [659, 77] width 116 height 18
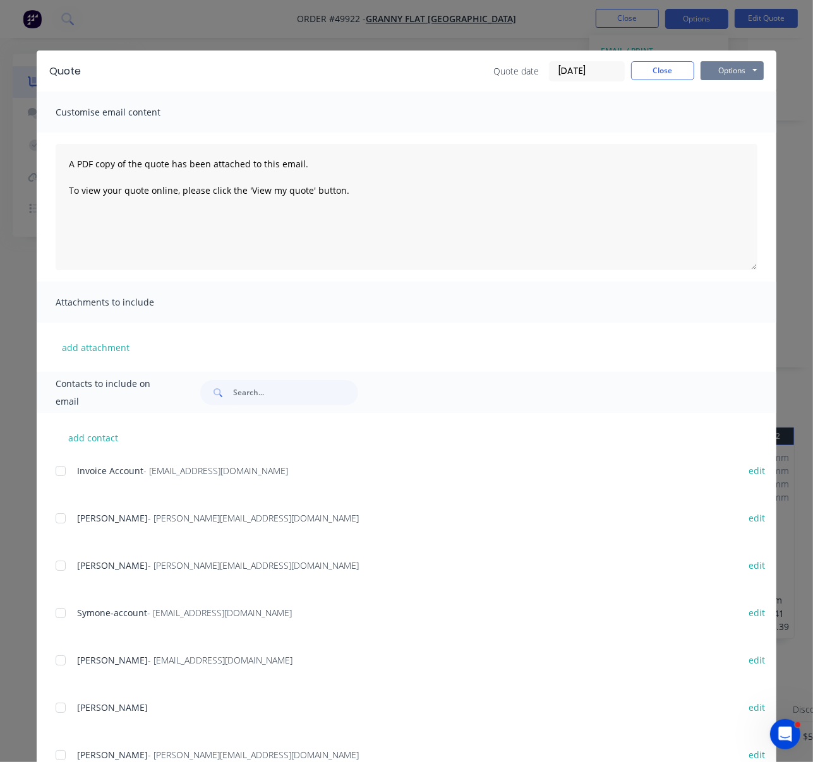
click at [728, 78] on button "Options" at bounding box center [732, 70] width 63 height 19
click at [733, 118] on button "Print" at bounding box center [741, 114] width 81 height 21
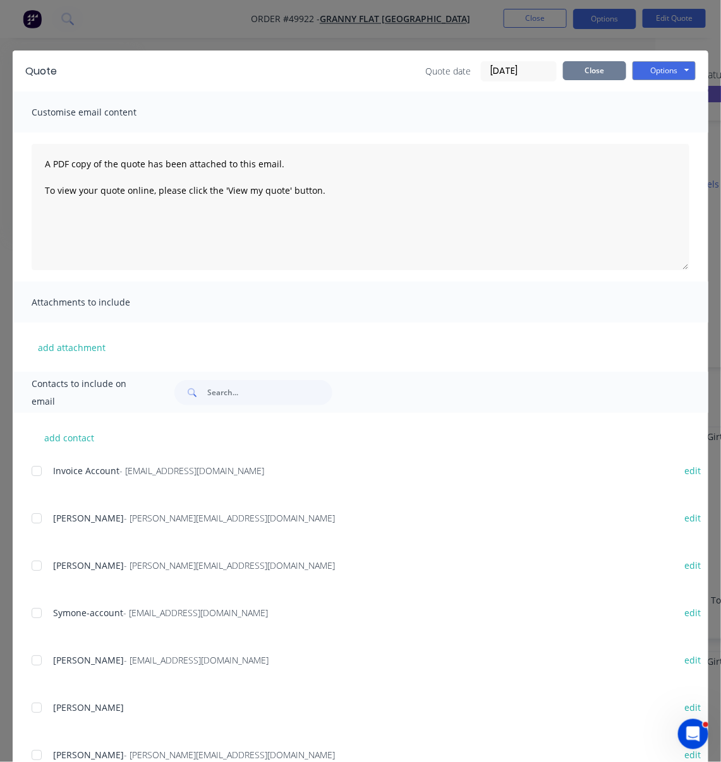
click at [584, 76] on button "Close" at bounding box center [594, 70] width 63 height 19
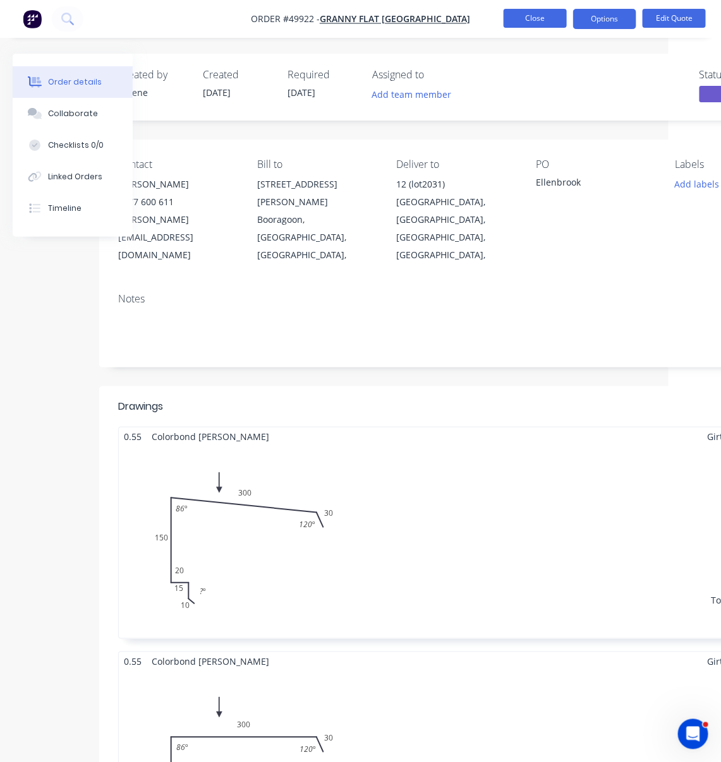
click at [533, 17] on button "Close" at bounding box center [534, 18] width 63 height 19
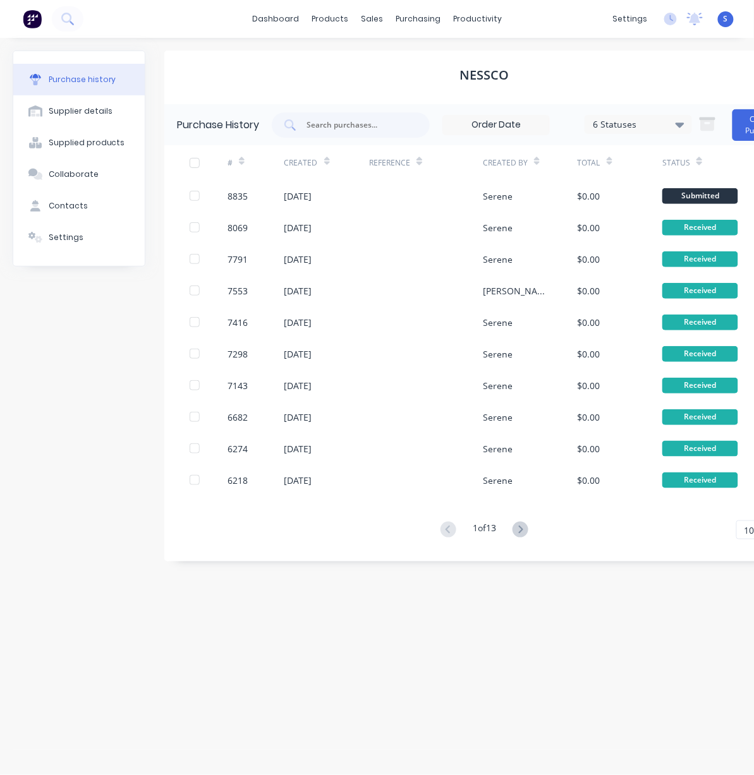
scroll to position [0, 10]
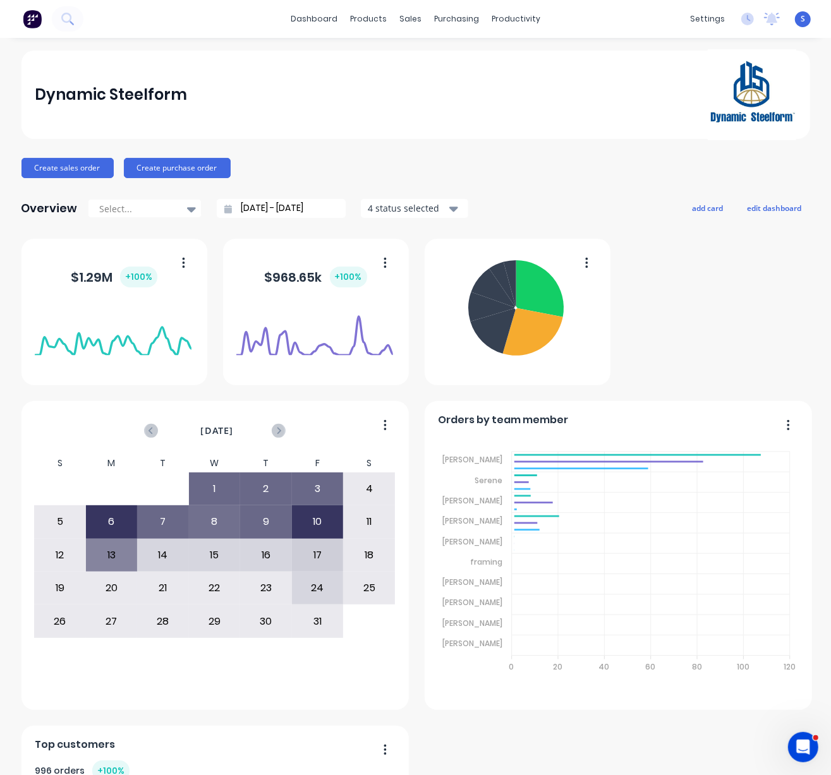
click at [337, 94] on div "Dynamic Steelform" at bounding box center [415, 94] width 761 height 91
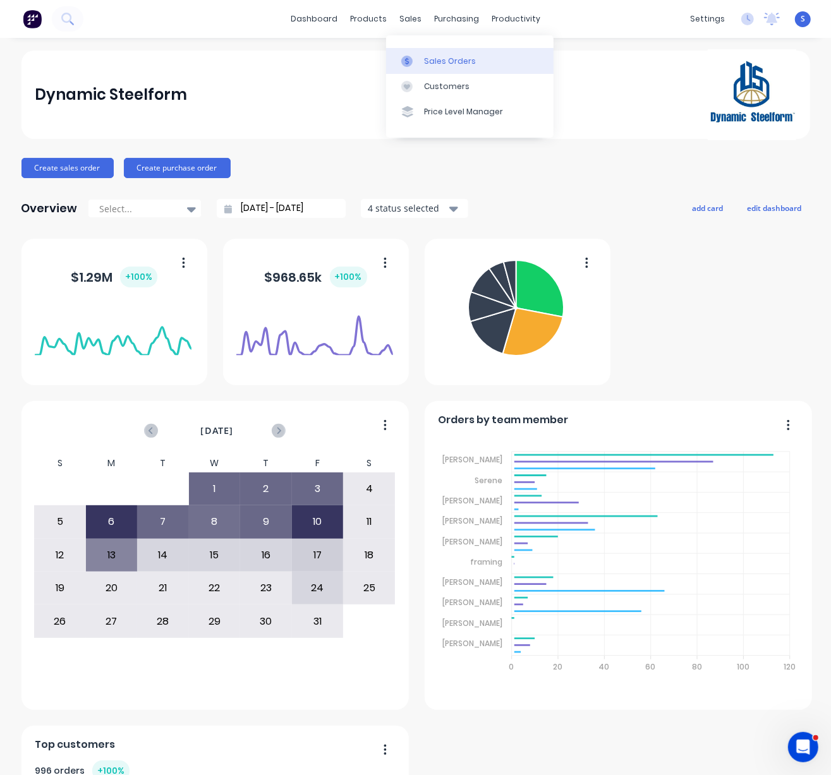
click at [439, 65] on div "Sales Orders" at bounding box center [450, 61] width 52 height 11
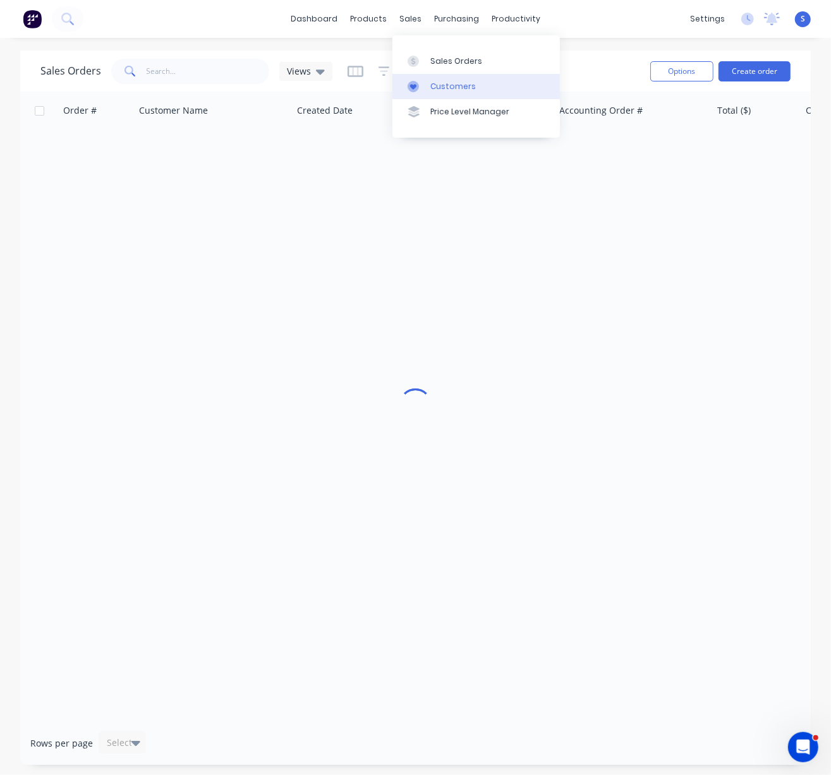
click at [446, 96] on link "Customers" at bounding box center [475, 86] width 167 height 25
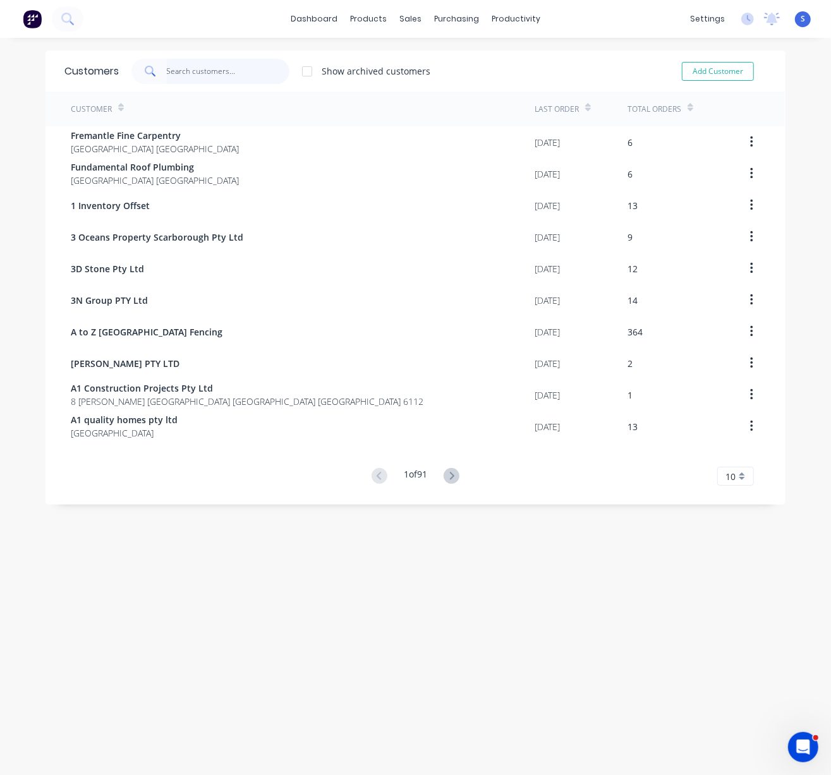
click at [190, 76] on input "text" at bounding box center [228, 71] width 123 height 25
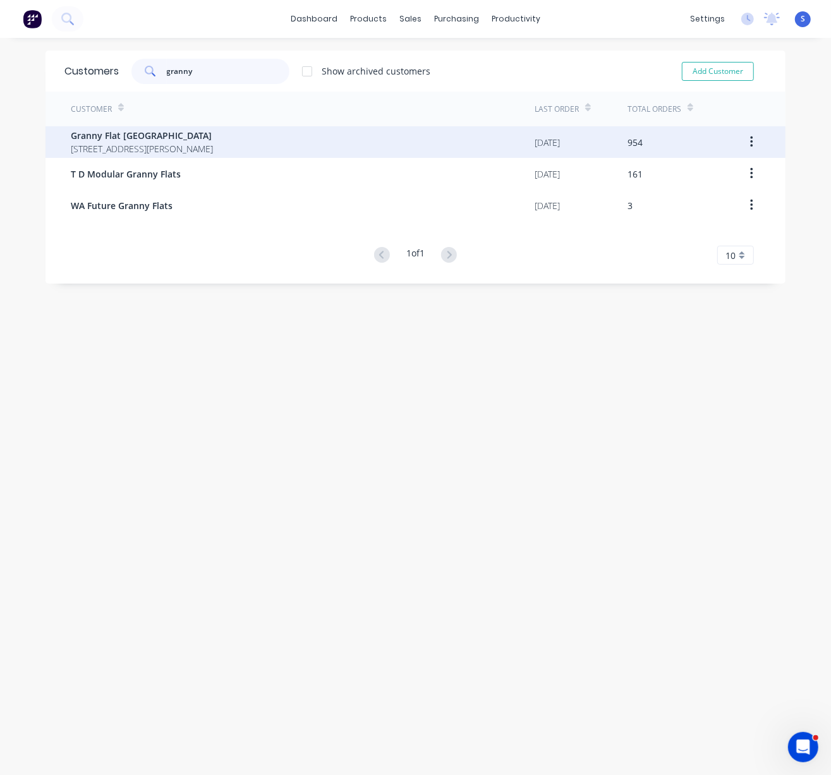
type input "granny"
click at [178, 140] on span "Granny Flat [GEOGRAPHIC_DATA]" at bounding box center [142, 135] width 142 height 13
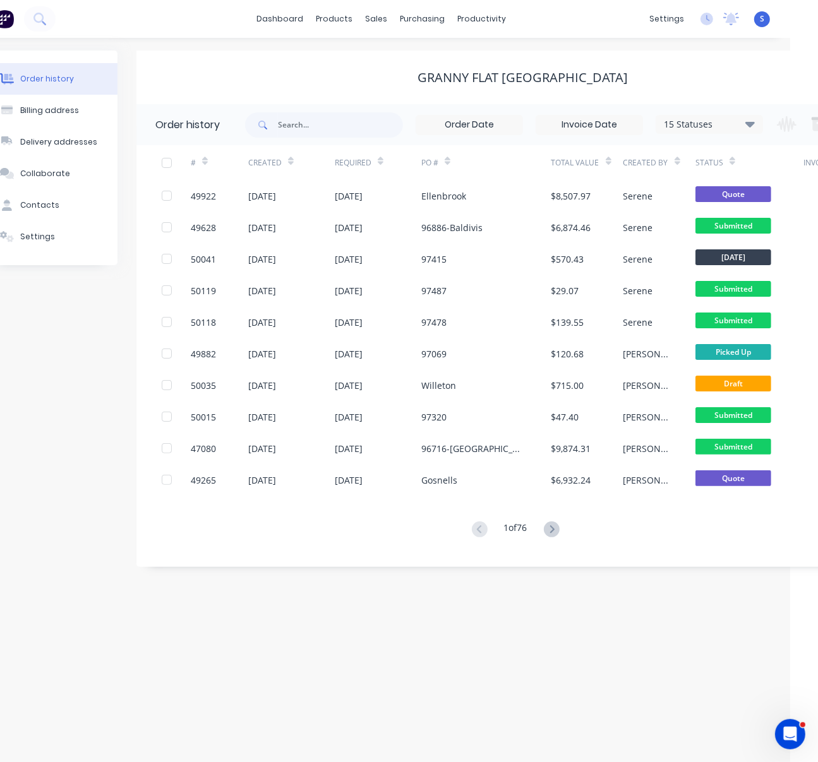
scroll to position [0, 123]
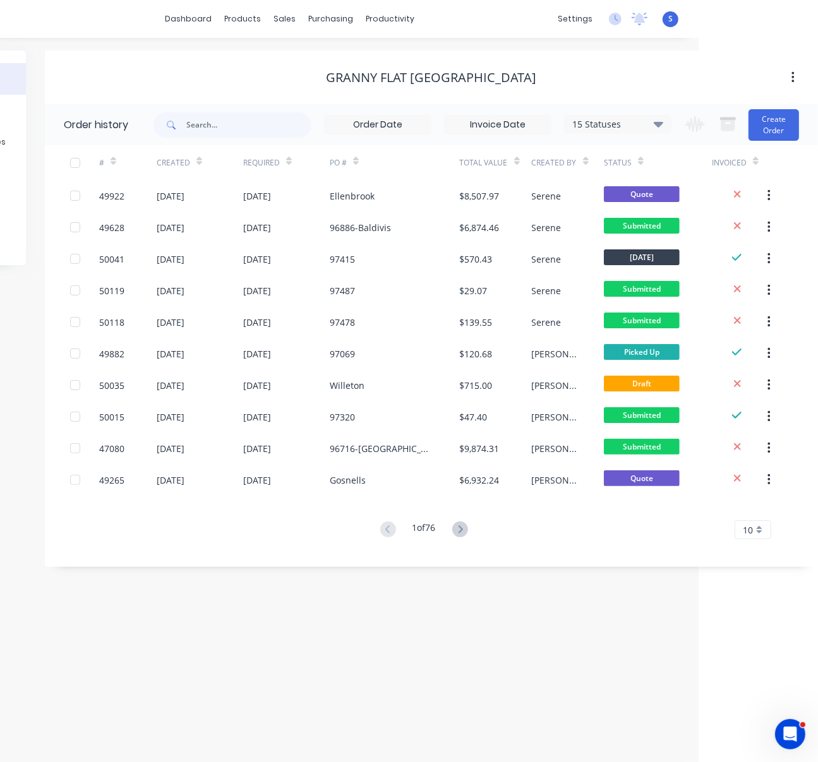
drag, startPoint x: 276, startPoint y: 73, endPoint x: 425, endPoint y: 65, distance: 148.6
click at [774, 119] on button "Create Order" at bounding box center [774, 125] width 51 height 32
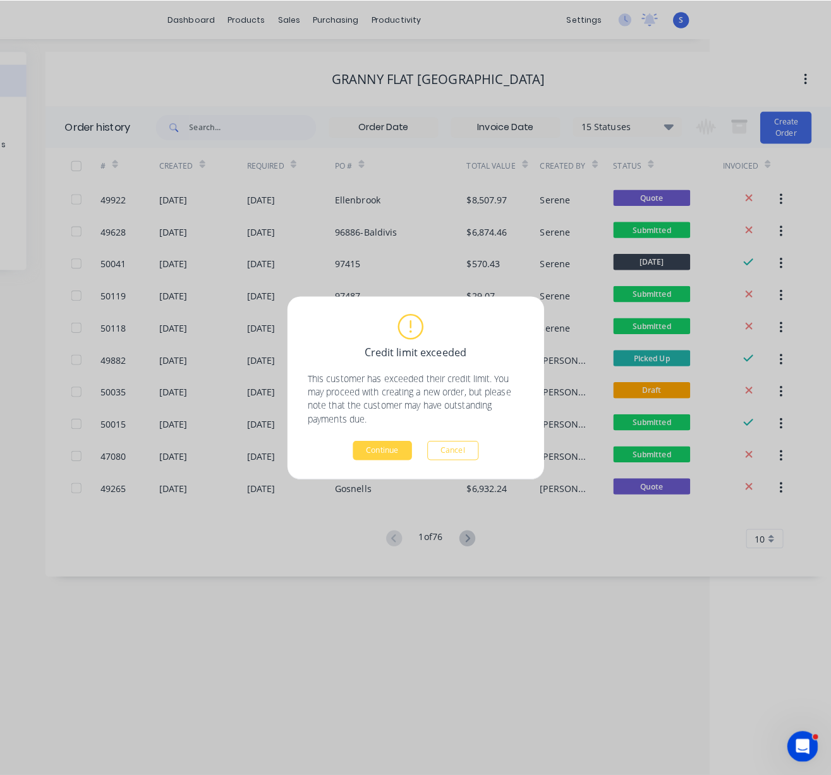
scroll to position [0, 110]
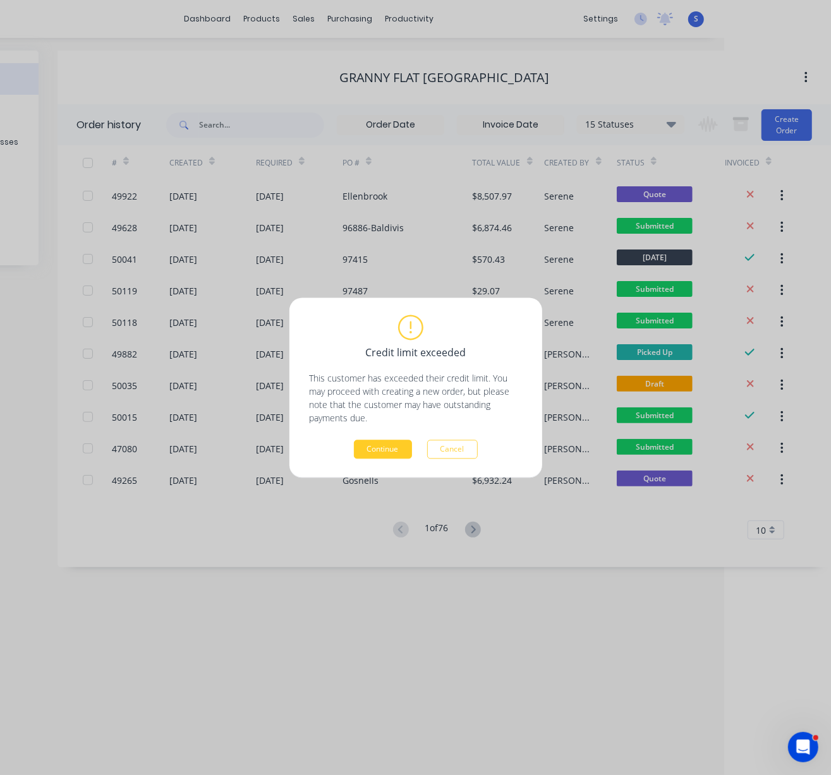
click at [389, 452] on button "Continue" at bounding box center [383, 449] width 58 height 19
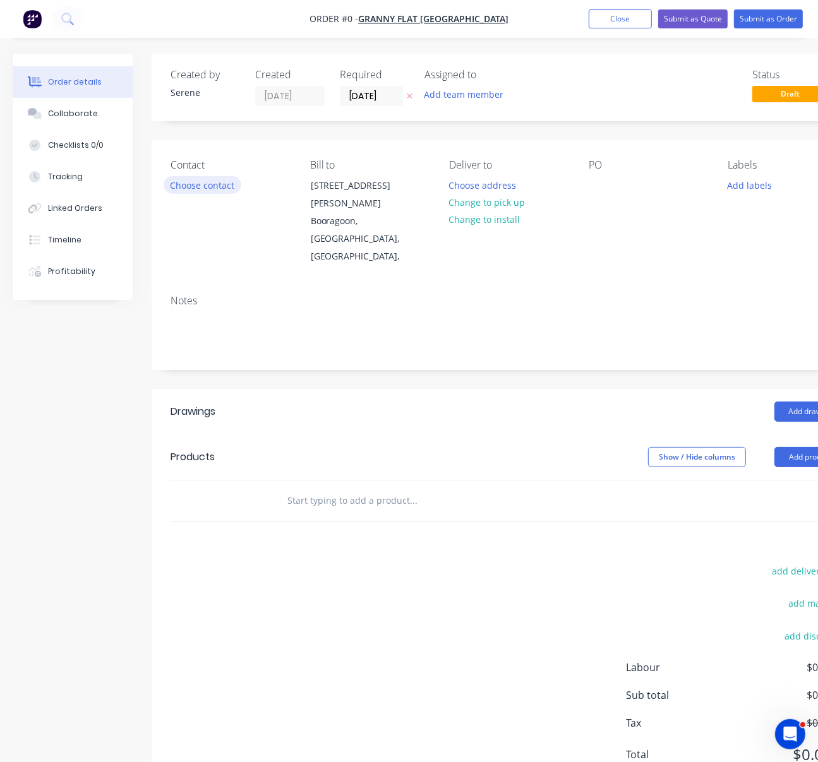
click at [202, 189] on button "Choose contact" at bounding box center [203, 184] width 78 height 17
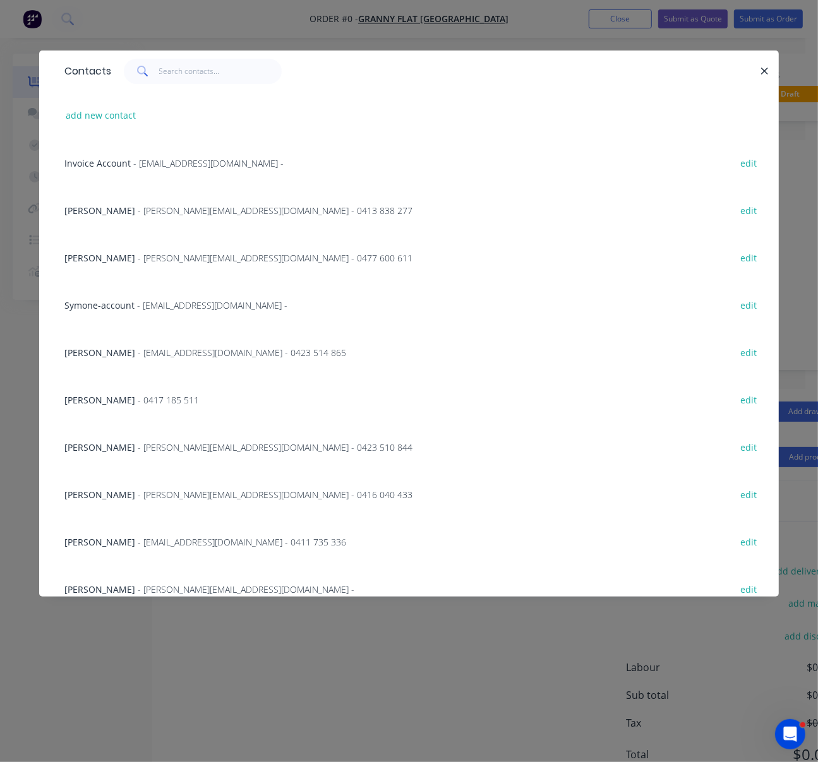
click at [155, 260] on span "- karl@grannyflatswa.com - 0477 600 611" at bounding box center [275, 258] width 275 height 12
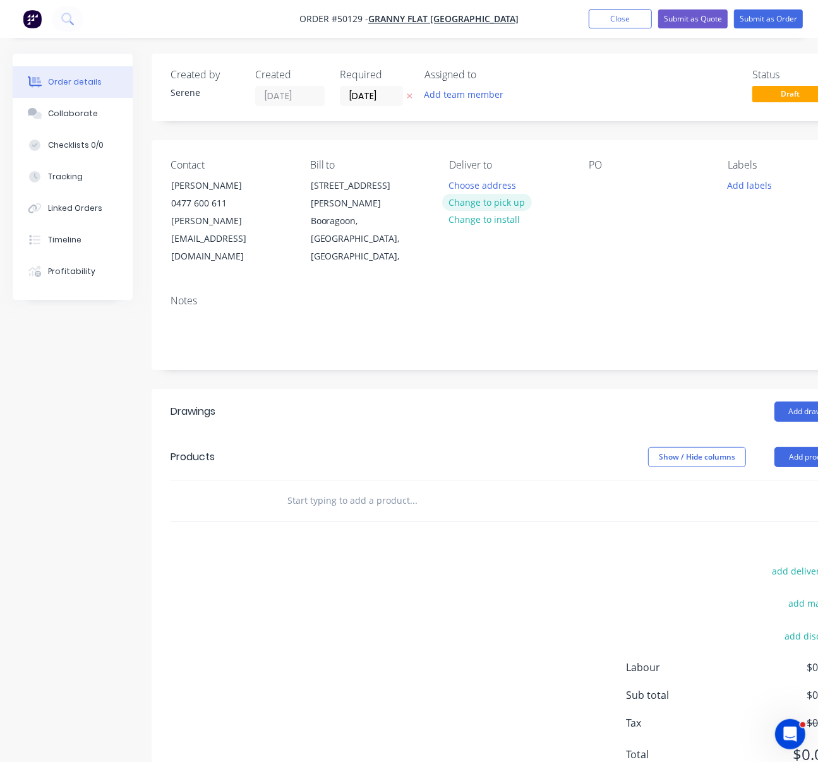
click at [491, 208] on button "Change to pick up" at bounding box center [487, 202] width 90 height 17
click at [595, 193] on div at bounding box center [599, 185] width 20 height 18
click at [443, 404] on header "Drawings Add drawing" at bounding box center [509, 411] width 714 height 45
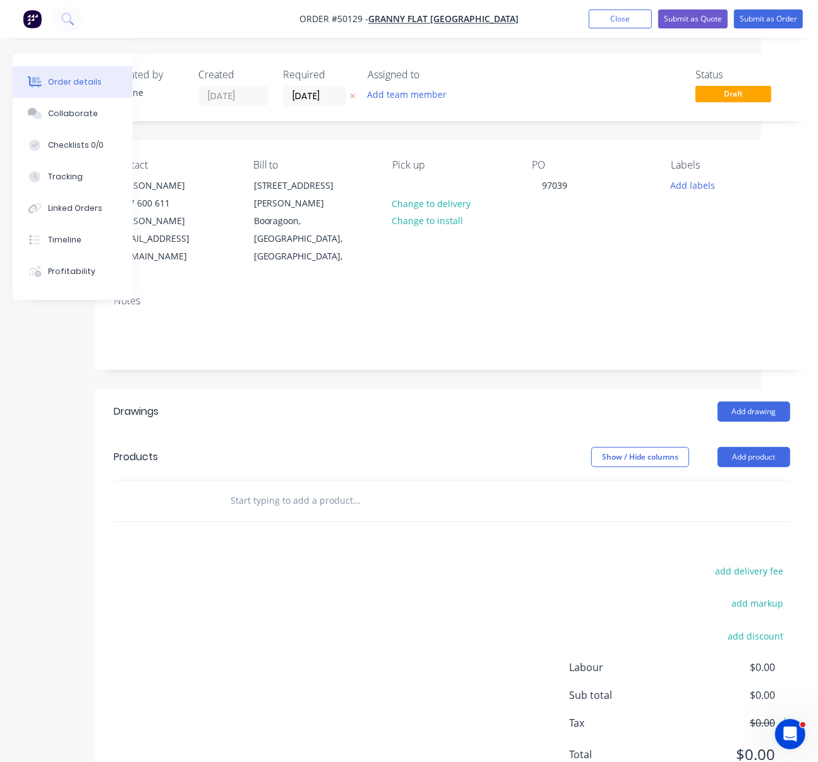
scroll to position [0, 60]
drag, startPoint x: 370, startPoint y: 389, endPoint x: 484, endPoint y: 375, distance: 114.5
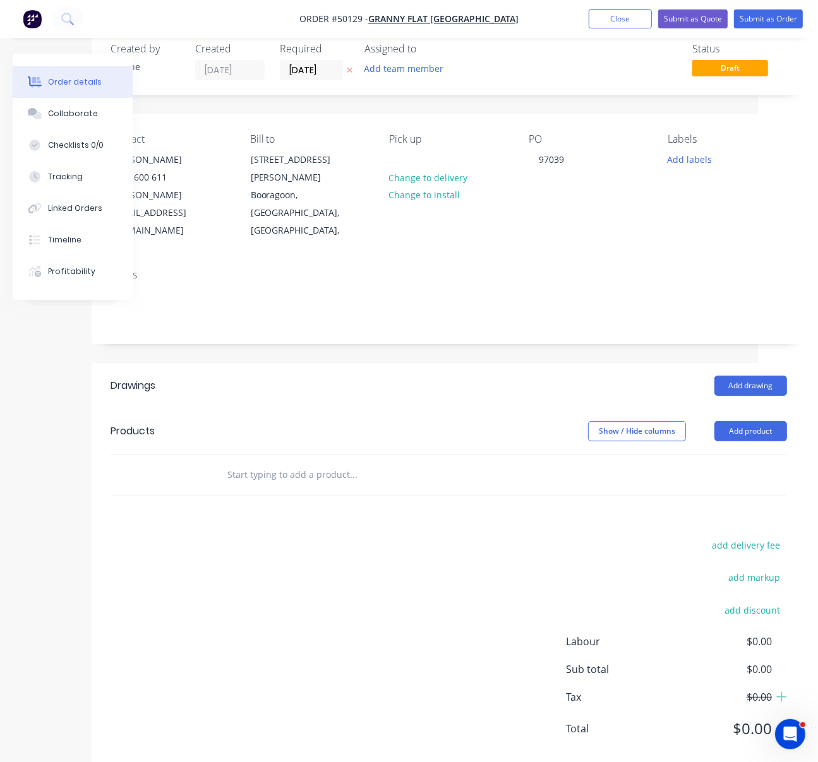
scroll to position [49, 60]
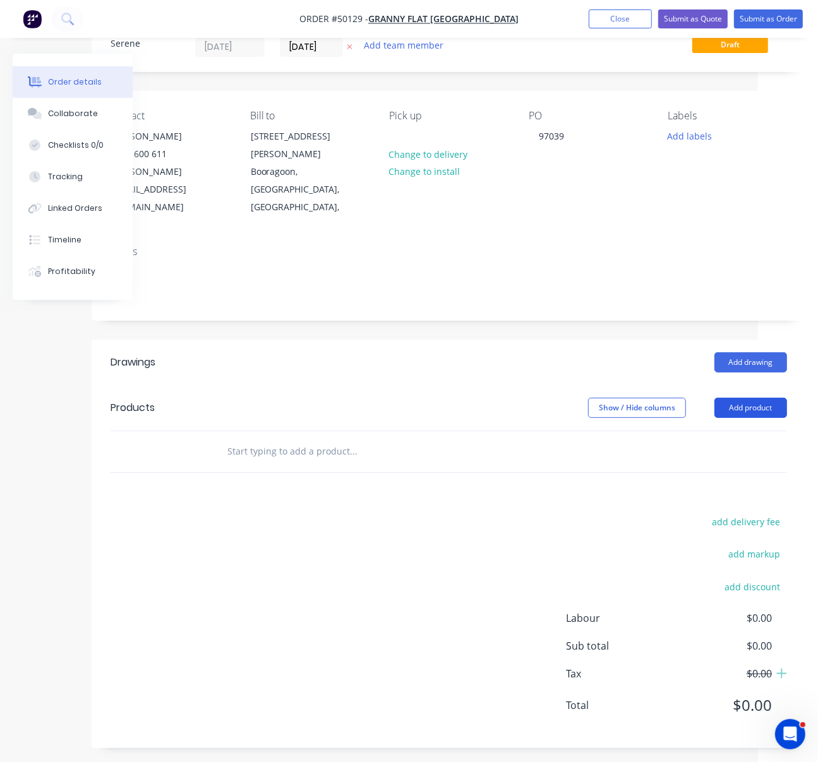
click at [752, 398] on button "Add product" at bounding box center [750, 408] width 73 height 20
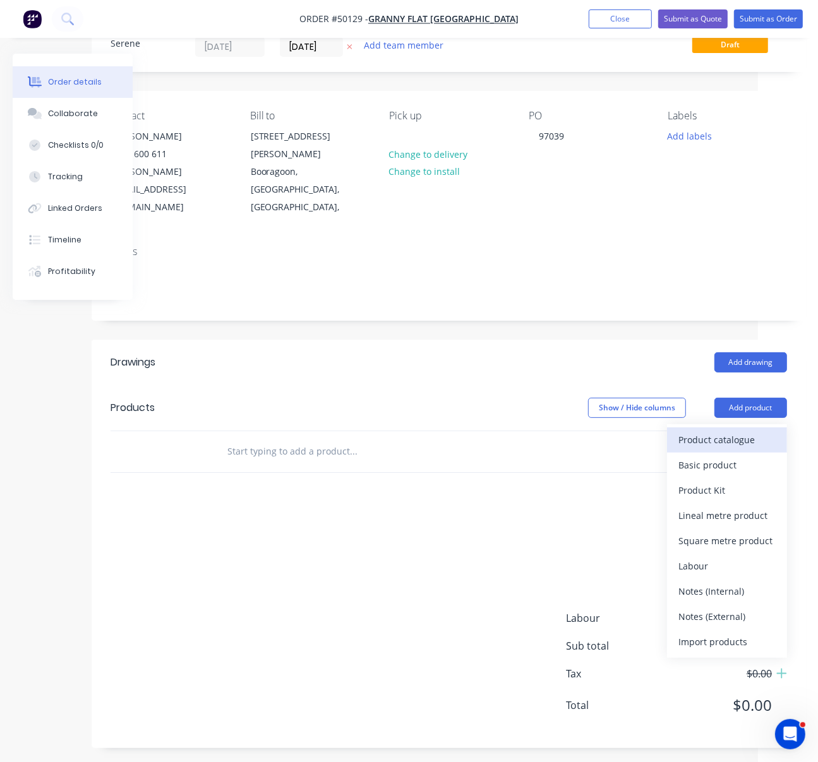
click at [714, 431] on div "Product catalogue" at bounding box center [726, 440] width 97 height 18
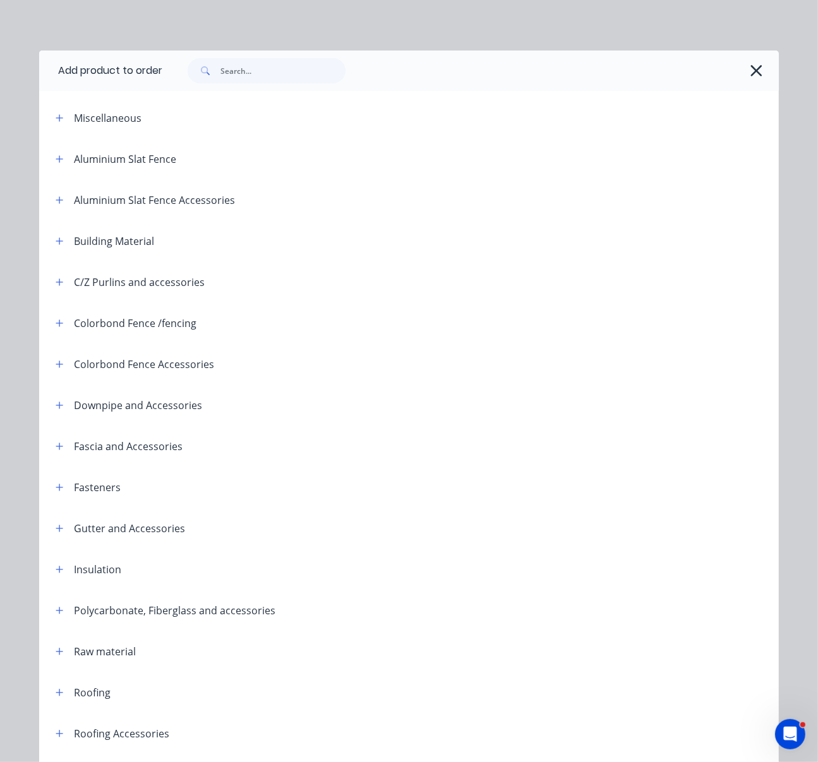
click at [750, 71] on icon "button" at bounding box center [756, 71] width 13 height 18
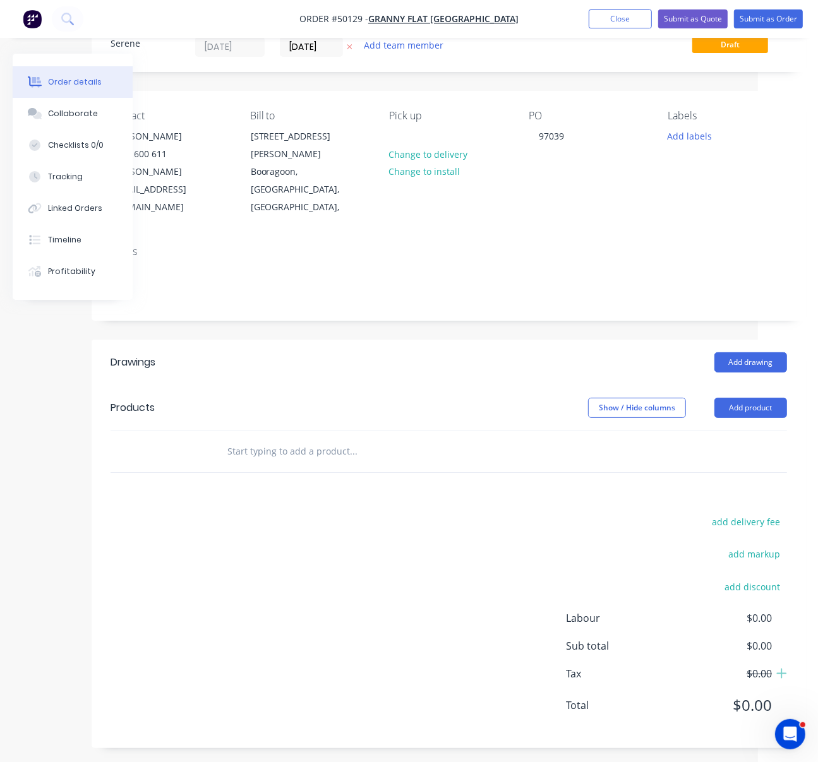
click at [402, 359] on header "Drawings Add drawing" at bounding box center [449, 362] width 714 height 45
click at [614, 23] on button "Close" at bounding box center [620, 18] width 63 height 19
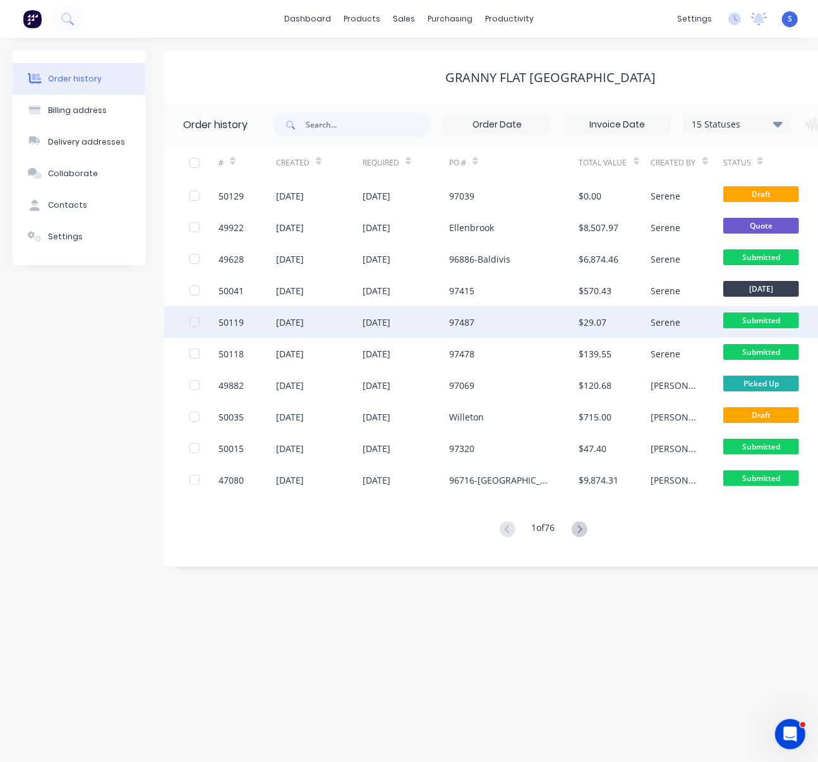
scroll to position [0, 123]
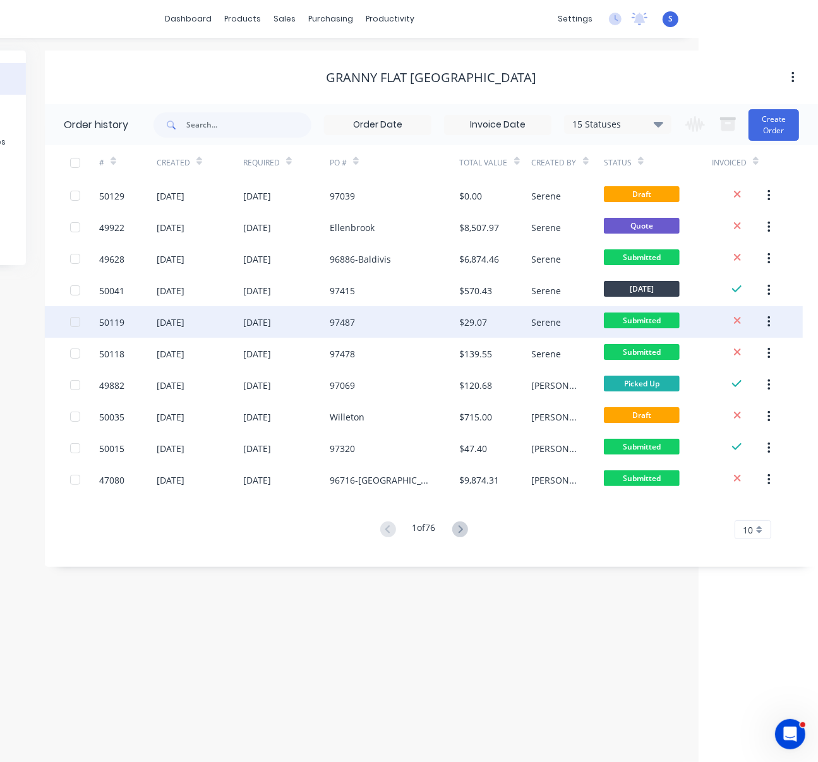
drag, startPoint x: 124, startPoint y: 328, endPoint x: 413, endPoint y: 329, distance: 288.1
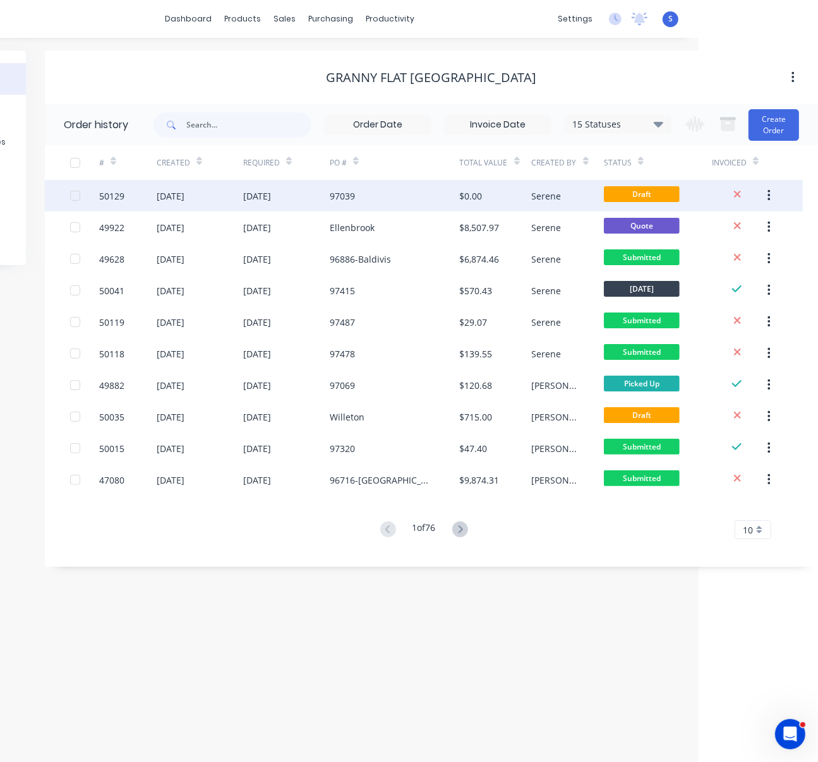
click at [768, 197] on icon "button" at bounding box center [769, 196] width 3 height 14
click at [704, 228] on div "Archive" at bounding box center [723, 229] width 97 height 18
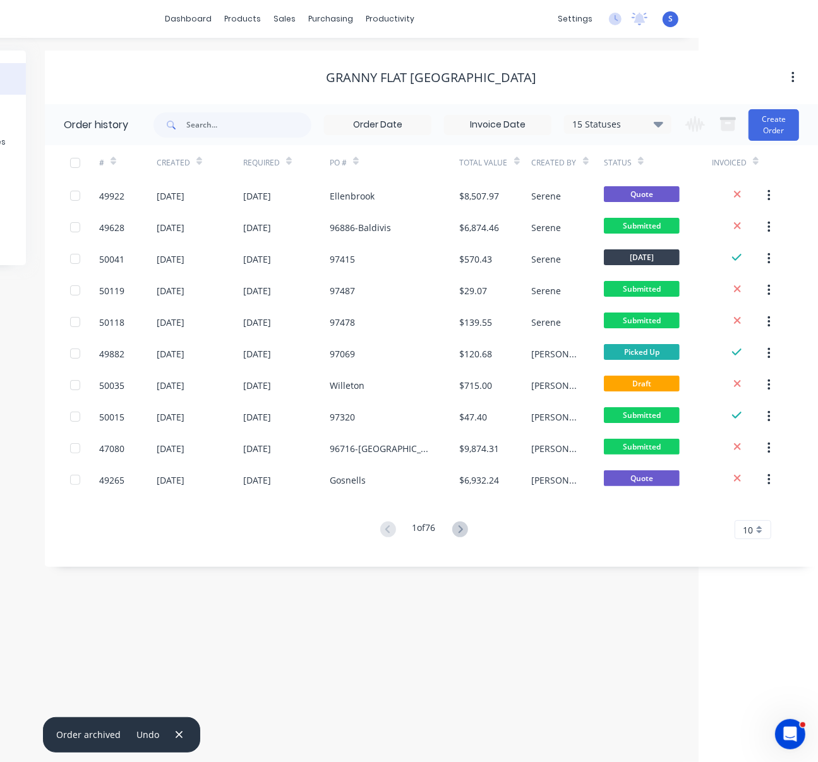
click at [498, 639] on div "Order history Billing address Delivery addresses Collaborate Contacts Settings …" at bounding box center [290, 400] width 818 height 725
